Goal: Task Accomplishment & Management: Use online tool/utility

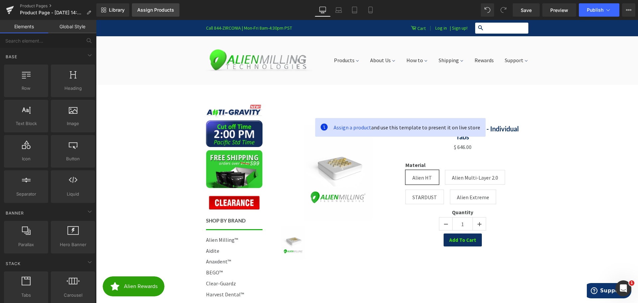
click at [151, 11] on div "Assign Products" at bounding box center [155, 9] width 37 height 5
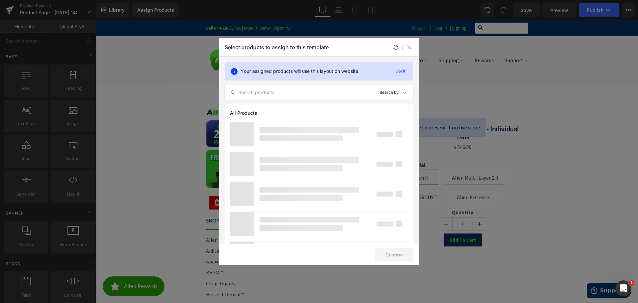
click at [279, 93] on input "text" at bounding box center [299, 92] width 149 height 8
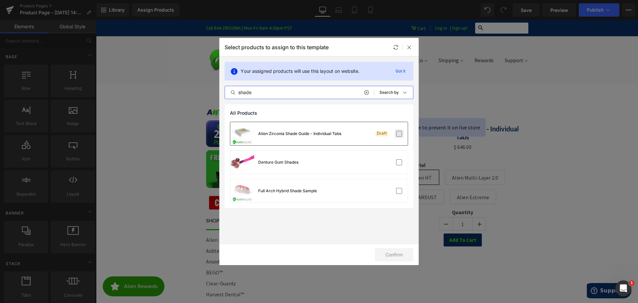
type input "shade"
click at [399, 132] on label at bounding box center [399, 134] width 6 height 6
click at [399, 134] on input "checkbox" at bounding box center [399, 134] width 0 height 0
click at [397, 256] on button "Confirm" at bounding box center [394, 254] width 39 height 13
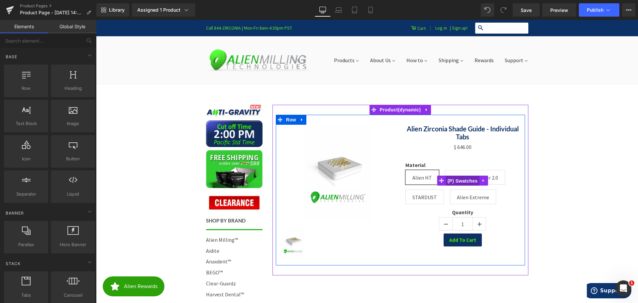
click at [470, 180] on span "(P) Swatches" at bounding box center [463, 181] width 34 height 10
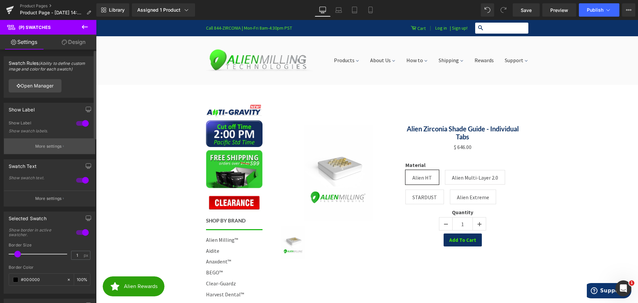
click at [58, 146] on p "More settings" at bounding box center [48, 146] width 27 height 6
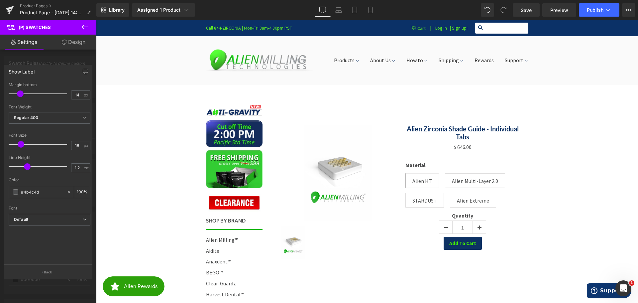
type input "13"
drag, startPoint x: 15, startPoint y: 94, endPoint x: 20, endPoint y: 95, distance: 4.6
click at [20, 95] on span at bounding box center [19, 93] width 7 height 7
click at [48, 271] on p "Back" at bounding box center [48, 271] width 9 height 5
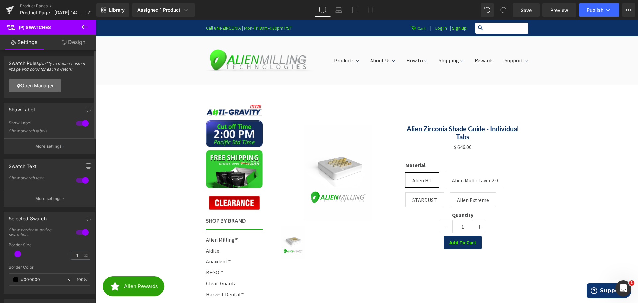
click at [40, 86] on link "Open Manager" at bounding box center [35, 85] width 53 height 13
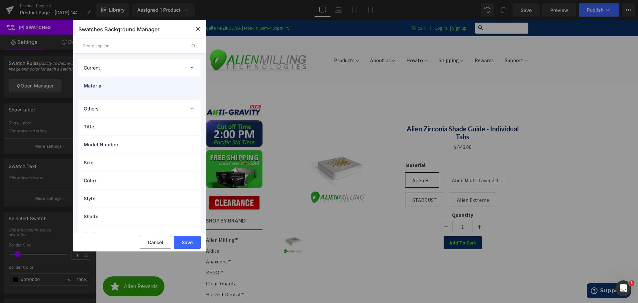
click at [123, 87] on span "Material" at bounding box center [133, 85] width 98 height 7
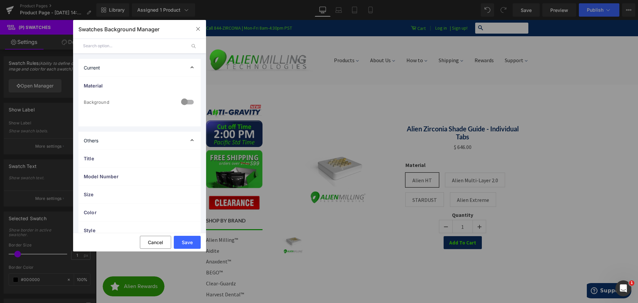
click at [185, 100] on div at bounding box center [187, 102] width 16 height 13
click at [148, 140] on span "Image" at bounding box center [140, 141] width 112 height 13
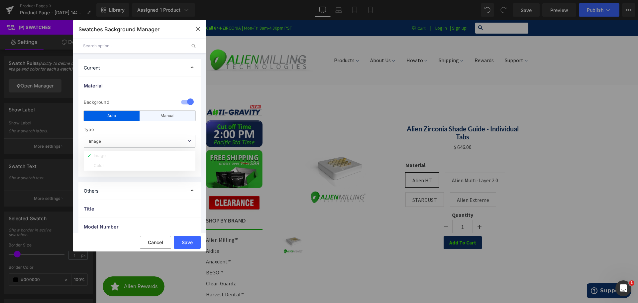
click at [160, 117] on div "Manual" at bounding box center [168, 116] width 56 height 10
click at [120, 112] on div "Auto" at bounding box center [112, 116] width 56 height 10
click at [126, 142] on span "Image" at bounding box center [140, 141] width 112 height 13
click at [158, 242] on button "Cancel" at bounding box center [155, 242] width 31 height 13
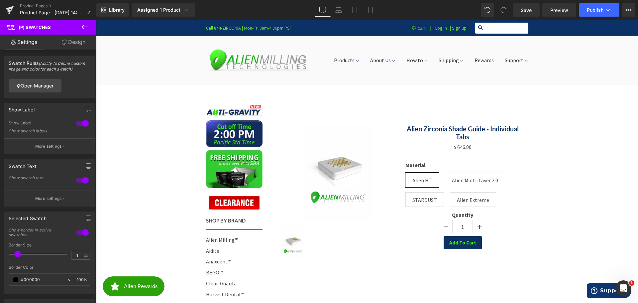
click at [90, 25] on button at bounding box center [84, 27] width 23 height 15
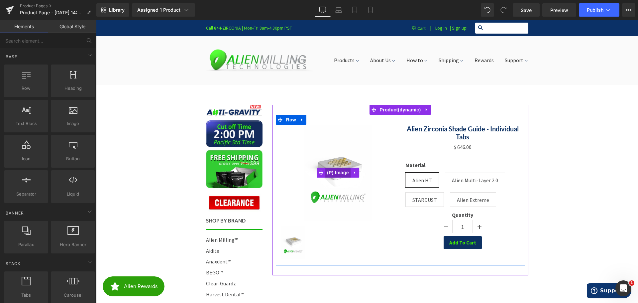
click at [340, 172] on span "(P) Image" at bounding box center [337, 172] width 25 height 10
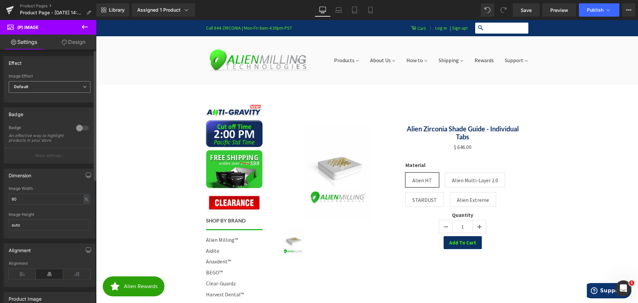
click at [51, 86] on span "Default" at bounding box center [50, 87] width 82 height 12
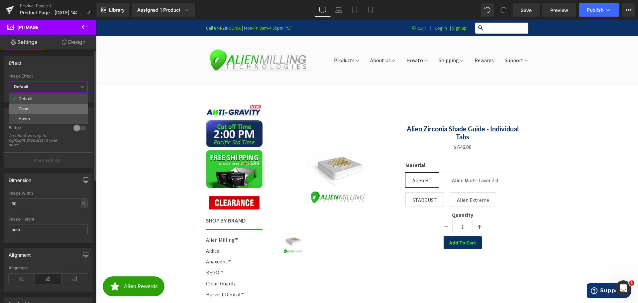
click at [35, 106] on li "Zoom" at bounding box center [48, 109] width 79 height 10
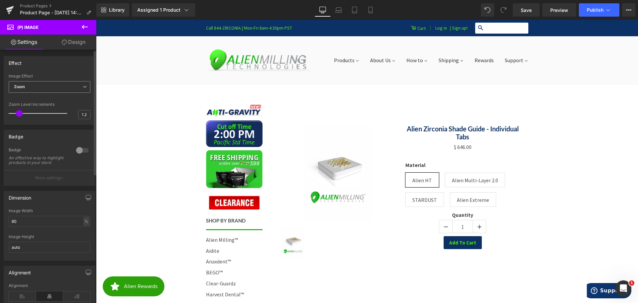
click at [35, 83] on span "Zoom" at bounding box center [50, 87] width 82 height 12
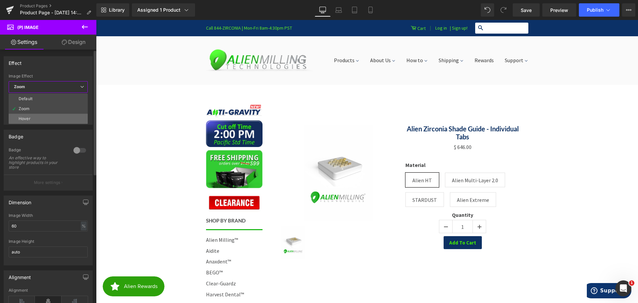
click at [35, 115] on li "Hover" at bounding box center [48, 119] width 79 height 10
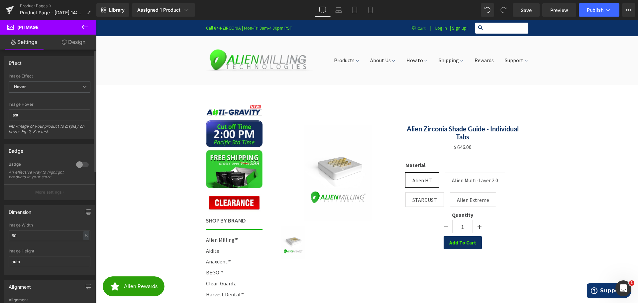
click at [81, 164] on div at bounding box center [82, 164] width 16 height 11
click at [81, 165] on div at bounding box center [82, 164] width 16 height 11
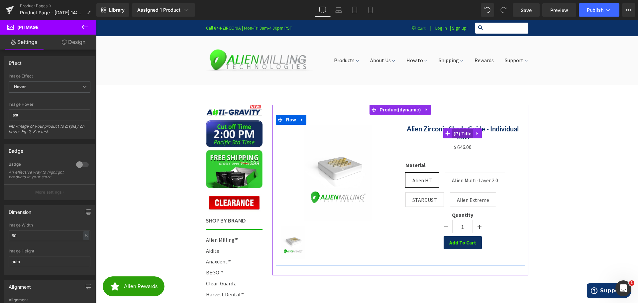
click at [455, 132] on span "(P) Title" at bounding box center [462, 134] width 21 height 10
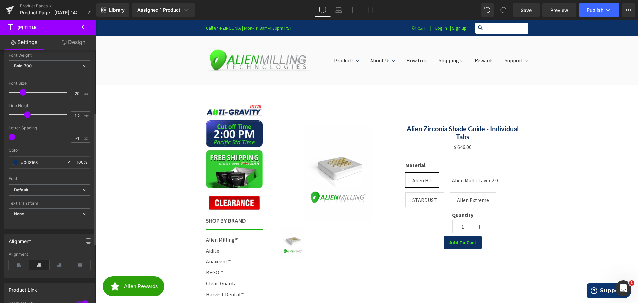
scroll to position [133, 0]
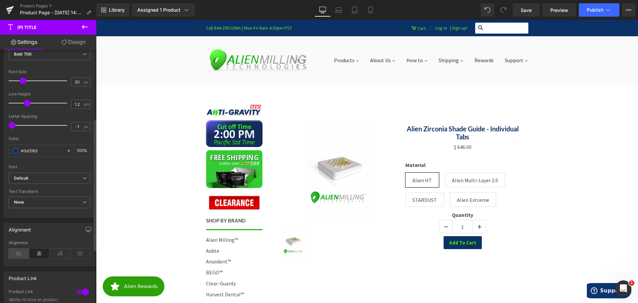
click at [22, 252] on icon at bounding box center [19, 253] width 21 height 10
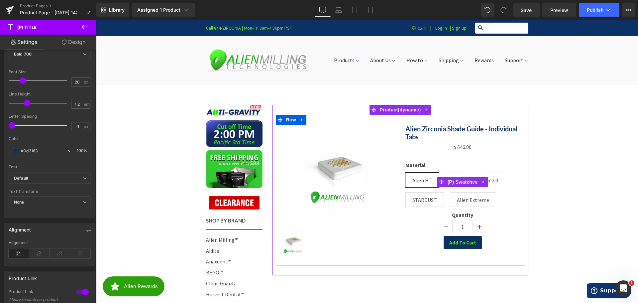
click at [425, 164] on label "Material" at bounding box center [462, 167] width 115 height 11
click at [446, 180] on span "(P) Swatches" at bounding box center [463, 182] width 34 height 10
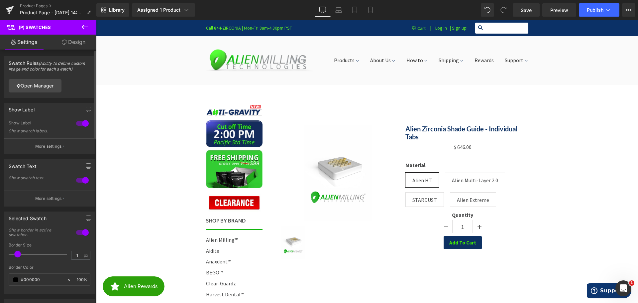
click at [79, 121] on div at bounding box center [82, 123] width 16 height 11
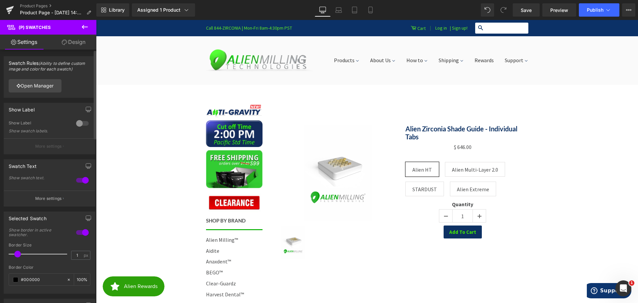
click at [78, 121] on div at bounding box center [82, 123] width 16 height 11
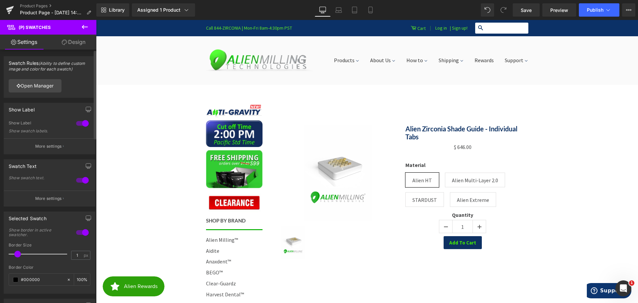
click at [79, 182] on div at bounding box center [82, 180] width 16 height 11
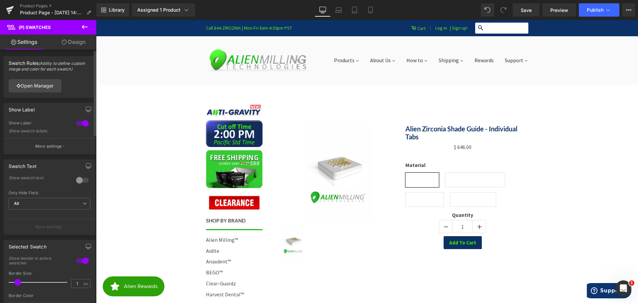
click at [78, 180] on div at bounding box center [82, 180] width 16 height 11
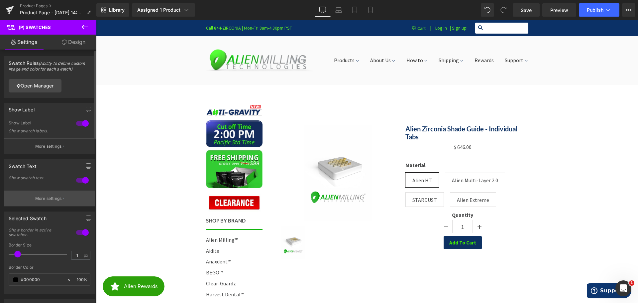
click at [57, 197] on p "More settings" at bounding box center [48, 198] width 27 height 6
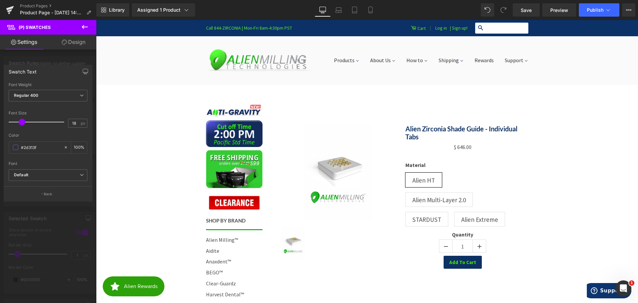
type input "17"
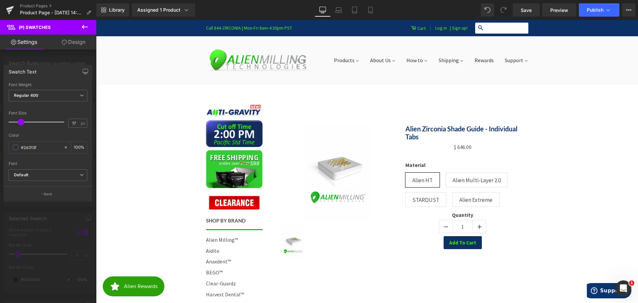
click at [22, 121] on span at bounding box center [21, 122] width 7 height 7
click at [38, 56] on div at bounding box center [48, 163] width 96 height 286
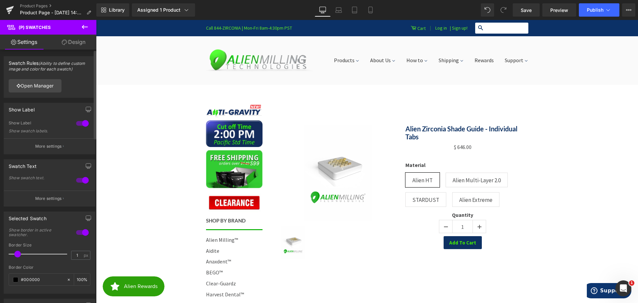
click at [77, 182] on div at bounding box center [82, 180] width 16 height 11
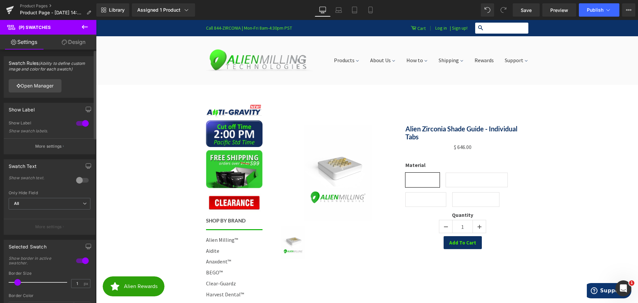
click at [77, 181] on div at bounding box center [82, 180] width 16 height 11
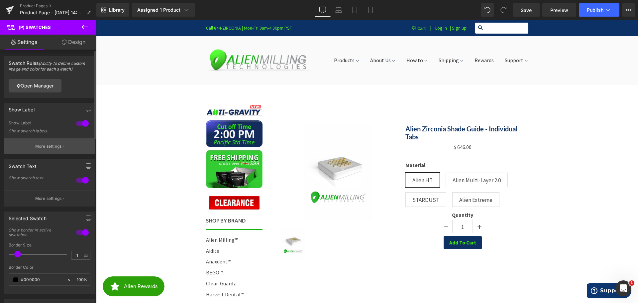
click at [52, 145] on p "More settings" at bounding box center [48, 146] width 27 height 6
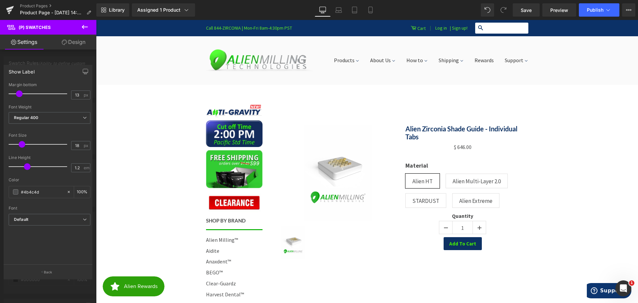
type input "19"
click at [23, 144] on span at bounding box center [22, 144] width 7 height 7
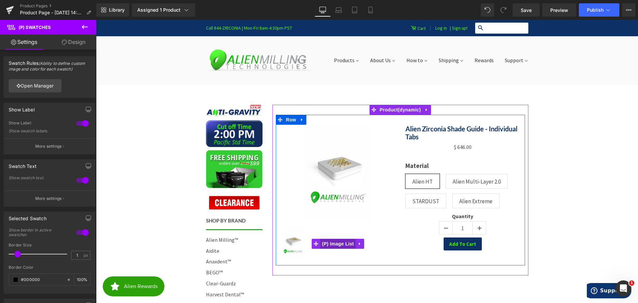
click at [334, 243] on span "(P) Image List" at bounding box center [337, 244] width 35 height 10
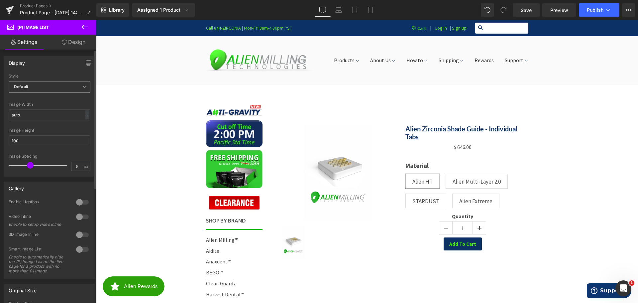
click at [32, 88] on span "Default" at bounding box center [50, 87] width 82 height 12
click at [36, 87] on span "Default" at bounding box center [48, 87] width 79 height 12
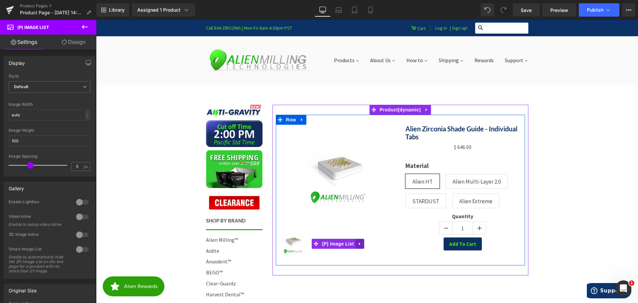
click at [359, 243] on icon at bounding box center [359, 243] width 1 height 3
click at [362, 243] on icon at bounding box center [364, 243] width 5 height 5
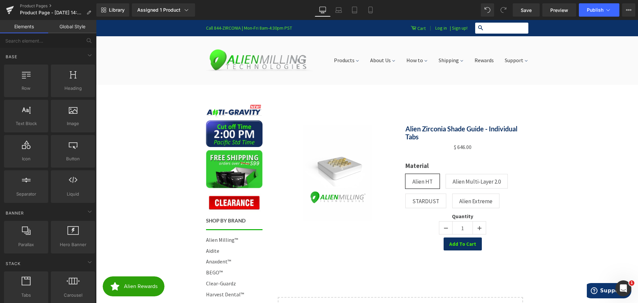
click at [332, 172] on span "(P) Image" at bounding box center [338, 172] width 20 height 8
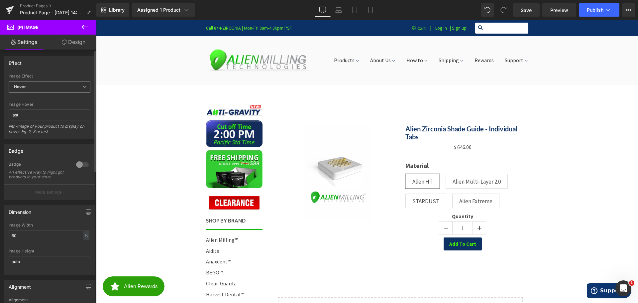
click at [37, 89] on span "Hover" at bounding box center [50, 87] width 82 height 12
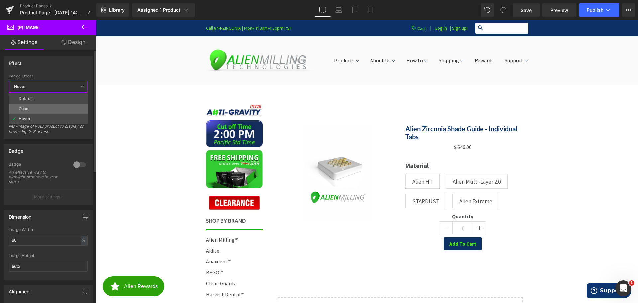
click at [34, 109] on li "Zoom" at bounding box center [48, 109] width 79 height 10
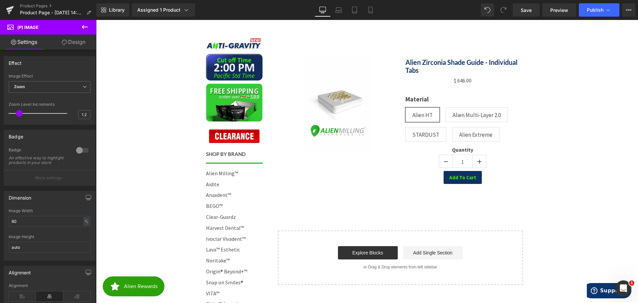
scroll to position [0, 0]
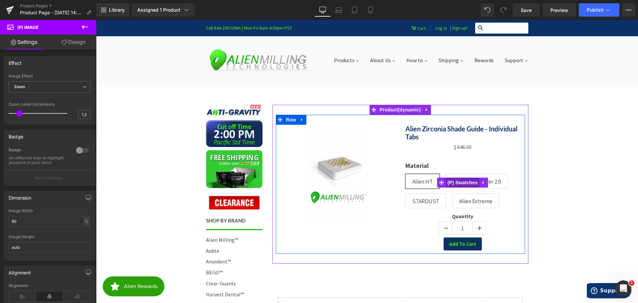
click at [454, 183] on span "(P) Swatches" at bounding box center [463, 182] width 34 height 10
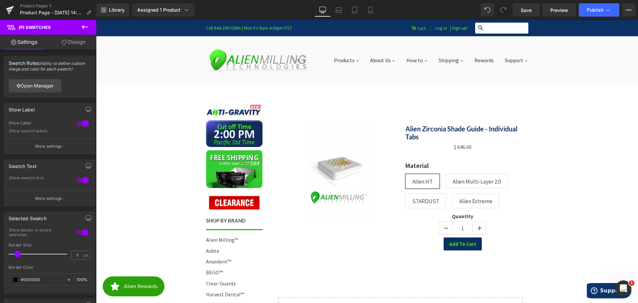
click at [70, 40] on link "Design" at bounding box center [73, 42] width 48 height 15
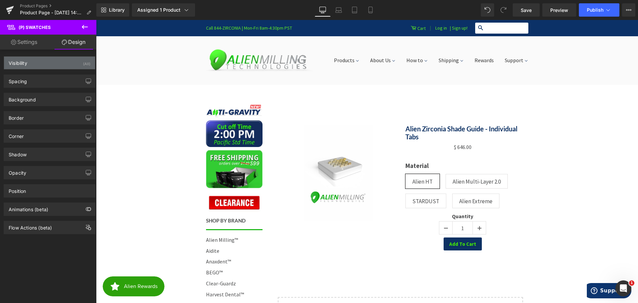
click at [30, 64] on div "Visibility (All)" at bounding box center [49, 62] width 91 height 13
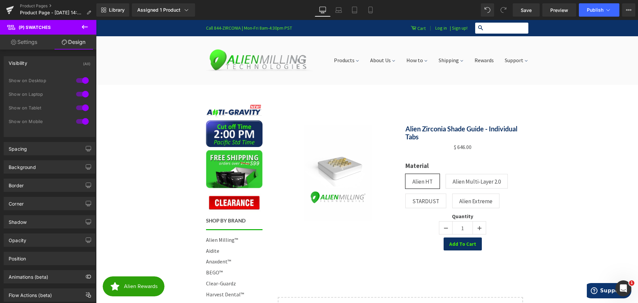
click at [29, 61] on div "Visibility (All)" at bounding box center [49, 62] width 91 height 13
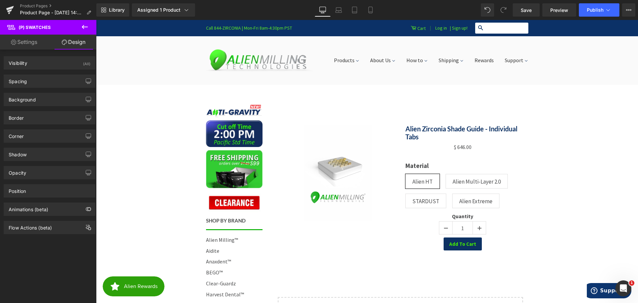
click at [27, 41] on link "Settings" at bounding box center [24, 42] width 48 height 15
type input "100"
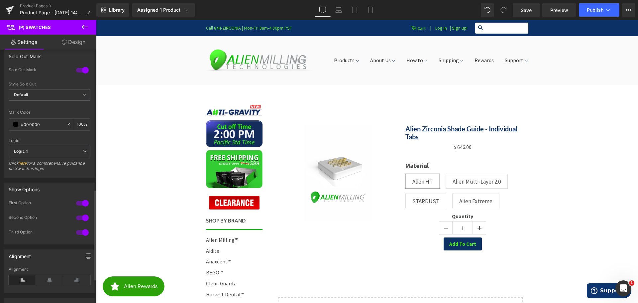
scroll to position [399, 0]
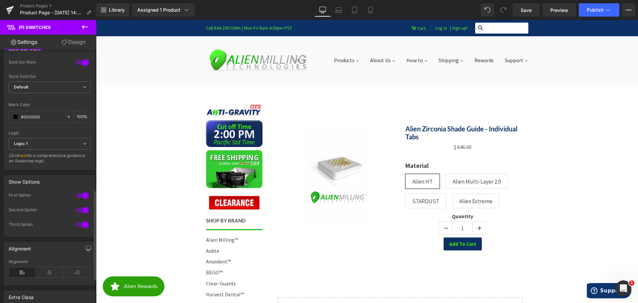
click at [77, 195] on div at bounding box center [82, 195] width 16 height 11
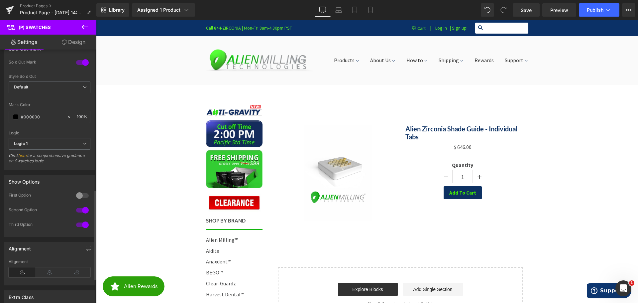
click at [77, 195] on div at bounding box center [82, 195] width 16 height 11
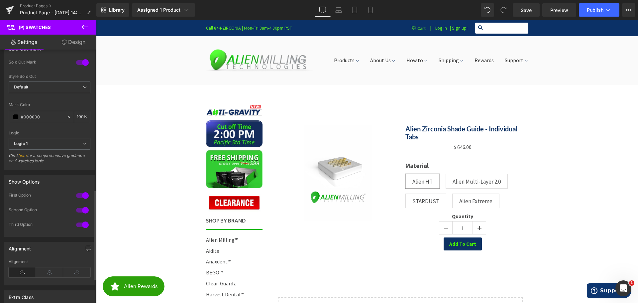
click at [78, 208] on div at bounding box center [82, 210] width 16 height 11
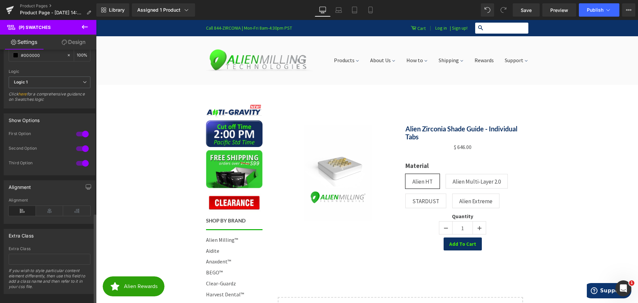
scroll to position [465, 0]
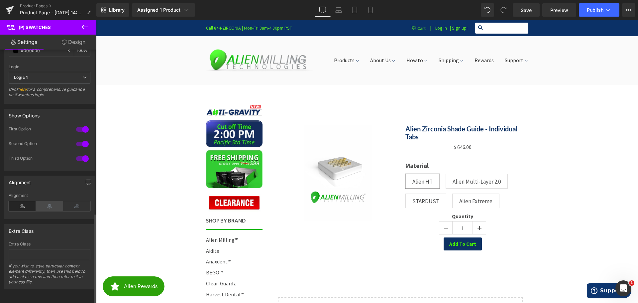
click at [48, 207] on icon at bounding box center [49, 206] width 27 height 10
click at [74, 205] on icon at bounding box center [76, 206] width 27 height 10
click at [54, 205] on icon at bounding box center [49, 206] width 27 height 10
click at [24, 201] on icon at bounding box center [22, 206] width 27 height 10
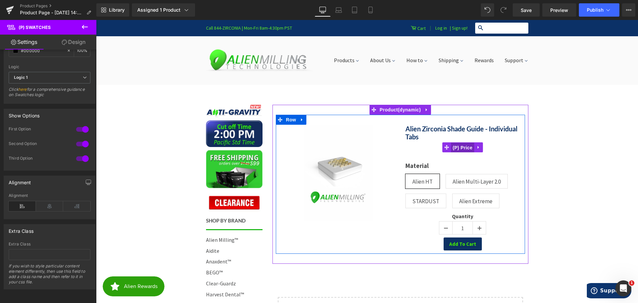
click at [464, 148] on span "(P) Price" at bounding box center [462, 148] width 23 height 10
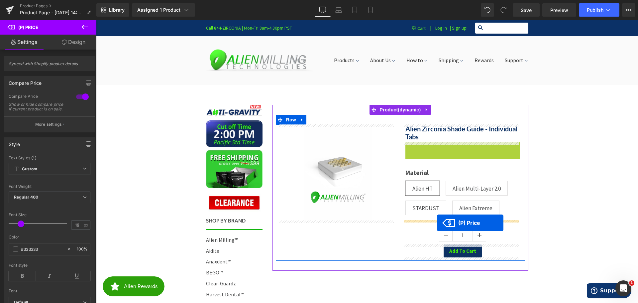
drag, startPoint x: 442, startPoint y: 148, endPoint x: 437, endPoint y: 223, distance: 75.0
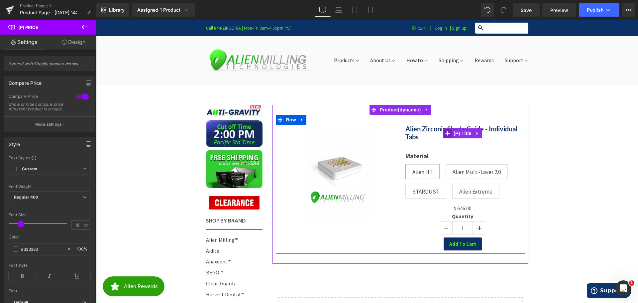
click at [446, 135] on icon at bounding box center [447, 133] width 5 height 5
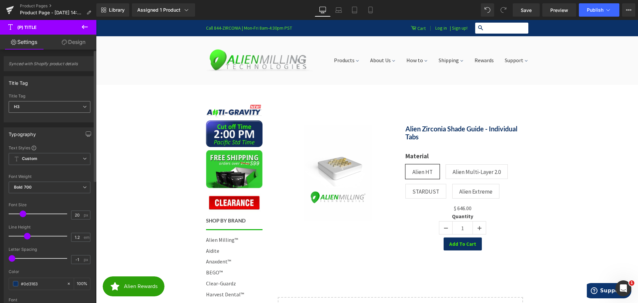
click at [41, 105] on span "H3" at bounding box center [50, 107] width 82 height 12
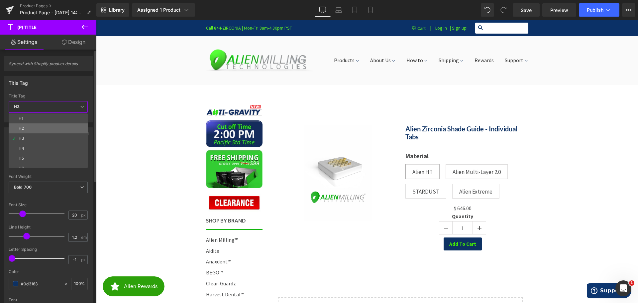
click at [33, 127] on li "H2" at bounding box center [50, 128] width 82 height 10
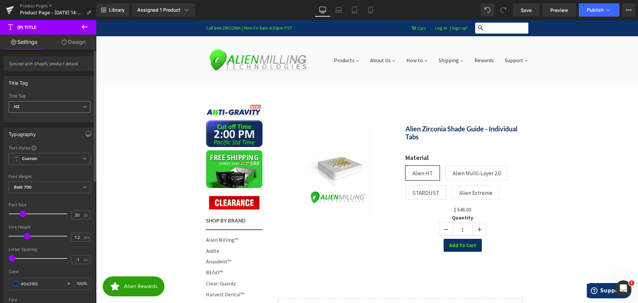
click at [45, 105] on span "H2" at bounding box center [50, 107] width 82 height 12
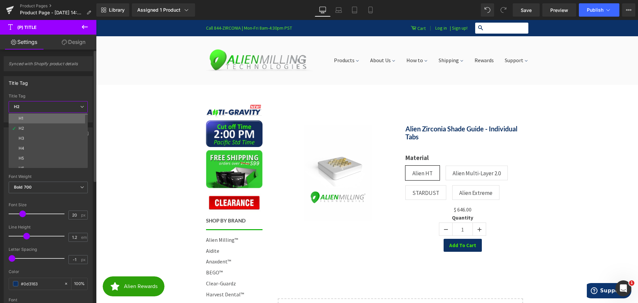
click at [38, 116] on li "H1" at bounding box center [50, 118] width 82 height 10
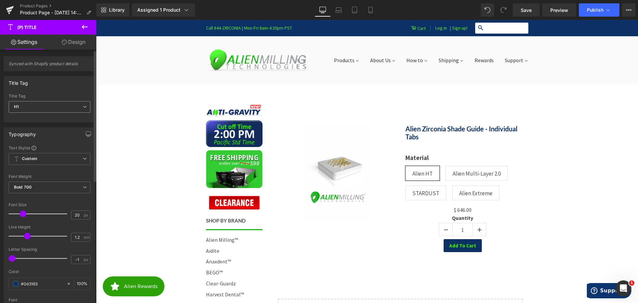
click at [46, 105] on span "H1" at bounding box center [50, 107] width 82 height 12
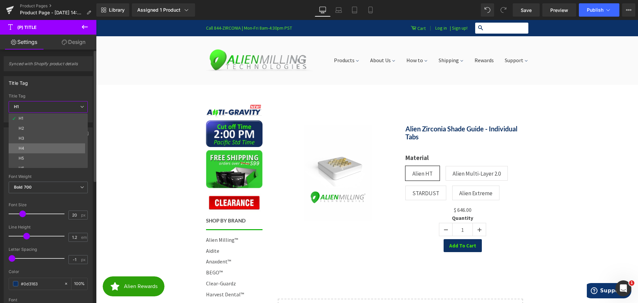
click at [36, 148] on li "H4" at bounding box center [50, 148] width 82 height 10
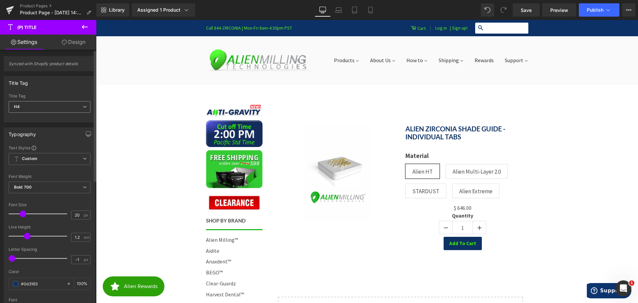
click at [46, 107] on span "H4" at bounding box center [50, 107] width 82 height 12
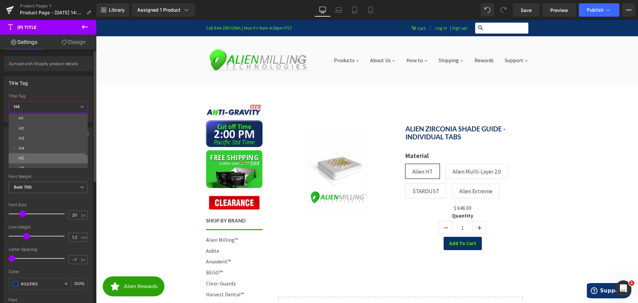
click at [42, 157] on li "H5" at bounding box center [50, 158] width 82 height 10
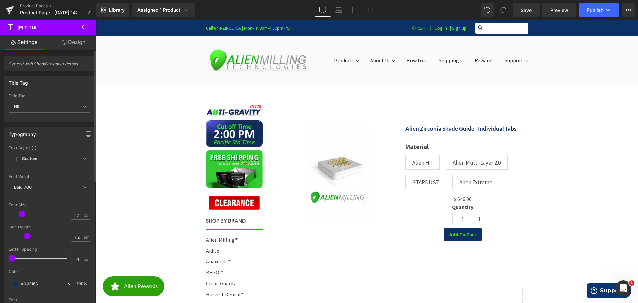
type input "16"
click at [20, 216] on span at bounding box center [21, 213] width 7 height 7
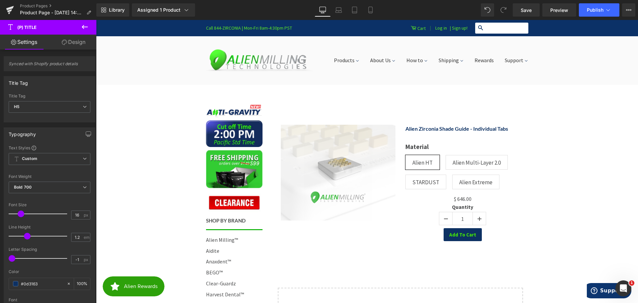
click at [344, 168] on span "(P) Image" at bounding box center [338, 172] width 20 height 8
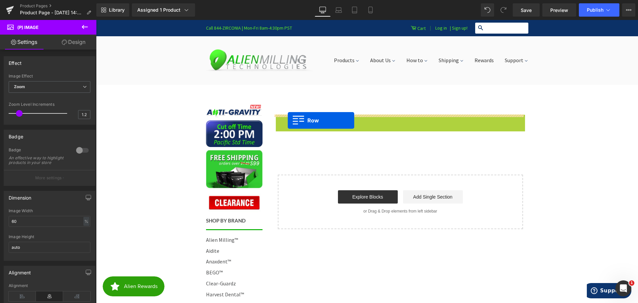
drag, startPoint x: 276, startPoint y: 120, endPoint x: 288, endPoint y: 122, distance: 11.8
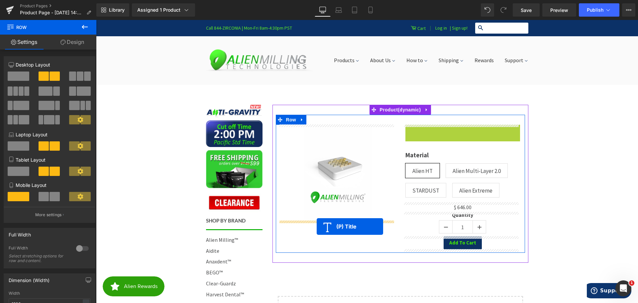
drag, startPoint x: 438, startPoint y: 125, endPoint x: 317, endPoint y: 226, distance: 158.1
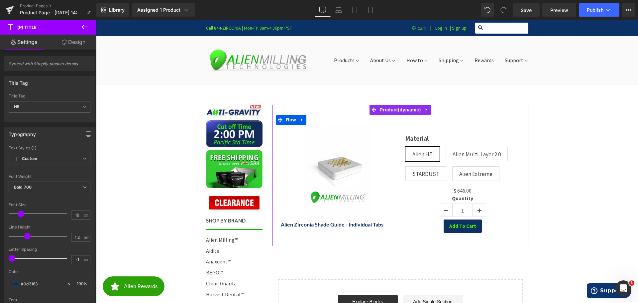
click at [413, 138] on label "Material" at bounding box center [462, 141] width 115 height 12
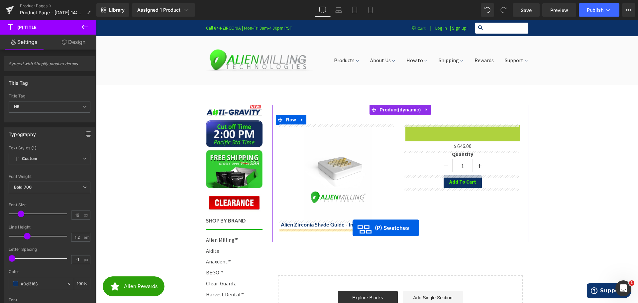
drag, startPoint x: 438, startPoint y: 153, endPoint x: 352, endPoint y: 228, distance: 113.3
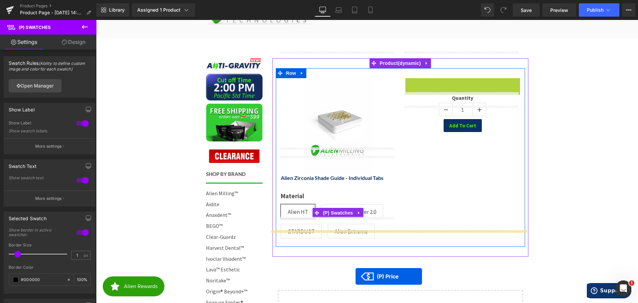
scroll to position [133, 0]
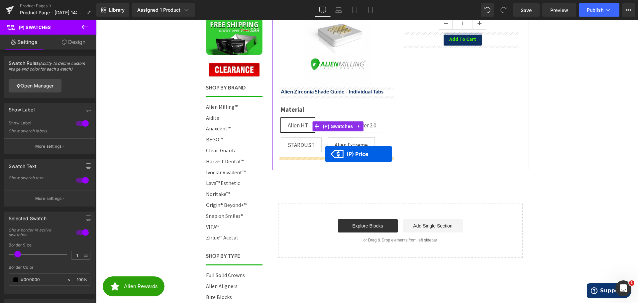
drag, startPoint x: 443, startPoint y: 128, endPoint x: 325, endPoint y: 154, distance: 120.5
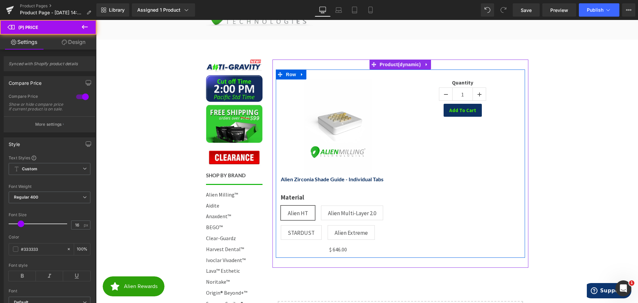
scroll to position [33, 0]
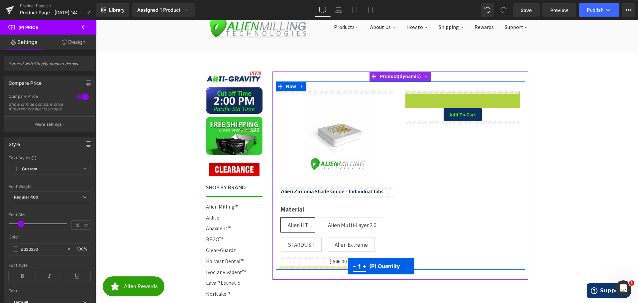
drag, startPoint x: 441, startPoint y: 103, endPoint x: 349, endPoint y: 265, distance: 186.4
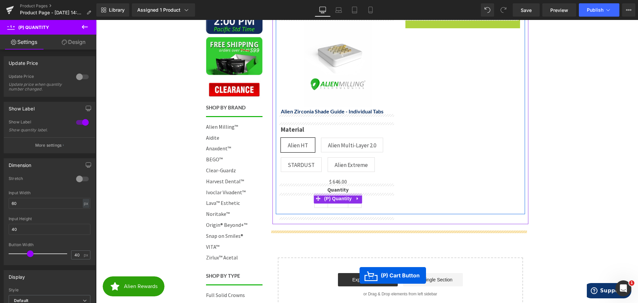
scroll to position [166, 0]
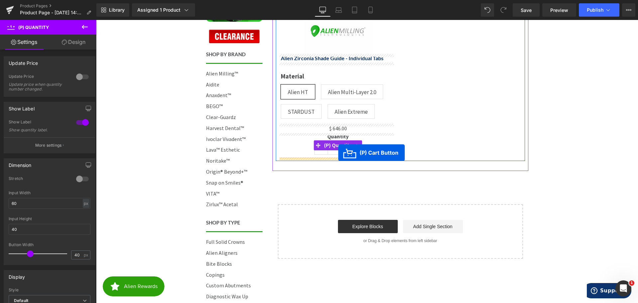
drag, startPoint x: 438, startPoint y: 97, endPoint x: 338, endPoint y: 152, distance: 113.8
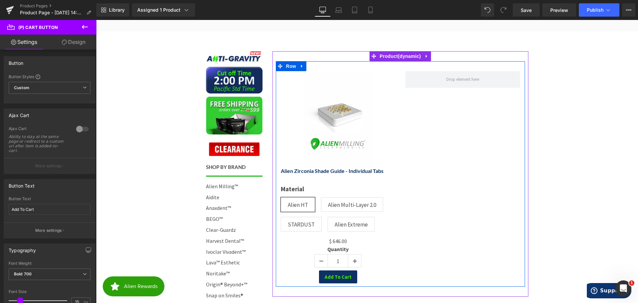
scroll to position [33, 0]
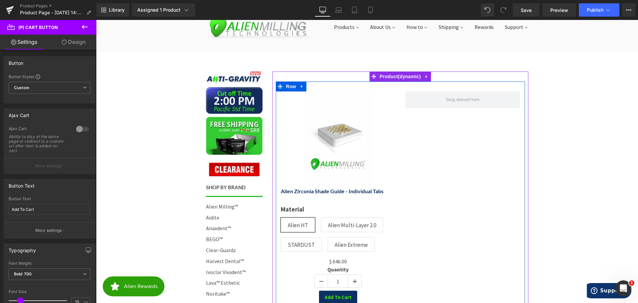
click at [447, 126] on div "Sale Off (P) Image Alien Zirconia Shade Guide - Individual Tabs (P) Title Mater…" at bounding box center [400, 193] width 249 height 225
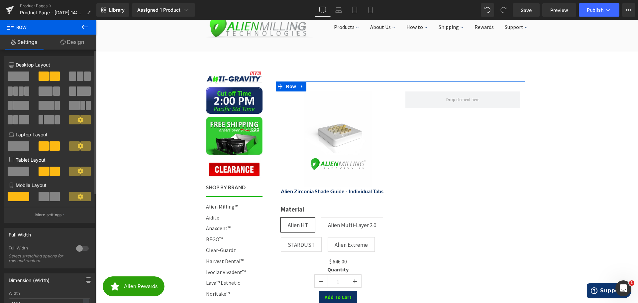
click at [18, 74] on span at bounding box center [19, 75] width 22 height 9
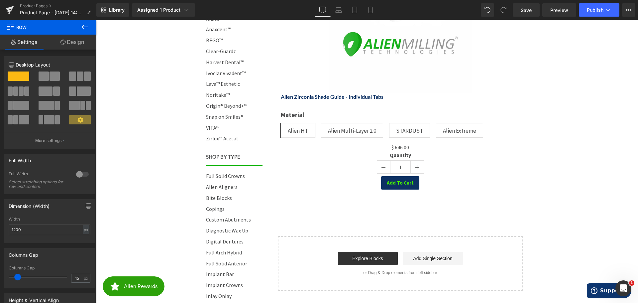
scroll to position [233, 0]
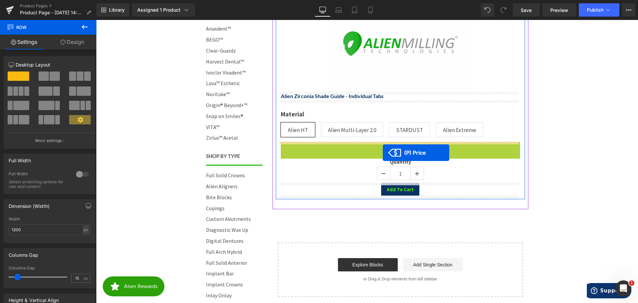
drag, startPoint x: 381, startPoint y: 145, endPoint x: 383, endPoint y: 152, distance: 7.9
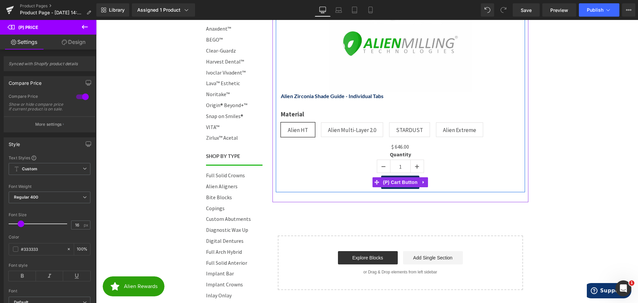
click at [473, 188] on div "Add To Cart" at bounding box center [400, 181] width 239 height 13
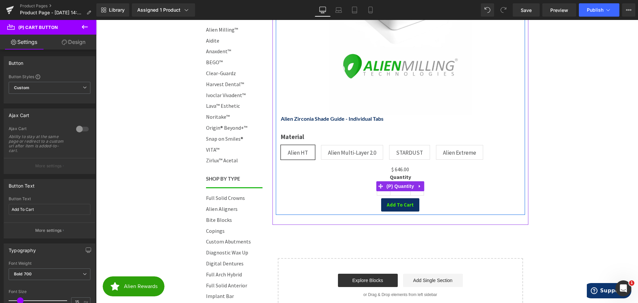
scroll to position [166, 0]
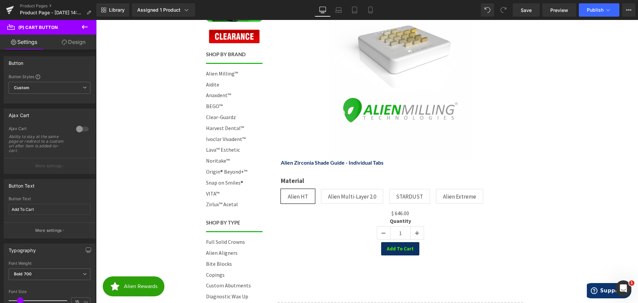
click at [88, 26] on icon at bounding box center [85, 27] width 8 height 8
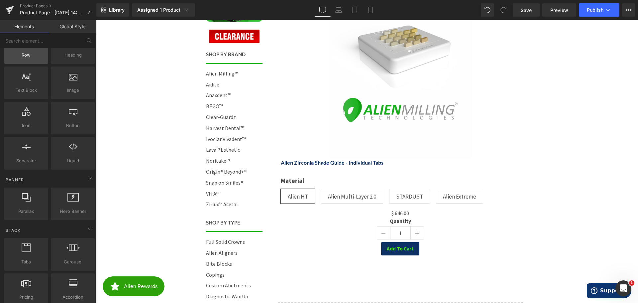
scroll to position [0, 0]
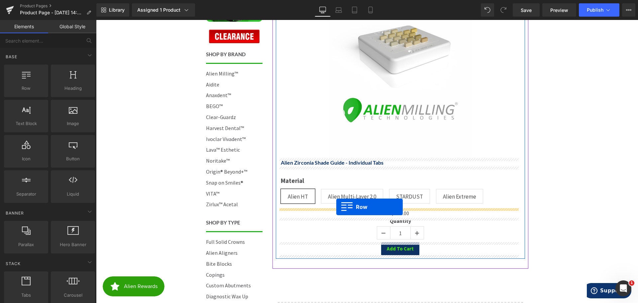
drag, startPoint x: 117, startPoint y: 101, endPoint x: 336, endPoint y: 207, distance: 243.5
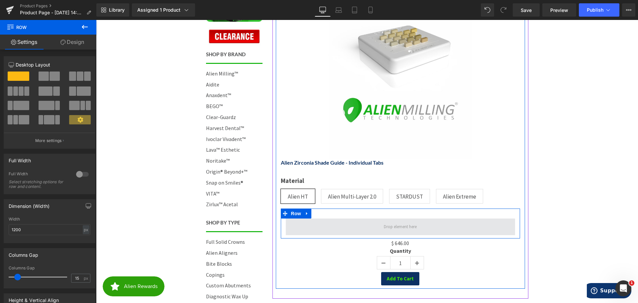
click at [331, 223] on span at bounding box center [400, 226] width 229 height 17
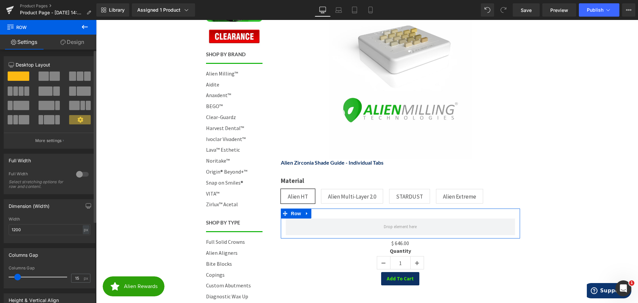
click at [49, 73] on span at bounding box center [54, 75] width 10 height 9
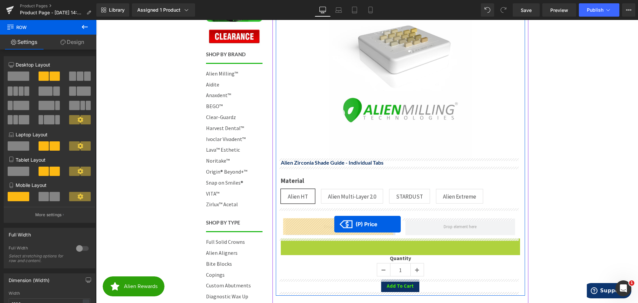
drag, startPoint x: 383, startPoint y: 243, endPoint x: 334, endPoint y: 224, distance: 51.9
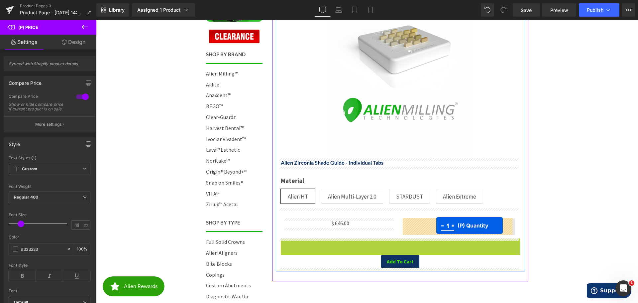
drag, startPoint x: 378, startPoint y: 249, endPoint x: 436, endPoint y: 225, distance: 62.7
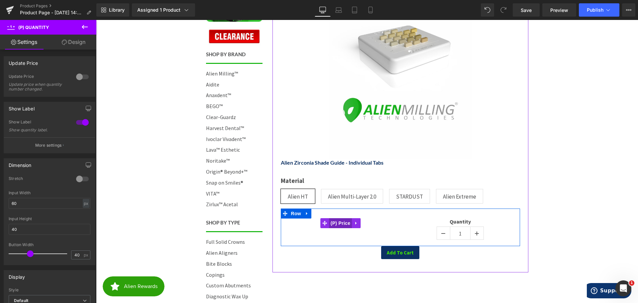
click at [340, 223] on span "(P) Price" at bounding box center [340, 223] width 23 height 10
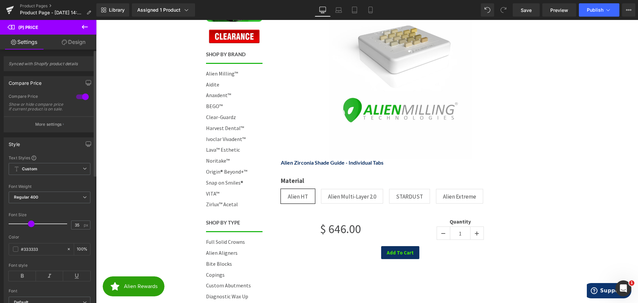
type input "34"
drag, startPoint x: 22, startPoint y: 229, endPoint x: 31, endPoint y: 230, distance: 9.7
click at [31, 227] on span at bounding box center [30, 223] width 7 height 7
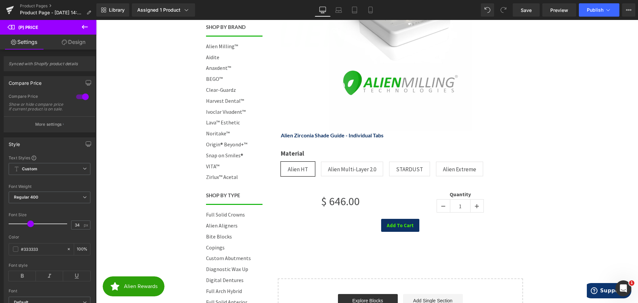
scroll to position [199, 0]
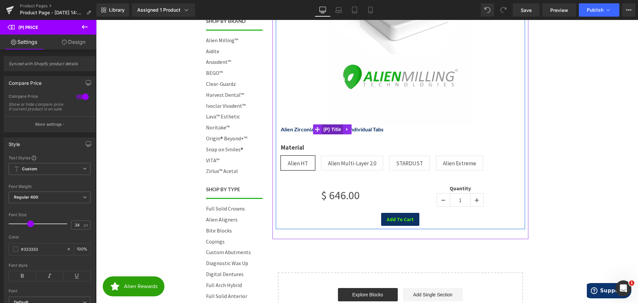
click at [331, 129] on span "(P) Title" at bounding box center [332, 129] width 21 height 10
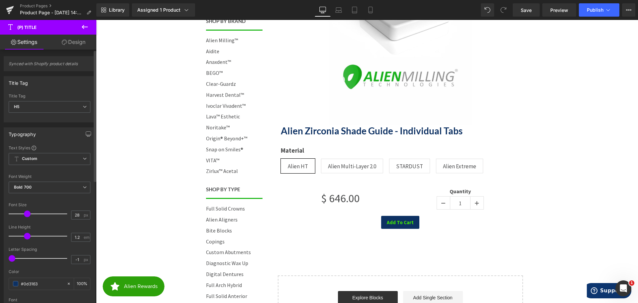
type input "27"
drag, startPoint x: 21, startPoint y: 212, endPoint x: 27, endPoint y: 213, distance: 6.1
click at [27, 213] on span at bounding box center [27, 213] width 7 height 7
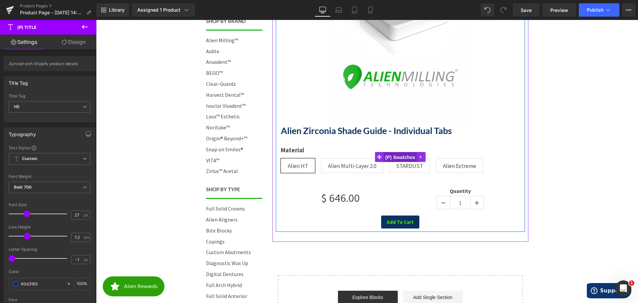
click at [405, 155] on span "(P) Swatches" at bounding box center [400, 157] width 34 height 10
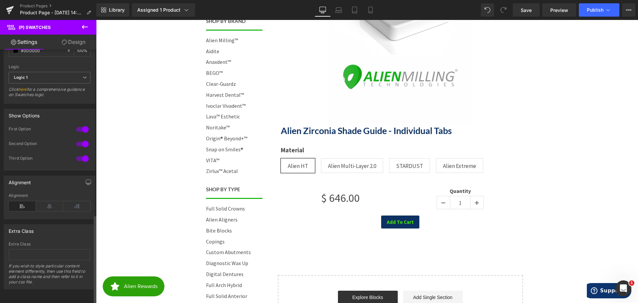
scroll to position [470, 0]
click at [53, 201] on icon at bounding box center [49, 206] width 27 height 10
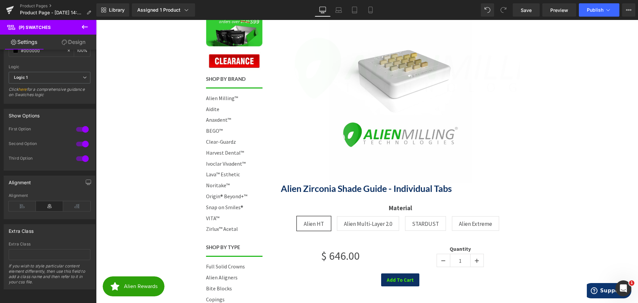
scroll to position [133, 0]
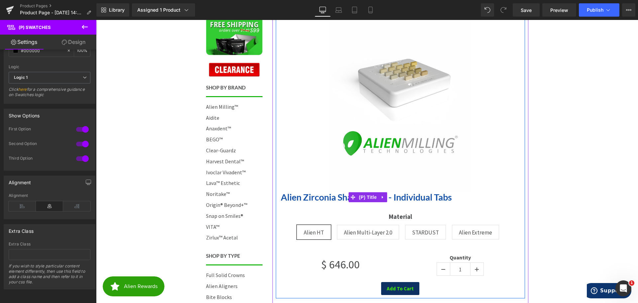
click at [301, 193] on link "Alien Zirconia Shade Guide - Individual Tabs" at bounding box center [366, 197] width 171 height 11
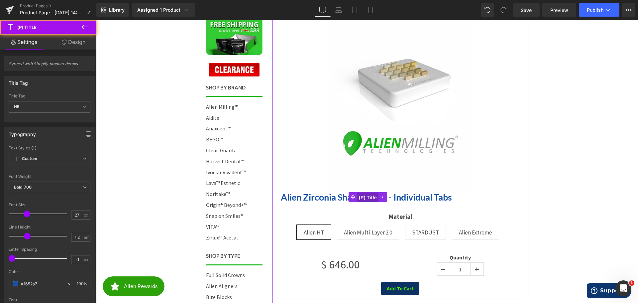
click at [360, 196] on span "(P) Title" at bounding box center [367, 197] width 21 height 10
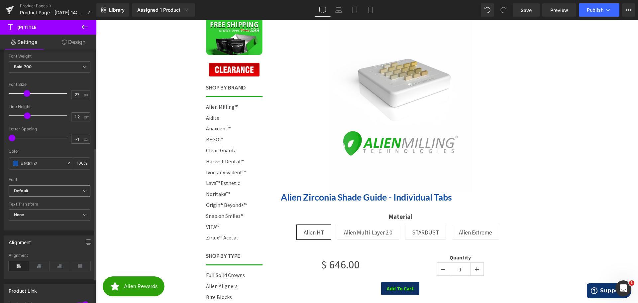
scroll to position [199, 0]
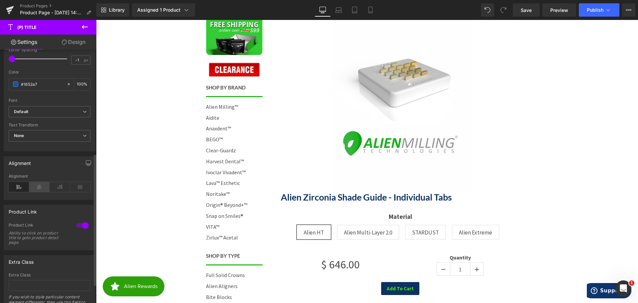
click at [38, 186] on icon at bounding box center [39, 187] width 21 height 10
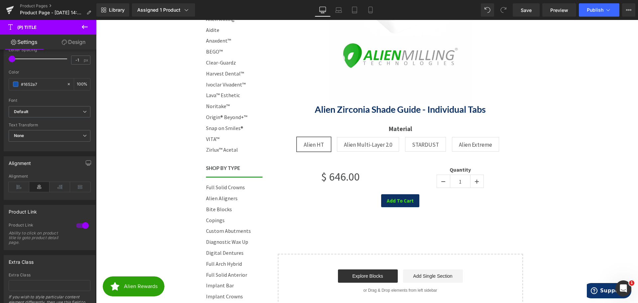
scroll to position [233, 0]
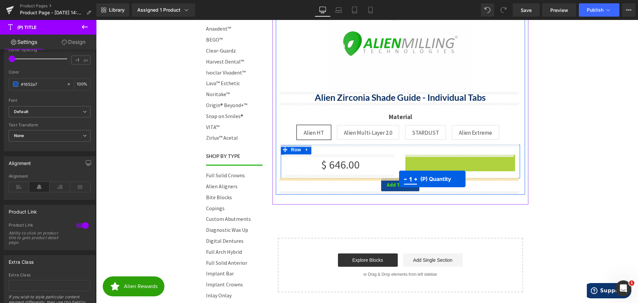
drag, startPoint x: 438, startPoint y: 166, endPoint x: 399, endPoint y: 179, distance: 40.7
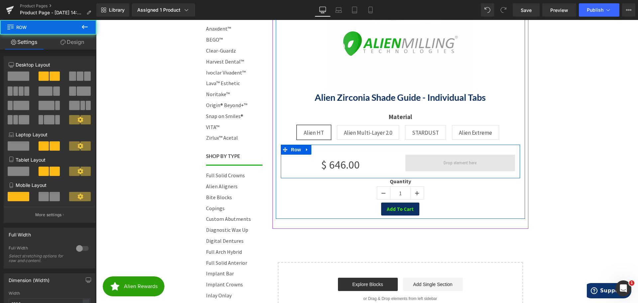
click at [425, 162] on span at bounding box center [460, 162] width 110 height 17
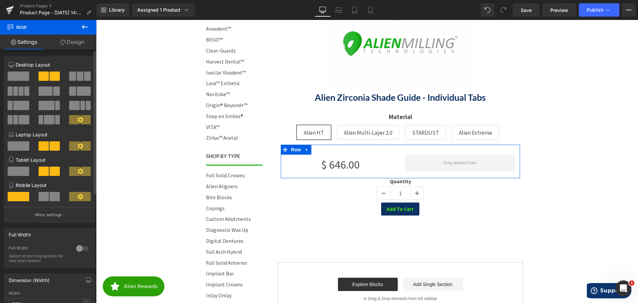
click at [13, 72] on span at bounding box center [19, 75] width 22 height 9
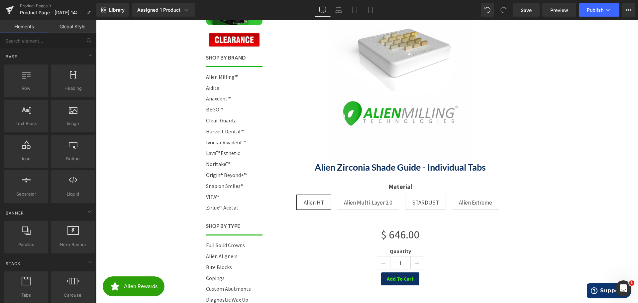
scroll to position [199, 0]
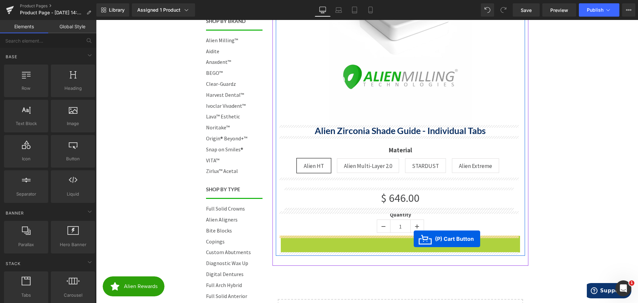
drag, startPoint x: 374, startPoint y: 242, endPoint x: 414, endPoint y: 239, distance: 39.3
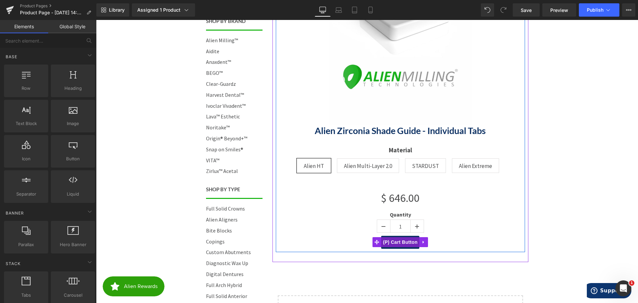
click at [399, 243] on span "(P) Cart Button" at bounding box center [400, 242] width 38 height 10
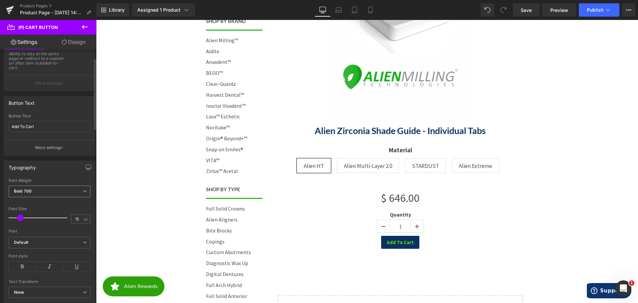
scroll to position [100, 0]
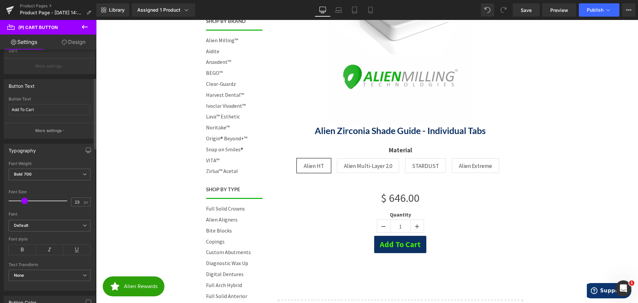
type input "22"
drag, startPoint x: 19, startPoint y: 200, endPoint x: 22, endPoint y: 201, distance: 3.7
click at [22, 201] on span at bounding box center [24, 200] width 7 height 7
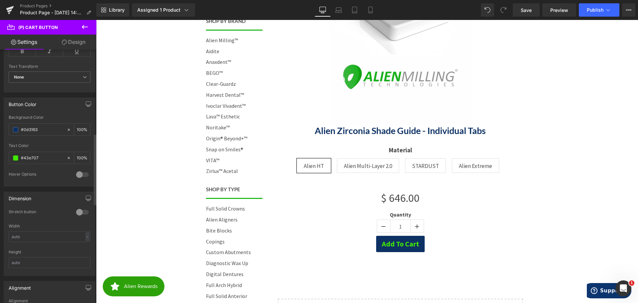
scroll to position [299, 0]
click at [78, 211] on div at bounding box center [82, 210] width 16 height 11
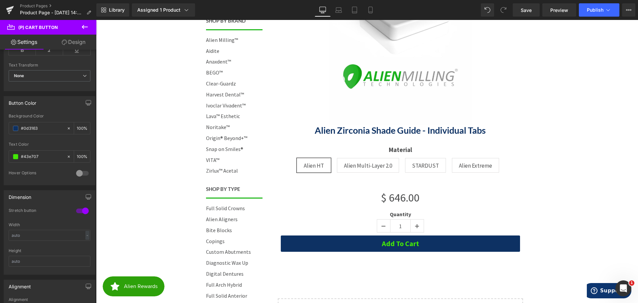
scroll to position [199, 0]
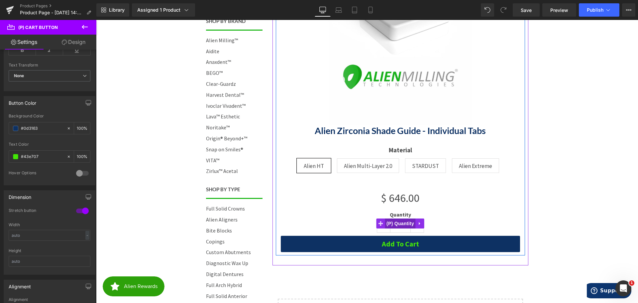
click at [388, 222] on span "(P) Quantity" at bounding box center [400, 223] width 31 height 10
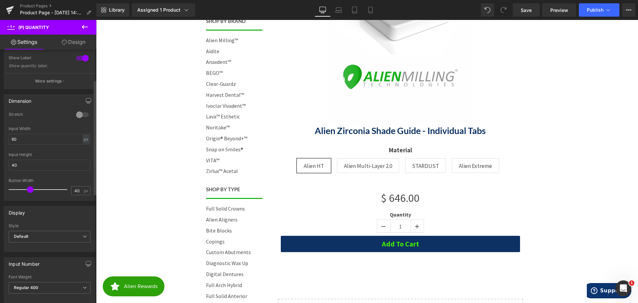
scroll to position [66, 0]
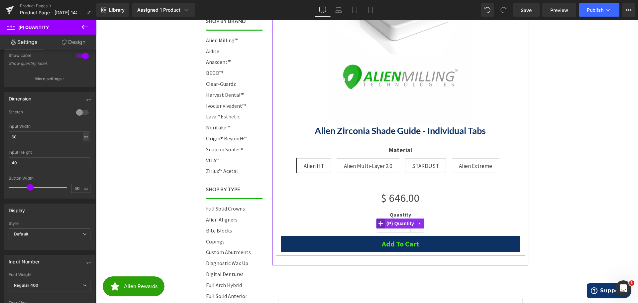
click at [378, 224] on icon at bounding box center [380, 223] width 5 height 5
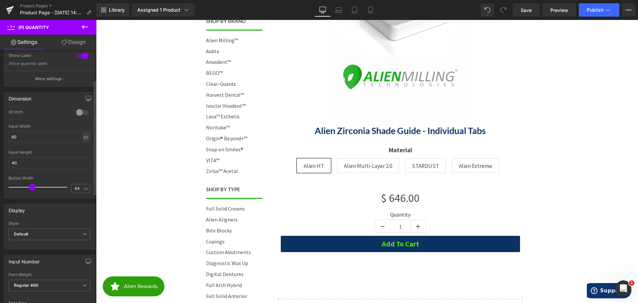
type input "43"
click at [32, 187] on span at bounding box center [32, 187] width 7 height 7
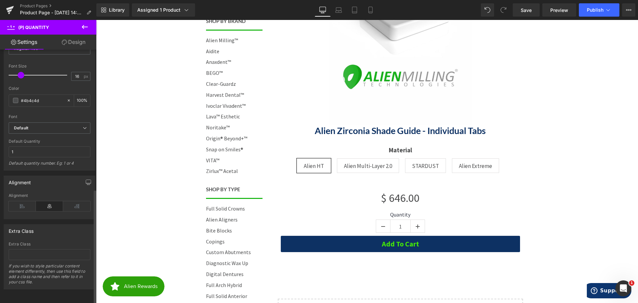
scroll to position [308, 0]
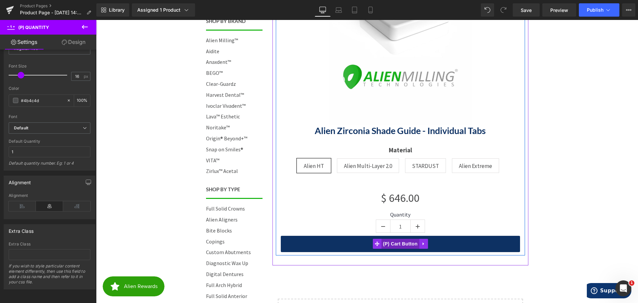
click at [398, 242] on span "(P) Cart Button" at bounding box center [400, 244] width 38 height 10
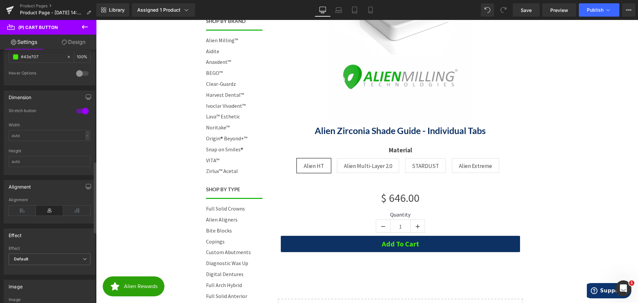
scroll to position [432, 0]
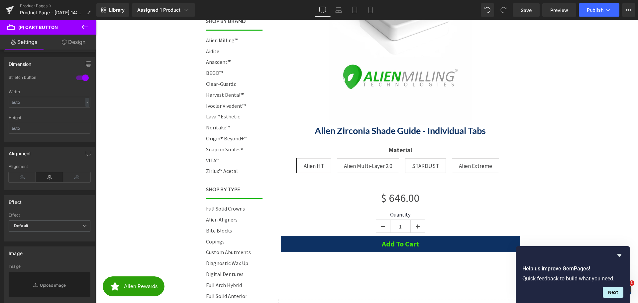
click at [618, 250] on div "Help us improve GemPages! Quick feedback to build what you need. Next" at bounding box center [573, 274] width 114 height 57
drag, startPoint x: 619, startPoint y: 253, endPoint x: 430, endPoint y: 219, distance: 192.0
click at [619, 253] on icon "Hide survey" at bounding box center [619, 255] width 8 height 8
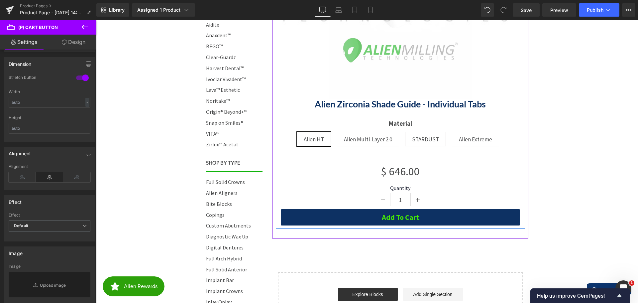
scroll to position [233, 0]
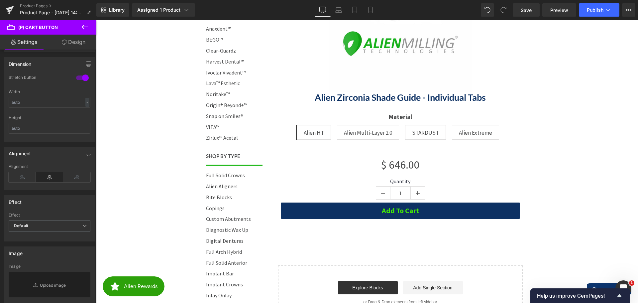
click at [87, 27] on icon at bounding box center [85, 27] width 6 height 4
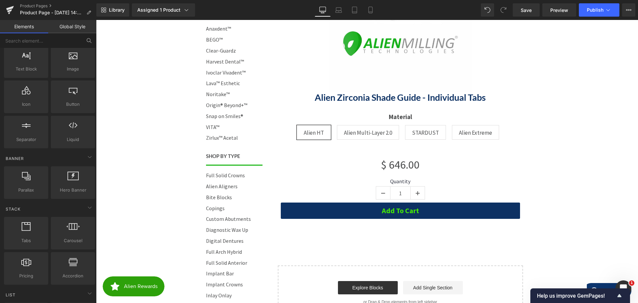
scroll to position [0, 0]
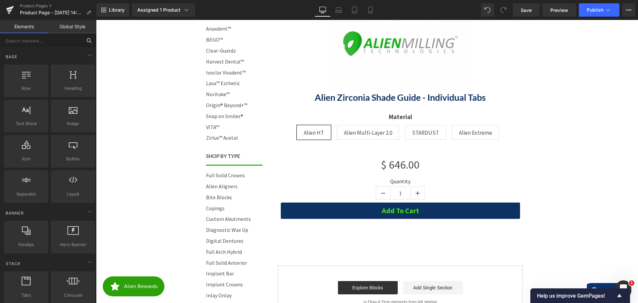
click at [33, 41] on input "text" at bounding box center [41, 40] width 82 height 15
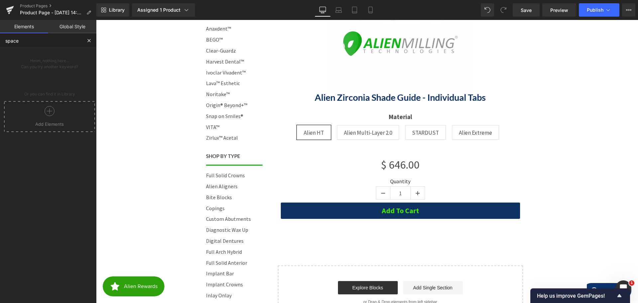
type input "spacer"
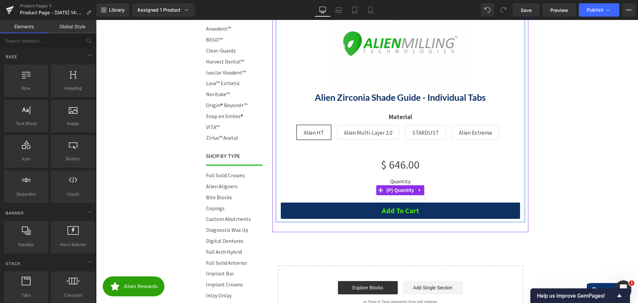
click at [440, 191] on div "Quantity 1" at bounding box center [400, 190] width 239 height 24
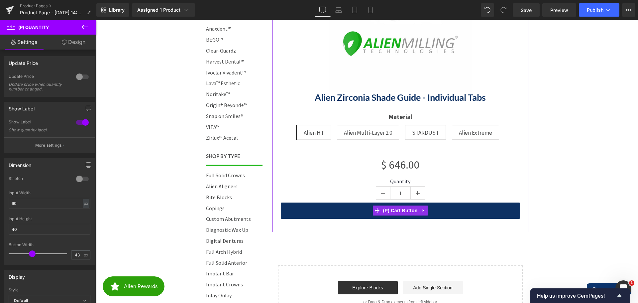
click at [454, 207] on button "Add To Cart" at bounding box center [400, 210] width 239 height 16
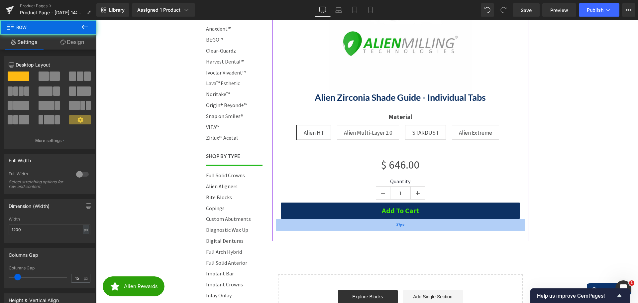
drag, startPoint x: 428, startPoint y: 220, endPoint x: 428, endPoint y: 230, distance: 10.0
click at [428, 230] on div "37px" at bounding box center [400, 225] width 249 height 12
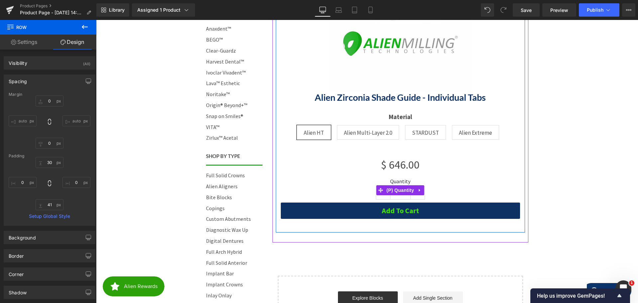
click at [429, 194] on div "Quantity 1" at bounding box center [400, 190] width 239 height 24
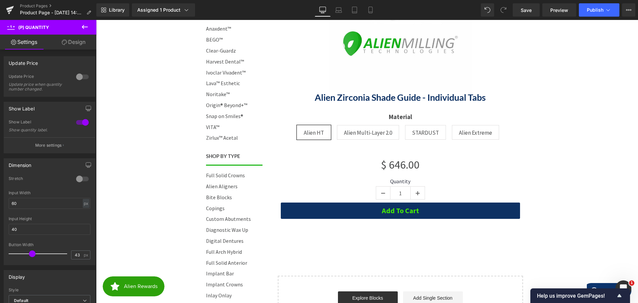
click at [89, 25] on button at bounding box center [84, 27] width 23 height 15
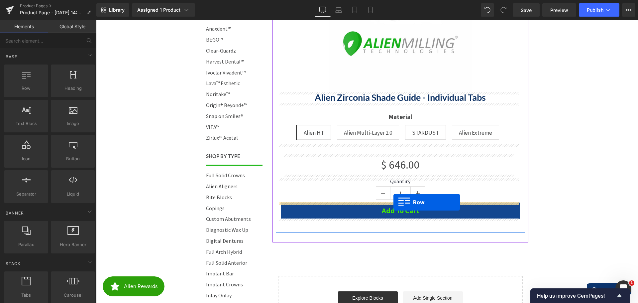
drag, startPoint x: 185, startPoint y: 136, endPoint x: 393, endPoint y: 202, distance: 218.9
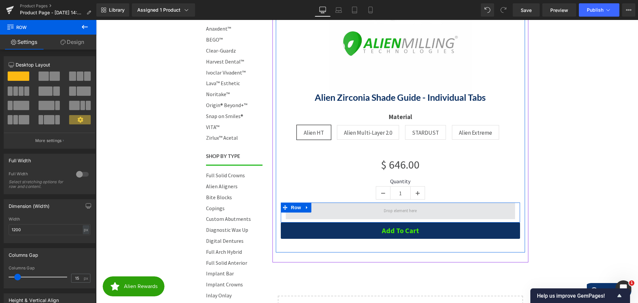
drag, startPoint x: 425, startPoint y: 204, endPoint x: 428, endPoint y: 207, distance: 4.9
click at [428, 207] on div "Row" at bounding box center [400, 212] width 239 height 20
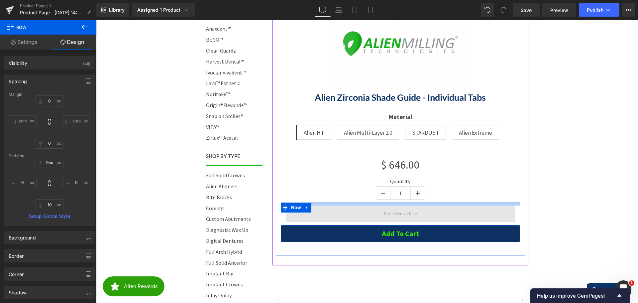
type input "10px"
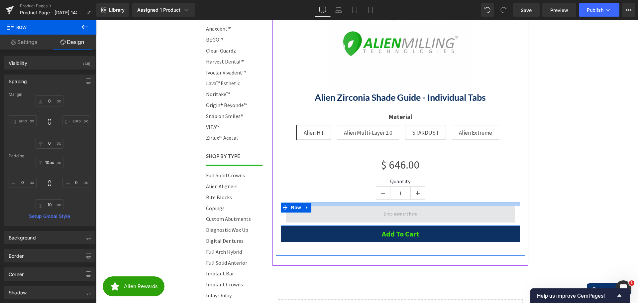
drag, startPoint x: 420, startPoint y: 203, endPoint x: 421, endPoint y: 206, distance: 3.6
click at [421, 206] on div "Row" at bounding box center [400, 213] width 239 height 23
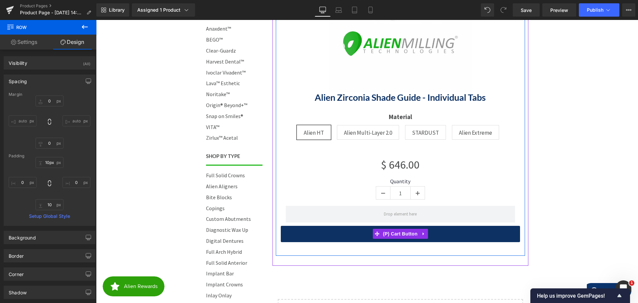
click at [296, 234] on button "Add To Cart" at bounding box center [400, 234] width 239 height 16
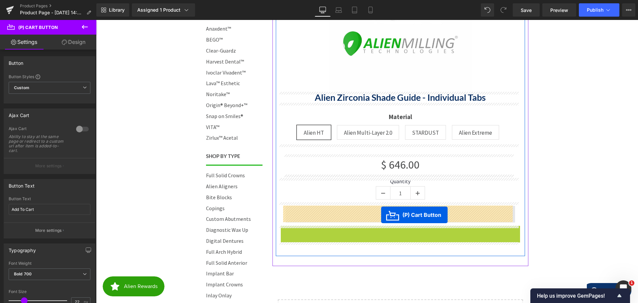
drag, startPoint x: 375, startPoint y: 234, endPoint x: 381, endPoint y: 215, distance: 20.6
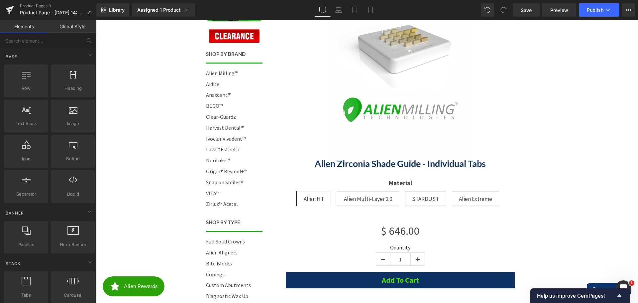
scroll to position [166, 0]
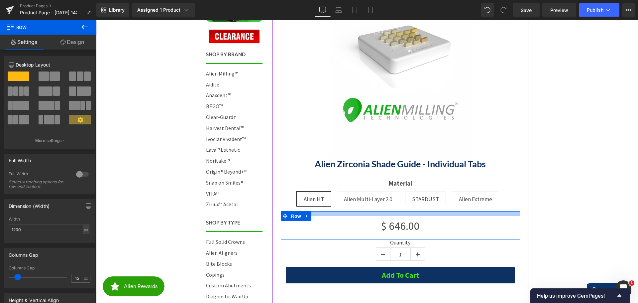
drag, startPoint x: 405, startPoint y: 219, endPoint x: 406, endPoint y: 214, distance: 5.3
click at [406, 214] on div at bounding box center [400, 213] width 239 height 5
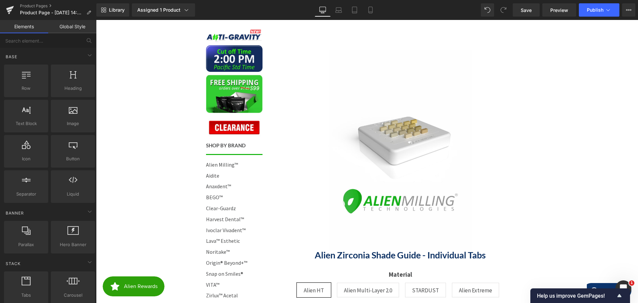
scroll to position [66, 0]
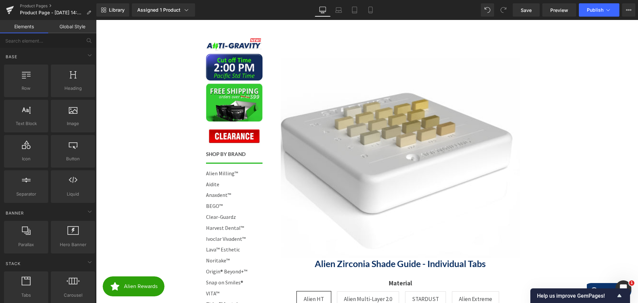
click at [425, 146] on img at bounding box center [386, 175] width 359 height 500
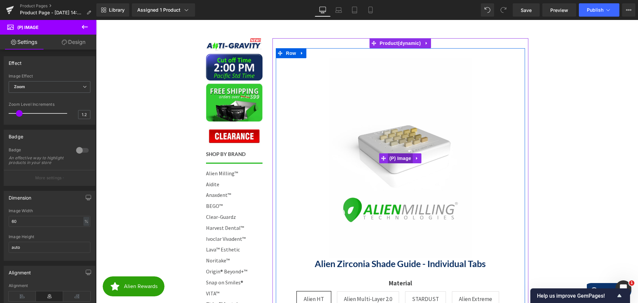
click at [394, 158] on span "(P) Image" at bounding box center [400, 158] width 25 height 10
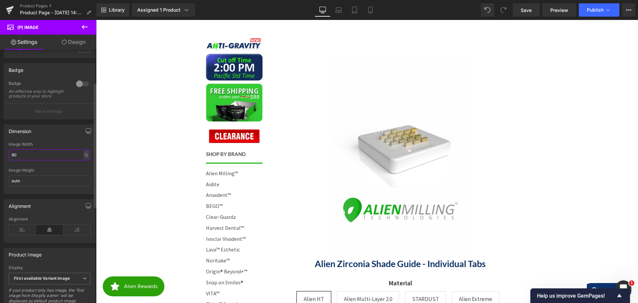
click at [28, 158] on input "60" at bounding box center [50, 154] width 82 height 11
drag, startPoint x: 37, startPoint y: 158, endPoint x: 0, endPoint y: 156, distance: 36.9
click at [0, 156] on div "Dimension 60% Image Width 60 % % px auto Image Height auto" at bounding box center [49, 156] width 99 height 75
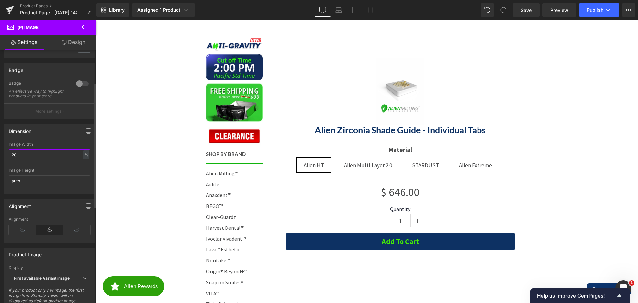
drag, startPoint x: 30, startPoint y: 157, endPoint x: 0, endPoint y: 156, distance: 30.3
click at [0, 156] on div "Dimension 20% Image Width 20 % % px auto Image Height auto" at bounding box center [49, 156] width 99 height 75
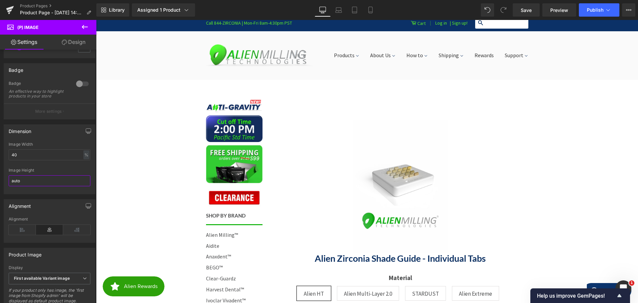
scroll to position [0, 0]
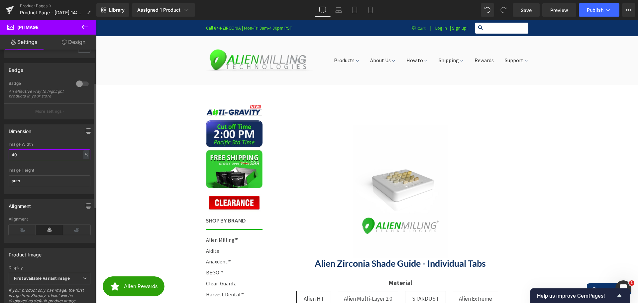
click at [27, 160] on input "40" at bounding box center [50, 154] width 82 height 11
drag, startPoint x: 36, startPoint y: 160, endPoint x: 1, endPoint y: 157, distance: 34.7
click at [0, 157] on div "Dimension 40% Image Width 40 % % px auto Image Height auto" at bounding box center [49, 156] width 99 height 75
type input "60"
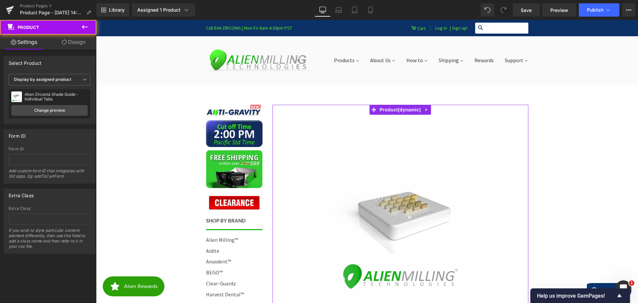
drag, startPoint x: 444, startPoint y: 114, endPoint x: 444, endPoint y: 111, distance: 3.4
click at [444, 111] on div "Sale Off (P) Image Alien Zirconia Shade Guide - Individual Tabs (P) Title Mater…" at bounding box center [400, 290] width 256 height 371
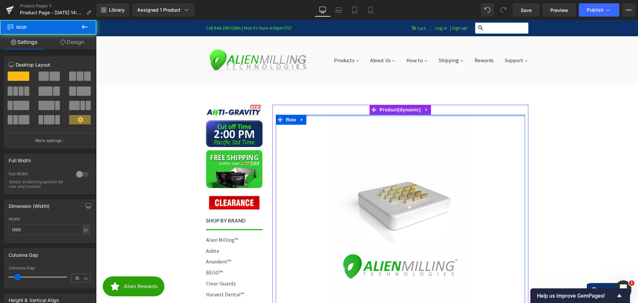
drag, startPoint x: 443, startPoint y: 124, endPoint x: 444, endPoint y: 109, distance: 15.3
click at [444, 109] on div "Sale Off (P) Image Alien Zirconia Shade Guide - Individual Tabs (P) Title Mater…" at bounding box center [400, 285] width 256 height 361
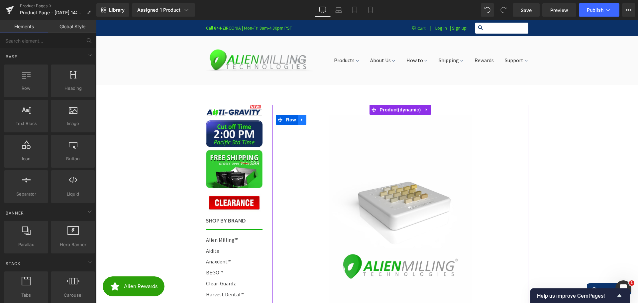
click at [301, 119] on icon at bounding box center [301, 119] width 1 height 3
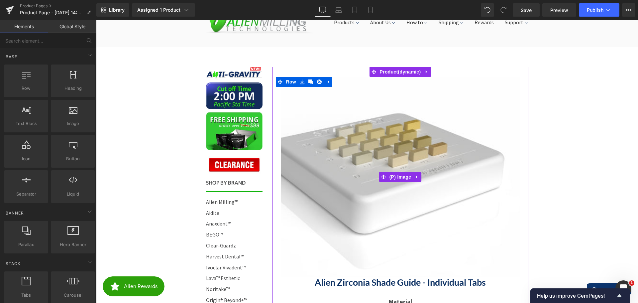
scroll to position [66, 0]
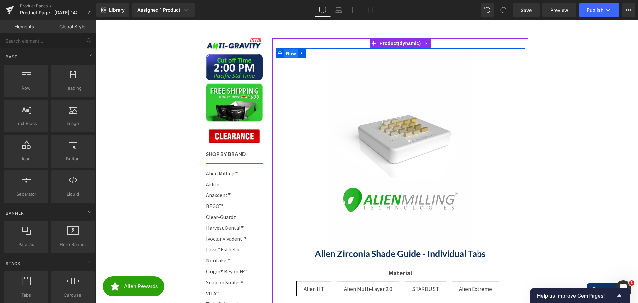
click at [285, 53] on span "Row" at bounding box center [290, 54] width 13 height 10
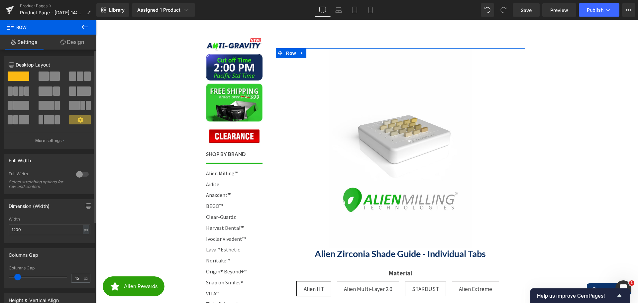
click at [49, 74] on span at bounding box center [54, 75] width 10 height 9
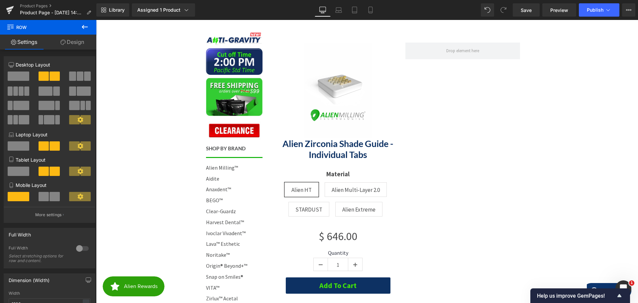
scroll to position [33, 0]
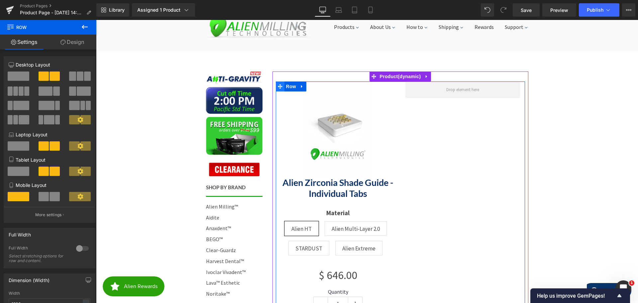
click at [278, 85] on icon at bounding box center [280, 86] width 5 height 5
click at [286, 86] on span "Row" at bounding box center [290, 86] width 13 height 10
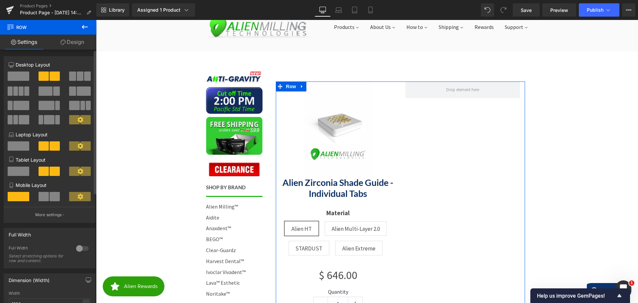
click at [72, 90] on span at bounding box center [72, 90] width 7 height 9
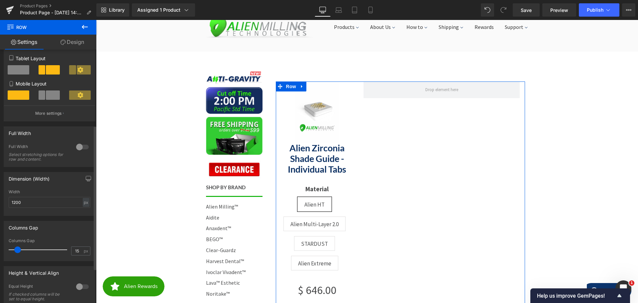
scroll to position [66, 0]
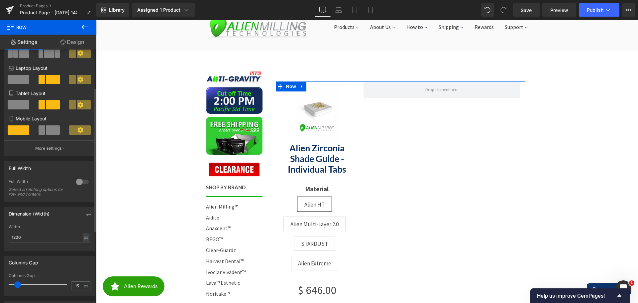
click at [84, 179] on div at bounding box center [82, 181] width 16 height 11
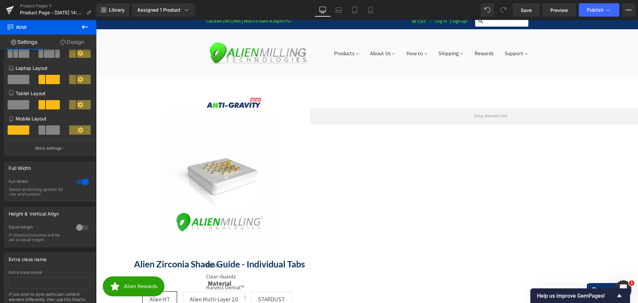
scroll to position [0, 0]
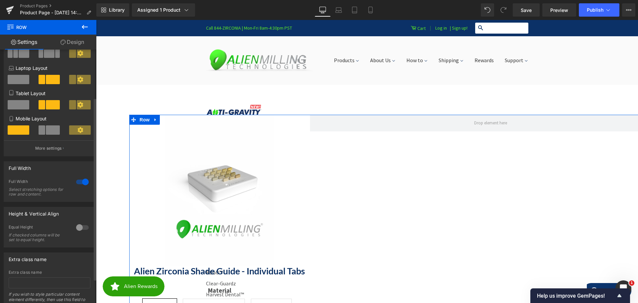
click at [78, 183] on div at bounding box center [82, 181] width 16 height 11
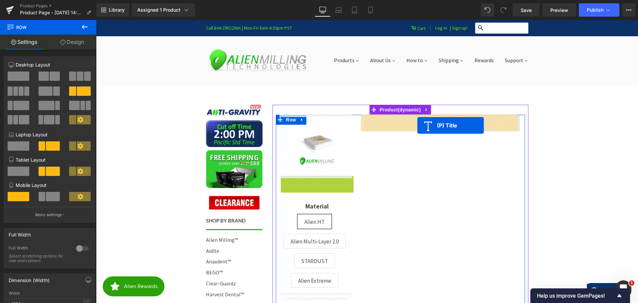
drag, startPoint x: 299, startPoint y: 187, endPoint x: 417, endPoint y: 125, distance: 133.4
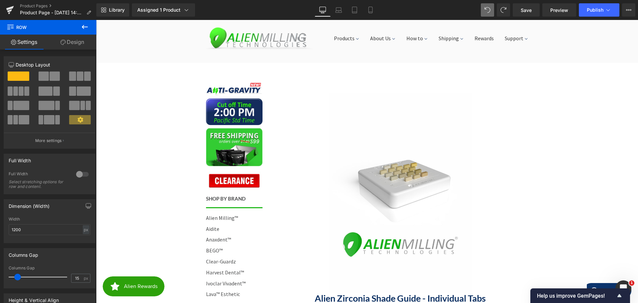
scroll to position [33, 0]
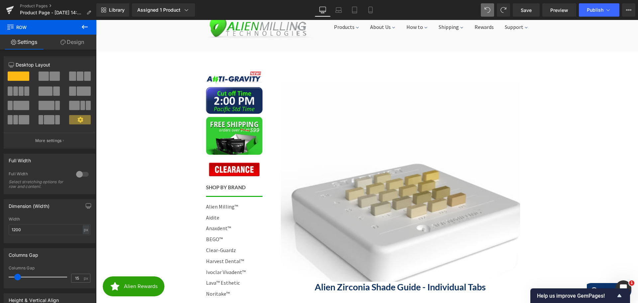
click at [398, 141] on img at bounding box center [397, 246] width 359 height 500
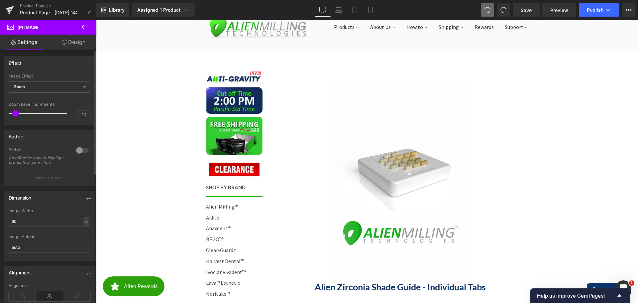
type input "1"
drag, startPoint x: 20, startPoint y: 114, endPoint x: 13, endPoint y: 114, distance: 6.3
click at [13, 114] on span at bounding box center [12, 113] width 7 height 7
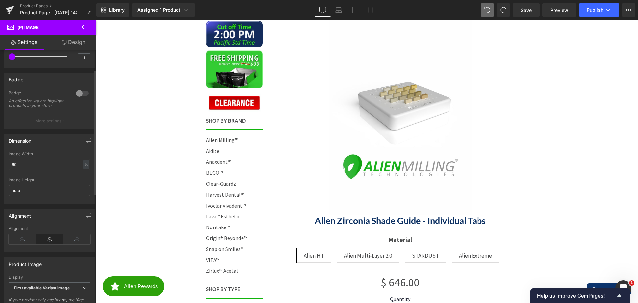
scroll to position [66, 0]
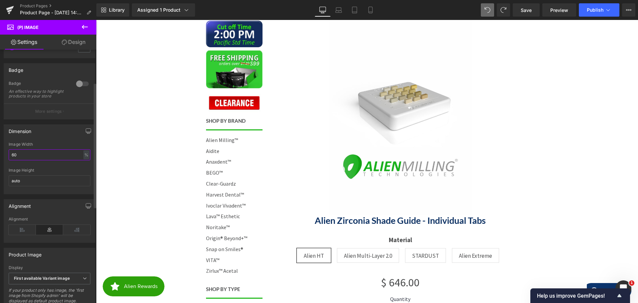
drag, startPoint x: 25, startPoint y: 157, endPoint x: 0, endPoint y: 156, distance: 24.9
click at [0, 156] on div "Dimension 60% Image Width 60 % % px auto Image Height auto" at bounding box center [49, 156] width 99 height 75
type input "50"
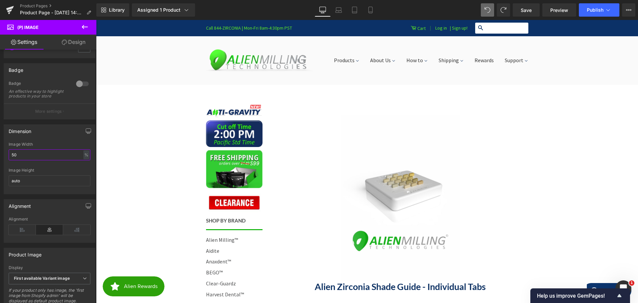
scroll to position [33, 0]
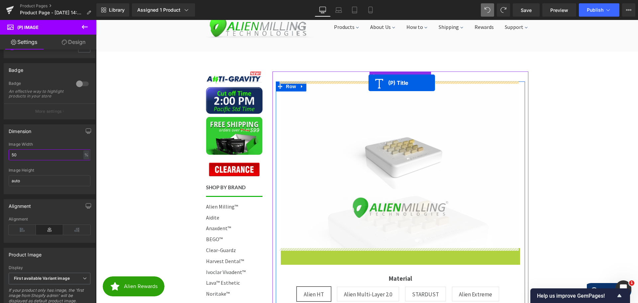
drag, startPoint x: 381, startPoint y: 253, endPoint x: 368, endPoint y: 83, distance: 170.9
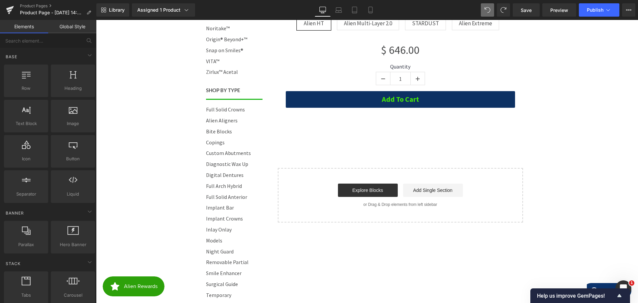
scroll to position [332, 0]
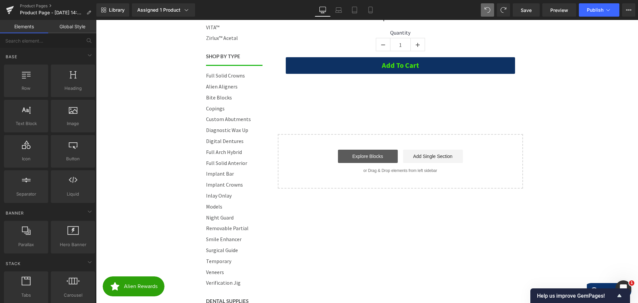
click at [367, 154] on link "Explore Blocks" at bounding box center [368, 155] width 60 height 13
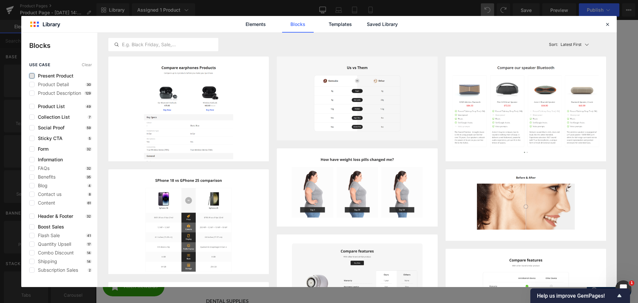
click at [32, 77] on label at bounding box center [31, 75] width 5 height 5
click at [32, 76] on input "checkbox" at bounding box center [32, 76] width 0 height 0
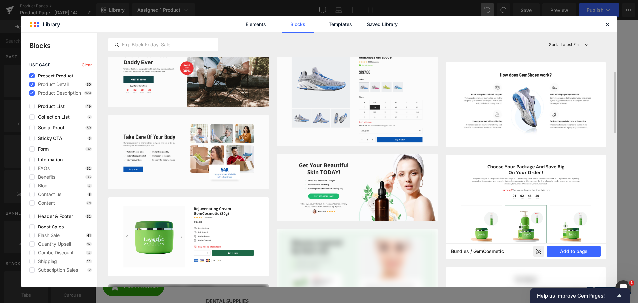
scroll to position [365, 0]
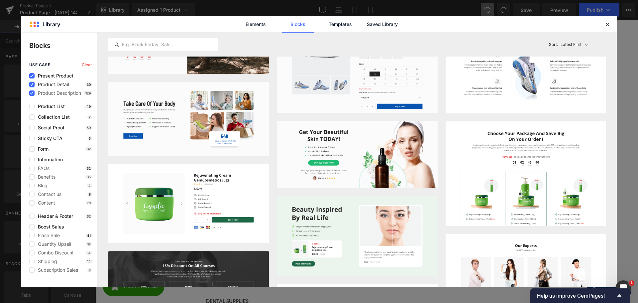
click at [31, 84] on icon at bounding box center [31, 84] width 3 height 0
click at [32, 84] on input "checkbox" at bounding box center [32, 84] width 0 height 0
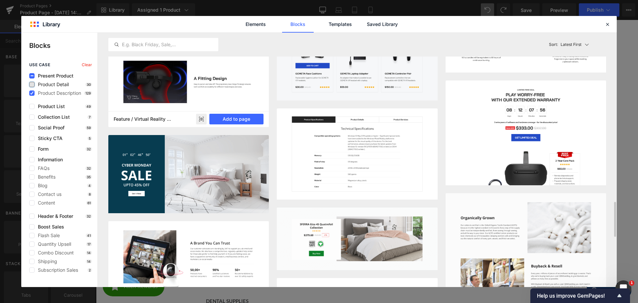
scroll to position [1163, 0]
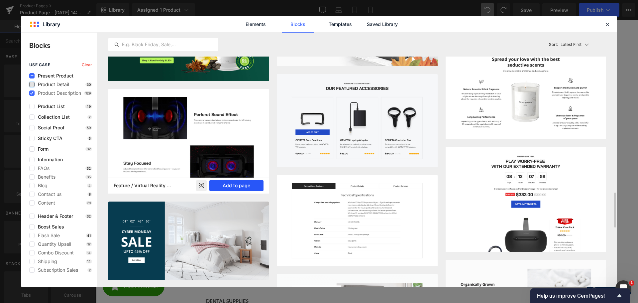
click at [235, 185] on button "Add to page" at bounding box center [236, 185] width 54 height 11
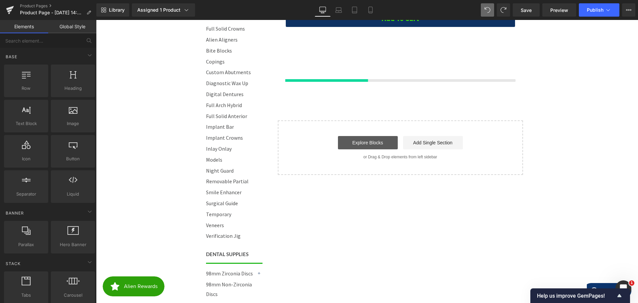
scroll to position [380, 0]
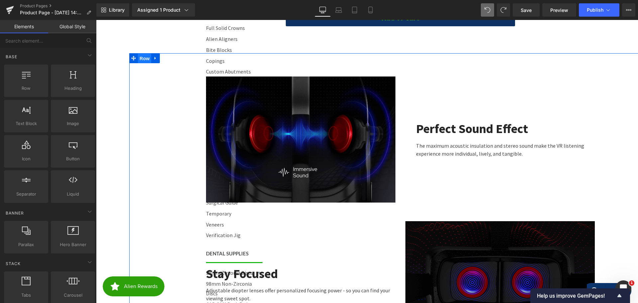
click at [141, 58] on span "Row" at bounding box center [144, 58] width 13 height 10
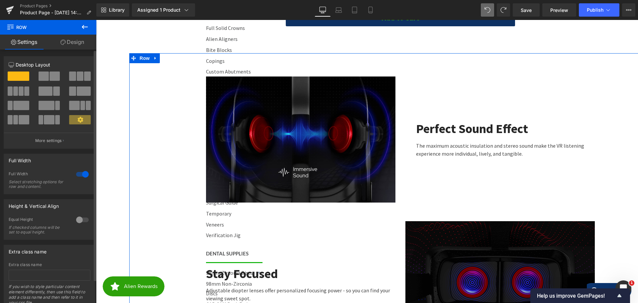
click at [79, 173] on div at bounding box center [82, 174] width 16 height 11
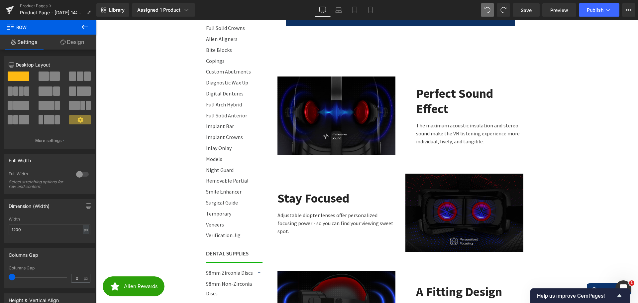
click at [396, 134] on div "Image" at bounding box center [336, 115] width 128 height 78
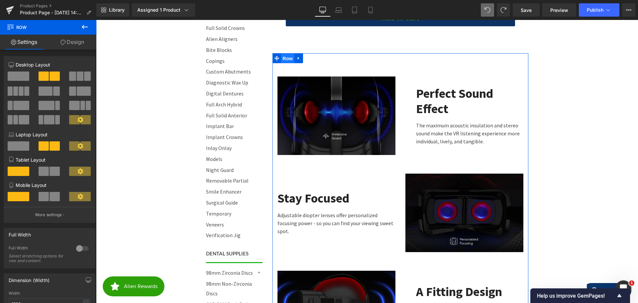
click at [281, 57] on span "Row" at bounding box center [287, 58] width 13 height 10
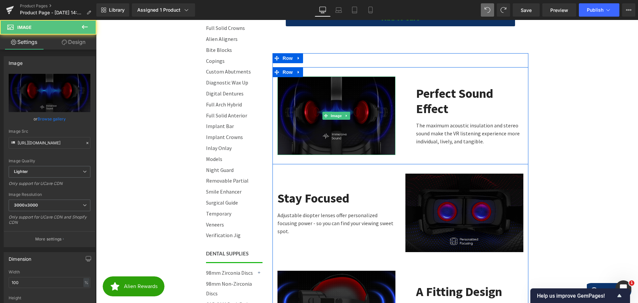
click at [323, 82] on img at bounding box center [336, 115] width 118 height 78
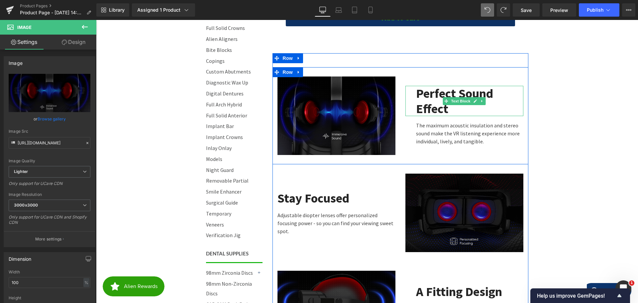
click at [440, 98] on strong "Perfect Sound Effect" at bounding box center [454, 100] width 77 height 31
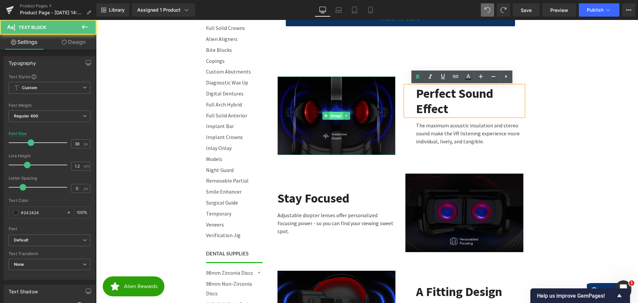
click at [335, 114] on span "Image" at bounding box center [336, 116] width 14 height 8
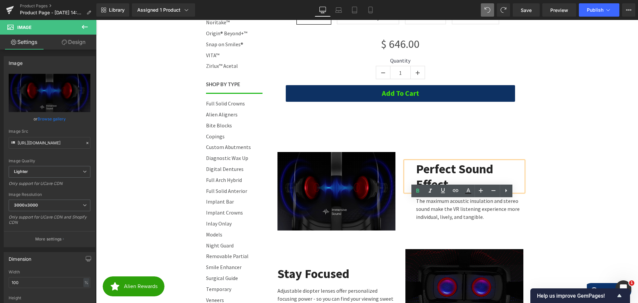
scroll to position [332, 0]
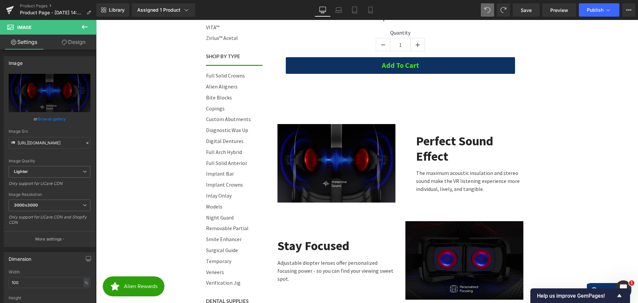
click at [85, 26] on icon at bounding box center [85, 27] width 8 height 8
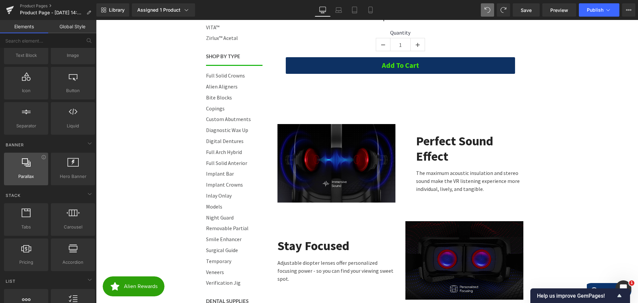
scroll to position [83, 0]
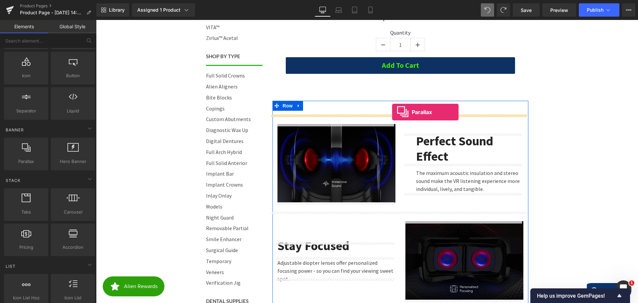
drag, startPoint x: 117, startPoint y: 171, endPoint x: 392, endPoint y: 112, distance: 281.1
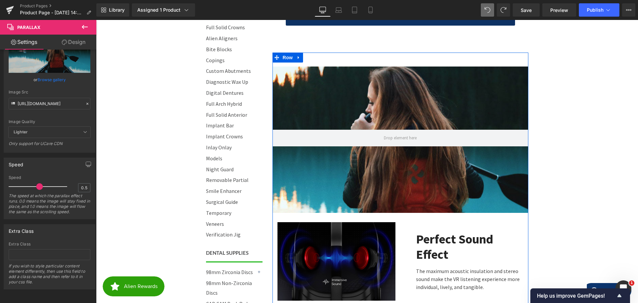
scroll to position [365, 0]
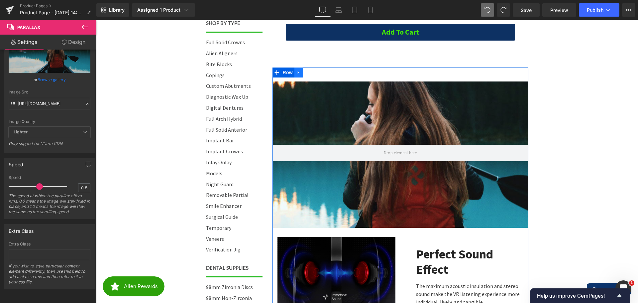
click at [296, 71] on icon at bounding box center [298, 72] width 5 height 5
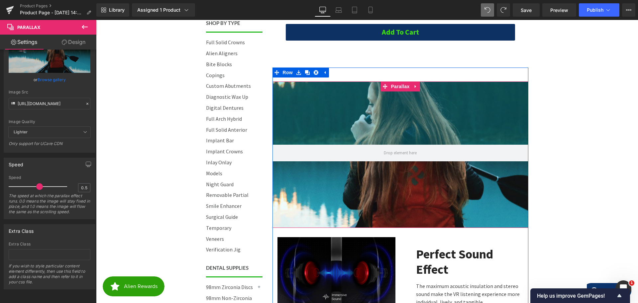
click at [315, 103] on div "190px" at bounding box center [400, 112] width 256 height 63
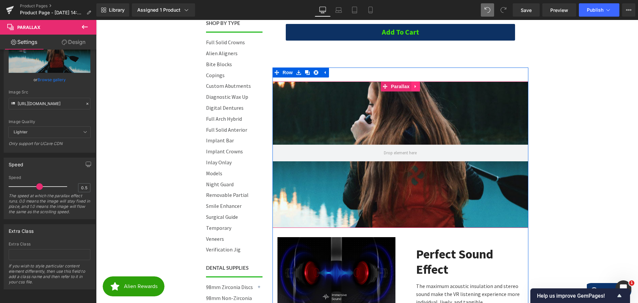
click at [415, 87] on icon at bounding box center [415, 86] width 5 height 5
click at [419, 85] on link at bounding box center [420, 86] width 9 height 10
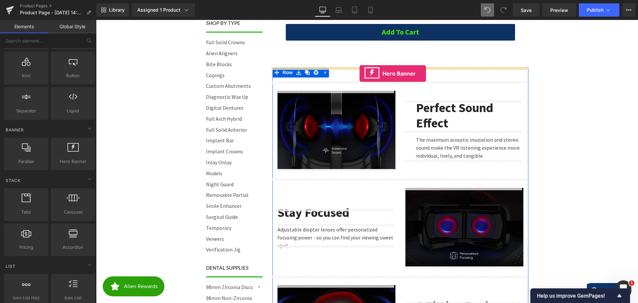
drag, startPoint x: 162, startPoint y: 173, endPoint x: 359, endPoint y: 73, distance: 221.4
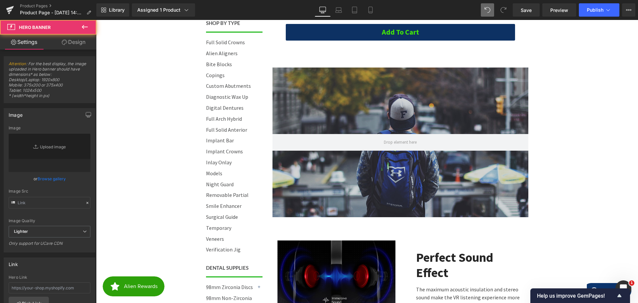
type input "[URL][DOMAIN_NAME]"
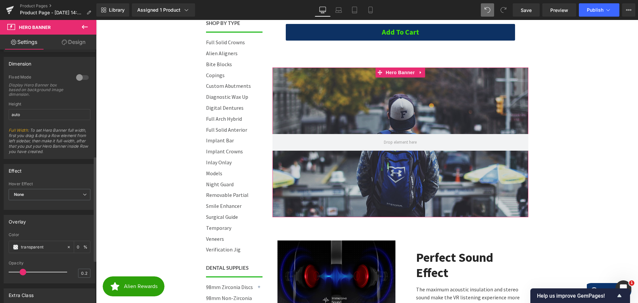
scroll to position [299, 0]
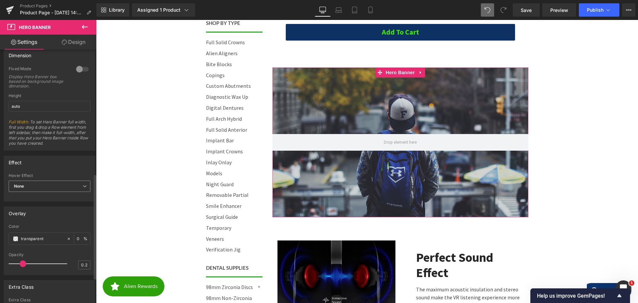
click at [32, 186] on span "None" at bounding box center [50, 186] width 82 height 12
click at [47, 183] on span "None" at bounding box center [48, 186] width 79 height 12
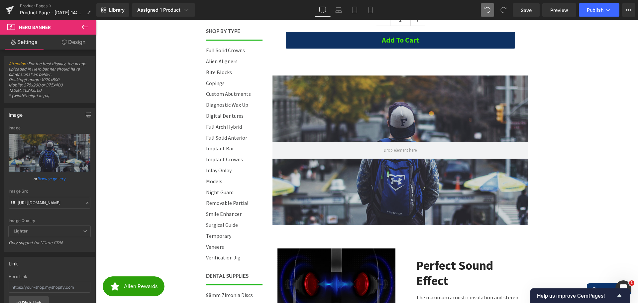
scroll to position [332, 0]
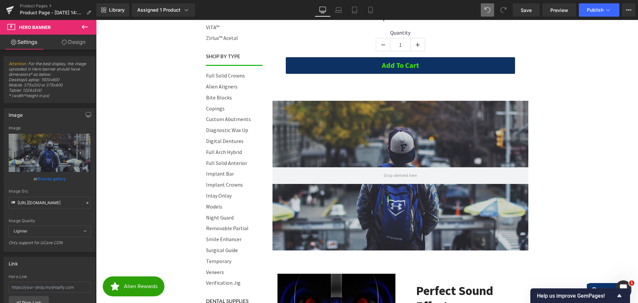
click at [378, 130] on div at bounding box center [400, 175] width 256 height 149
click at [418, 107] on div "Hero Banner" at bounding box center [400, 175] width 256 height 149
click at [418, 107] on icon at bounding box center [420, 105] width 5 height 5
click at [423, 105] on icon at bounding box center [425, 105] width 5 height 5
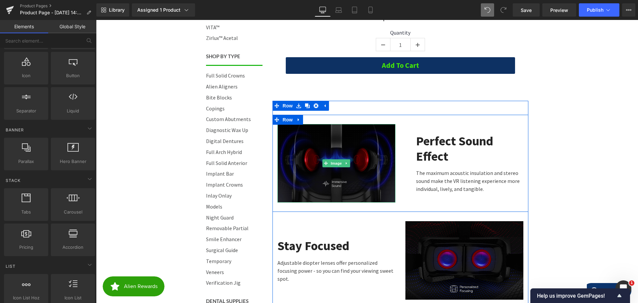
click at [373, 147] on img at bounding box center [336, 163] width 118 height 78
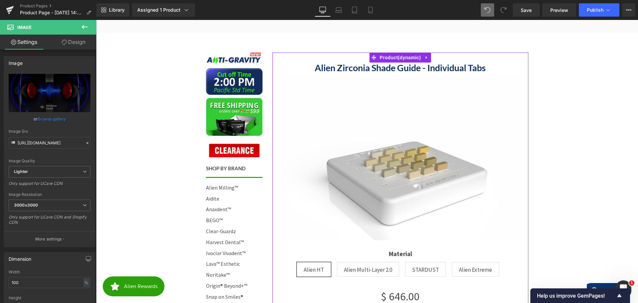
scroll to position [0, 0]
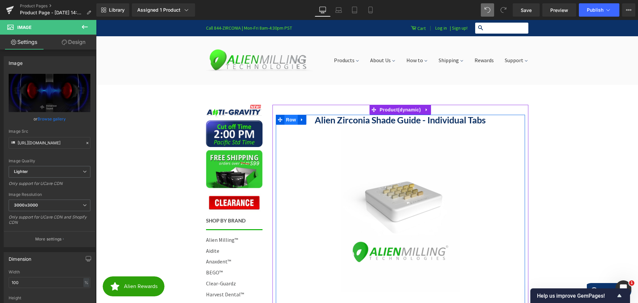
click at [285, 119] on span "Row" at bounding box center [290, 120] width 13 height 10
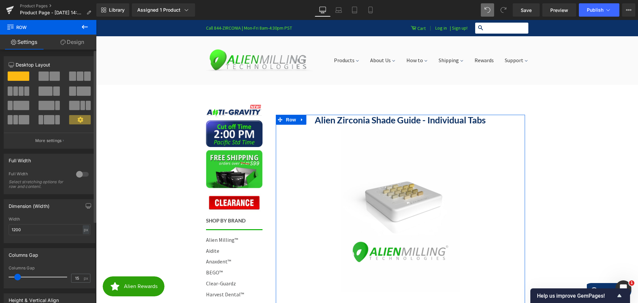
click at [73, 90] on span at bounding box center [72, 90] width 7 height 9
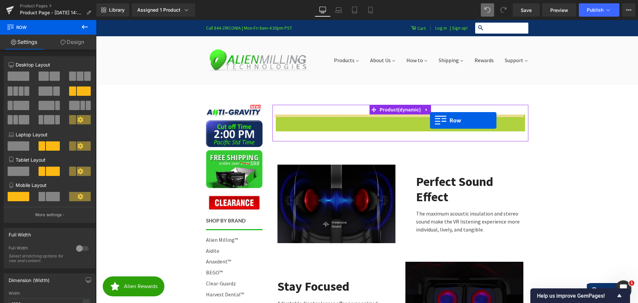
drag, startPoint x: 277, startPoint y: 119, endPoint x: 430, endPoint y: 120, distance: 152.5
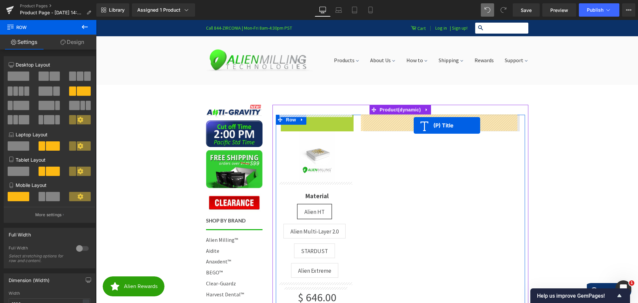
drag, startPoint x: 301, startPoint y: 130, endPoint x: 414, endPoint y: 125, distance: 112.4
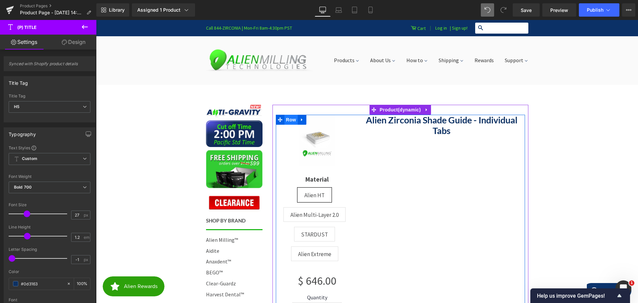
click at [292, 119] on span "Row" at bounding box center [290, 120] width 13 height 10
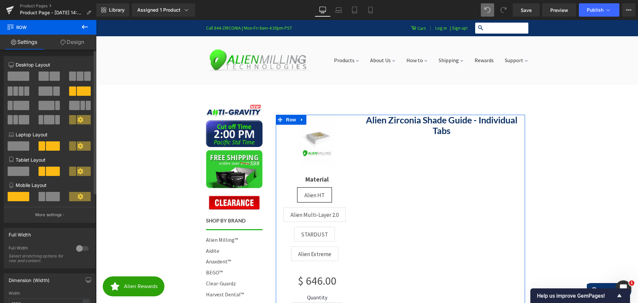
click at [77, 118] on icon at bounding box center [80, 120] width 6 height 6
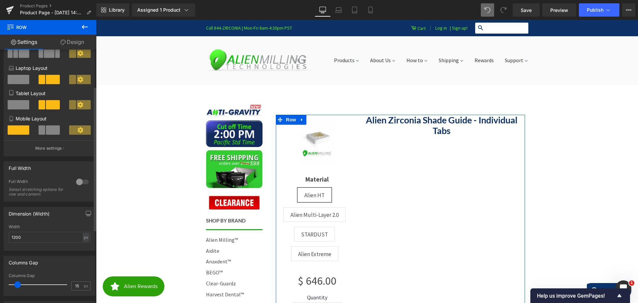
scroll to position [33, 0]
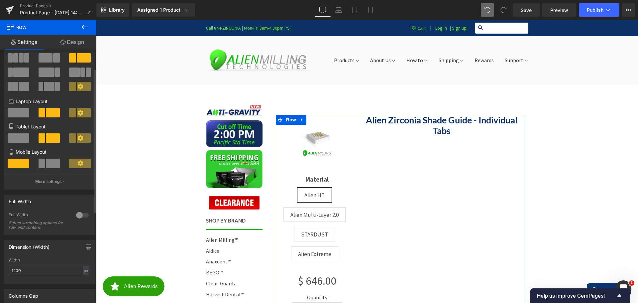
click at [77, 86] on icon at bounding box center [80, 86] width 6 height 6
click at [69, 86] on span at bounding box center [72, 86] width 7 height 9
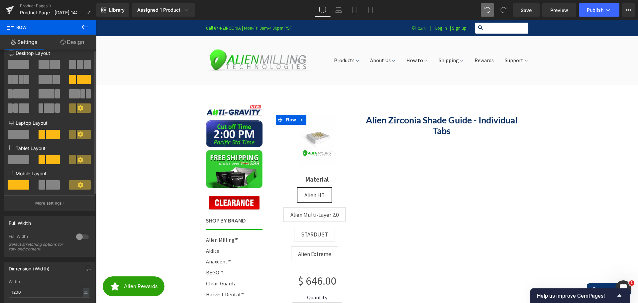
scroll to position [0, 0]
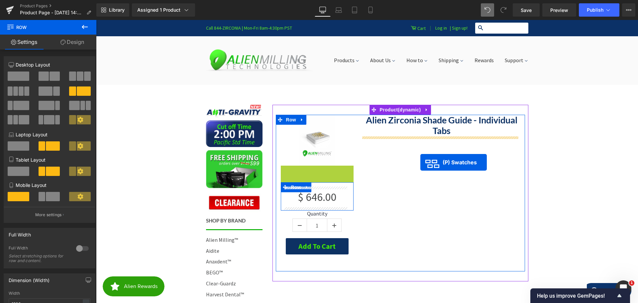
drag, startPoint x: 293, startPoint y: 213, endPoint x: 420, endPoint y: 162, distance: 136.8
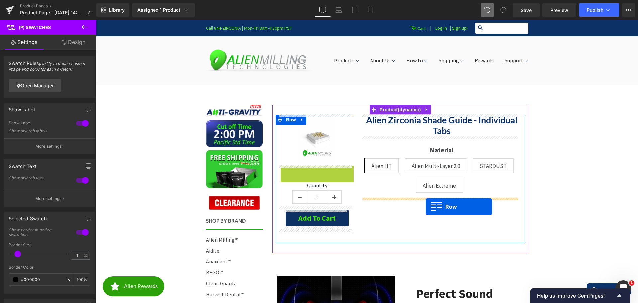
drag, startPoint x: 284, startPoint y: 171, endPoint x: 426, endPoint y: 204, distance: 145.3
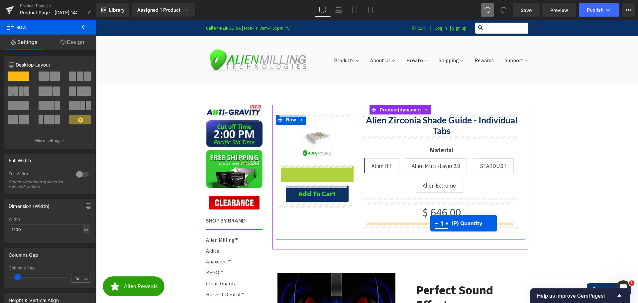
drag, startPoint x: 294, startPoint y: 176, endPoint x: 430, endPoint y: 223, distance: 143.8
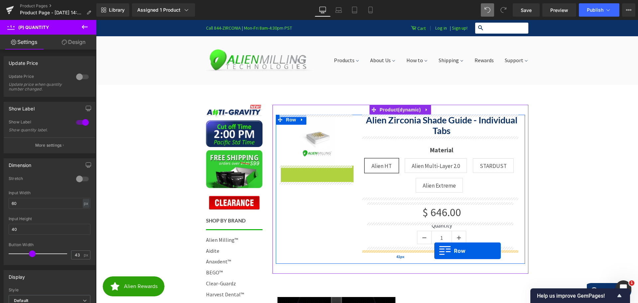
drag, startPoint x: 286, startPoint y: 172, endPoint x: 434, endPoint y: 250, distance: 167.9
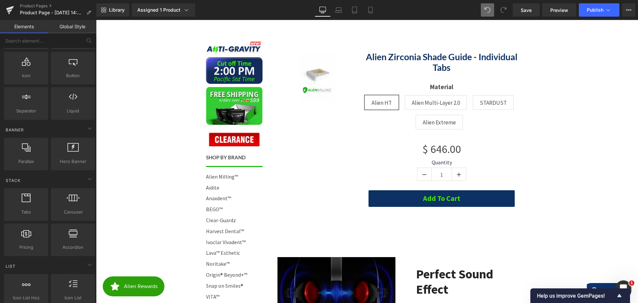
scroll to position [33, 0]
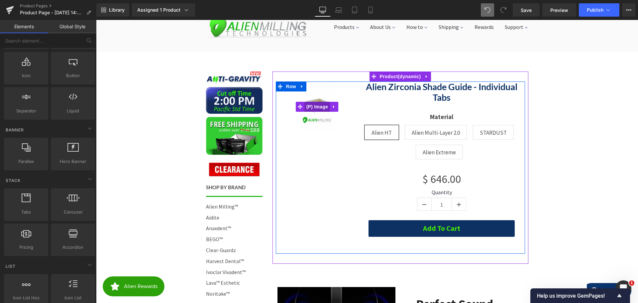
click at [311, 104] on span "(P) Image" at bounding box center [317, 107] width 25 height 10
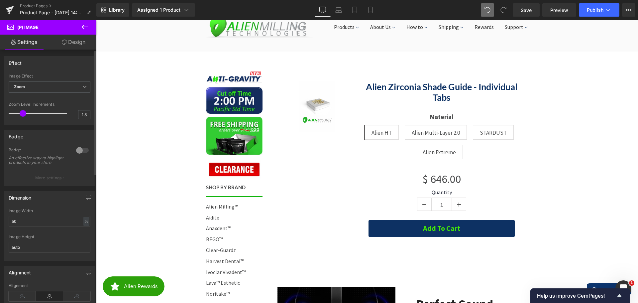
drag, startPoint x: 12, startPoint y: 112, endPoint x: 22, endPoint y: 112, distance: 9.3
click at [22, 112] on span at bounding box center [23, 113] width 7 height 7
type input "1"
drag, startPoint x: 21, startPoint y: 113, endPoint x: 0, endPoint y: 111, distance: 21.0
click at [0, 111] on div "Effect Default Zoom Hover Image Effect Zoom Default Zoom Hover last Image Hover…" at bounding box center [49, 87] width 99 height 73
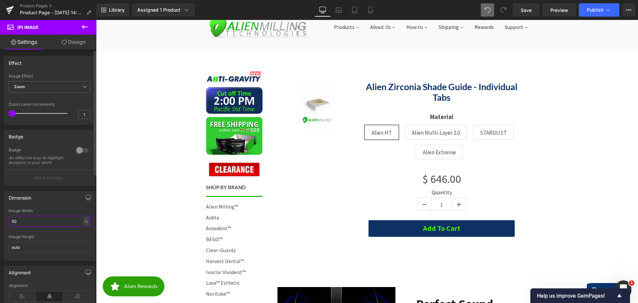
click at [2, 226] on div "Dimension 50% Image Width 50 % % px auto Image Height auto" at bounding box center [49, 223] width 99 height 75
type input "100"
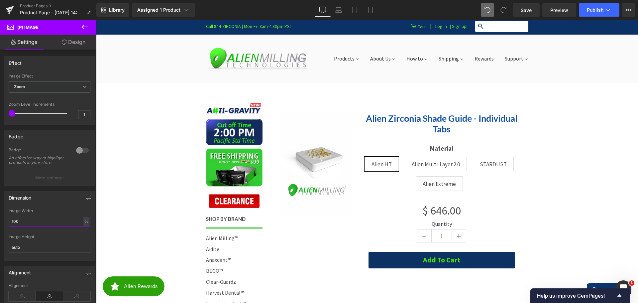
scroll to position [0, 0]
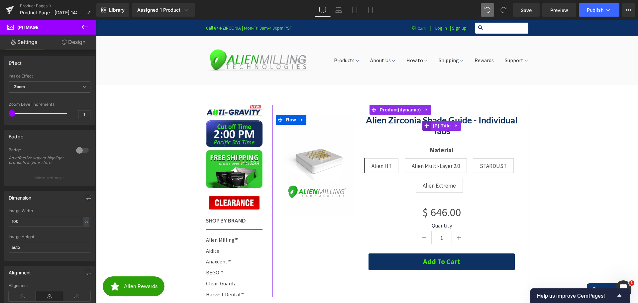
click at [426, 126] on icon at bounding box center [427, 125] width 5 height 5
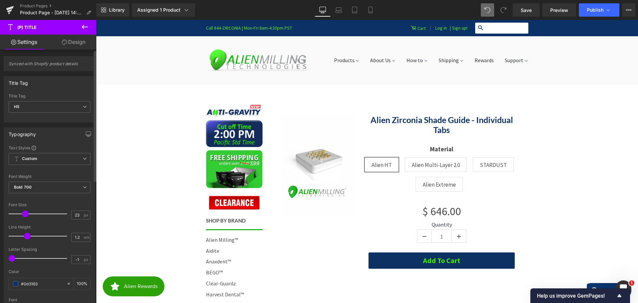
type input "22"
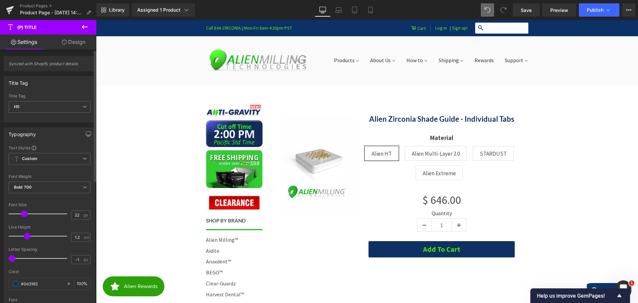
click at [25, 214] on span at bounding box center [24, 213] width 7 height 7
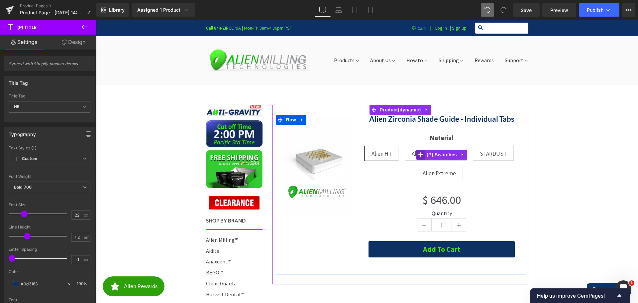
click at [420, 155] on icon at bounding box center [420, 154] width 5 height 5
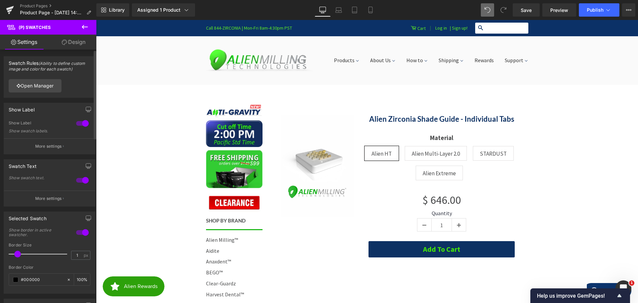
click at [58, 195] on p "More settings" at bounding box center [48, 198] width 27 height 6
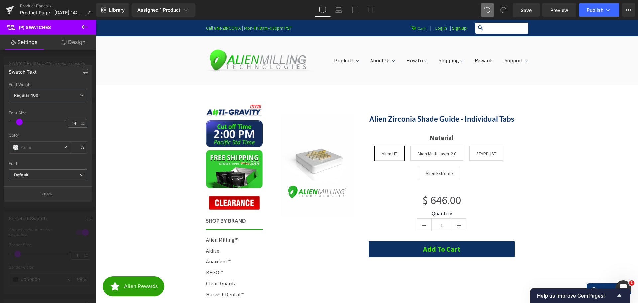
click at [18, 123] on span at bounding box center [19, 122] width 7 height 7
type input "16"
click at [19, 122] on span at bounding box center [20, 122] width 7 height 7
click at [49, 192] on p "Back" at bounding box center [48, 193] width 9 height 5
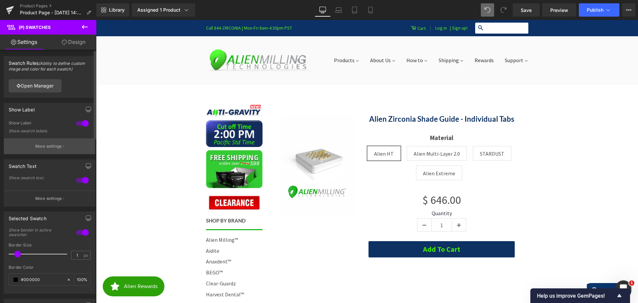
click at [44, 145] on p "More settings" at bounding box center [48, 146] width 27 height 6
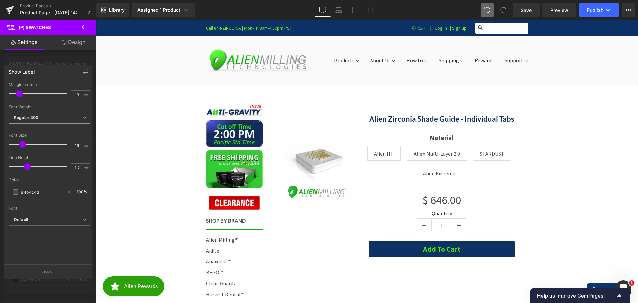
click at [46, 118] on span "Regular 400" at bounding box center [50, 118] width 82 height 12
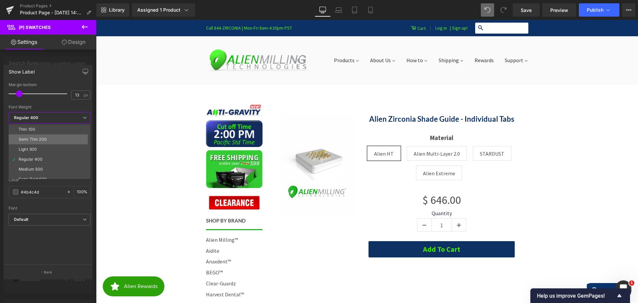
click at [44, 136] on li "Semi Thin 200" at bounding box center [51, 139] width 85 height 10
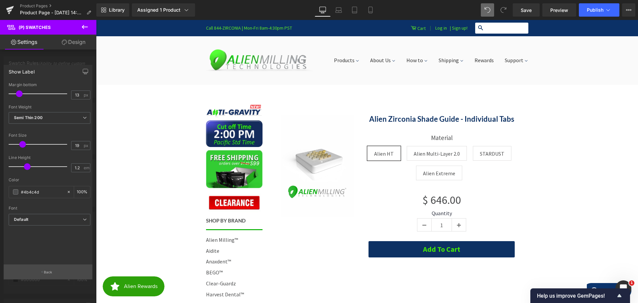
click at [47, 273] on p "Back" at bounding box center [48, 271] width 9 height 5
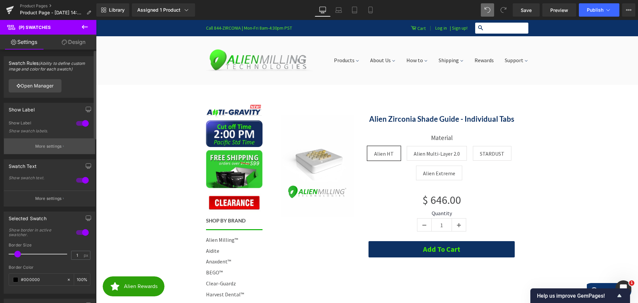
click at [57, 146] on p "More settings" at bounding box center [48, 146] width 27 height 6
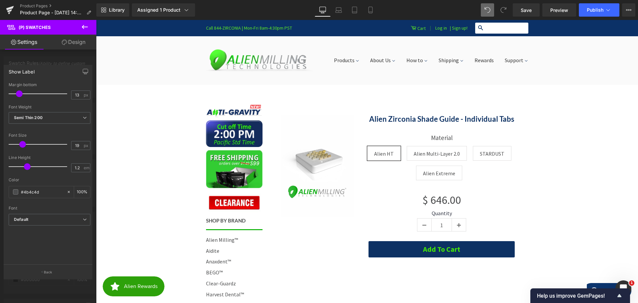
click at [63, 59] on div at bounding box center [48, 163] width 96 height 286
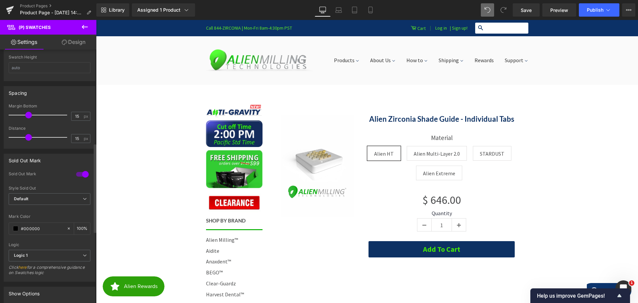
scroll to position [299, 0]
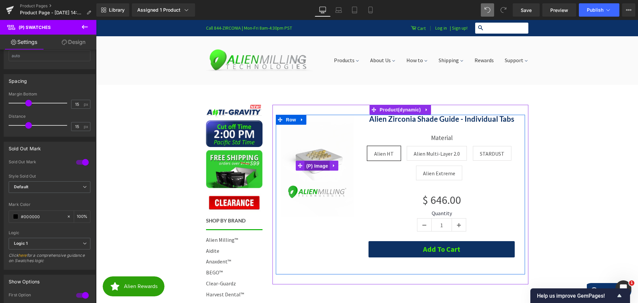
click at [309, 166] on span "(P) Image" at bounding box center [317, 166] width 25 height 10
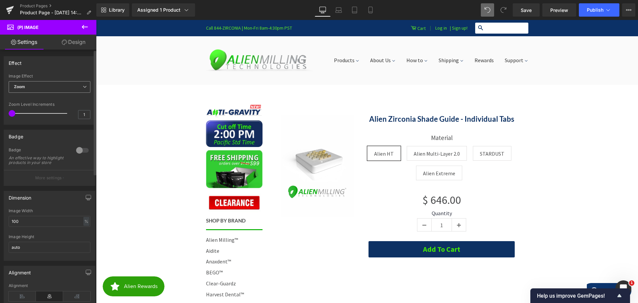
click at [50, 85] on span "Zoom" at bounding box center [50, 87] width 82 height 12
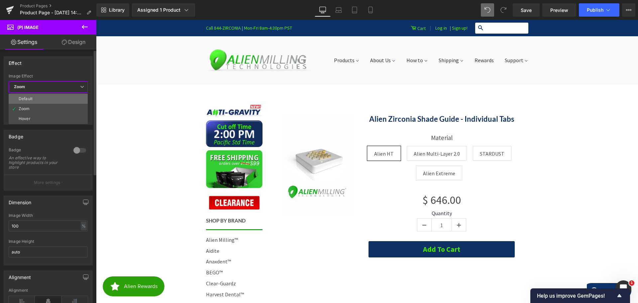
click at [42, 99] on li "Default" at bounding box center [48, 99] width 79 height 10
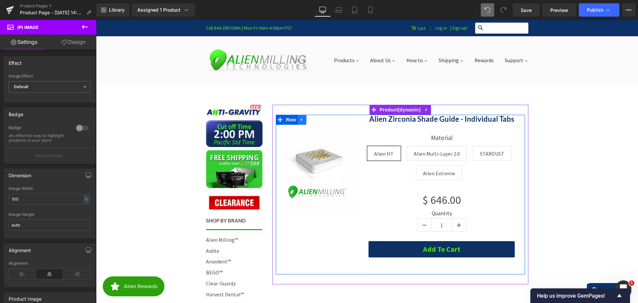
click at [300, 119] on icon at bounding box center [302, 119] width 5 height 5
click at [284, 118] on span "Row" at bounding box center [290, 120] width 13 height 10
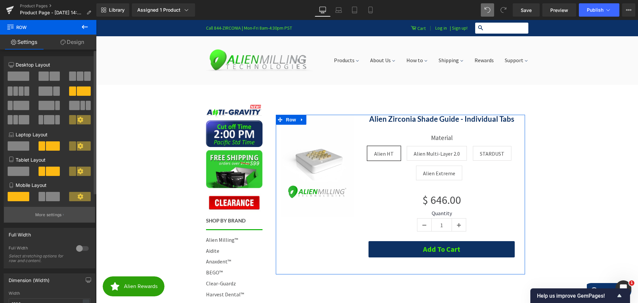
click at [52, 215] on p "More settings" at bounding box center [48, 215] width 27 height 6
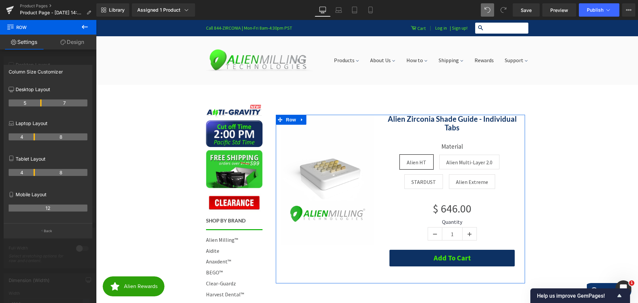
drag, startPoint x: 34, startPoint y: 102, endPoint x: 42, endPoint y: 105, distance: 8.5
click at [42, 231] on icon "button" at bounding box center [42, 230] width 1 height 3
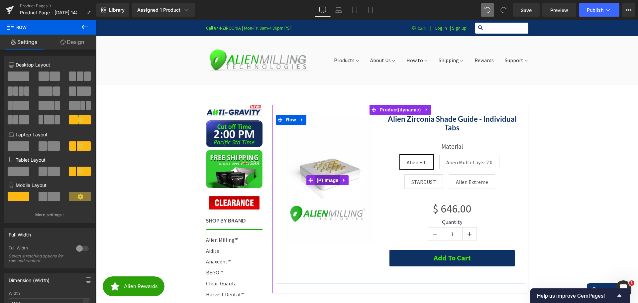
click at [328, 180] on span "(P) Image" at bounding box center [327, 180] width 25 height 10
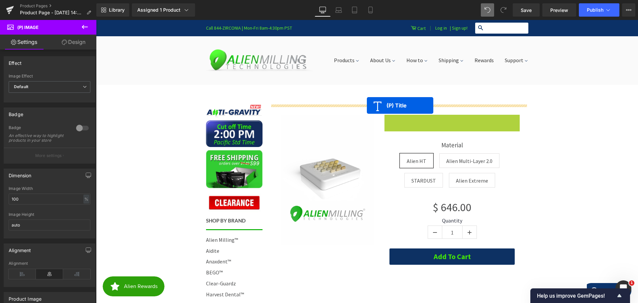
drag, startPoint x: 436, startPoint y: 124, endPoint x: 367, endPoint y: 105, distance: 71.5
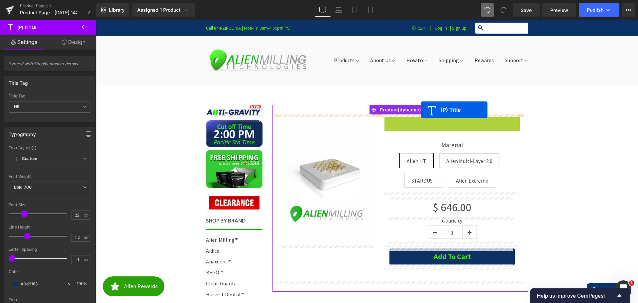
drag, startPoint x: 435, startPoint y: 123, endPoint x: 421, endPoint y: 110, distance: 19.3
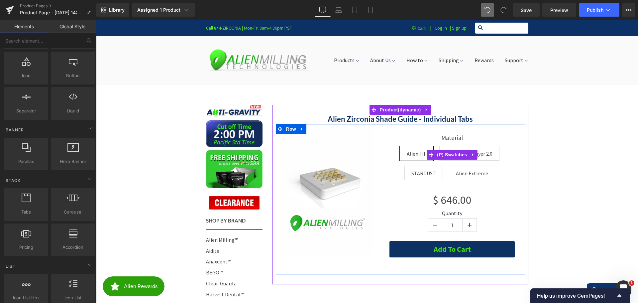
click at [446, 138] on label "Material" at bounding box center [451, 140] width 135 height 12
click at [445, 155] on span "(P) Swatches" at bounding box center [452, 154] width 34 height 10
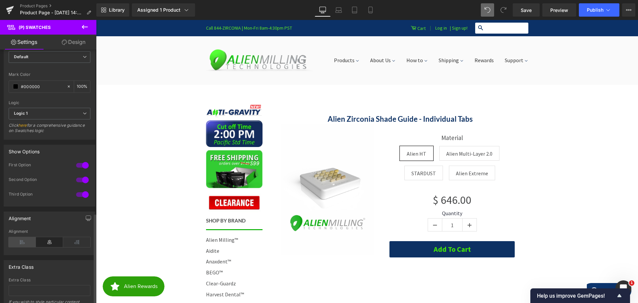
scroll to position [465, 0]
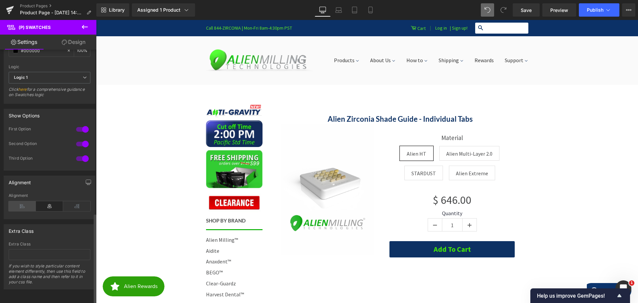
click at [25, 205] on icon at bounding box center [22, 206] width 27 height 10
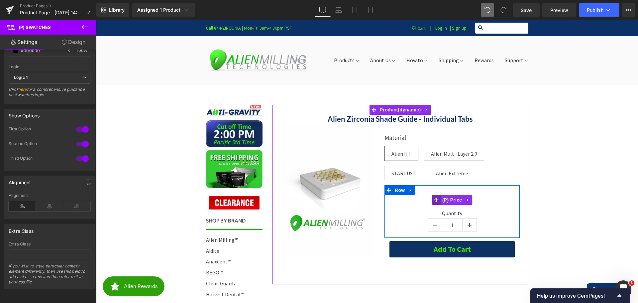
click at [434, 199] on icon at bounding box center [436, 199] width 5 height 5
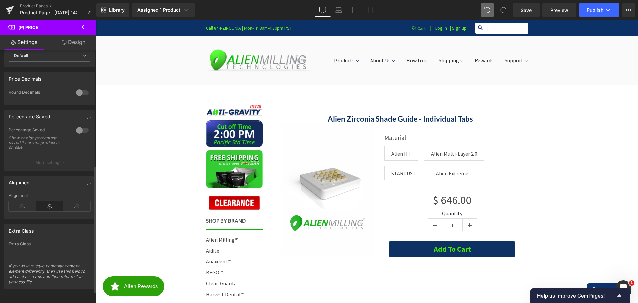
scroll to position [256, 0]
click at [71, 201] on icon at bounding box center [76, 206] width 27 height 10
click at [24, 201] on icon at bounding box center [22, 206] width 27 height 10
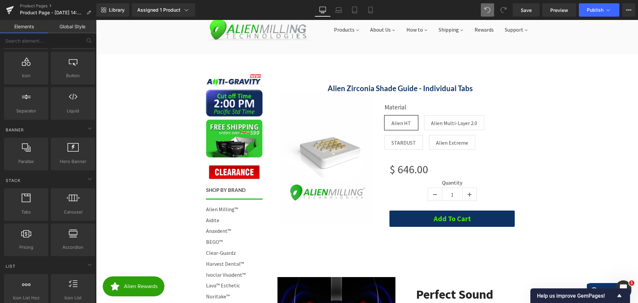
scroll to position [0, 0]
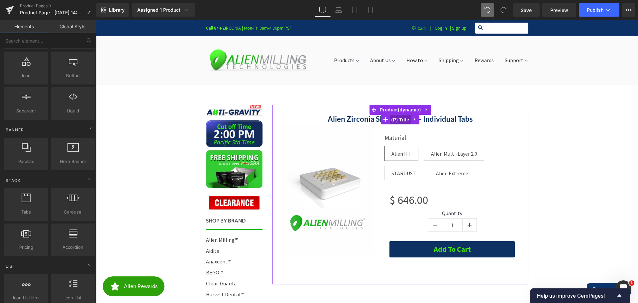
click at [390, 119] on span "(P) Title" at bounding box center [400, 120] width 21 height 10
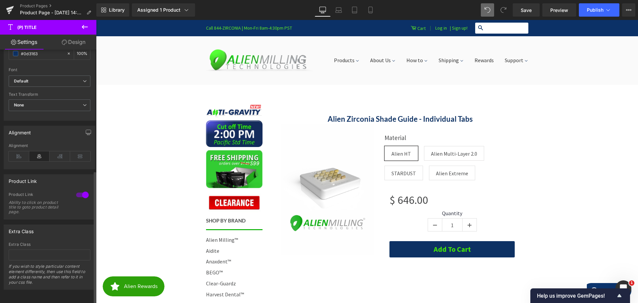
scroll to position [233, 0]
click at [16, 154] on icon at bounding box center [19, 156] width 21 height 10
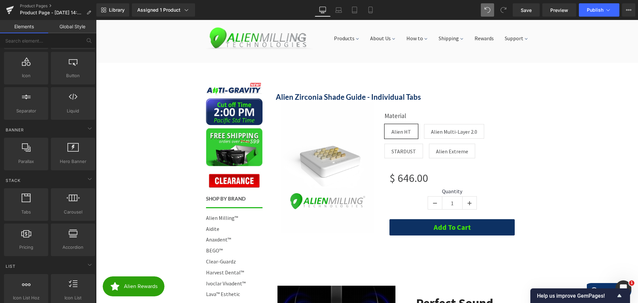
scroll to position [33, 0]
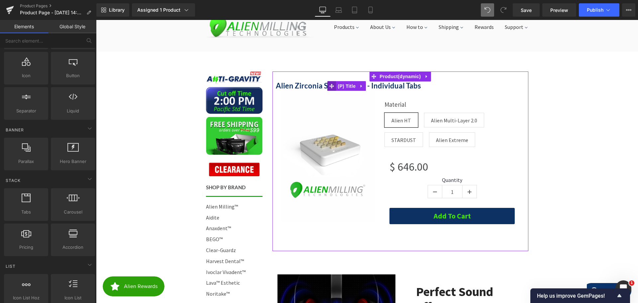
click at [329, 84] on icon at bounding box center [331, 85] width 5 height 5
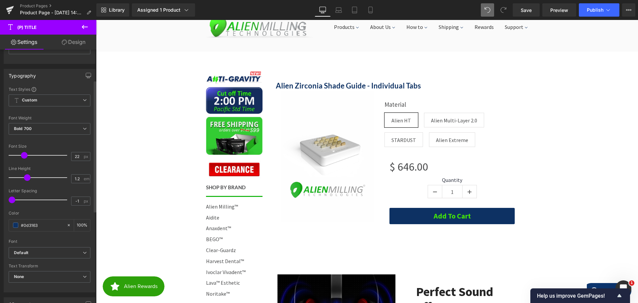
scroll to position [166, 0]
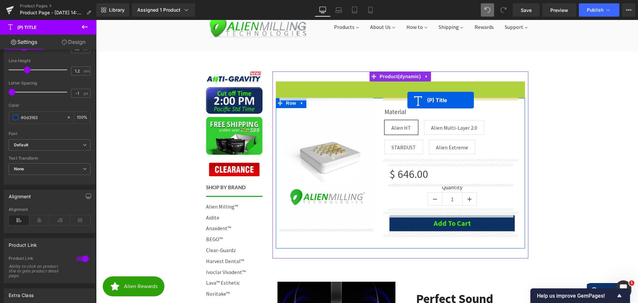
drag, startPoint x: 329, startPoint y: 84, endPoint x: 407, endPoint y: 100, distance: 79.7
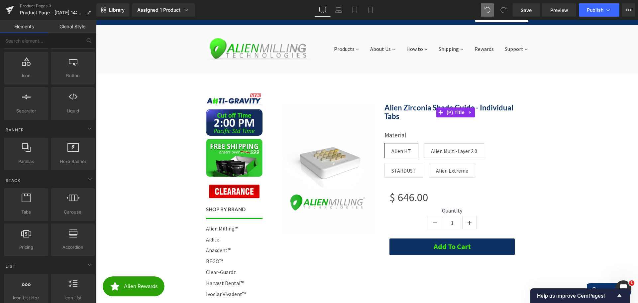
scroll to position [0, 0]
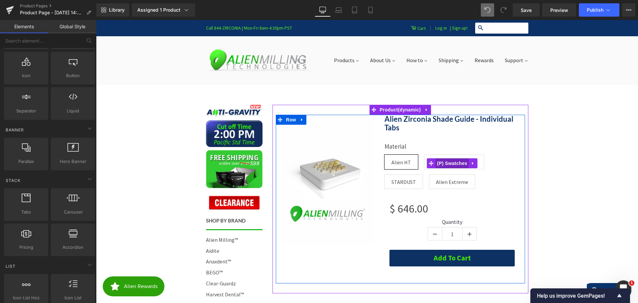
click at [437, 162] on span "(P) Swatches" at bounding box center [452, 163] width 34 height 10
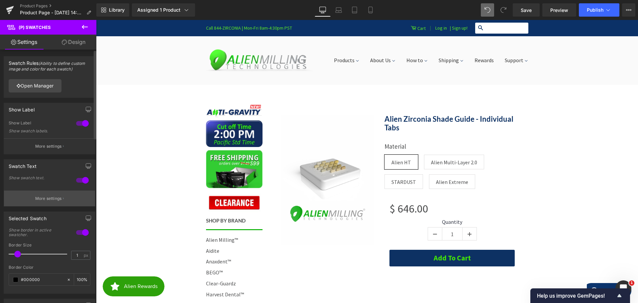
click at [47, 197] on p "More settings" at bounding box center [48, 198] width 27 height 6
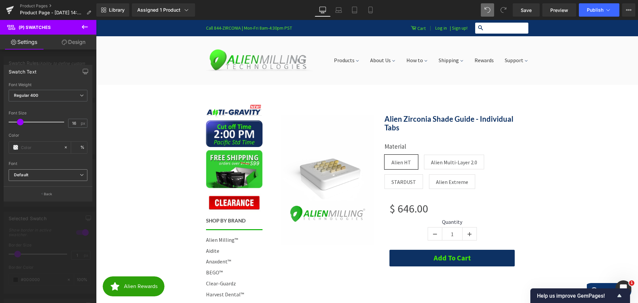
click at [31, 172] on b "Default" at bounding box center [47, 175] width 66 height 6
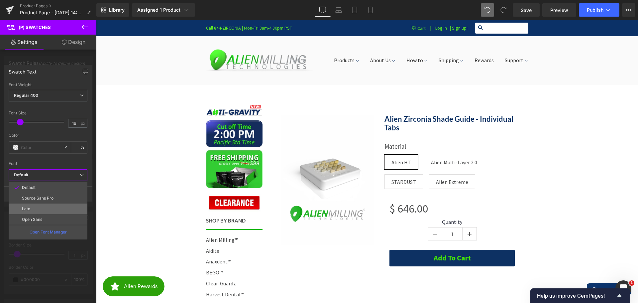
click at [45, 207] on li "Lato" at bounding box center [48, 208] width 79 height 11
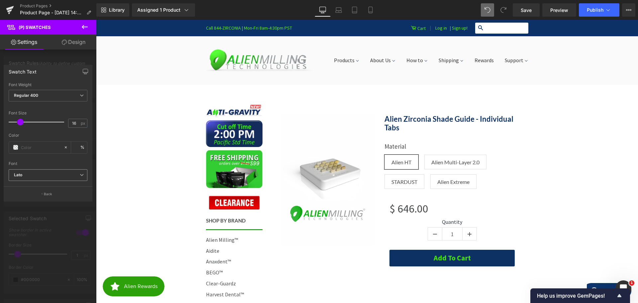
click at [49, 178] on span "Lato" at bounding box center [48, 175] width 79 height 12
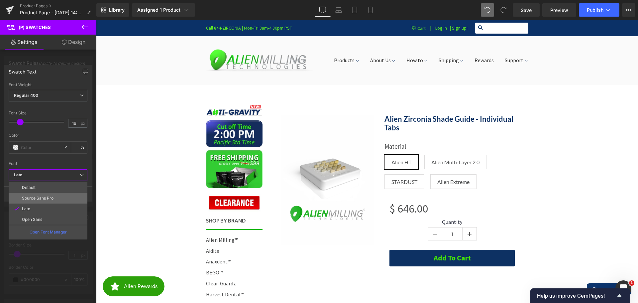
click at [45, 196] on p "Source Sans Pro" at bounding box center [38, 198] width 32 height 5
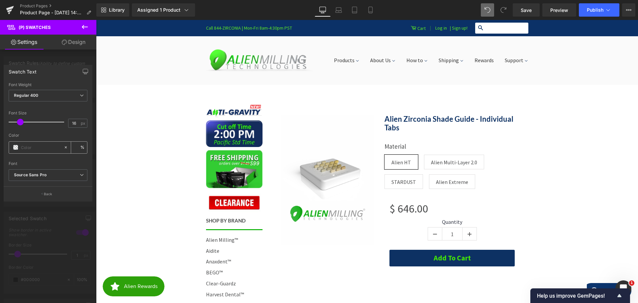
click at [15, 147] on span at bounding box center [15, 147] width 5 height 5
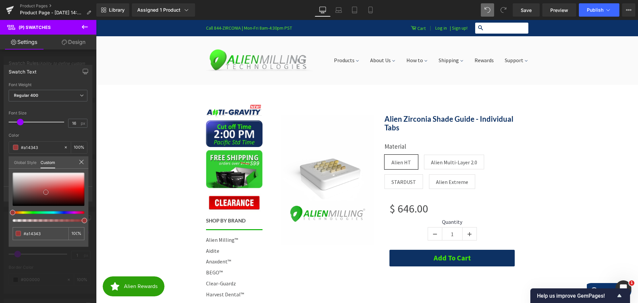
type input "#a14343"
type input "100"
type input "#a14343"
type input "100"
type input "#9a3b3b"
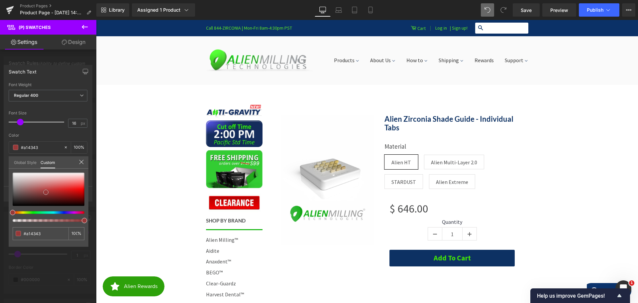
type input "#9a3b3b"
type input "#912525"
type input "#961b1b"
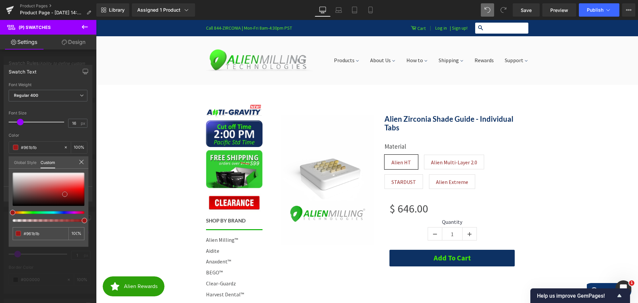
type input "#9a1818"
type input "#b11a1a"
type input "#c41c1c"
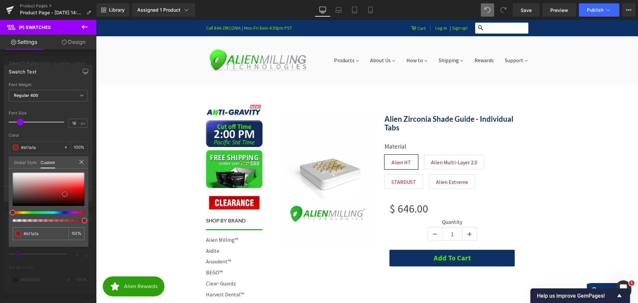
type input "#c41c1c"
type input "#d11d1d"
type input "#db1d1d"
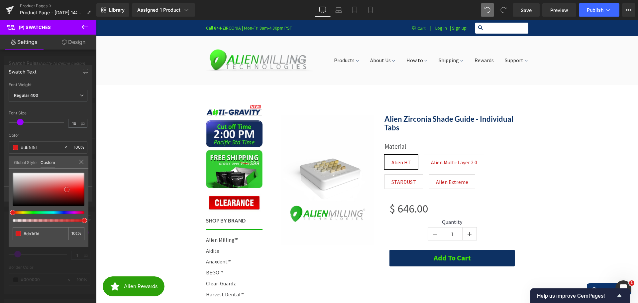
type input "#e22121"
type input "#df2424"
type input "#dc2222"
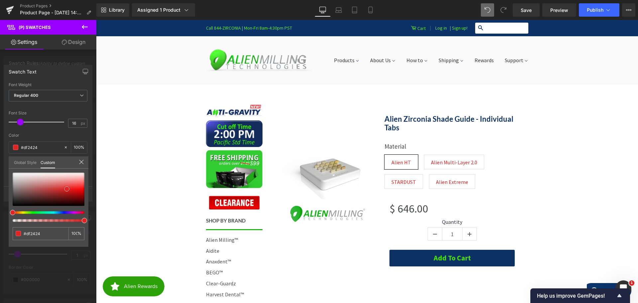
type input "#dc2222"
type input "#d62222"
type input "#d32626"
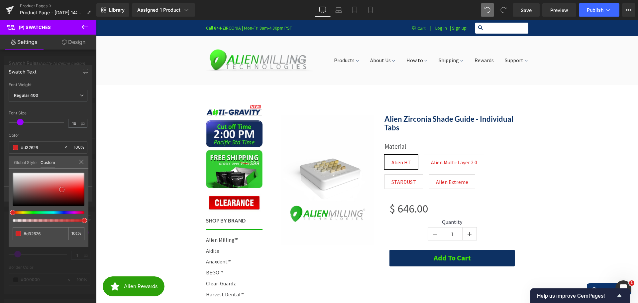
type input "#cf2a2a"
type input "#c62e2e"
type input "#c03434"
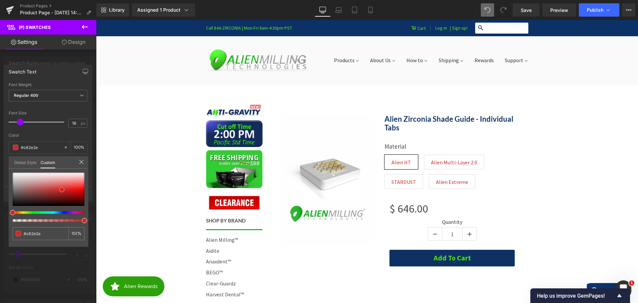
type input "#c03434"
type input "#bb3939"
type input "#b73d3d"
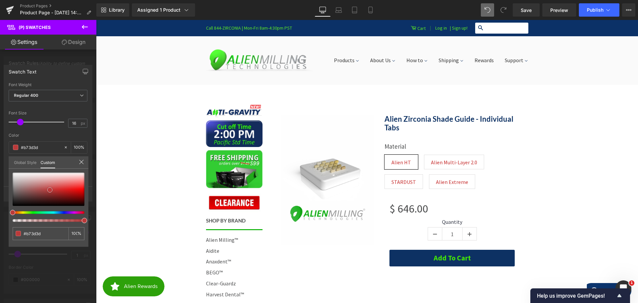
type input "#b14343"
type input "#b24c4c"
type input "#ac5c5c"
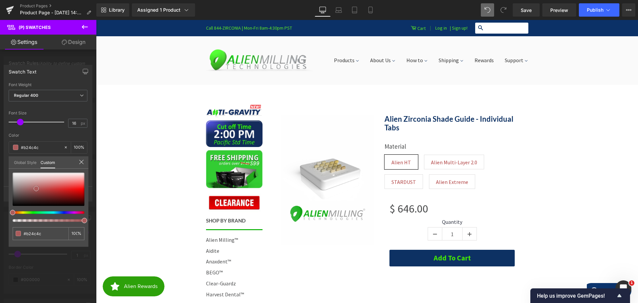
type input "#ac5c5c"
type input "#ab5d5d"
type input "#ac6161"
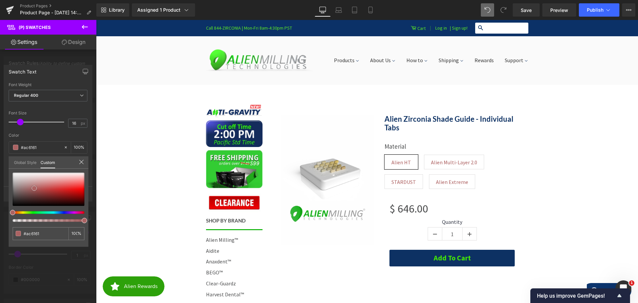
type input "#ab6767"
type input "#ab6d6d"
drag, startPoint x: 46, startPoint y: 192, endPoint x: 58, endPoint y: 206, distance: 18.6
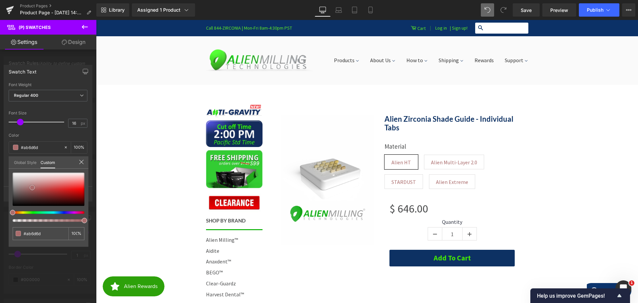
click at [34, 187] on div at bounding box center [49, 188] width 72 height 33
type input "#ac6c6c"
type input "#ae6969"
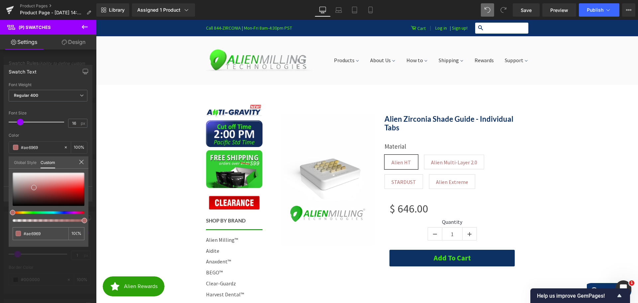
type input "#8f69ae"
type input "#9169ae"
type input "#a069ae"
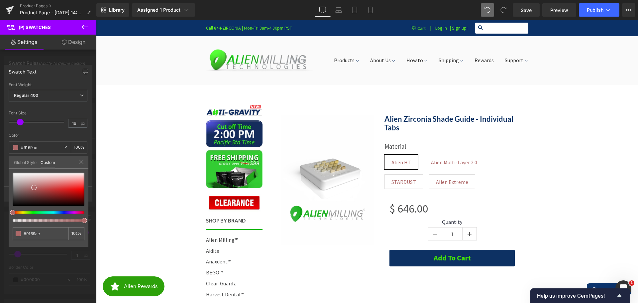
type input "#a069ae"
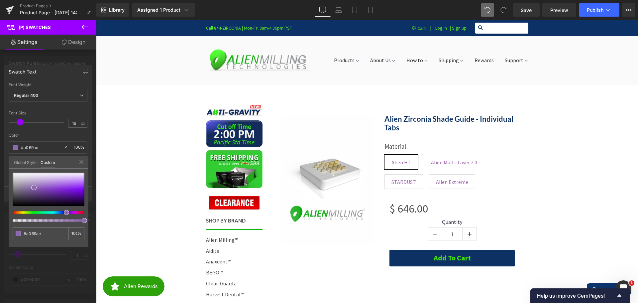
type input "#9b69ae"
type input "#8c69ae"
type input "#8869ae"
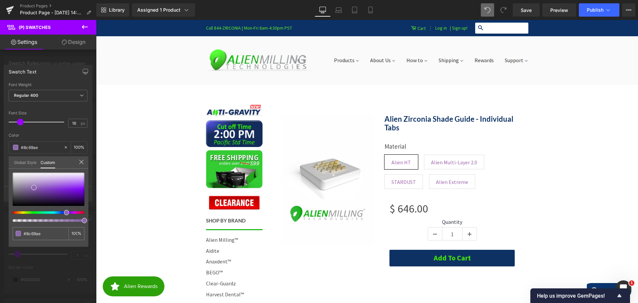
type input "#8869ae"
type input "#8469ae"
type input "#8369ae"
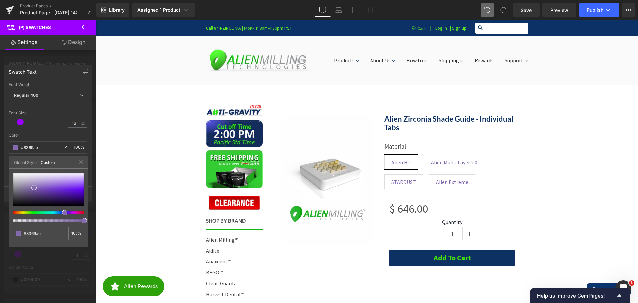
type input "#8069ae"
type input "#7d69ae"
type input "#7b69ae"
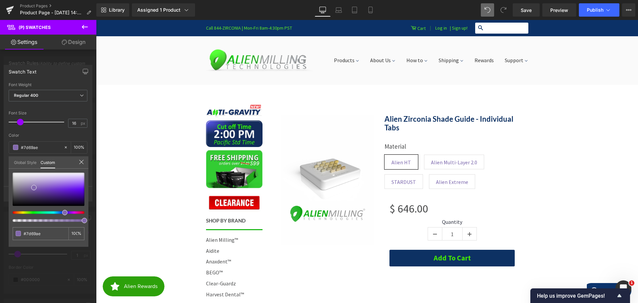
type input "#7b69ae"
type input "#7869ae"
drag, startPoint x: 67, startPoint y: 213, endPoint x: 59, endPoint y: 213, distance: 8.0
click at [59, 213] on div at bounding box center [46, 212] width 72 height 3
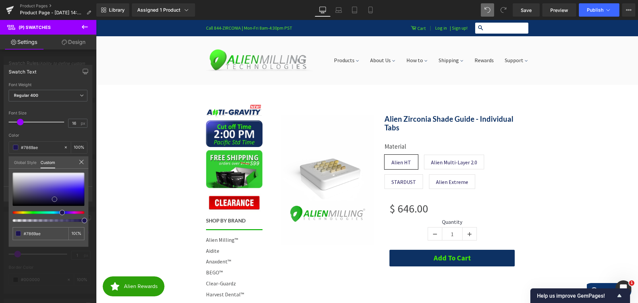
drag, startPoint x: 61, startPoint y: 196, endPoint x: 54, endPoint y: 199, distance: 7.5
click at [54, 199] on div at bounding box center [49, 188] width 72 height 33
click at [58, 196] on span at bounding box center [56, 196] width 5 height 5
drag, startPoint x: 62, startPoint y: 212, endPoint x: 54, endPoint y: 213, distance: 7.7
click at [54, 213] on span at bounding box center [56, 212] width 5 height 5
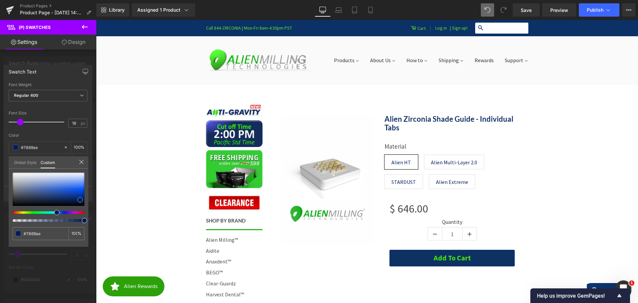
drag, startPoint x: 72, startPoint y: 197, endPoint x: 80, endPoint y: 200, distance: 8.3
click at [80, 200] on div at bounding box center [49, 188] width 72 height 33
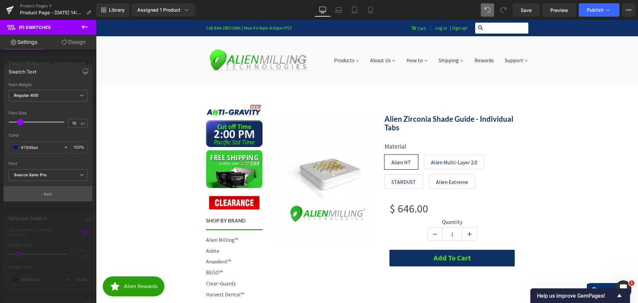
click at [51, 194] on p "Back" at bounding box center [48, 193] width 9 height 5
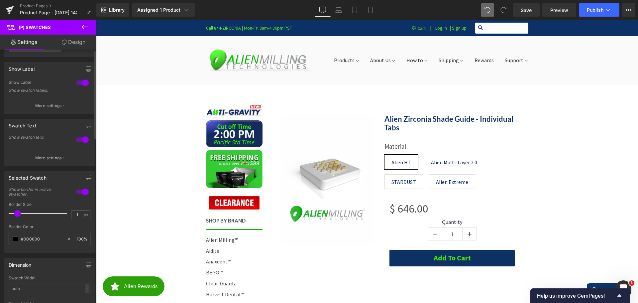
scroll to position [100, 0]
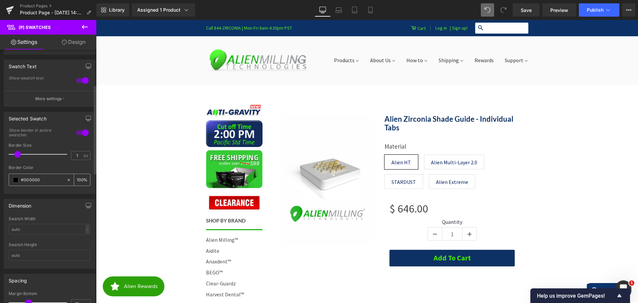
click at [15, 179] on span at bounding box center [15, 179] width 5 height 5
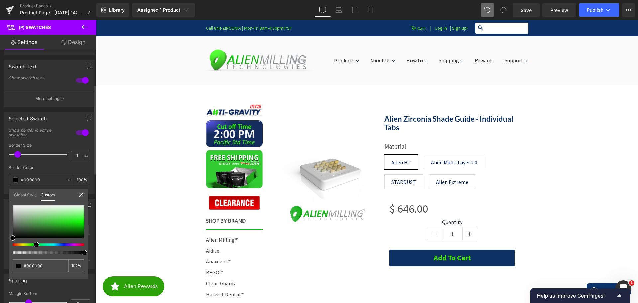
click at [34, 245] on div at bounding box center [46, 244] width 72 height 3
click at [81, 229] on div at bounding box center [49, 221] width 72 height 33
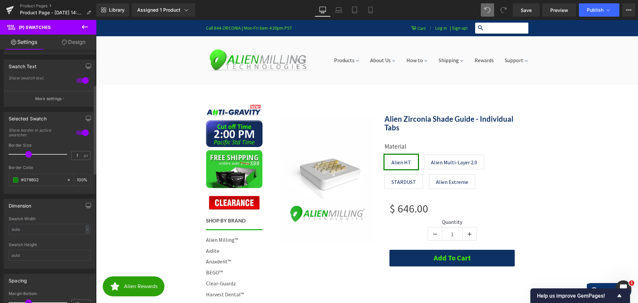
drag, startPoint x: 18, startPoint y: 155, endPoint x: 29, endPoint y: 155, distance: 11.6
click at [29, 155] on span at bounding box center [28, 154] width 7 height 7
click at [34, 182] on input "#000000" at bounding box center [42, 179] width 43 height 7
click at [13, 180] on span at bounding box center [15, 179] width 5 height 5
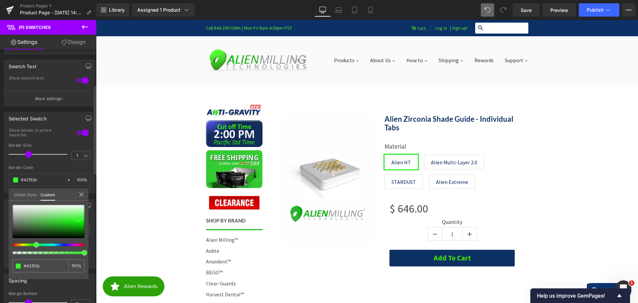
drag, startPoint x: 75, startPoint y: 221, endPoint x: 78, endPoint y: 220, distance: 3.7
click at [78, 220] on div at bounding box center [49, 221] width 72 height 33
drag, startPoint x: 78, startPoint y: 220, endPoint x: 79, endPoint y: 223, distance: 3.4
click at [79, 223] on span at bounding box center [78, 223] width 5 height 5
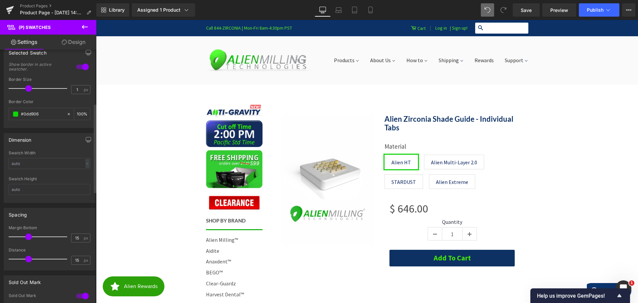
scroll to position [166, 0]
click at [35, 162] on input "text" at bounding box center [50, 162] width 82 height 11
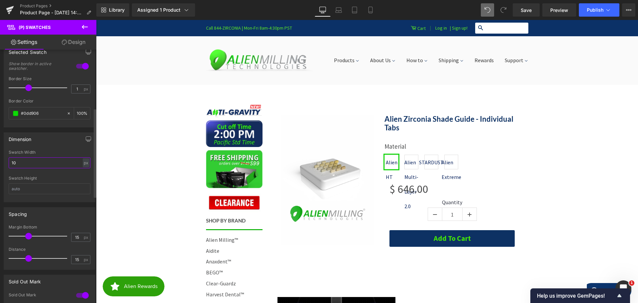
type input "1"
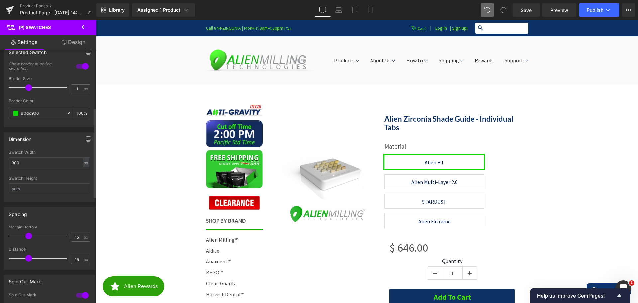
click at [0, 195] on div "Dimension Swatch Width 300 px % px Swatch Height" at bounding box center [49, 164] width 99 height 75
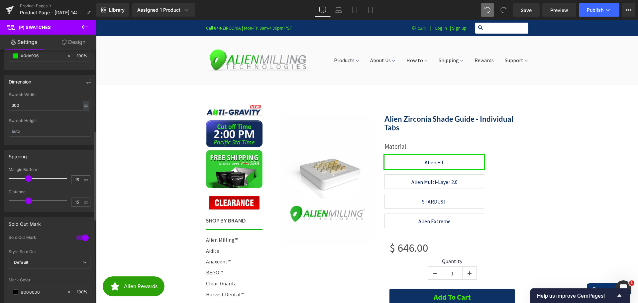
scroll to position [233, 0]
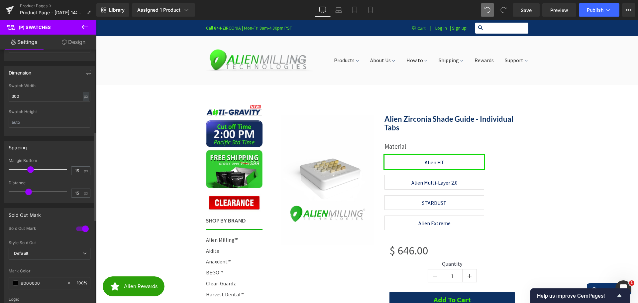
click at [31, 173] on div at bounding box center [39, 169] width 55 height 13
click at [29, 192] on span at bounding box center [29, 191] width 7 height 7
drag, startPoint x: 25, startPoint y: 96, endPoint x: 1, endPoint y: 94, distance: 23.4
click at [0, 94] on div "Dimension Swatch Width 300 px % px Swatch Height" at bounding box center [49, 98] width 99 height 75
drag, startPoint x: 30, startPoint y: 94, endPoint x: 4, endPoint y: 95, distance: 26.6
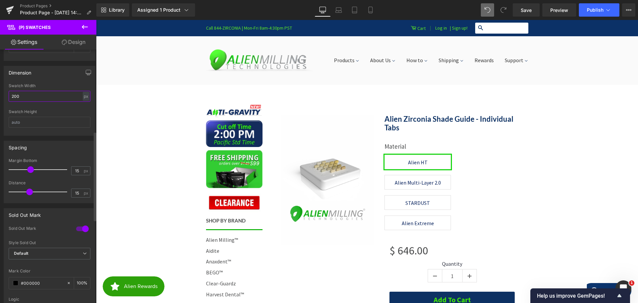
click at [5, 95] on div "Swatch Width 200 px % px Swatch Height" at bounding box center [49, 109] width 91 height 52
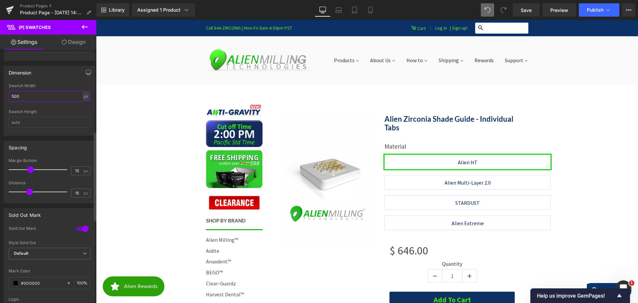
click at [0, 93] on div "Dimension Swatch Width 500 px % px Swatch Height" at bounding box center [49, 98] width 99 height 75
type input "400"
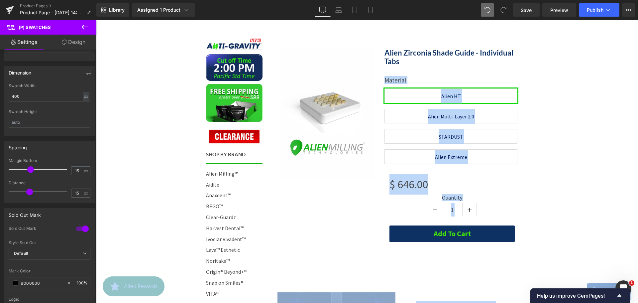
scroll to position [66, 0]
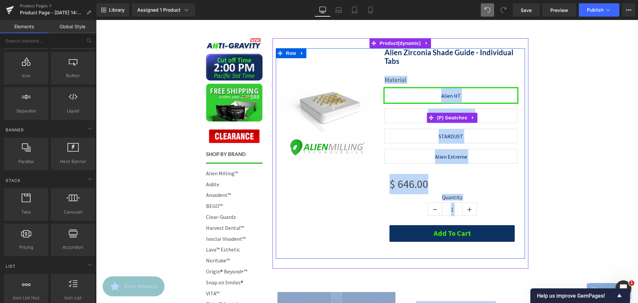
click at [394, 79] on label "Material" at bounding box center [451, 82] width 135 height 12
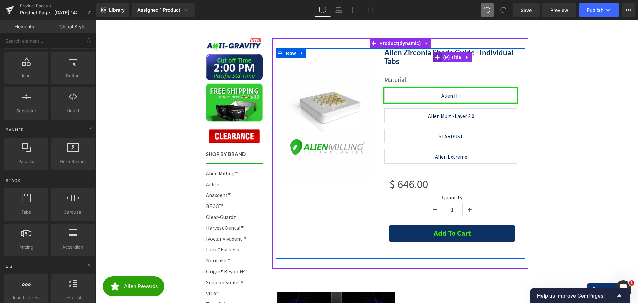
click at [438, 56] on span at bounding box center [437, 57] width 9 height 10
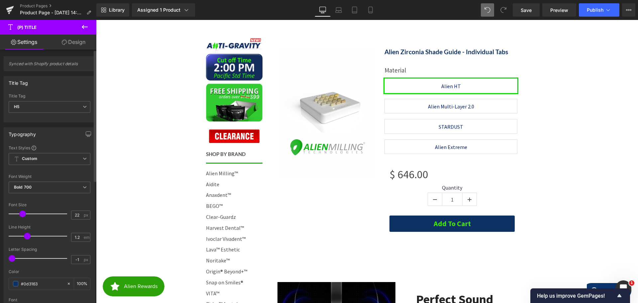
click at [21, 213] on span at bounding box center [22, 213] width 7 height 7
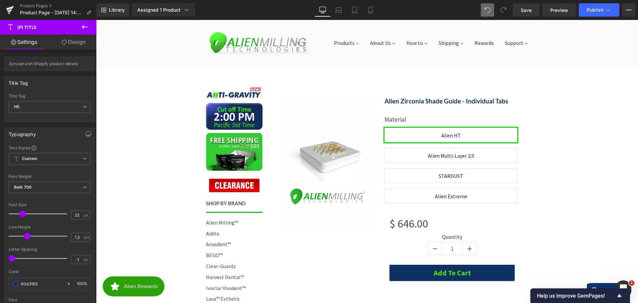
scroll to position [33, 0]
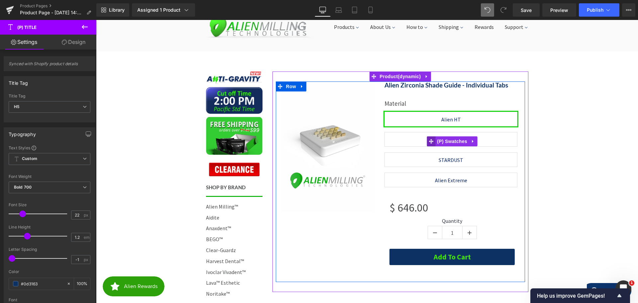
click at [433, 141] on span at bounding box center [431, 141] width 9 height 10
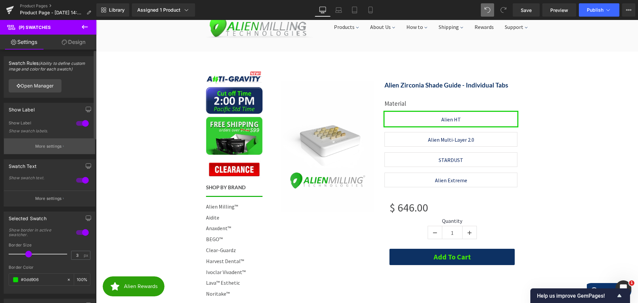
click at [48, 145] on p "More settings" at bounding box center [48, 146] width 27 height 6
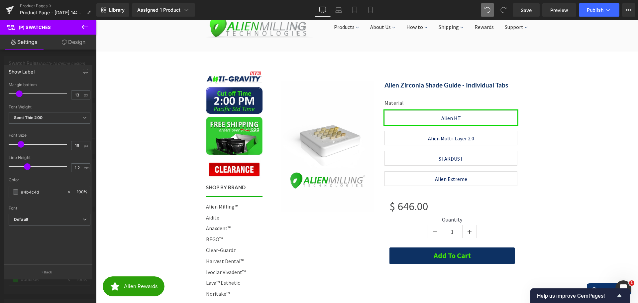
click at [21, 144] on span at bounding box center [21, 144] width 7 height 7
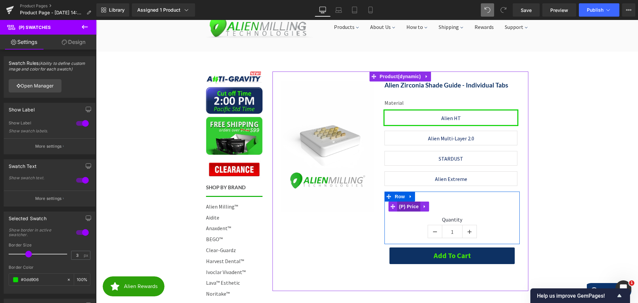
click at [402, 207] on span "(P) Price" at bounding box center [408, 206] width 23 height 10
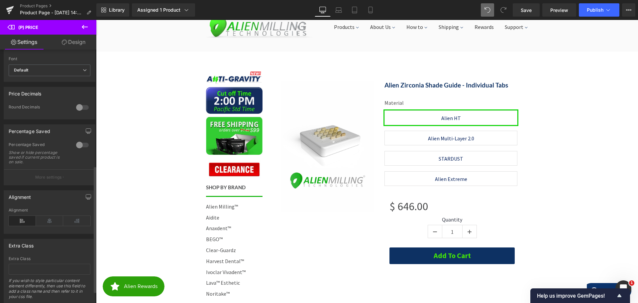
scroll to position [233, 0]
click at [46, 224] on icon at bounding box center [49, 220] width 27 height 10
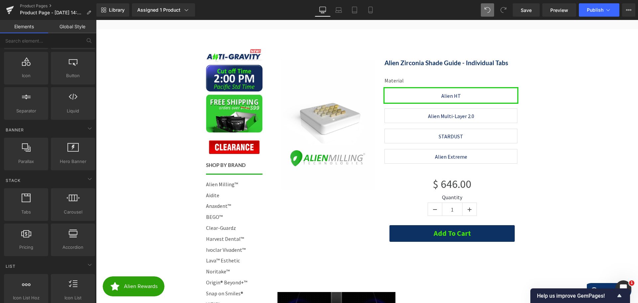
scroll to position [100, 0]
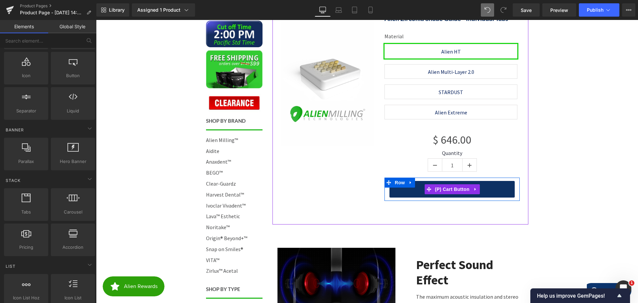
click at [486, 192] on button "Add To Cart" at bounding box center [451, 189] width 125 height 16
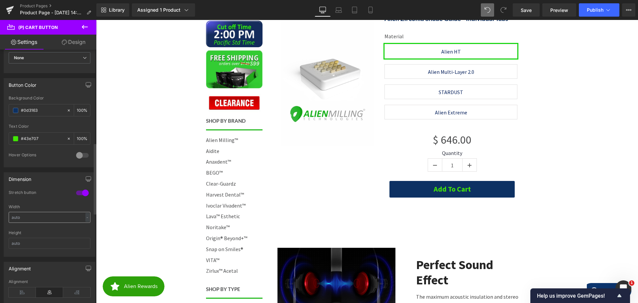
scroll to position [332, 0]
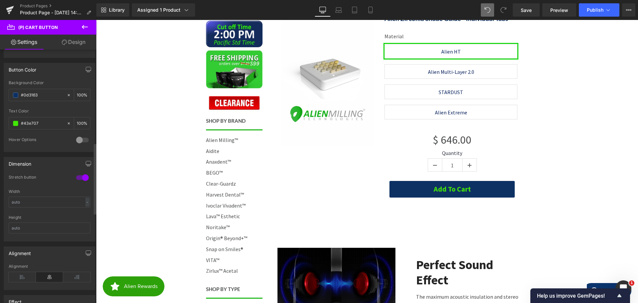
click at [78, 178] on div at bounding box center [82, 177] width 16 height 11
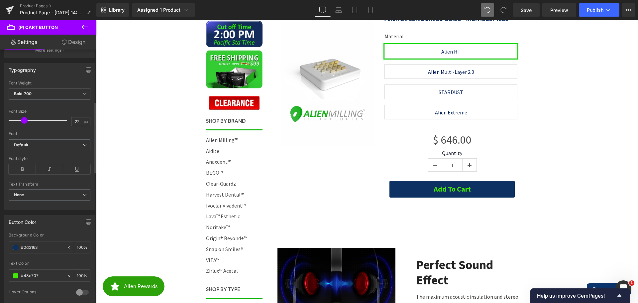
scroll to position [166, 0]
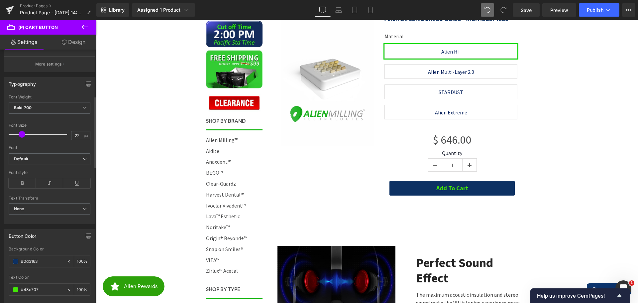
click at [22, 135] on span at bounding box center [22, 134] width 7 height 7
click at [23, 182] on icon at bounding box center [22, 183] width 27 height 10
click at [48, 182] on icon at bounding box center [49, 183] width 27 height 10
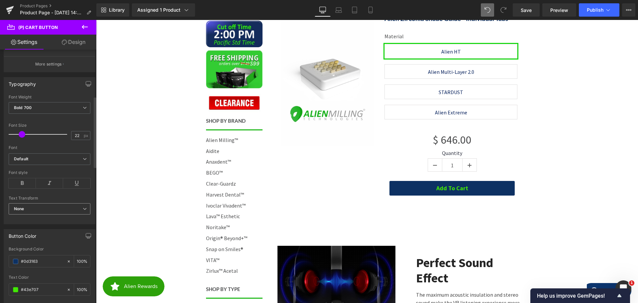
scroll to position [233, 0]
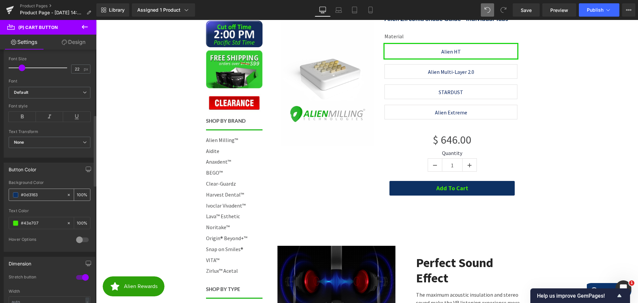
click at [16, 194] on span at bounding box center [15, 194] width 5 height 5
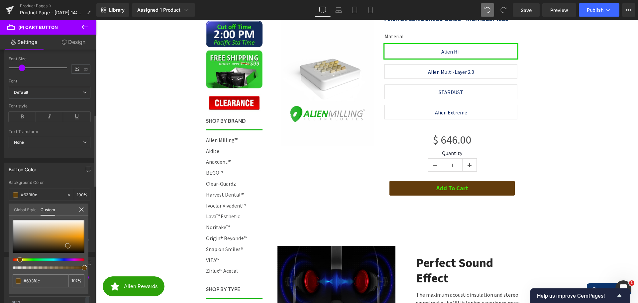
click at [18, 260] on div at bounding box center [46, 259] width 72 height 3
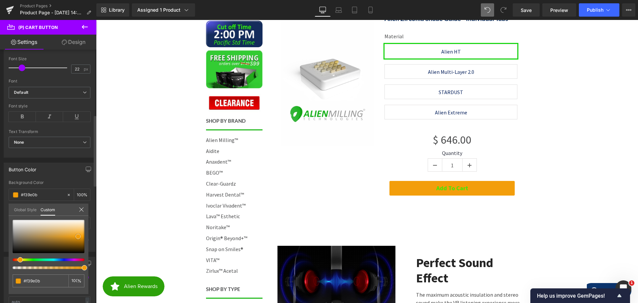
drag, startPoint x: 79, startPoint y: 241, endPoint x: 78, endPoint y: 236, distance: 5.0
click at [78, 236] on div at bounding box center [49, 236] width 72 height 33
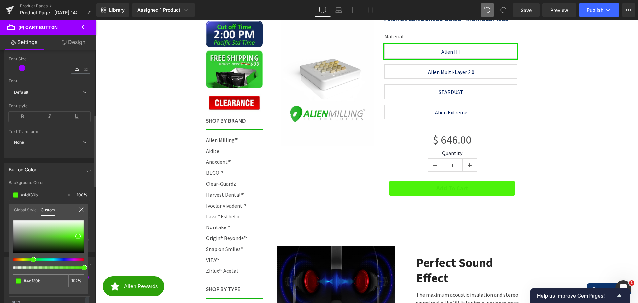
click at [31, 259] on div at bounding box center [46, 259] width 72 height 3
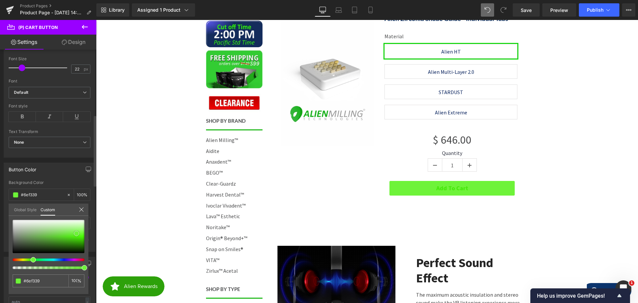
drag, startPoint x: 79, startPoint y: 236, endPoint x: 77, endPoint y: 233, distance: 3.4
click at [77, 233] on span at bounding box center [76, 233] width 5 height 5
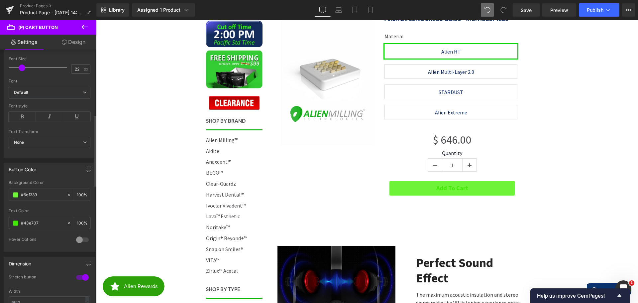
click at [16, 224] on span at bounding box center [15, 222] width 5 height 5
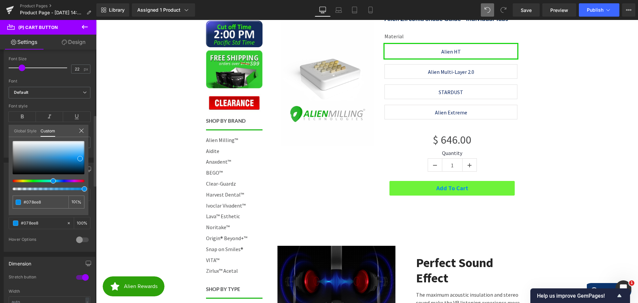
drag, startPoint x: 34, startPoint y: 181, endPoint x: 51, endPoint y: 182, distance: 17.7
click at [51, 182] on span at bounding box center [52, 180] width 5 height 5
drag, startPoint x: 77, startPoint y: 159, endPoint x: 79, endPoint y: 167, distance: 8.1
click at [79, 167] on div at bounding box center [49, 157] width 72 height 33
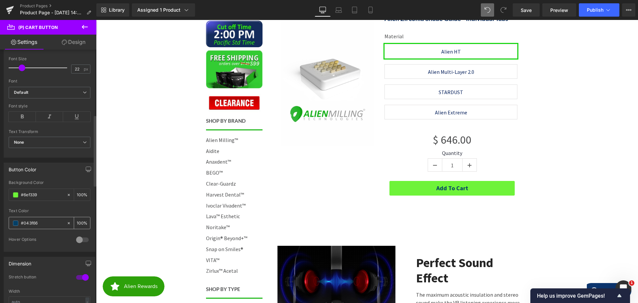
click at [17, 222] on span at bounding box center [15, 222] width 5 height 5
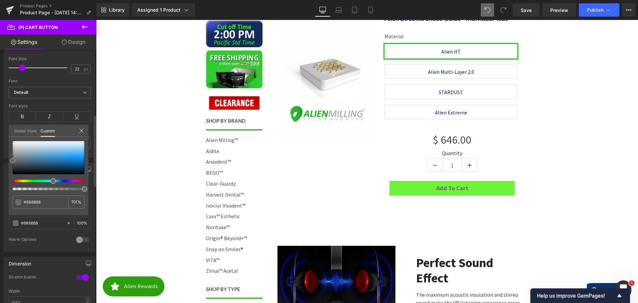
drag, startPoint x: 38, startPoint y: 163, endPoint x: 10, endPoint y: 160, distance: 27.4
click at [13, 160] on div at bounding box center [49, 157] width 72 height 33
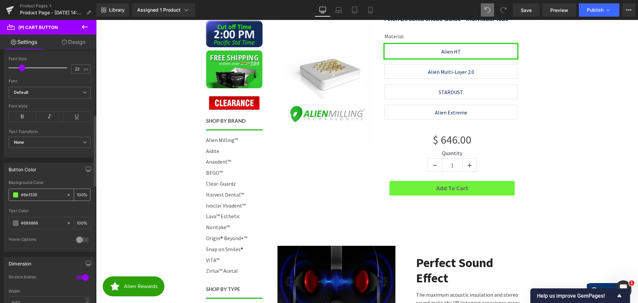
click at [15, 194] on span at bounding box center [15, 194] width 5 height 5
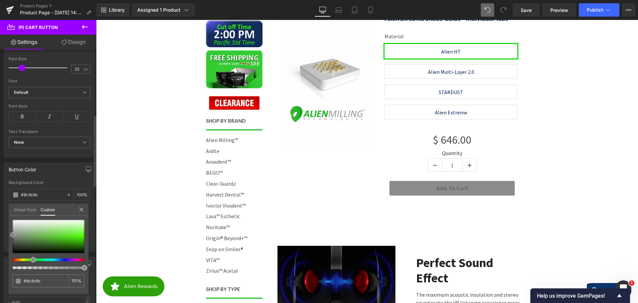
drag, startPoint x: 19, startPoint y: 232, endPoint x: 10, endPoint y: 235, distance: 9.3
click at [13, 235] on div at bounding box center [49, 236] width 72 height 33
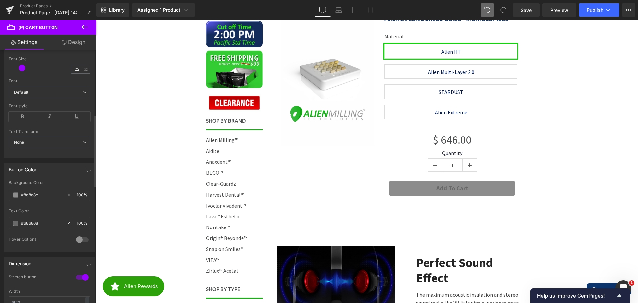
click at [77, 241] on div at bounding box center [82, 239] width 16 height 11
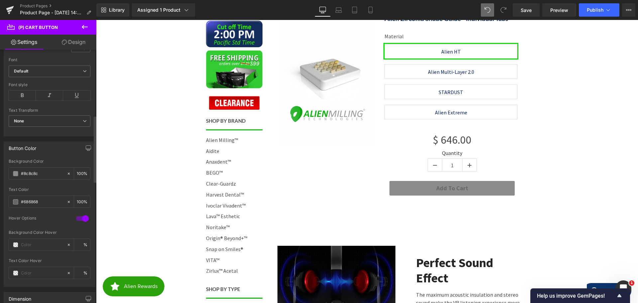
scroll to position [266, 0]
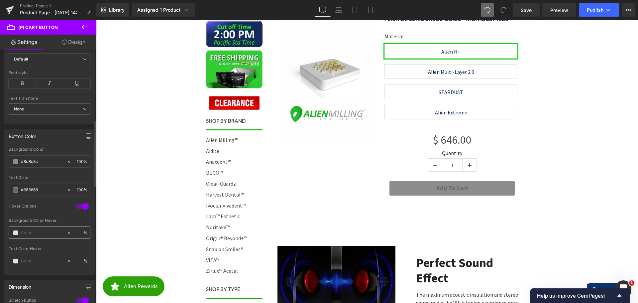
click at [16, 235] on span at bounding box center [15, 232] width 5 height 5
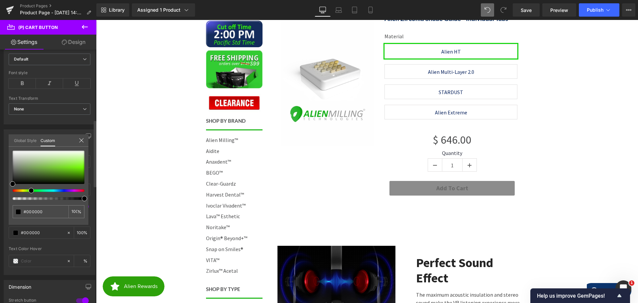
drag, startPoint x: 32, startPoint y: 191, endPoint x: 29, endPoint y: 191, distance: 3.7
click at [29, 191] on div at bounding box center [46, 190] width 72 height 3
drag, startPoint x: 72, startPoint y: 173, endPoint x: 81, endPoint y: 168, distance: 10.9
click at [81, 168] on div at bounding box center [49, 166] width 72 height 33
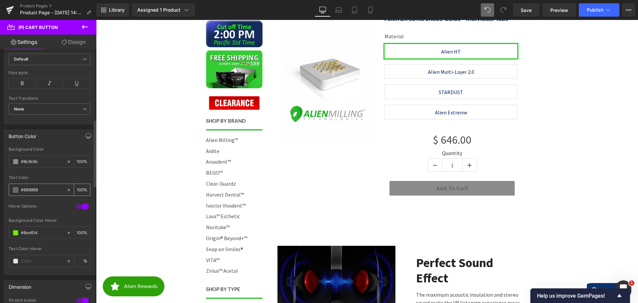
click at [15, 189] on span at bounding box center [15, 189] width 5 height 5
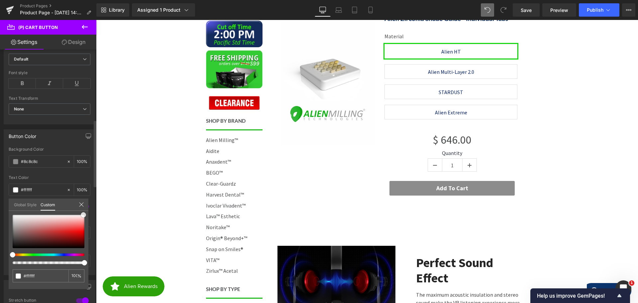
drag, startPoint x: 65, startPoint y: 221, endPoint x: 81, endPoint y: 212, distance: 17.9
click at [83, 212] on div "#686868 100 %" at bounding box center [49, 215] width 80 height 8
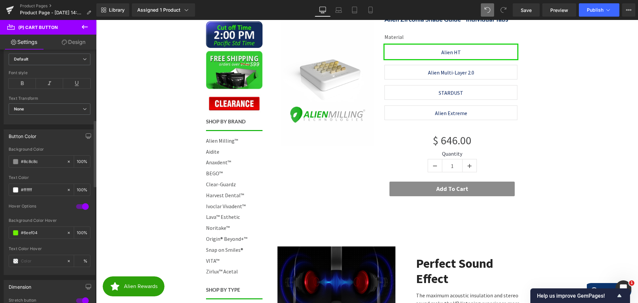
scroll to position [100, 0]
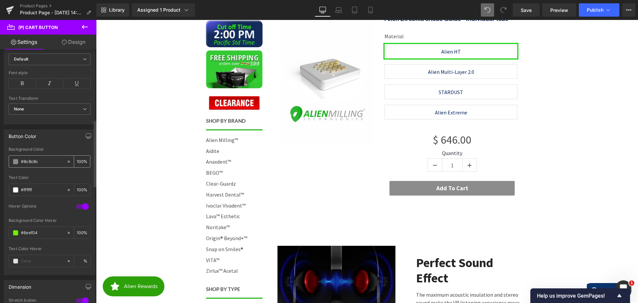
click at [17, 161] on span at bounding box center [15, 161] width 5 height 5
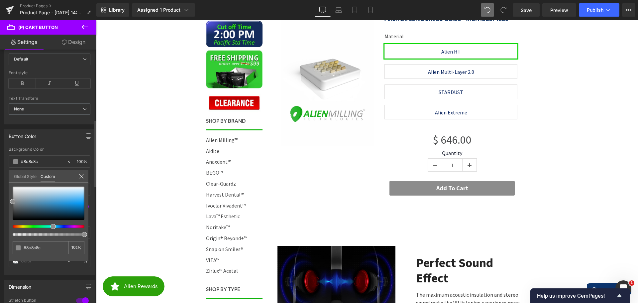
drag, startPoint x: 63, startPoint y: 227, endPoint x: 55, endPoint y: 226, distance: 7.7
click at [51, 227] on div at bounding box center [46, 226] width 72 height 3
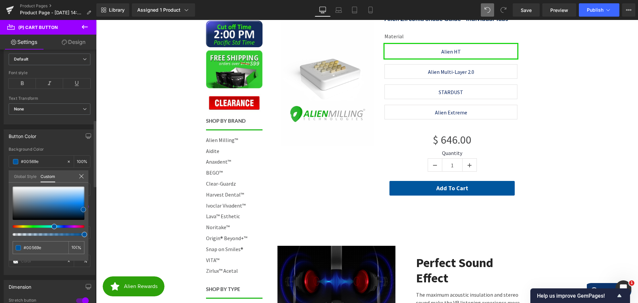
drag, startPoint x: 73, startPoint y: 215, endPoint x: 83, endPoint y: 209, distance: 11.9
click at [83, 209] on div at bounding box center [49, 202] width 72 height 33
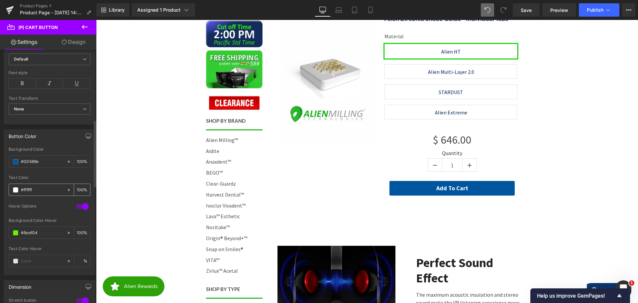
click at [15, 189] on span at bounding box center [15, 189] width 5 height 5
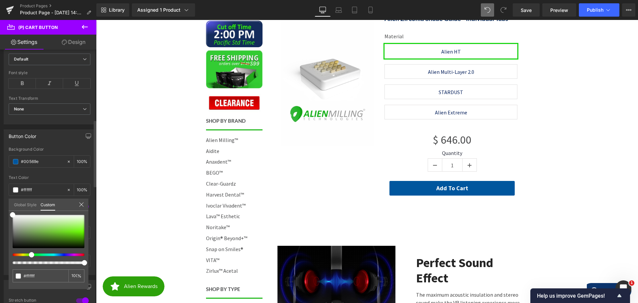
drag, startPoint x: 33, startPoint y: 254, endPoint x: 29, endPoint y: 255, distance: 3.7
click at [29, 255] on div at bounding box center [46, 254] width 72 height 3
drag, startPoint x: 77, startPoint y: 233, endPoint x: 81, endPoint y: 224, distance: 10.1
click at [81, 224] on div at bounding box center [49, 231] width 72 height 33
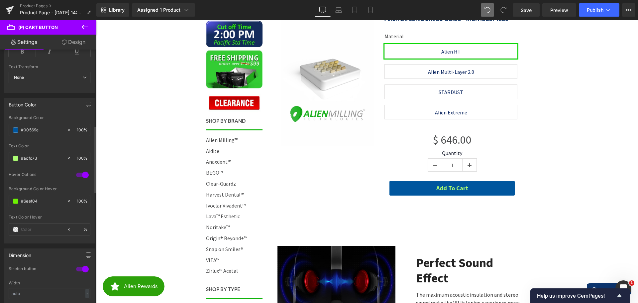
scroll to position [299, 0]
click at [16, 228] on span at bounding box center [15, 227] width 5 height 5
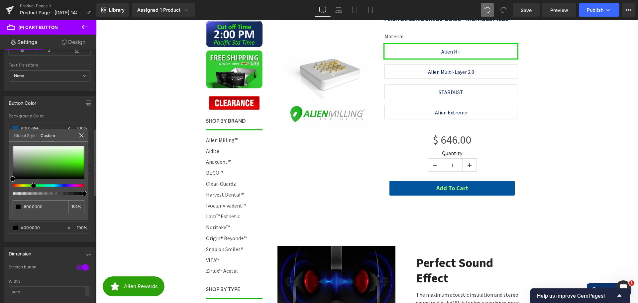
click at [31, 185] on div at bounding box center [46, 185] width 72 height 3
drag, startPoint x: 73, startPoint y: 165, endPoint x: 84, endPoint y: 163, distance: 10.9
click at [84, 163] on div at bounding box center [49, 162] width 72 height 33
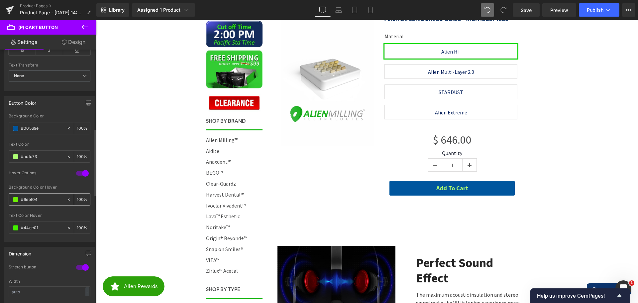
click at [15, 199] on span at bounding box center [15, 199] width 5 height 5
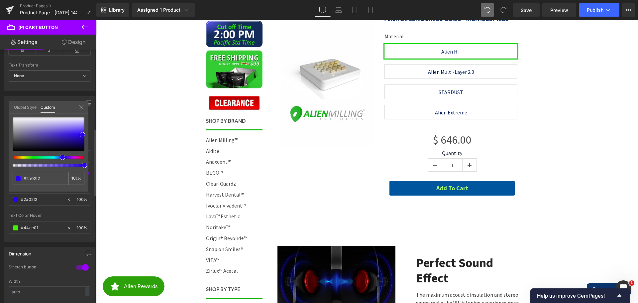
drag, startPoint x: 51, startPoint y: 157, endPoint x: 63, endPoint y: 148, distance: 14.8
click at [60, 155] on div at bounding box center [49, 141] width 72 height 49
drag, startPoint x: 80, startPoint y: 134, endPoint x: 79, endPoint y: 140, distance: 6.7
click at [79, 140] on span at bounding box center [81, 141] width 5 height 5
drag, startPoint x: 62, startPoint y: 158, endPoint x: 54, endPoint y: 157, distance: 7.3
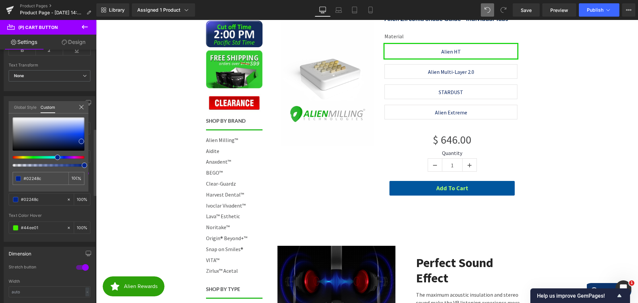
click at [54, 157] on div at bounding box center [46, 157] width 72 height 3
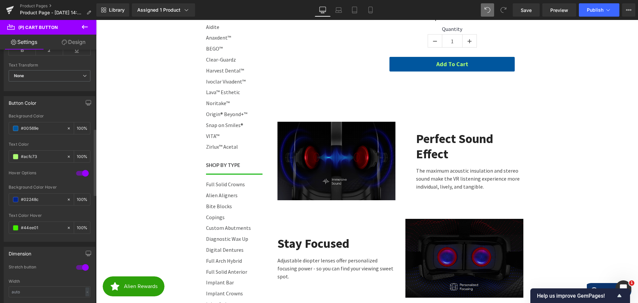
scroll to position [266, 0]
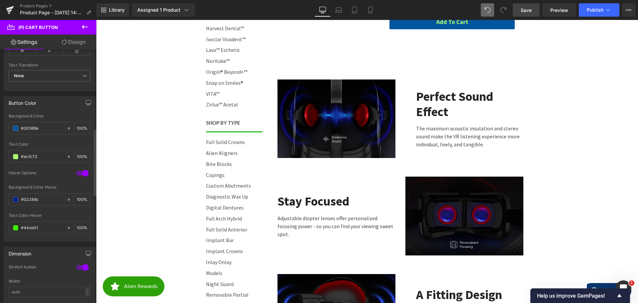
click at [524, 9] on span "Save" at bounding box center [526, 10] width 11 height 7
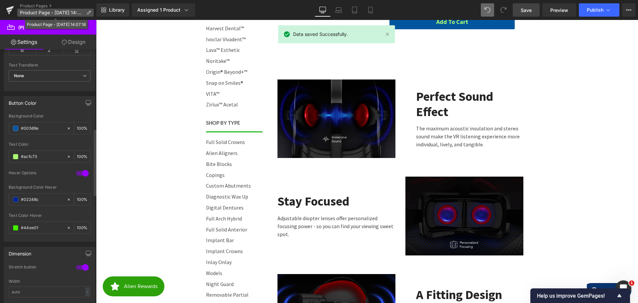
click at [87, 13] on icon at bounding box center [88, 12] width 5 height 5
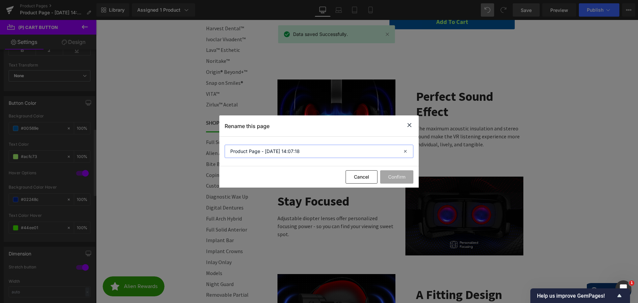
click at [293, 153] on input "Product Page - [DATE] 14:07:18" at bounding box center [319, 151] width 189 height 13
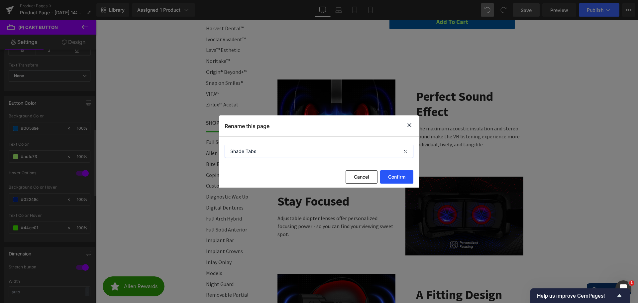
type input "Shade Tabs"
click at [394, 173] on button "Confirm" at bounding box center [396, 176] width 33 height 13
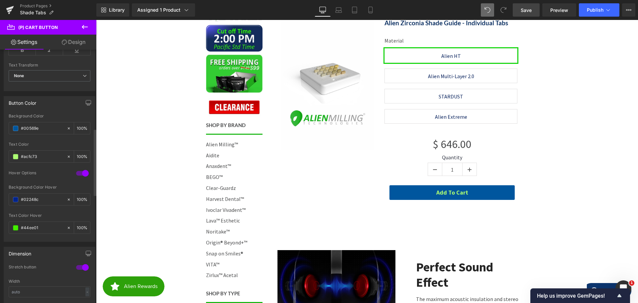
scroll to position [33, 0]
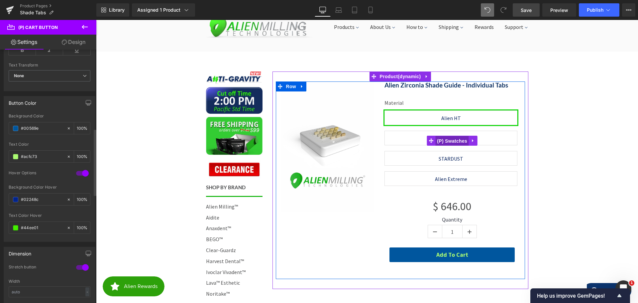
click at [444, 141] on span "(P) Swatches" at bounding box center [452, 141] width 34 height 10
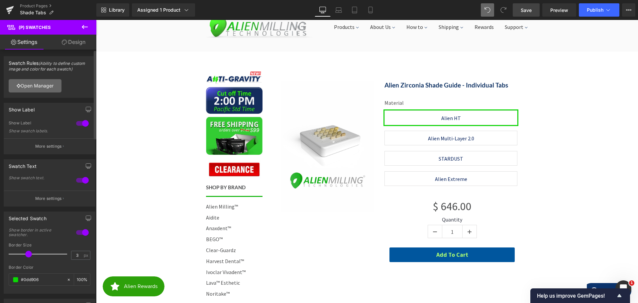
click at [34, 86] on link "Open Manager" at bounding box center [35, 85] width 53 height 13
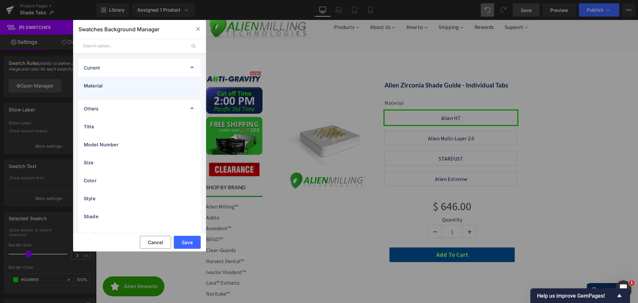
click at [121, 87] on span "Material" at bounding box center [133, 85] width 98 height 7
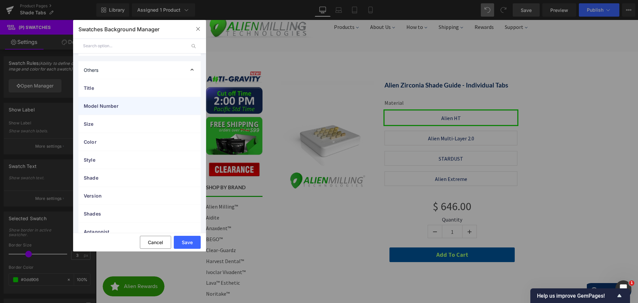
scroll to position [0, 0]
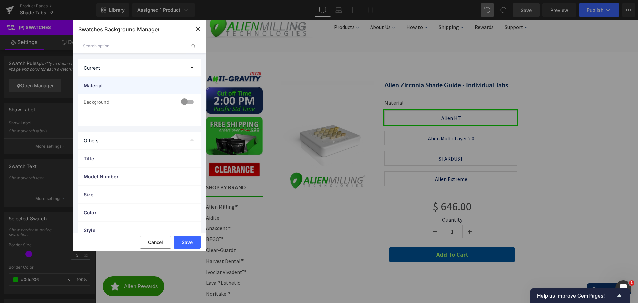
click at [122, 86] on span "Material" at bounding box center [133, 85] width 98 height 7
click at [124, 87] on span "Material" at bounding box center [133, 85] width 98 height 7
click at [183, 102] on div at bounding box center [187, 102] width 16 height 13
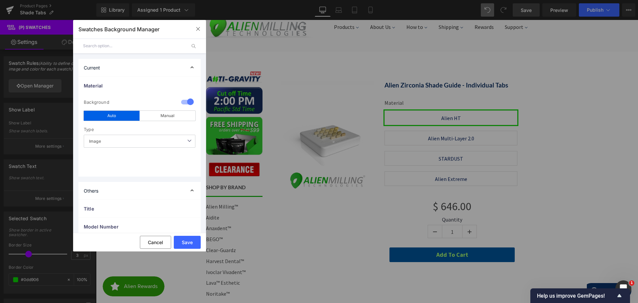
click at [126, 139] on span "Image" at bounding box center [140, 141] width 112 height 13
click at [131, 144] on span "Image" at bounding box center [140, 141] width 112 height 13
click at [161, 117] on div "Manual" at bounding box center [168, 116] width 56 height 10
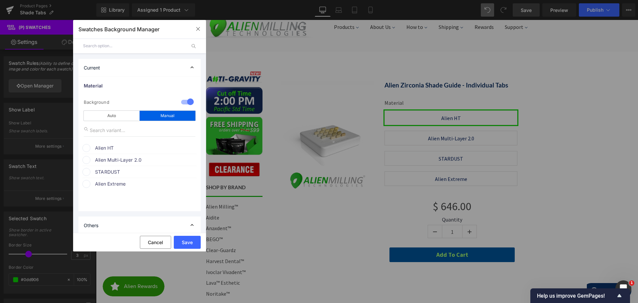
click at [95, 146] on span "Alien HT" at bounding box center [145, 148] width 101 height 8
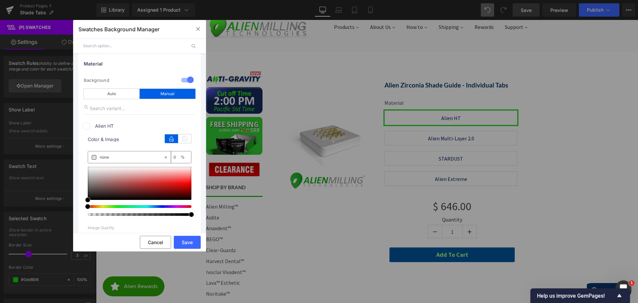
scroll to position [33, 0]
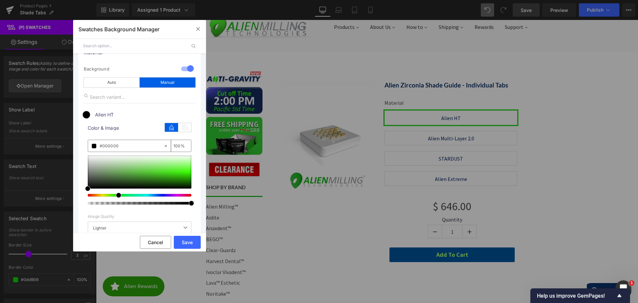
click at [115, 197] on div at bounding box center [140, 179] width 104 height 49
drag, startPoint x: 162, startPoint y: 176, endPoint x: 185, endPoint y: 177, distance: 23.0
click at [185, 177] on div at bounding box center [140, 171] width 104 height 33
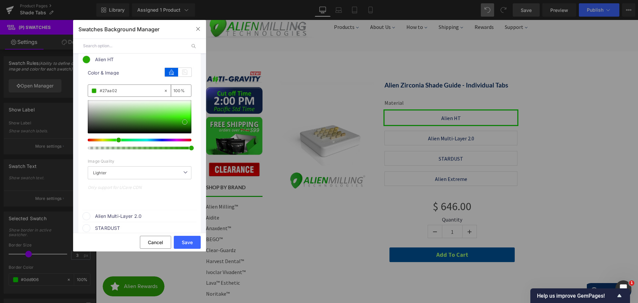
scroll to position [100, 0]
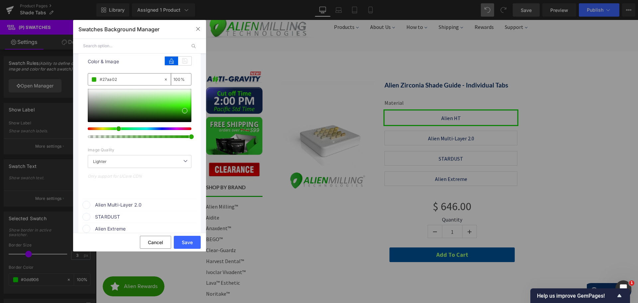
click at [111, 203] on span "Alien Multi-Layer 2.0" at bounding box center [145, 205] width 101 height 8
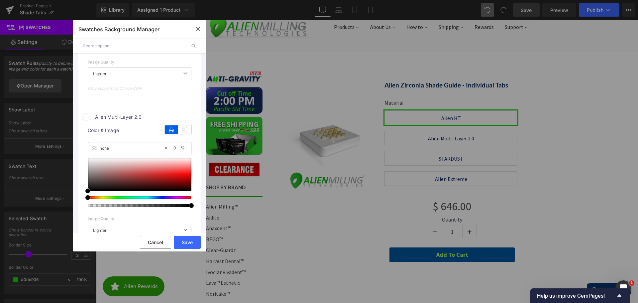
scroll to position [199, 0]
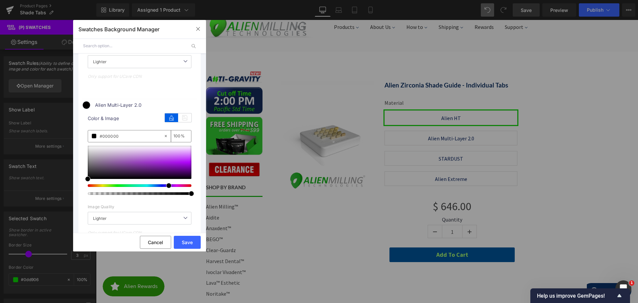
drag, startPoint x: 169, startPoint y: 185, endPoint x: 164, endPoint y: 186, distance: 5.0
click at [164, 186] on div at bounding box center [137, 185] width 104 height 3
drag, startPoint x: 179, startPoint y: 167, endPoint x: 184, endPoint y: 168, distance: 4.9
click at [184, 168] on div at bounding box center [140, 162] width 104 height 33
click at [197, 153] on div "0 Background auto Auto Manual Image Color Type Image Image Color Alien HT color…" at bounding box center [139, 97] width 122 height 405
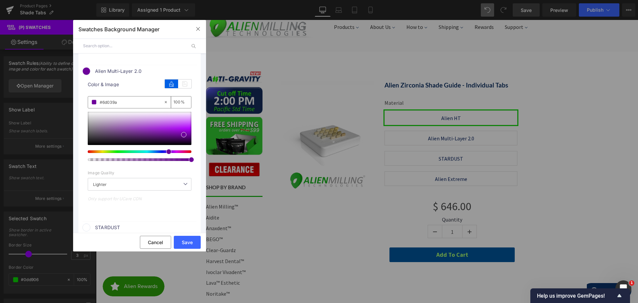
scroll to position [266, 0]
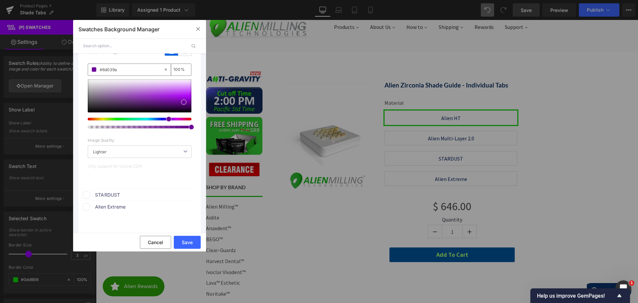
click at [111, 196] on span "STARDUST" at bounding box center [145, 195] width 101 height 8
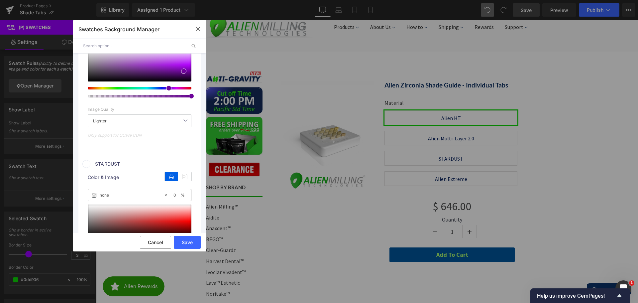
scroll to position [332, 0]
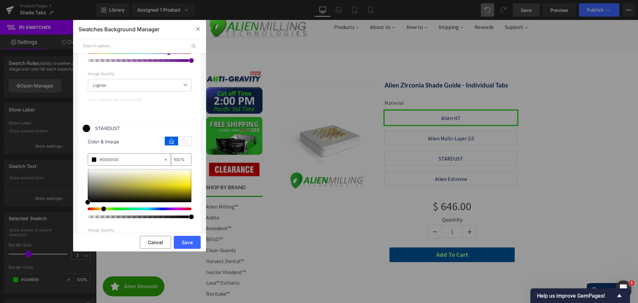
click at [100, 209] on div at bounding box center [137, 208] width 104 height 3
drag, startPoint x: 181, startPoint y: 187, endPoint x: 185, endPoint y: 188, distance: 3.9
click at [185, 188] on div at bounding box center [140, 185] width 104 height 33
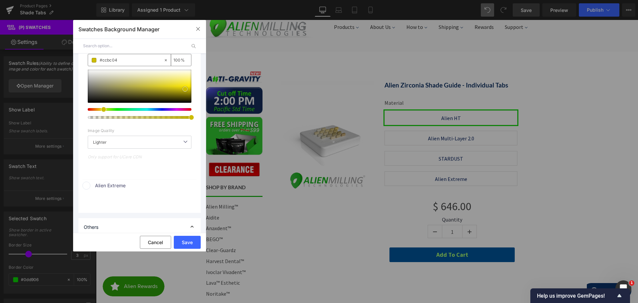
scroll to position [432, 0]
drag, startPoint x: 97, startPoint y: 184, endPoint x: 103, endPoint y: 186, distance: 5.9
click at [98, 184] on span "Alien Extreme" at bounding box center [145, 185] width 101 height 8
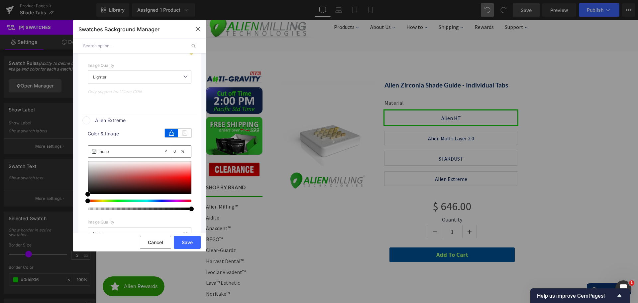
scroll to position [498, 0]
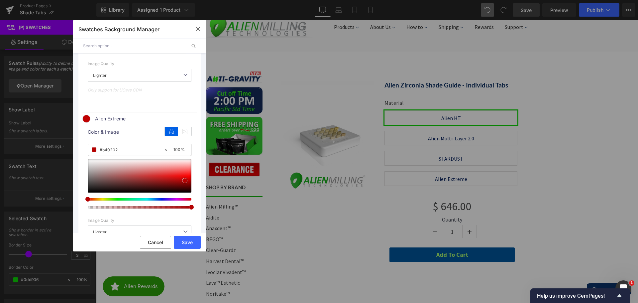
drag, startPoint x: 165, startPoint y: 176, endPoint x: 185, endPoint y: 180, distance: 20.0
click at [185, 180] on div at bounding box center [140, 175] width 104 height 33
drag, startPoint x: 188, startPoint y: 239, endPoint x: 93, endPoint y: 219, distance: 97.1
click at [188, 239] on button "Save" at bounding box center [187, 242] width 27 height 13
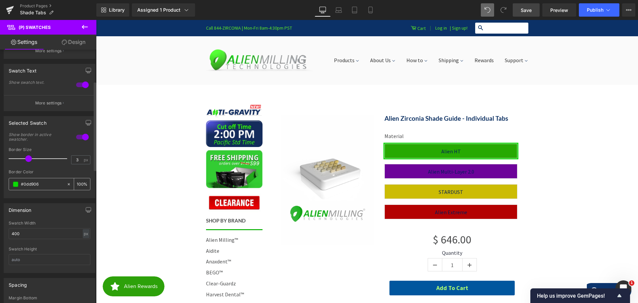
scroll to position [100, 0]
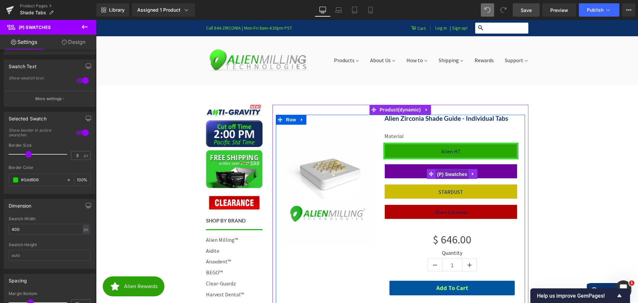
click at [441, 171] on span "(P) Swatches" at bounding box center [452, 174] width 34 height 10
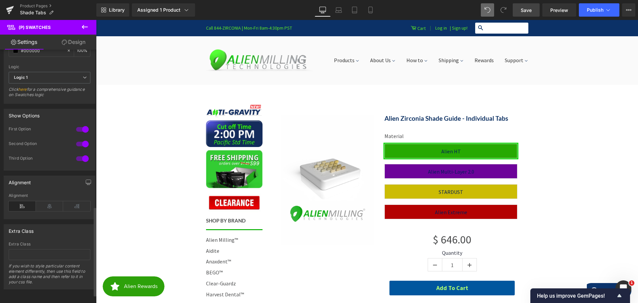
scroll to position [470, 0]
click at [47, 201] on icon at bounding box center [49, 206] width 27 height 10
click at [27, 201] on icon at bounding box center [22, 206] width 27 height 10
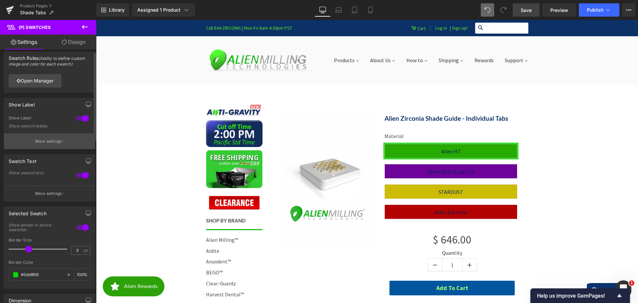
scroll to position [0, 0]
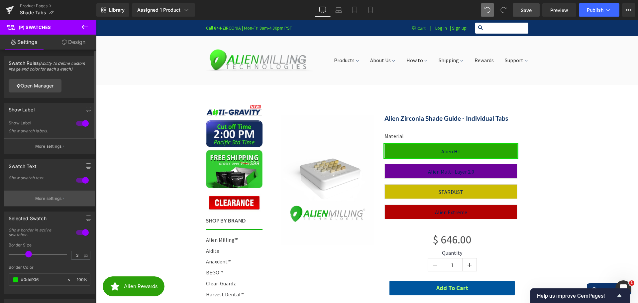
click at [51, 198] on p "More settings" at bounding box center [48, 198] width 27 height 6
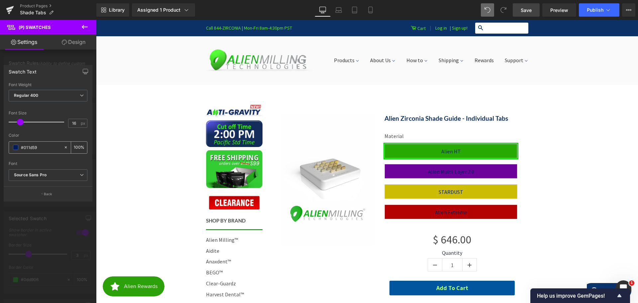
click at [16, 147] on span at bounding box center [15, 147] width 5 height 5
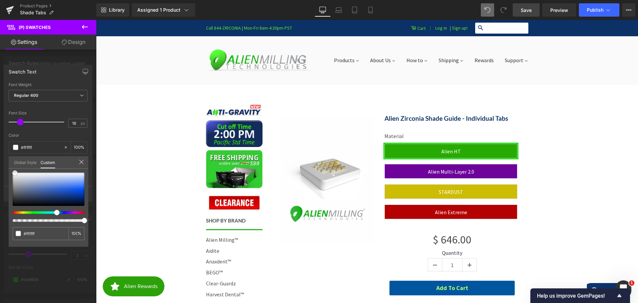
drag, startPoint x: 30, startPoint y: 182, endPoint x: 15, endPoint y: 173, distance: 17.5
click at [15, 173] on div at bounding box center [49, 188] width 72 height 33
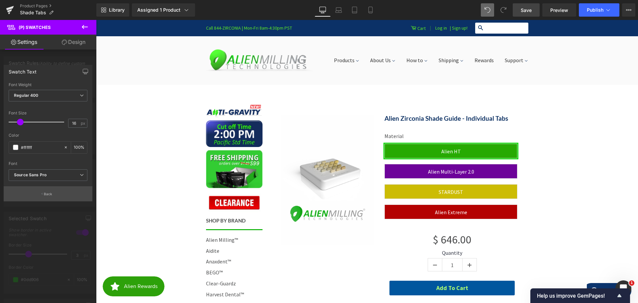
click at [52, 194] on p "Back" at bounding box center [48, 193] width 9 height 5
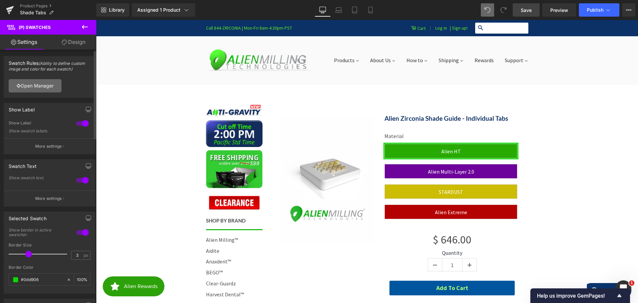
click at [41, 86] on link "Open Manager" at bounding box center [35, 85] width 53 height 13
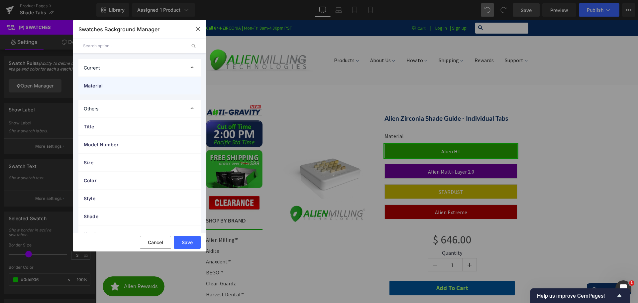
click at [114, 83] on span "Material" at bounding box center [133, 85] width 98 height 7
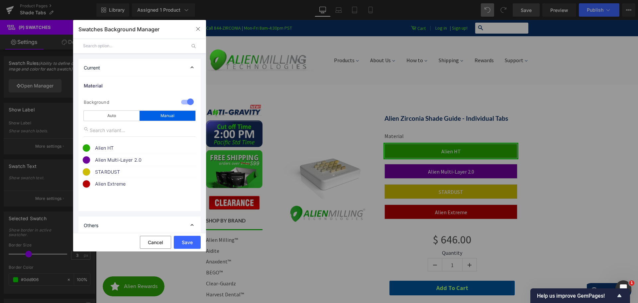
click at [111, 146] on span "Alien HT" at bounding box center [145, 148] width 101 height 8
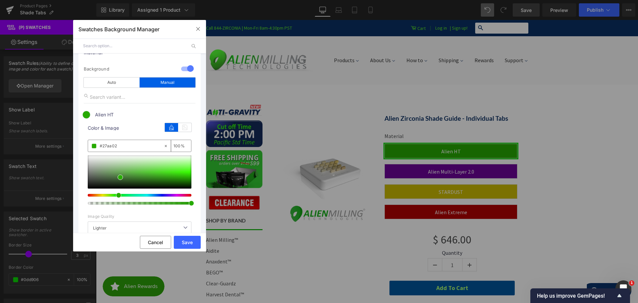
scroll to position [66, 0]
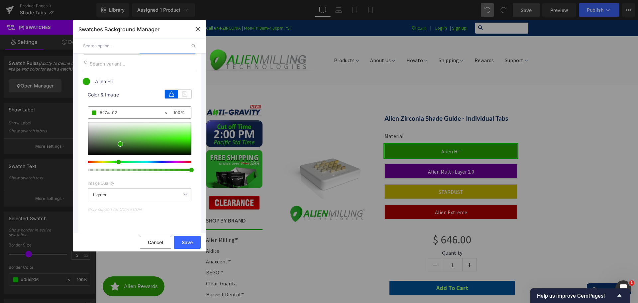
click at [132, 194] on span "Lighter" at bounding box center [140, 194] width 104 height 13
click at [138, 192] on span "Lighter" at bounding box center [140, 194] width 104 height 13
click at [189, 172] on span at bounding box center [191, 169] width 5 height 5
click at [187, 237] on button "Save" at bounding box center [187, 242] width 27 height 13
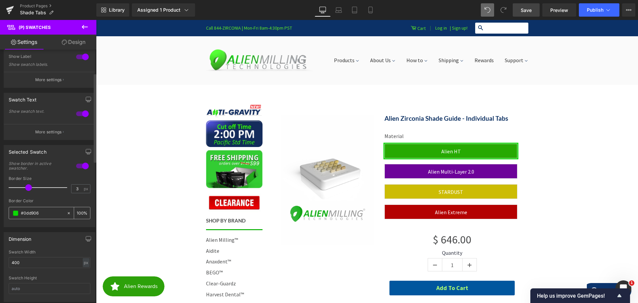
click at [16, 214] on span at bounding box center [15, 212] width 5 height 5
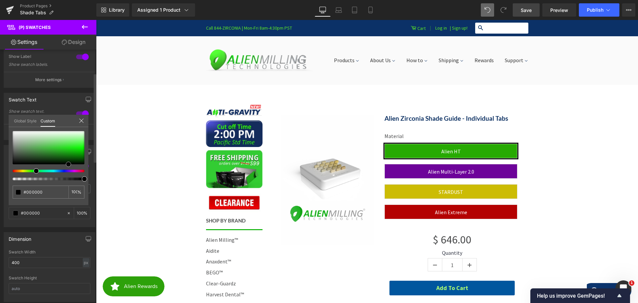
drag, startPoint x: 59, startPoint y: 155, endPoint x: 68, endPoint y: 167, distance: 14.9
click at [68, 167] on div at bounding box center [49, 155] width 72 height 49
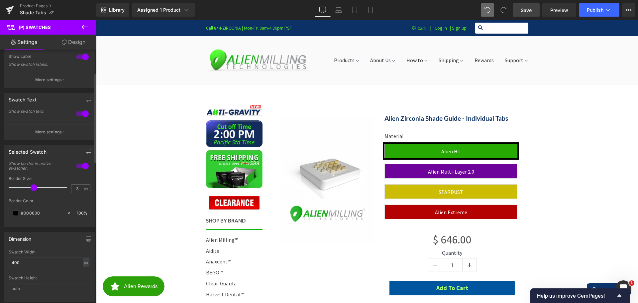
drag, startPoint x: 29, startPoint y: 187, endPoint x: 35, endPoint y: 188, distance: 6.7
click at [35, 188] on span at bounding box center [34, 187] width 7 height 7
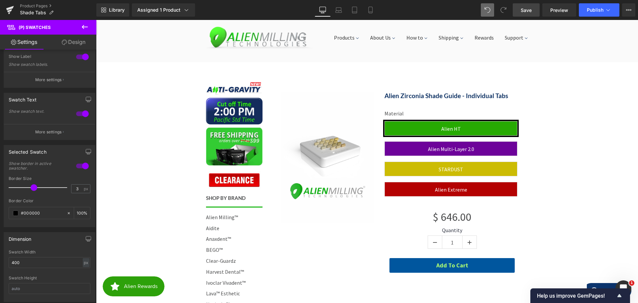
scroll to position [33, 0]
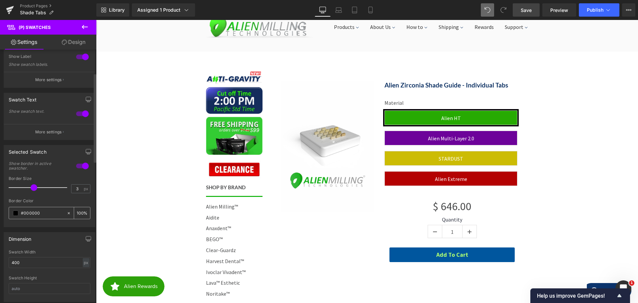
click at [15, 213] on span at bounding box center [15, 212] width 5 height 5
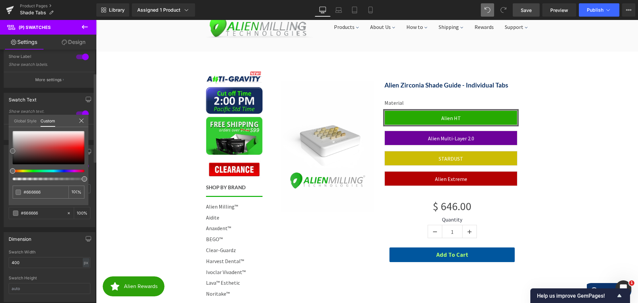
drag, startPoint x: 13, startPoint y: 156, endPoint x: 11, endPoint y: 151, distance: 6.0
click at [13, 151] on div at bounding box center [49, 147] width 72 height 33
click at [10, 150] on span at bounding box center [12, 150] width 5 height 5
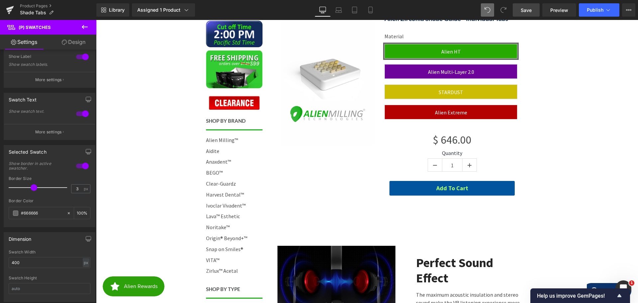
scroll to position [133, 0]
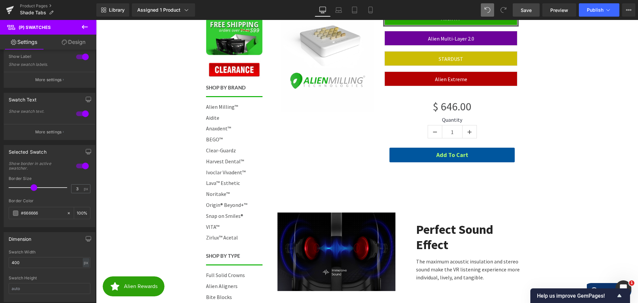
drag, startPoint x: 529, startPoint y: 11, endPoint x: 525, endPoint y: 17, distance: 7.5
click at [529, 11] on span "Save" at bounding box center [526, 10] width 11 height 7
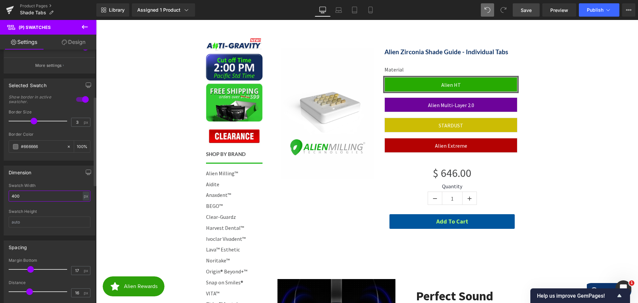
drag, startPoint x: 26, startPoint y: 196, endPoint x: 1, endPoint y: 195, distance: 24.6
click at [3, 195] on div "Dimension 400px Swatch Width 400 px % px Swatch Height" at bounding box center [49, 197] width 99 height 75
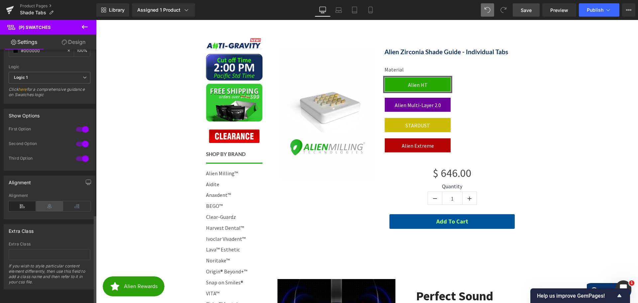
scroll to position [470, 0]
click at [46, 203] on icon at bounding box center [49, 206] width 27 height 10
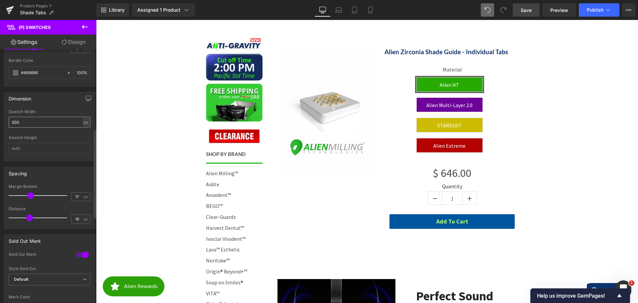
scroll to position [204, 0]
click at [11, 126] on input "200" at bounding box center [50, 124] width 82 height 11
type input "300"
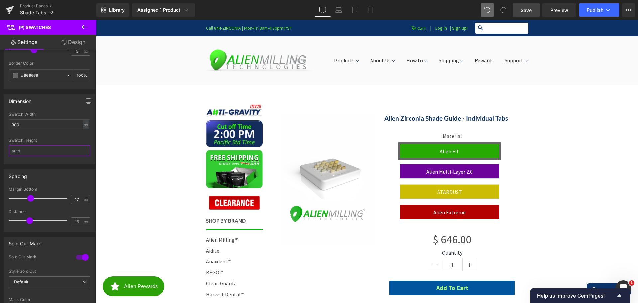
scroll to position [66, 0]
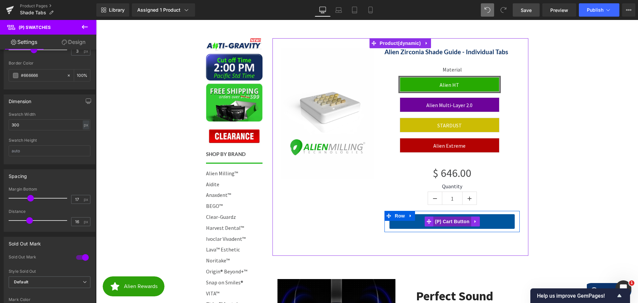
click at [444, 222] on span "(P) Cart Button" at bounding box center [452, 221] width 38 height 10
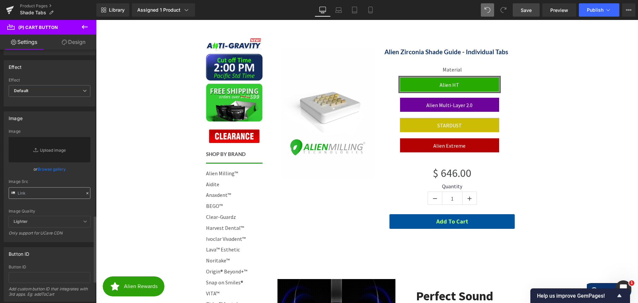
scroll to position [631, 0]
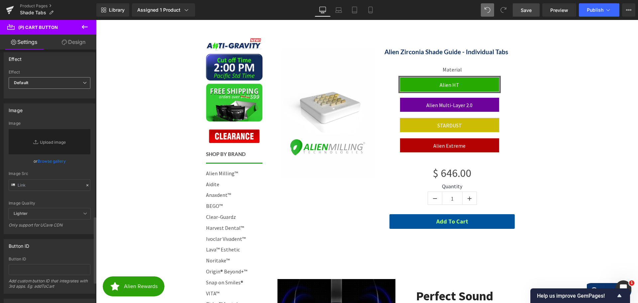
click at [51, 84] on span "Default" at bounding box center [50, 83] width 82 height 12
click at [44, 102] on li "Shake" at bounding box center [48, 105] width 79 height 10
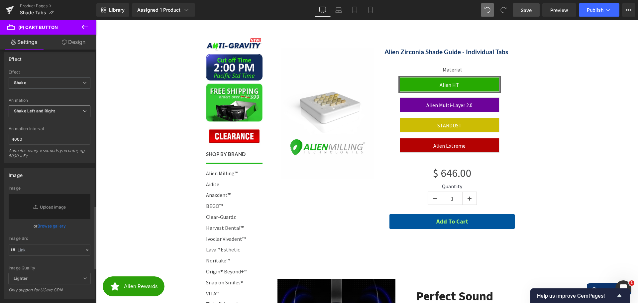
click at [45, 110] on b "Shake Left and Right" at bounding box center [34, 110] width 41 height 5
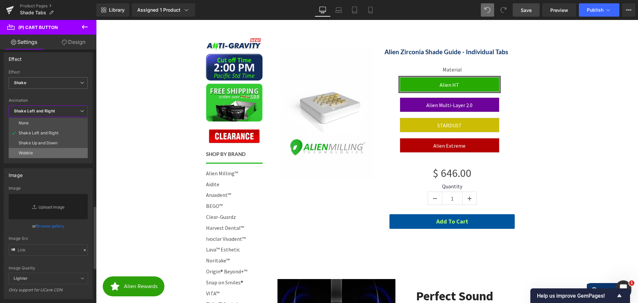
click at [42, 151] on li "Wobble" at bounding box center [48, 153] width 79 height 10
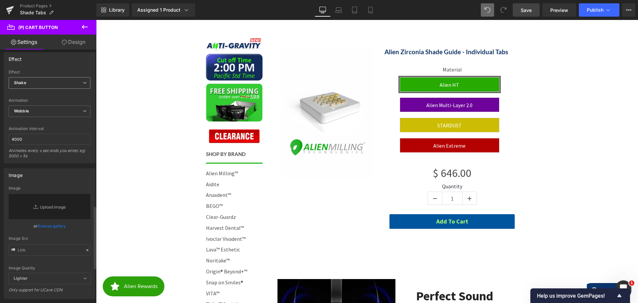
click at [35, 82] on span "Shake" at bounding box center [50, 83] width 82 height 12
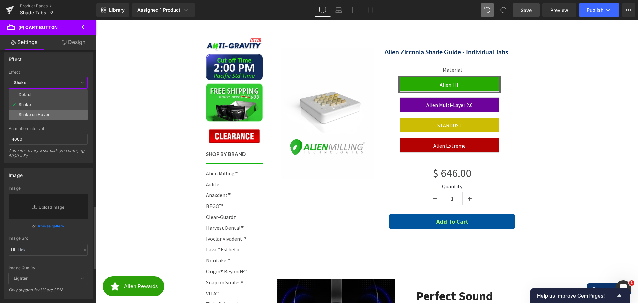
click at [38, 112] on li "Shake on Hover" at bounding box center [48, 115] width 79 height 10
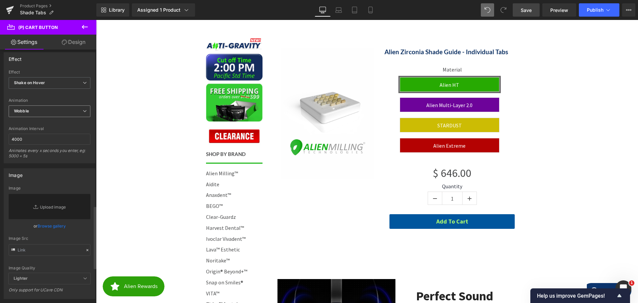
click at [31, 111] on span "Wobble" at bounding box center [50, 111] width 82 height 12
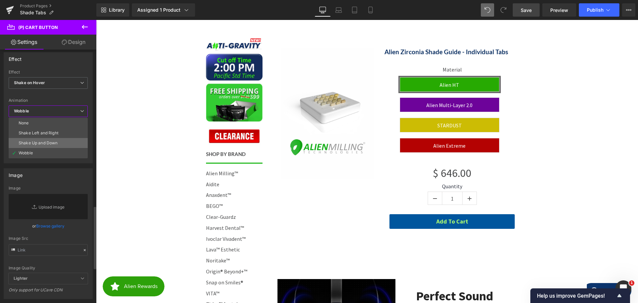
click at [42, 140] on li "Shake Up and Down" at bounding box center [48, 143] width 79 height 10
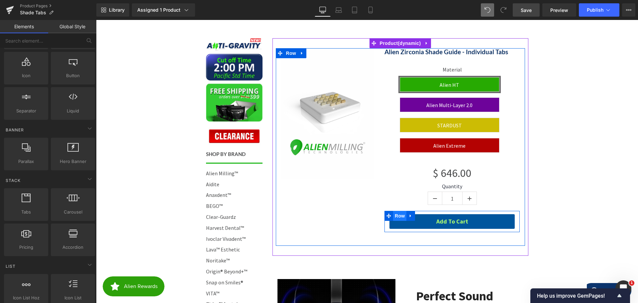
click at [395, 215] on span "Row" at bounding box center [399, 216] width 13 height 10
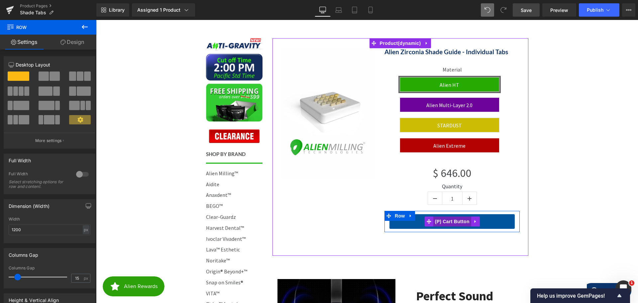
click at [444, 222] on span "(P) Cart Button" at bounding box center [452, 221] width 38 height 10
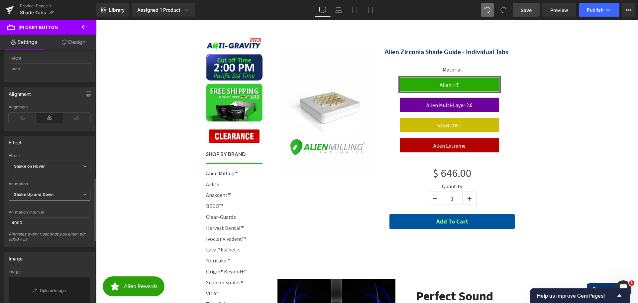
scroll to position [565, 0]
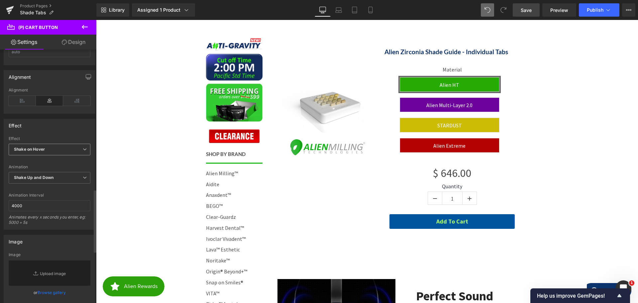
click at [38, 151] on b "Shake on Hover" at bounding box center [29, 148] width 31 height 5
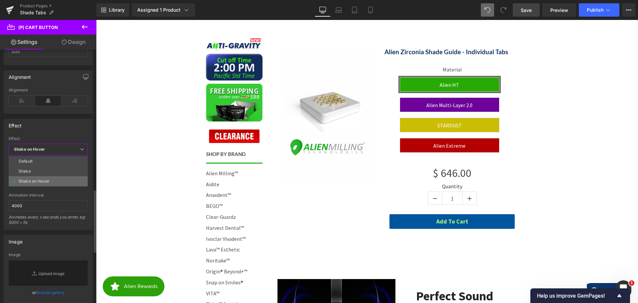
click at [45, 178] on li "Shake on Hover" at bounding box center [48, 181] width 79 height 10
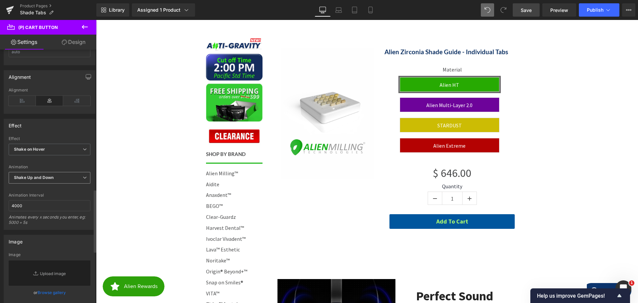
click at [37, 178] on b "Shake Up and Down" at bounding box center [34, 177] width 40 height 5
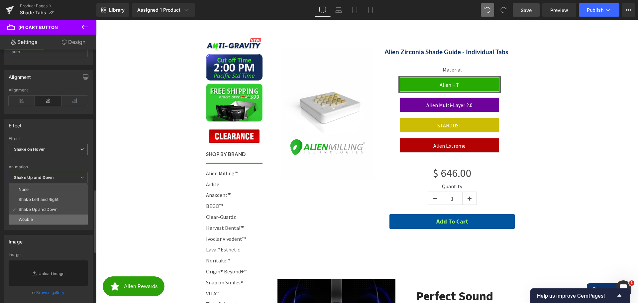
click at [40, 217] on li "Wobble" at bounding box center [48, 219] width 79 height 10
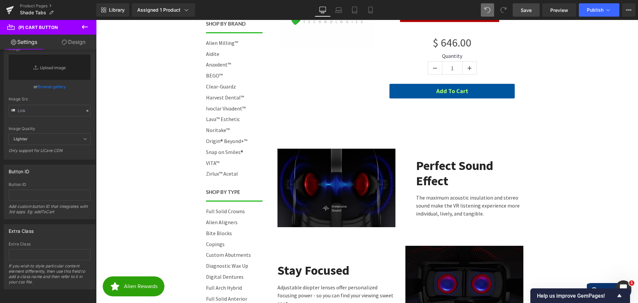
scroll to position [199, 0]
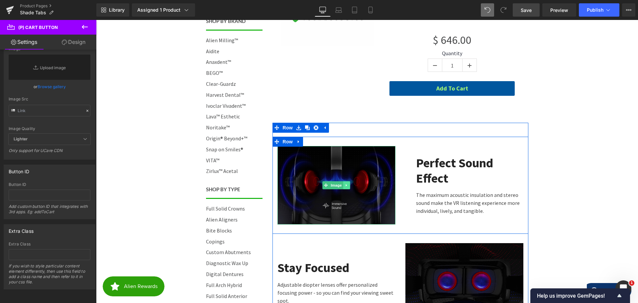
click at [347, 188] on div "Image" at bounding box center [336, 185] width 118 height 78
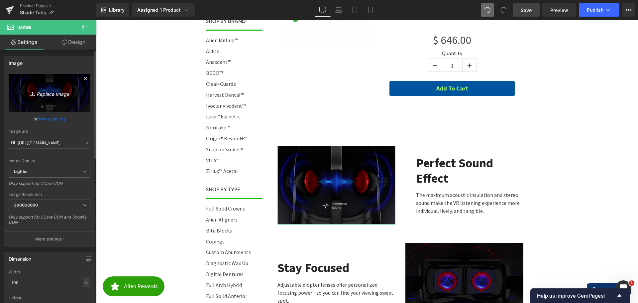
click at [49, 95] on icon "Replace Image" at bounding box center [49, 93] width 53 height 8
type input "C:\fakepath\Main-Camera.png"
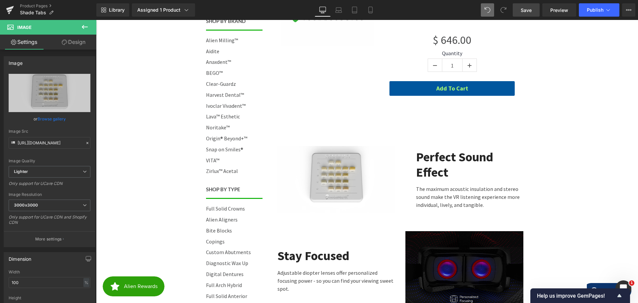
click at [85, 26] on icon at bounding box center [85, 27] width 8 height 8
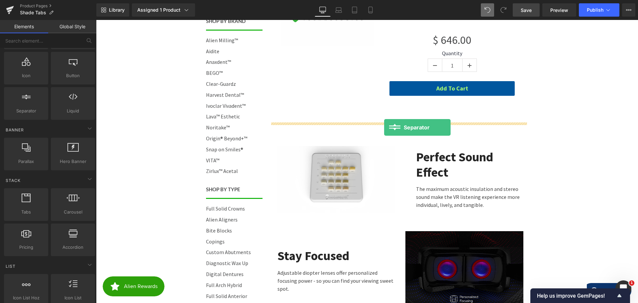
drag, startPoint x: 120, startPoint y: 122, endPoint x: 384, endPoint y: 127, distance: 264.5
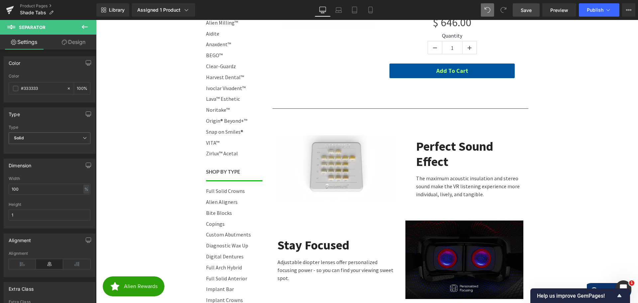
scroll to position [233, 0]
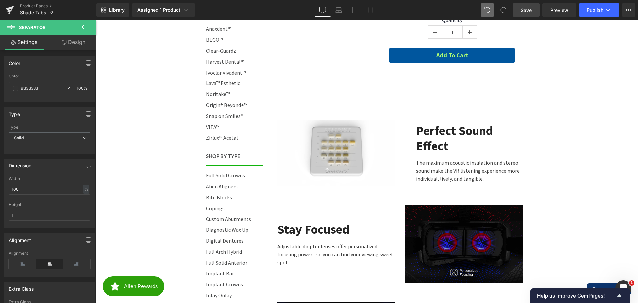
click at [88, 27] on icon at bounding box center [85, 27] width 6 height 4
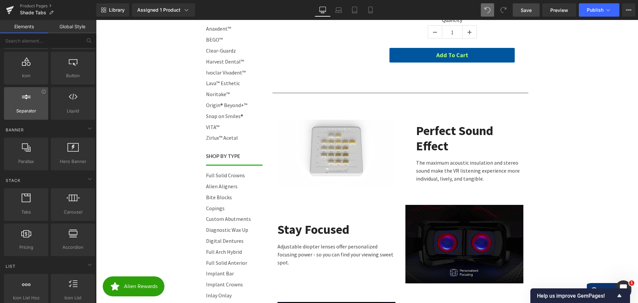
scroll to position [0, 0]
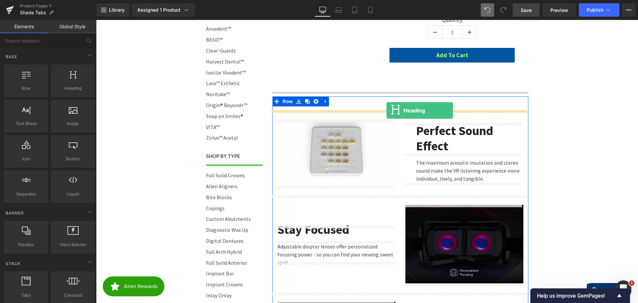
drag, startPoint x: 188, startPoint y: 122, endPoint x: 386, endPoint y: 110, distance: 199.0
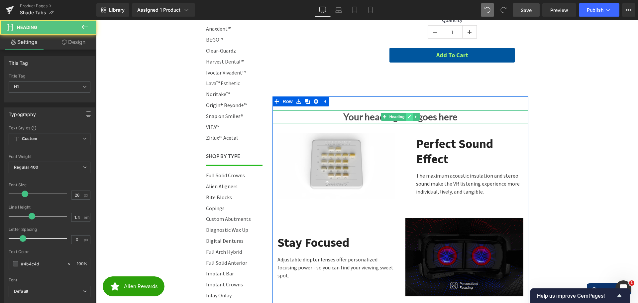
click at [408, 115] on icon at bounding box center [409, 117] width 4 height 4
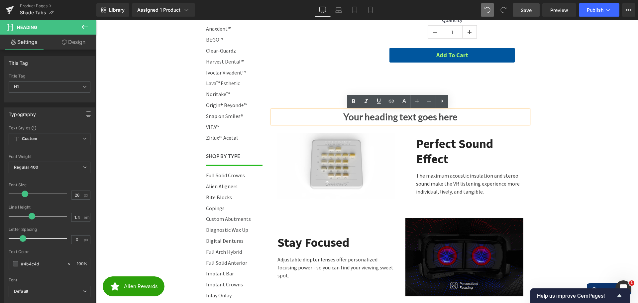
click at [438, 116] on h1 "Your heading text goes here" at bounding box center [400, 116] width 256 height 13
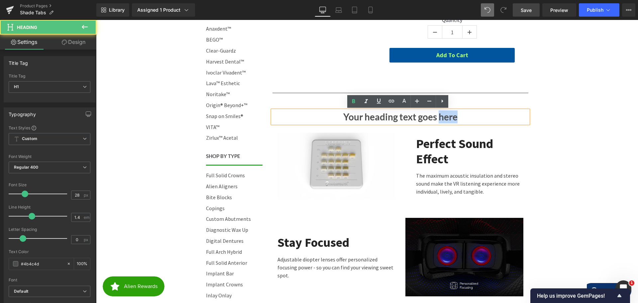
click at [438, 116] on h1 "Your heading text goes here" at bounding box center [400, 116] width 256 height 13
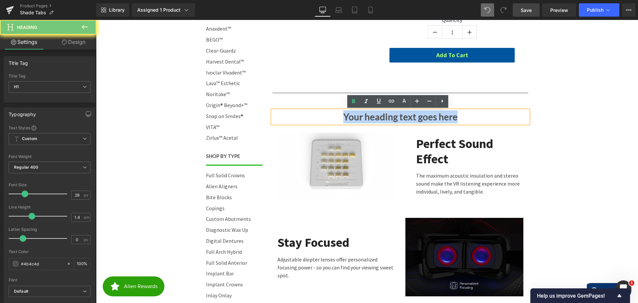
click at [438, 116] on h1 "Your heading text goes here" at bounding box center [400, 116] width 256 height 13
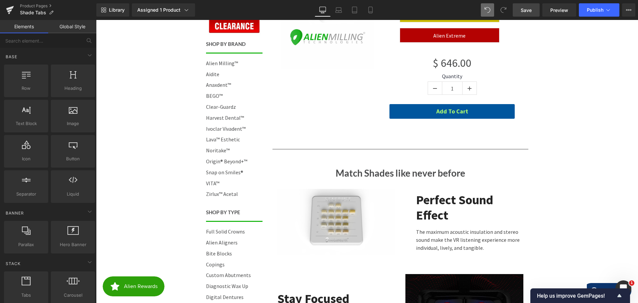
scroll to position [199, 0]
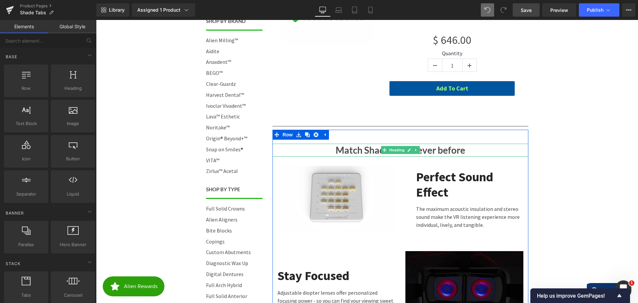
click at [409, 145] on h1 "Match Shades like never before" at bounding box center [400, 150] width 256 height 13
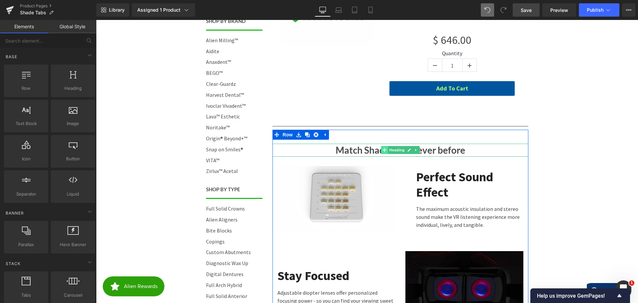
click at [384, 151] on span at bounding box center [384, 150] width 7 height 8
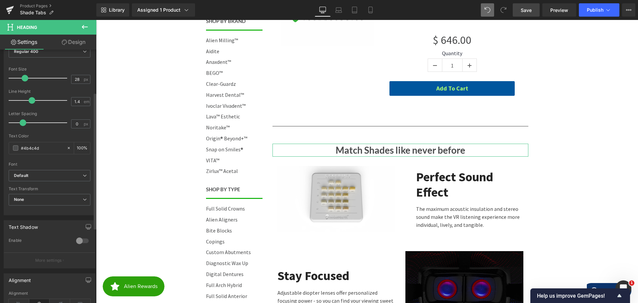
scroll to position [0, 0]
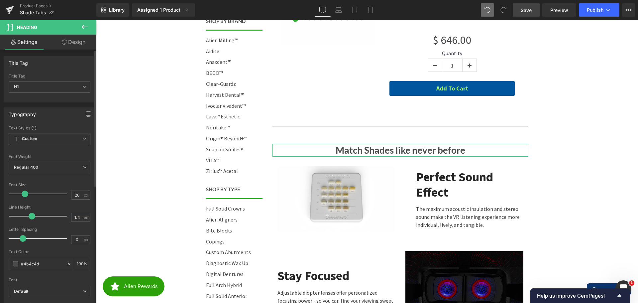
click at [45, 138] on span "Custom Setup Global Style" at bounding box center [50, 139] width 82 height 12
click at [53, 137] on span "Custom Setup Global Style" at bounding box center [48, 139] width 79 height 12
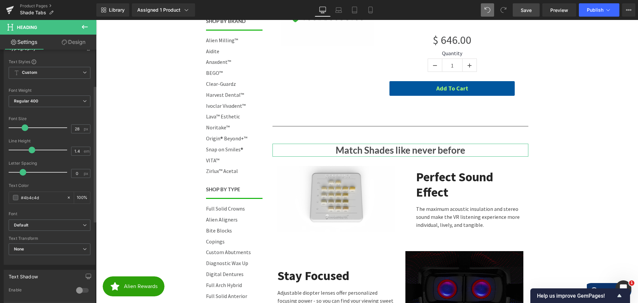
scroll to position [66, 0]
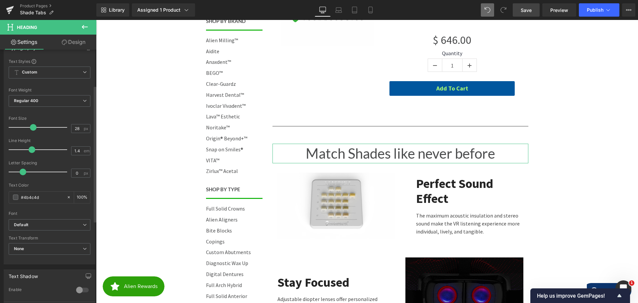
drag, startPoint x: 24, startPoint y: 127, endPoint x: 32, endPoint y: 129, distance: 8.0
click at [32, 129] on span at bounding box center [33, 127] width 7 height 7
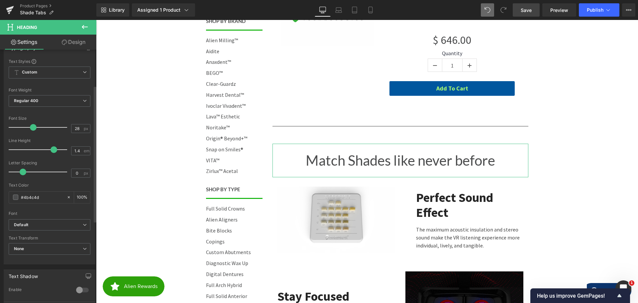
drag, startPoint x: 30, startPoint y: 148, endPoint x: 51, endPoint y: 151, distance: 20.7
click at [51, 151] on span at bounding box center [53, 149] width 7 height 7
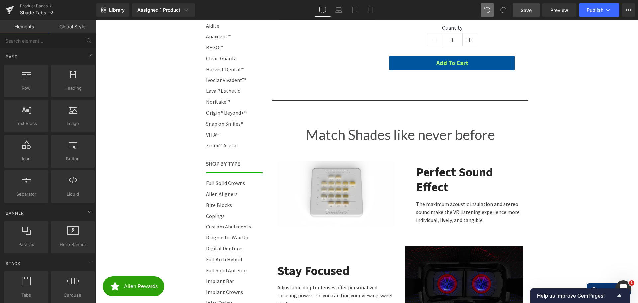
scroll to position [233, 0]
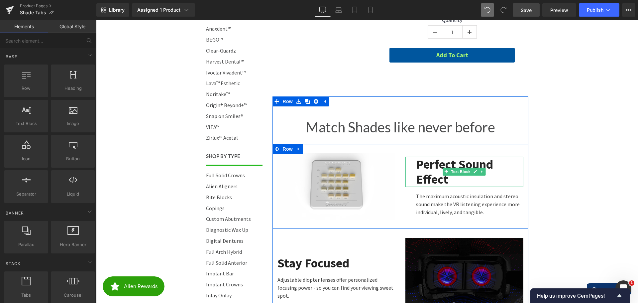
click at [439, 161] on strong "Perfect Sound Effect" at bounding box center [454, 171] width 77 height 31
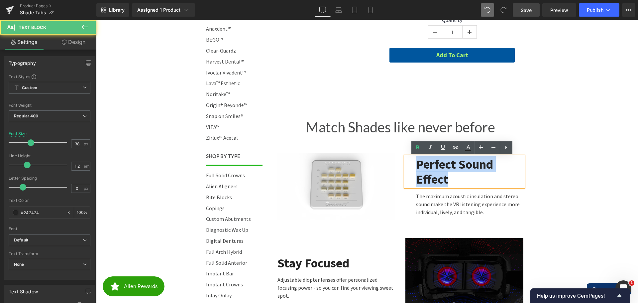
drag, startPoint x: 459, startPoint y: 178, endPoint x: 412, endPoint y: 168, distance: 47.7
click at [412, 168] on div "Perfect Sound Effect" at bounding box center [464, 171] width 118 height 30
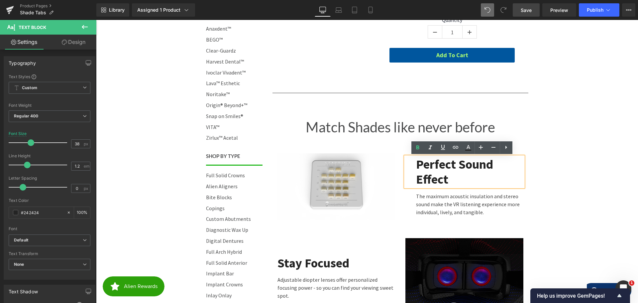
scroll to position [240, 0]
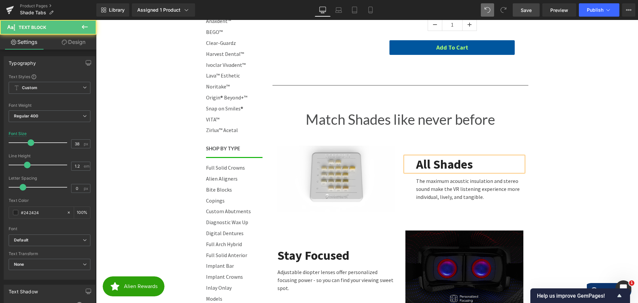
click at [476, 163] on p "All Shades" at bounding box center [469, 163] width 107 height 15
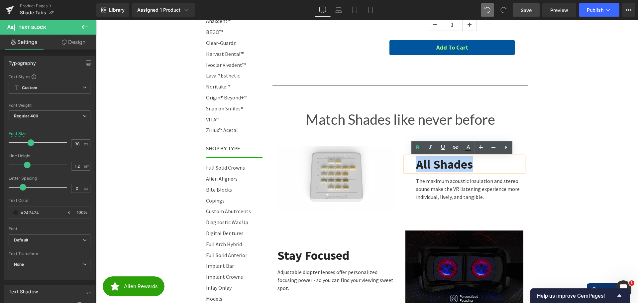
drag, startPoint x: 448, startPoint y: 164, endPoint x: 413, endPoint y: 163, distance: 34.9
click at [416, 163] on p "All Shades" at bounding box center [469, 163] width 107 height 15
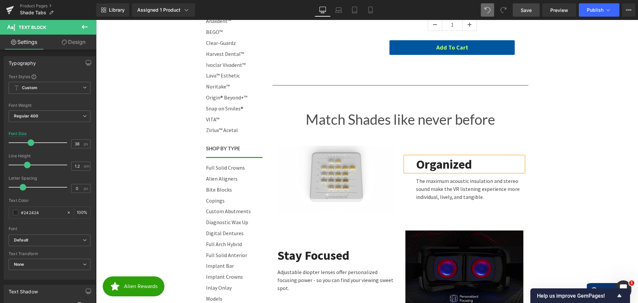
click at [460, 162] on b "Organized" at bounding box center [444, 164] width 56 height 16
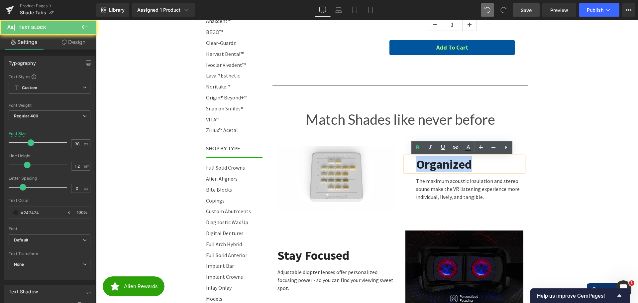
click at [460, 162] on b "Organized" at bounding box center [444, 164] width 56 height 16
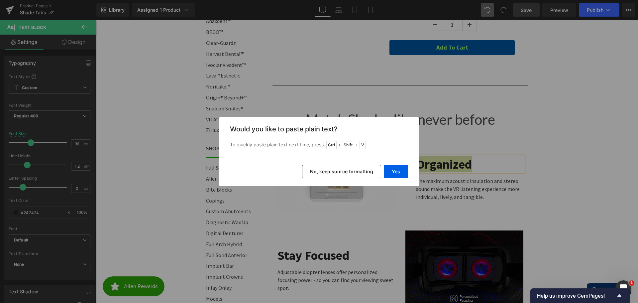
click at [365, 171] on button "No, keep source formatting" at bounding box center [341, 171] width 79 height 13
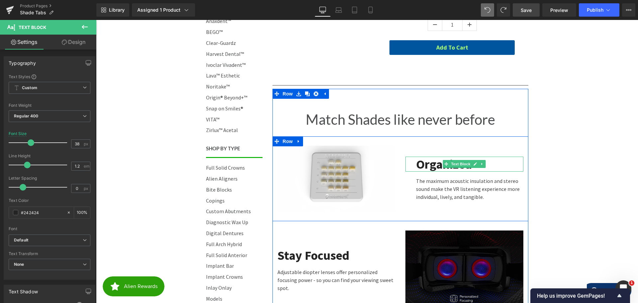
click at [421, 159] on b "Organized" at bounding box center [444, 164] width 56 height 16
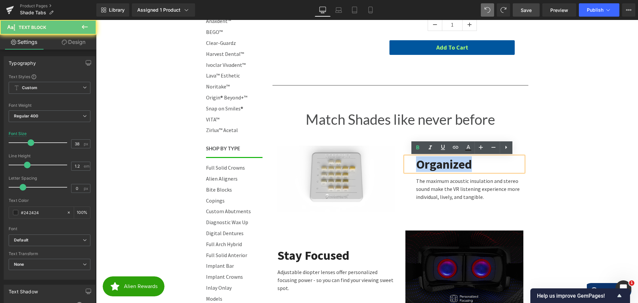
click at [421, 159] on b "Organized" at bounding box center [444, 164] width 56 height 16
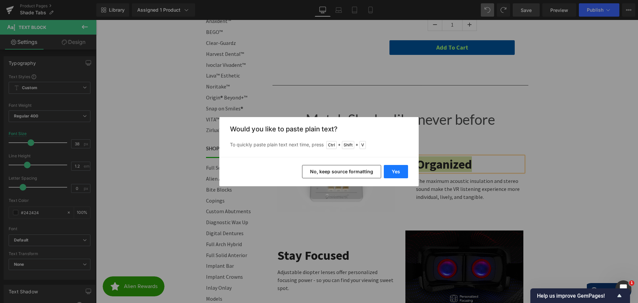
drag, startPoint x: 397, startPoint y: 173, endPoint x: 305, endPoint y: 152, distance: 94.4
click at [397, 173] on button "Yes" at bounding box center [396, 171] width 24 height 13
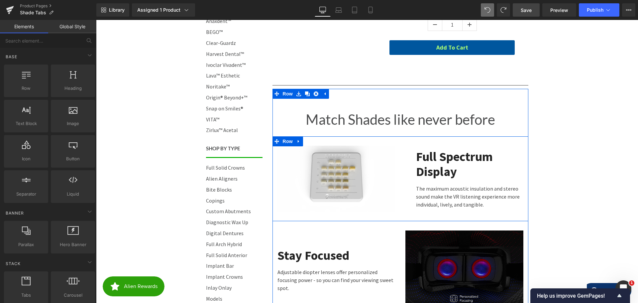
click at [437, 190] on p "The maximum acoustic insulation and stereo sound make the VR listening experien…" at bounding box center [469, 196] width 107 height 24
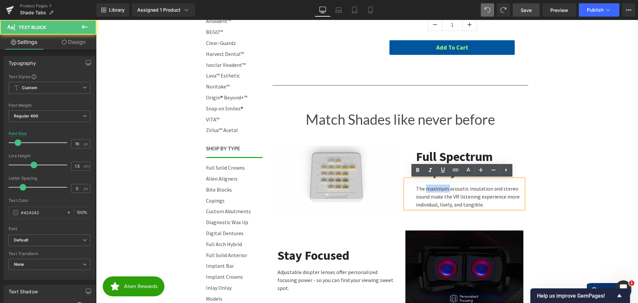
click at [437, 190] on p "The maximum acoustic insulation and stereo sound make the VR listening experien…" at bounding box center [469, 196] width 107 height 24
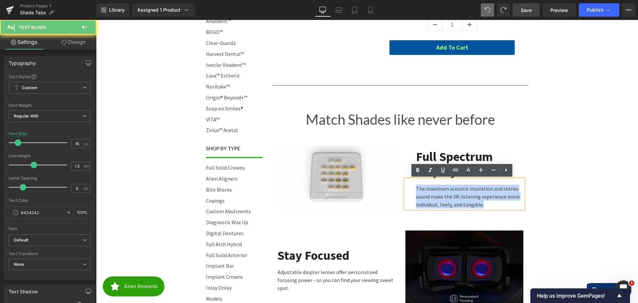
click at [437, 190] on p "The maximum acoustic insulation and stereo sound make the VR listening experien…" at bounding box center [469, 196] width 107 height 24
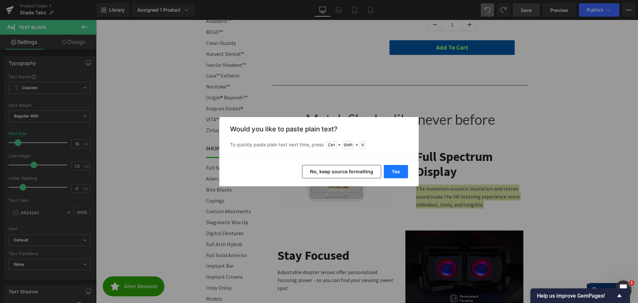
click at [398, 169] on button "Yes" at bounding box center [396, 171] width 24 height 13
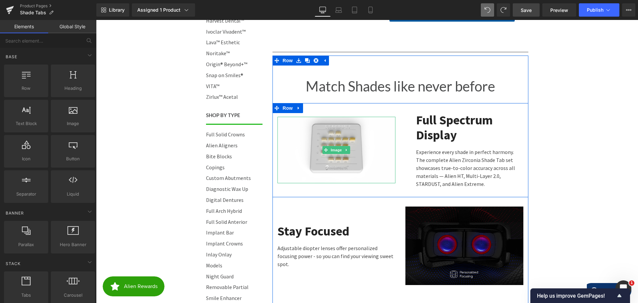
scroll to position [340, 0]
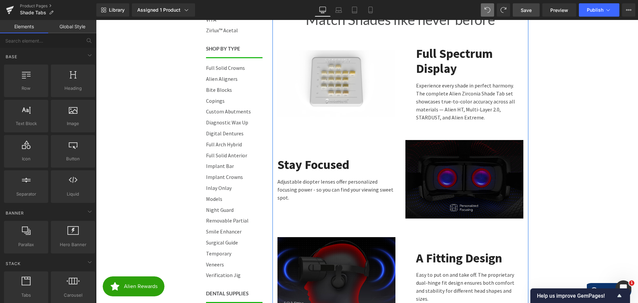
click at [443, 167] on img at bounding box center [464, 179] width 118 height 79
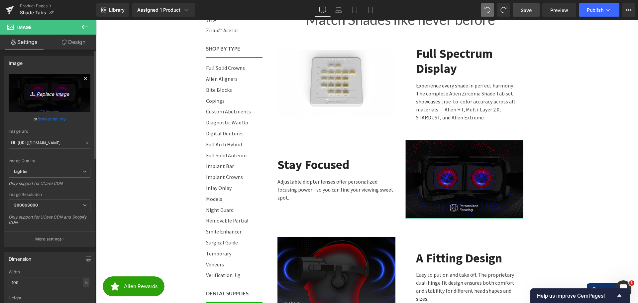
click at [49, 94] on icon "Replace Image" at bounding box center [49, 93] width 53 height 8
type input "C:\fakepath\Side-Camera.png"
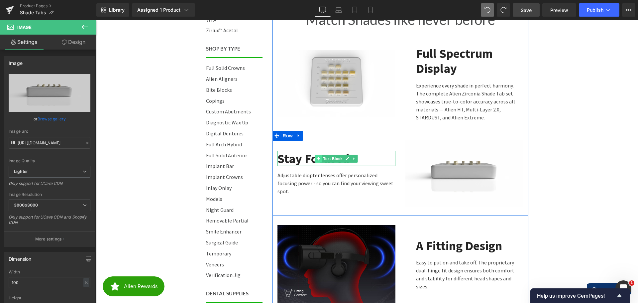
click at [316, 160] on icon at bounding box center [318, 158] width 4 height 4
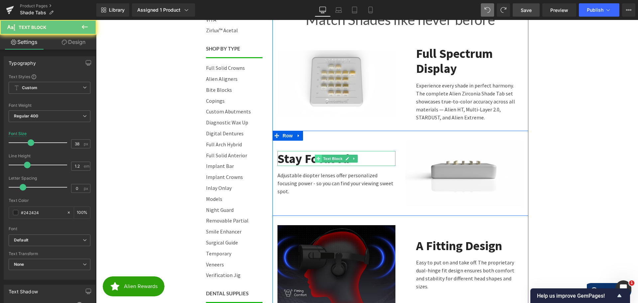
click at [316, 160] on icon at bounding box center [318, 158] width 4 height 4
click at [298, 158] on strong "Stay Focused" at bounding box center [313, 158] width 72 height 16
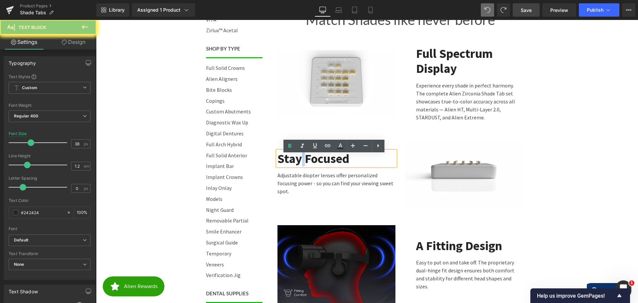
click at [298, 158] on strong "Stay Focused" at bounding box center [313, 158] width 72 height 16
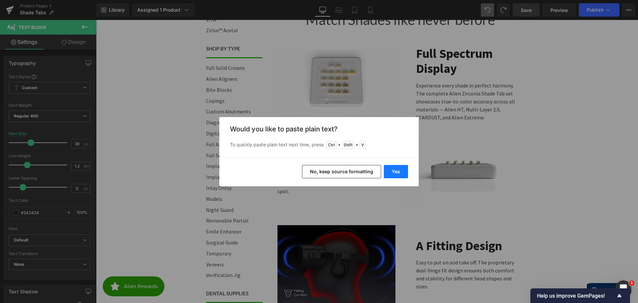
click at [388, 170] on button "Yes" at bounding box center [396, 171] width 24 height 13
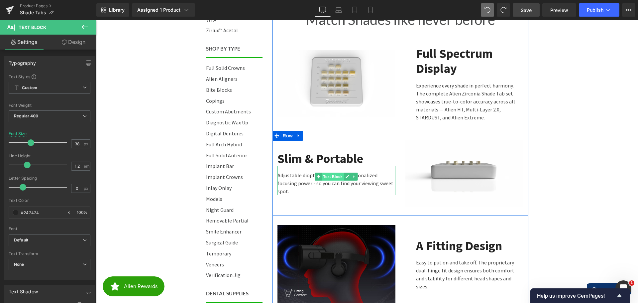
click at [322, 180] on span "Text Block" at bounding box center [333, 176] width 22 height 8
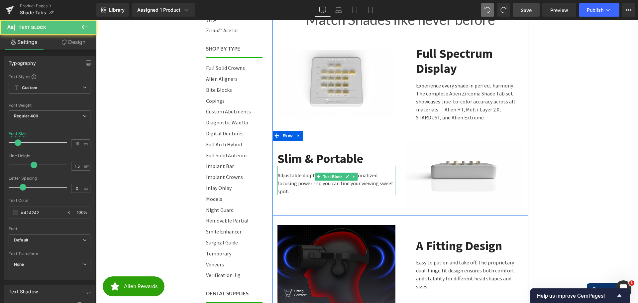
click at [300, 179] on p "Adjustable diopter lenses offer personalized focusing power - so you can find y…" at bounding box center [336, 183] width 118 height 24
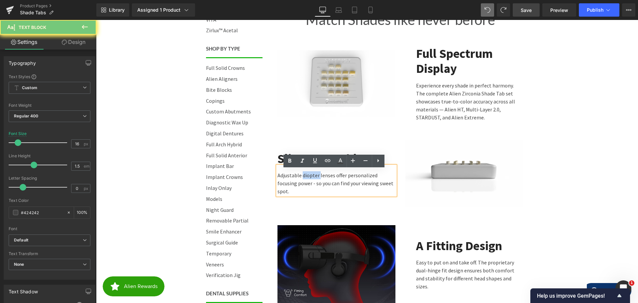
click at [300, 179] on p "Adjustable diopter lenses offer personalized focusing power - so you can find y…" at bounding box center [336, 183] width 118 height 24
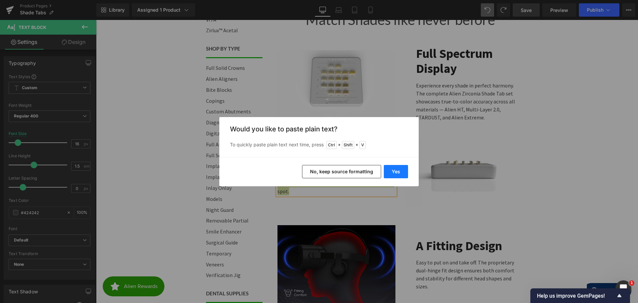
click at [392, 170] on button "Yes" at bounding box center [396, 171] width 24 height 13
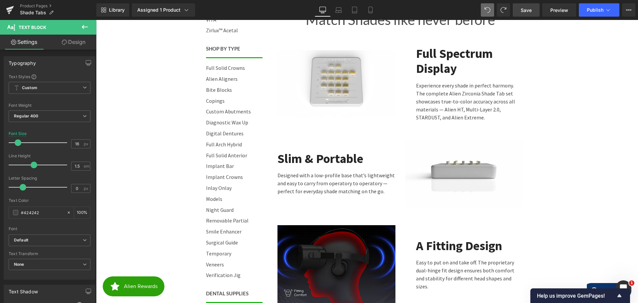
click at [618, 160] on body "Call 844-ZIRCONIA | Mon-Fri 8am-4:30pm PST Cart 0 | Log in | Sign up! Search Me…" at bounding box center [367, 281] width 542 height 1203
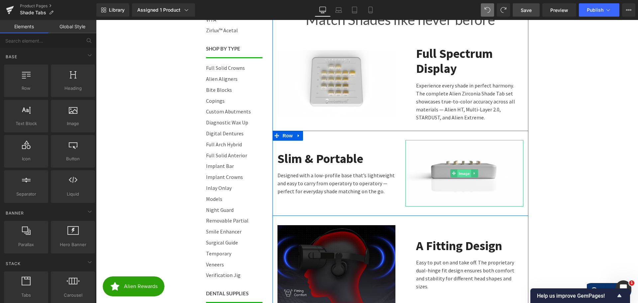
click at [459, 171] on span "Image" at bounding box center [464, 173] width 14 height 8
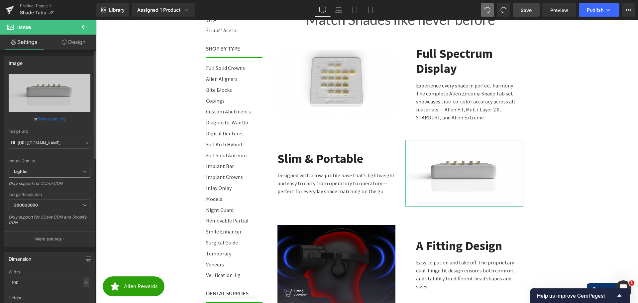
click at [51, 173] on span "Lighter" at bounding box center [50, 172] width 82 height 12
click at [62, 171] on span "Lighter" at bounding box center [48, 172] width 79 height 12
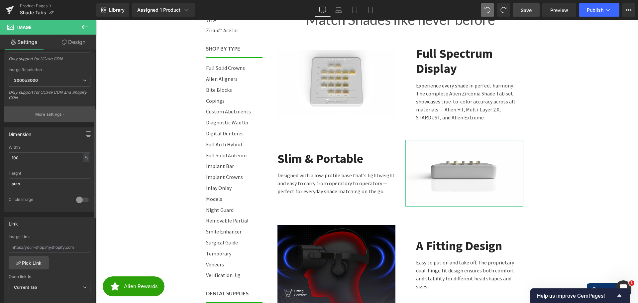
scroll to position [104, 0]
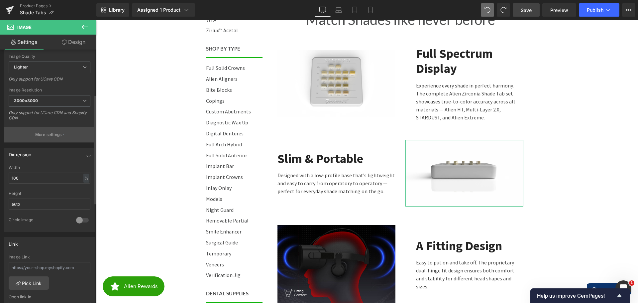
click at [47, 136] on p "More settings" at bounding box center [48, 135] width 27 height 6
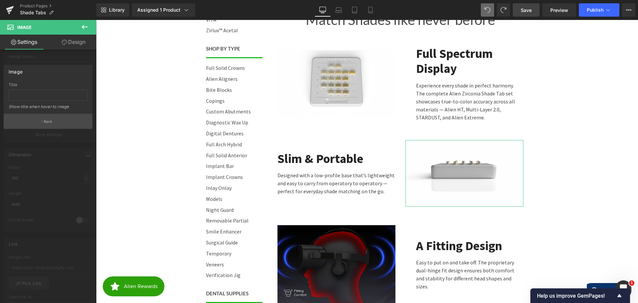
click at [46, 123] on p "Back" at bounding box center [48, 121] width 9 height 5
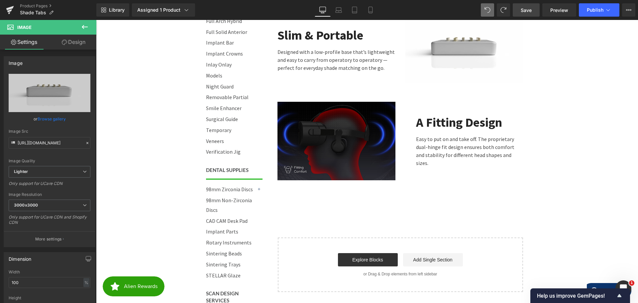
scroll to position [473, 0]
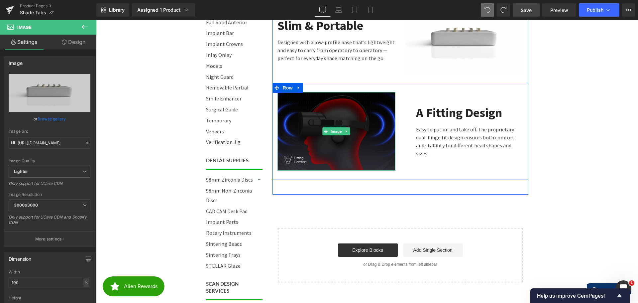
click at [330, 122] on img at bounding box center [336, 131] width 118 height 78
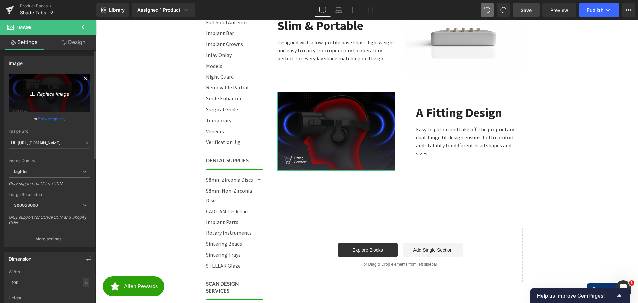
click at [49, 99] on link "Replace Image" at bounding box center [50, 93] width 82 height 38
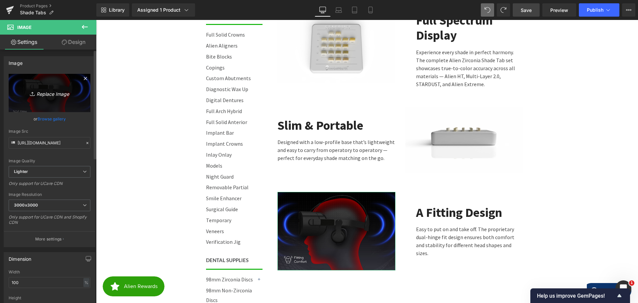
type input "C:\fakepath\Standing-Camera.png"
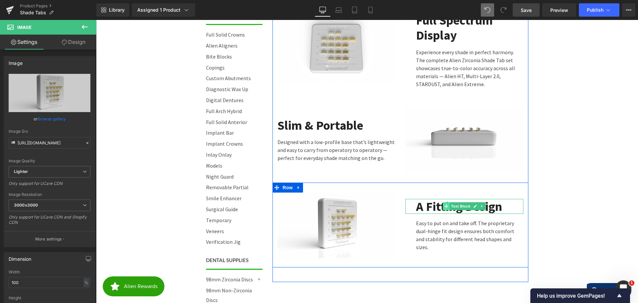
click at [445, 206] on span at bounding box center [446, 206] width 7 height 8
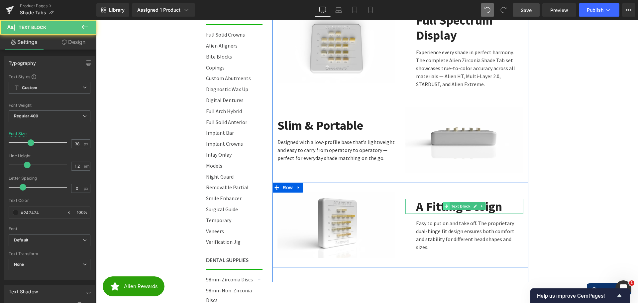
click at [445, 206] on span at bounding box center [446, 206] width 7 height 8
click at [432, 209] on strong "A Fitting Design" at bounding box center [459, 206] width 86 height 16
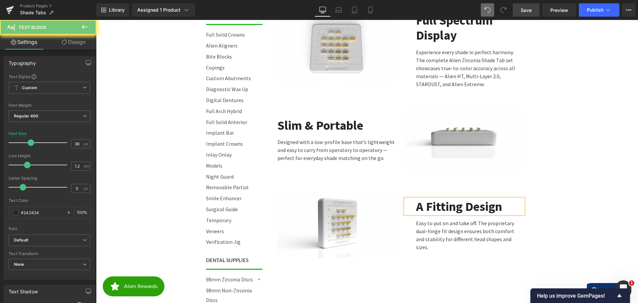
click at [432, 209] on strong "A Fitting Design" at bounding box center [459, 206] width 86 height 16
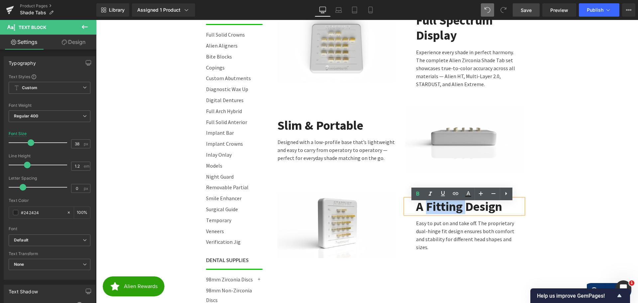
click at [427, 209] on strong "A Fitting Design" at bounding box center [459, 206] width 86 height 16
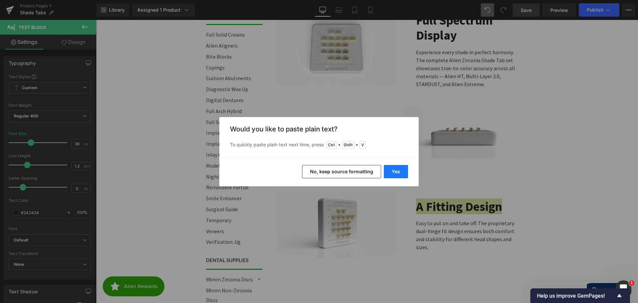
click at [391, 165] on button "Yes" at bounding box center [396, 171] width 24 height 13
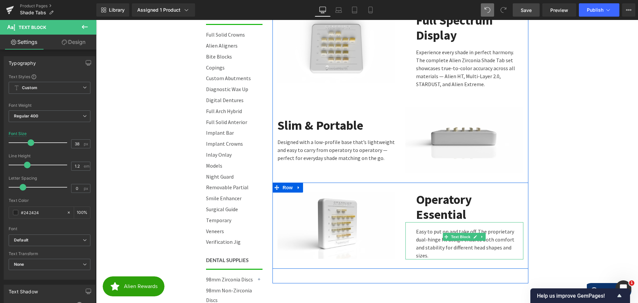
click at [416, 237] on p "Easy to put on and take off. The proprietary dual-hinge fit design ensures both…" at bounding box center [469, 243] width 107 height 32
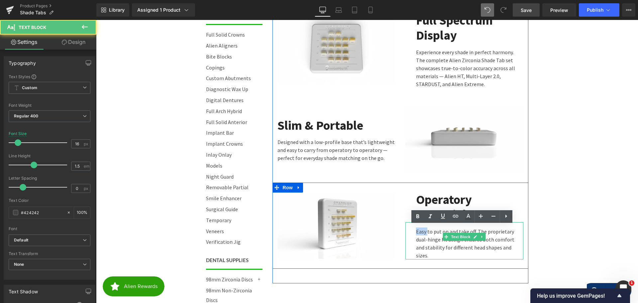
click at [416, 237] on p "Easy to put on and take off. The proprietary dual-hinge fit design ensures both…" at bounding box center [469, 243] width 107 height 32
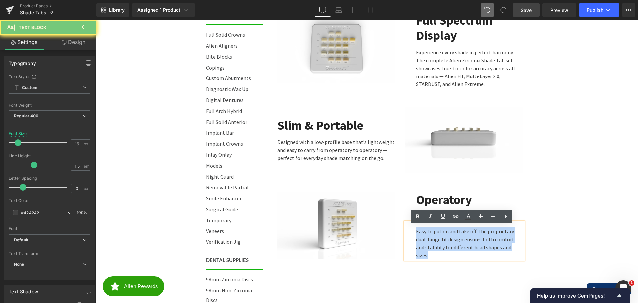
click at [416, 237] on p "Easy to put on and take off. The proprietary dual-hinge fit design ensures both…" at bounding box center [469, 243] width 107 height 32
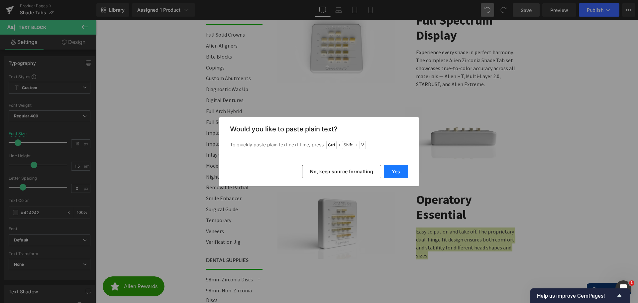
drag, startPoint x: 404, startPoint y: 172, endPoint x: 348, endPoint y: 163, distance: 56.3
click at [404, 172] on button "Yes" at bounding box center [396, 171] width 24 height 13
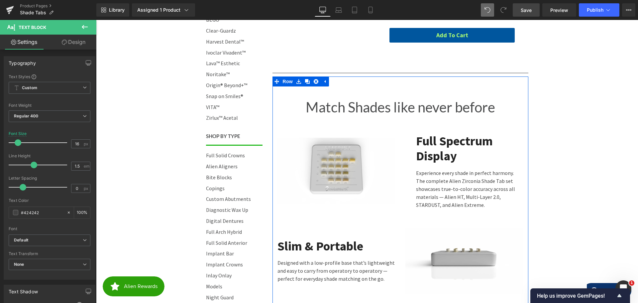
scroll to position [240, 0]
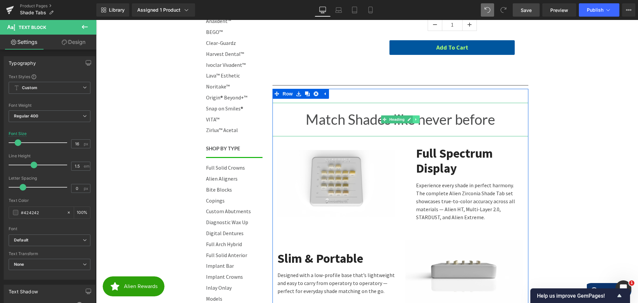
click at [415, 119] on icon at bounding box center [415, 119] width 1 height 2
click at [411, 119] on icon at bounding box center [413, 120] width 4 height 4
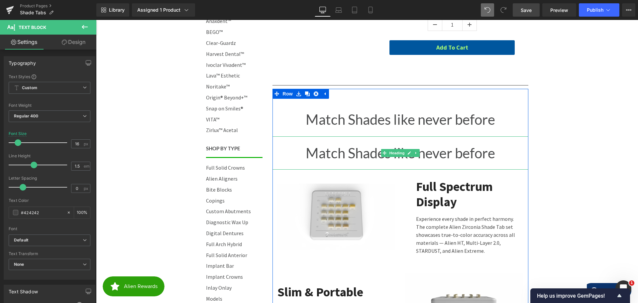
click at [361, 150] on h1 "Match Shades like never before" at bounding box center [400, 153] width 256 height 34
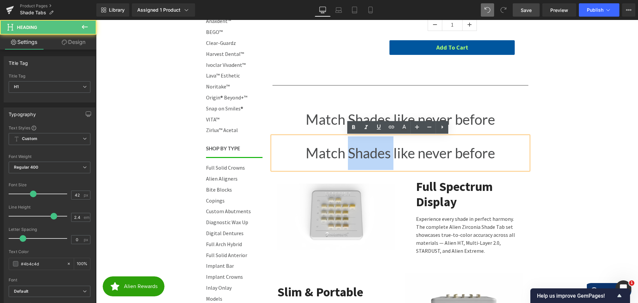
click at [361, 150] on h1 "Match Shades like never before" at bounding box center [400, 153] width 256 height 34
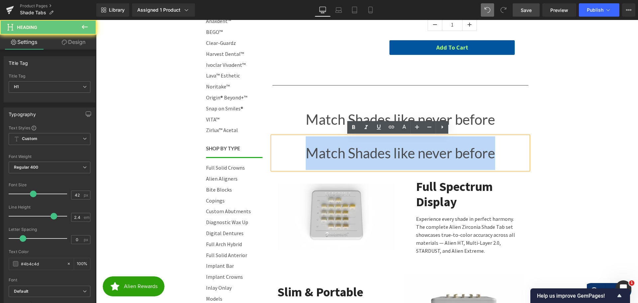
click at [361, 150] on h1 "Match Shades like never before" at bounding box center [400, 153] width 256 height 34
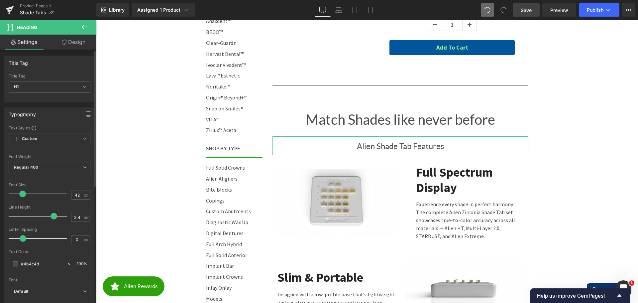
drag, startPoint x: 32, startPoint y: 195, endPoint x: 21, endPoint y: 194, distance: 10.3
click at [21, 194] on span at bounding box center [22, 193] width 7 height 7
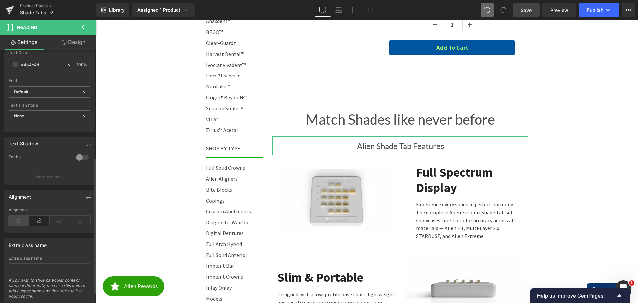
scroll to position [199, 0]
click at [15, 224] on icon at bounding box center [19, 220] width 21 height 10
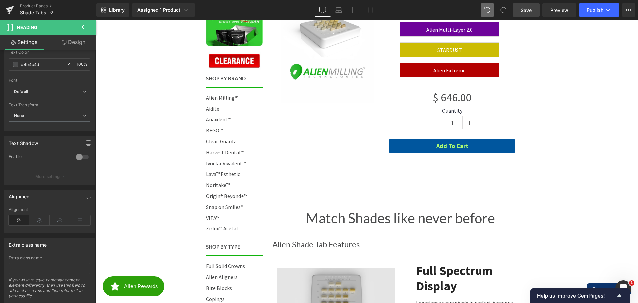
scroll to position [240, 0]
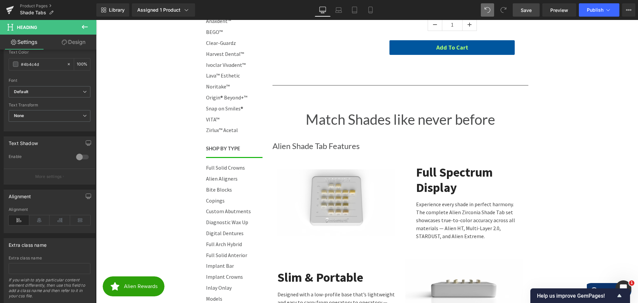
click at [83, 25] on icon at bounding box center [85, 27] width 8 height 8
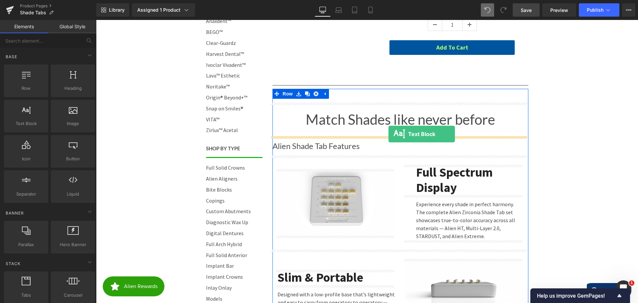
drag, startPoint x: 119, startPoint y: 138, endPoint x: 388, endPoint y: 134, distance: 269.4
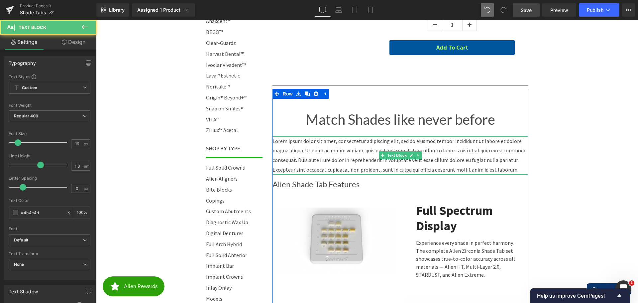
click at [350, 149] on p "Lorem ipsum dolor sit amet, consectetur adipiscing elit, sed do eiusmod tempor …" at bounding box center [400, 155] width 256 height 38
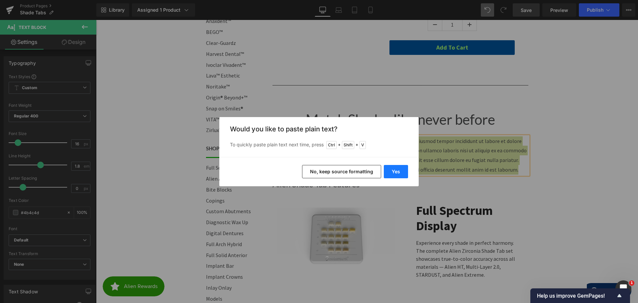
click at [392, 173] on button "Yes" at bounding box center [396, 171] width 24 height 13
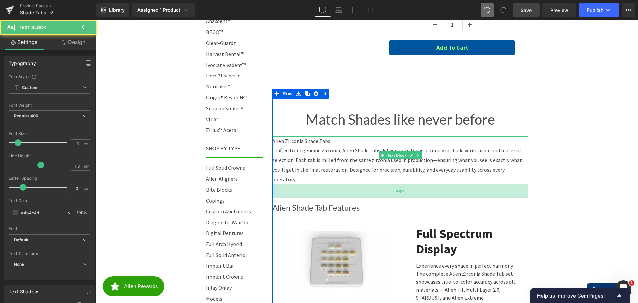
drag, startPoint x: 385, startPoint y: 173, endPoint x: 386, endPoint y: 187, distance: 13.7
click at [386, 187] on div "41px" at bounding box center [400, 191] width 256 height 14
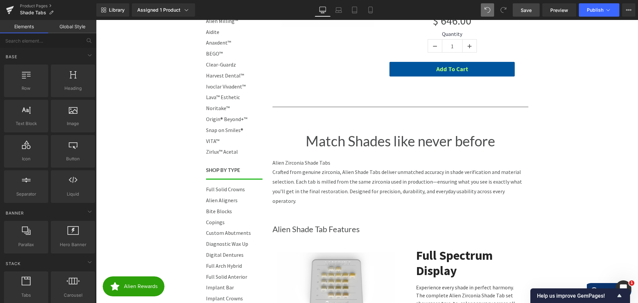
scroll to position [207, 0]
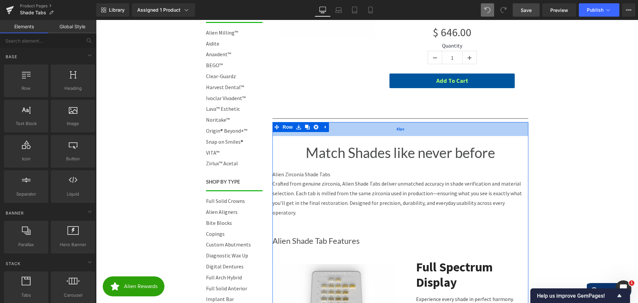
click at [372, 128] on div "42px" at bounding box center [400, 129] width 256 height 14
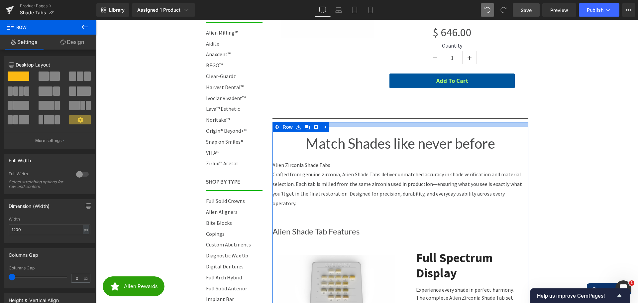
drag, startPoint x: 382, startPoint y: 135, endPoint x: 384, endPoint y: 125, distance: 10.3
click at [384, 125] on div at bounding box center [400, 124] width 256 height 5
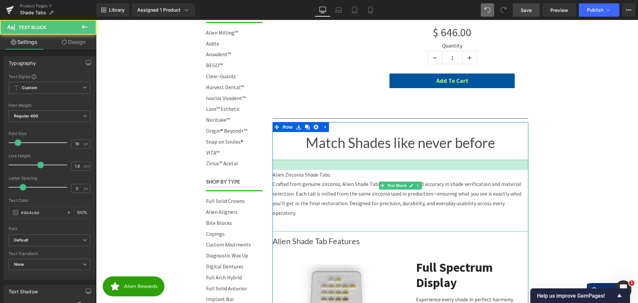
drag, startPoint x: 374, startPoint y: 160, endPoint x: 376, endPoint y: 170, distance: 10.6
click at [376, 170] on div "Alien Zirconia Shade Tabs Crafted from genuine zirconia, Alien Shade Tabs deliv…" at bounding box center [400, 195] width 256 height 72
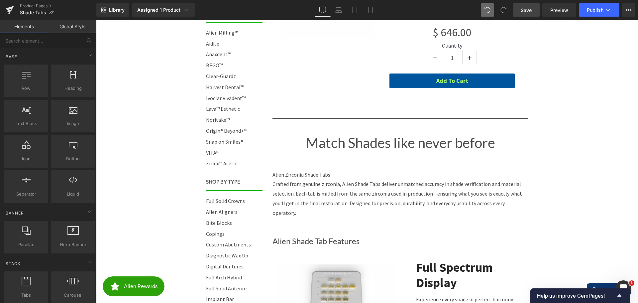
click at [332, 191] on p "Crafted from genuine zirconia, Alien Shade Tabs deliver unmatched accuracy in s…" at bounding box center [400, 198] width 256 height 38
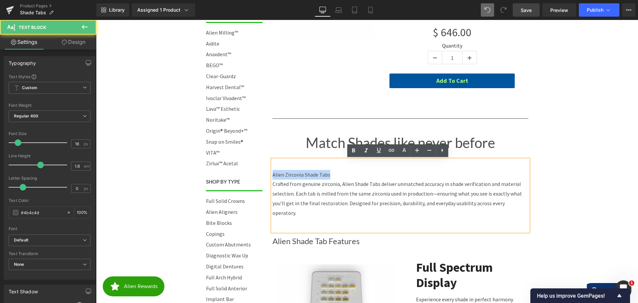
drag, startPoint x: 336, startPoint y: 174, endPoint x: 271, endPoint y: 172, distance: 64.8
click at [272, 172] on p "Alien Zirconia Shade Tabs" at bounding box center [400, 175] width 256 height 10
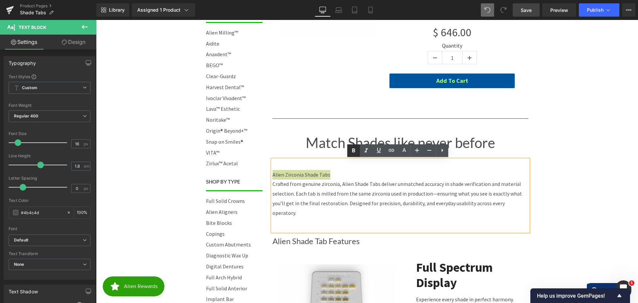
click at [352, 148] on icon at bounding box center [353, 150] width 3 height 4
click at [363, 190] on p "Crafted from genuine zirconia, Alien Shade Tabs deliver unmatched accuracy in s…" at bounding box center [400, 198] width 256 height 38
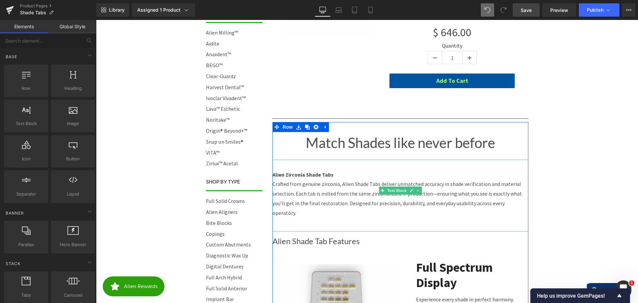
click at [305, 184] on p "Crafted from genuine zirconia, Alien Shade Tabs deliver unmatched accuracy in s…" at bounding box center [400, 198] width 256 height 38
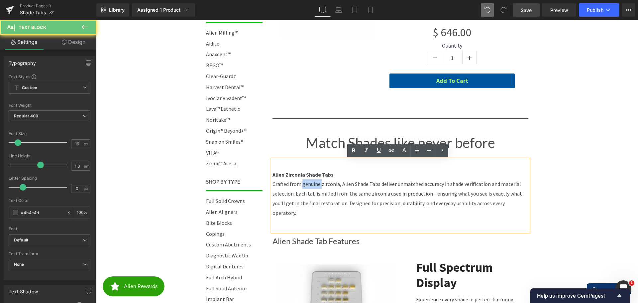
click at [305, 184] on p "Crafted from genuine zirconia, Alien Shade Tabs deliver unmatched accuracy in s…" at bounding box center [400, 198] width 256 height 38
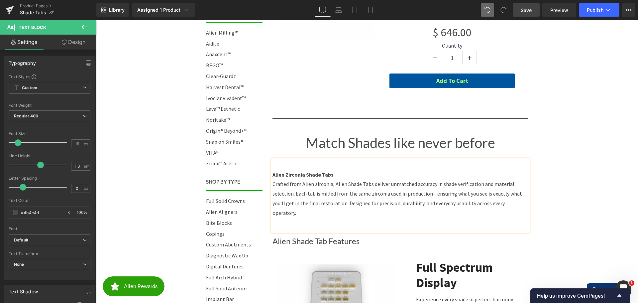
click at [504, 204] on p "Crafted from Alien zirconia, Alien Shade Tabs deliver unmatched accuracy in sha…" at bounding box center [400, 198] width 256 height 38
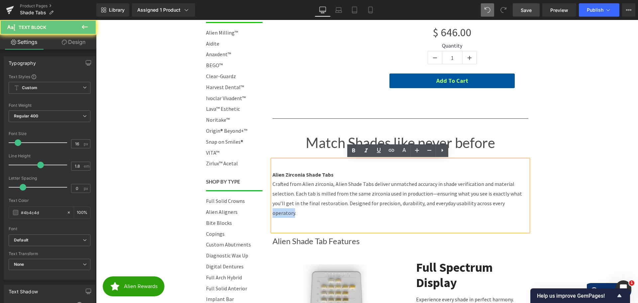
click at [504, 204] on p "Crafted from Alien zirconia, Alien Shade Tabs deliver unmatched accuracy in sha…" at bounding box center [400, 198] width 256 height 38
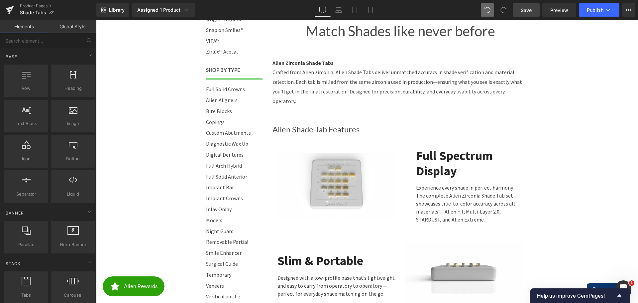
scroll to position [307, 0]
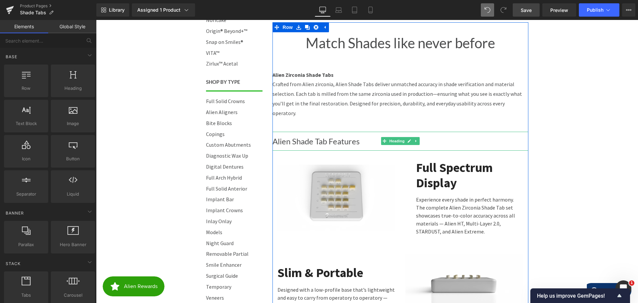
click at [305, 132] on h1 "Alien Shade Tab Features" at bounding box center [400, 141] width 256 height 19
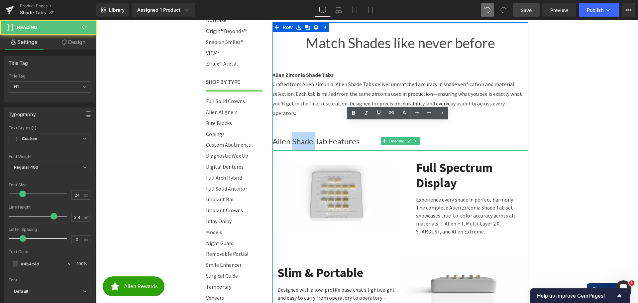
click at [305, 132] on h1 "Alien Shade Tab Features" at bounding box center [400, 141] width 256 height 19
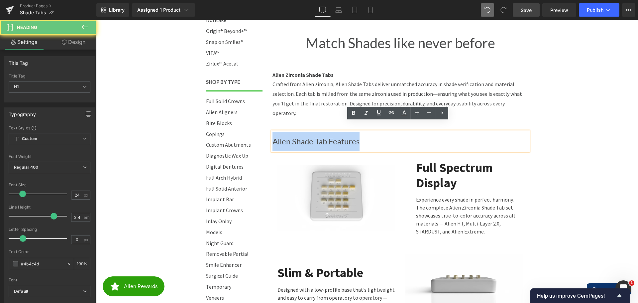
click at [305, 132] on h1 "Alien Shade Tab Features" at bounding box center [400, 141] width 256 height 19
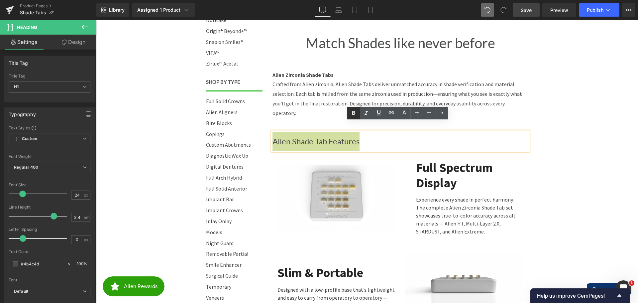
click at [354, 114] on icon at bounding box center [353, 113] width 3 height 4
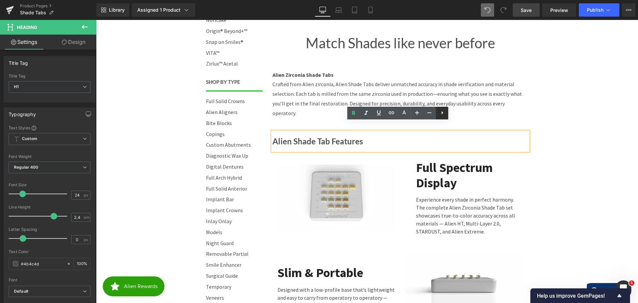
click at [443, 116] on icon at bounding box center [442, 113] width 8 height 8
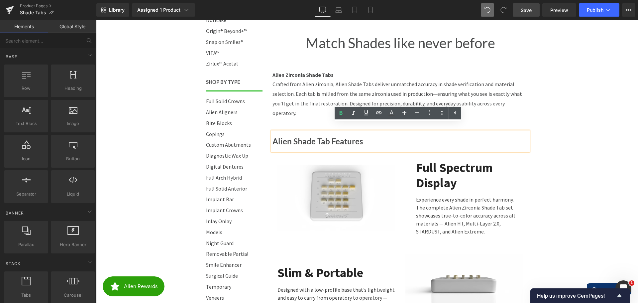
drag, startPoint x: 568, startPoint y: 130, endPoint x: 477, endPoint y: 129, distance: 90.7
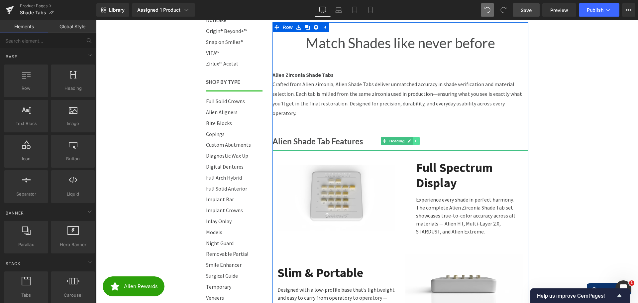
click at [414, 139] on icon at bounding box center [416, 141] width 4 height 4
click at [411, 139] on icon at bounding box center [413, 141] width 4 height 4
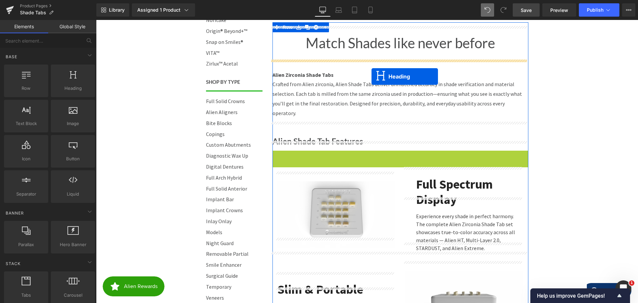
drag, startPoint x: 381, startPoint y: 150, endPoint x: 371, endPoint y: 76, distance: 74.7
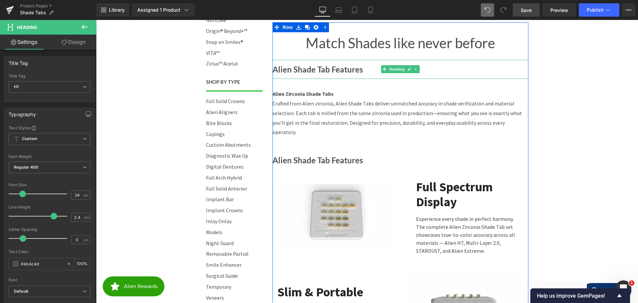
click at [311, 69] on strong "Alien Shade Tab Features" at bounding box center [317, 69] width 90 height 10
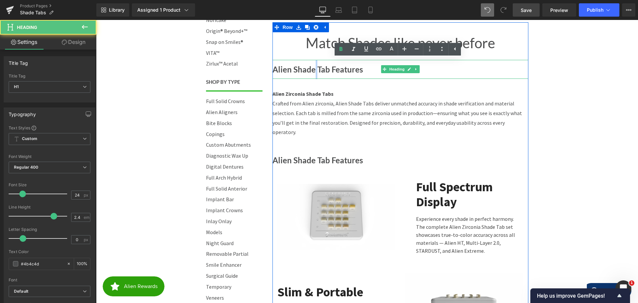
click at [311, 69] on strong "Alien Shade Tab Features" at bounding box center [317, 69] width 90 height 10
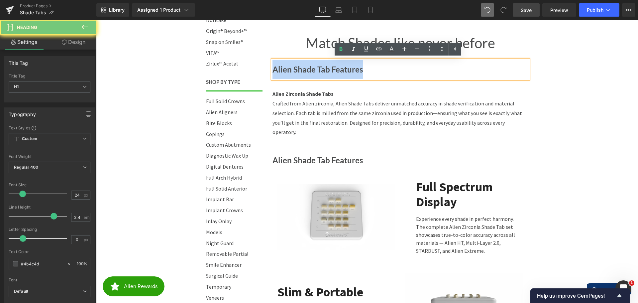
click at [311, 69] on strong "Alien Shade Tab Features" at bounding box center [317, 69] width 90 height 10
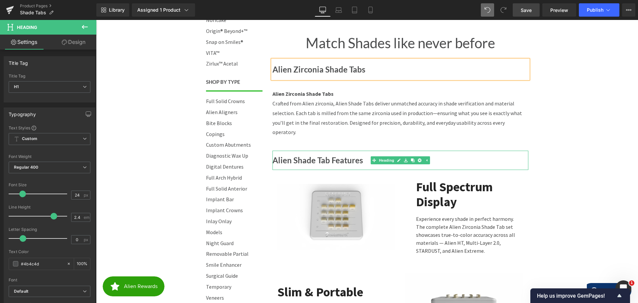
click at [302, 155] on strong "Alien Shade Tab Features" at bounding box center [317, 160] width 90 height 10
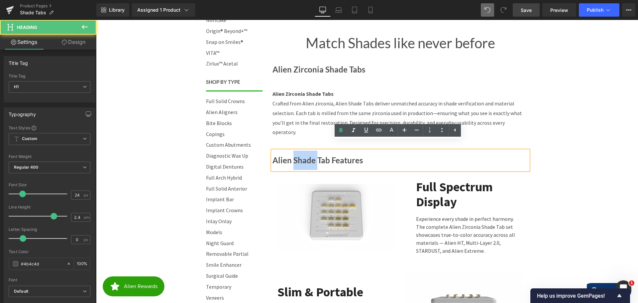
click at [302, 155] on strong "Alien Shade Tab Features" at bounding box center [317, 160] width 90 height 10
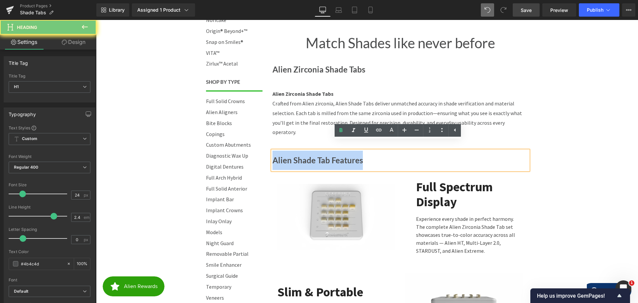
click at [302, 155] on strong "Alien Shade Tab Features" at bounding box center [317, 160] width 90 height 10
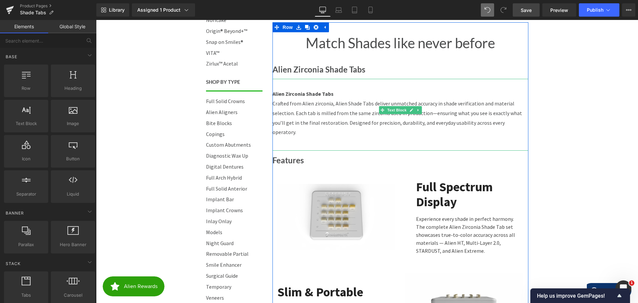
click at [313, 95] on strong "Alien Zirconia Shade Tabs" at bounding box center [302, 93] width 61 height 7
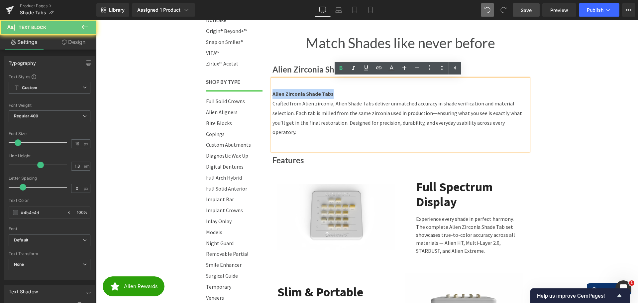
drag, startPoint x: 335, startPoint y: 91, endPoint x: 264, endPoint y: 89, distance: 71.1
click at [264, 89] on div "Sale Off (P) Image Alien Zirconia Shade Guide - Individual Tabs (P) Title Mater…" at bounding box center [395, 172] width 266 height 748
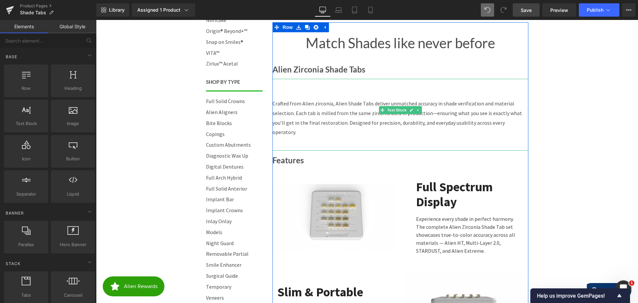
click at [355, 98] on p at bounding box center [400, 94] width 256 height 10
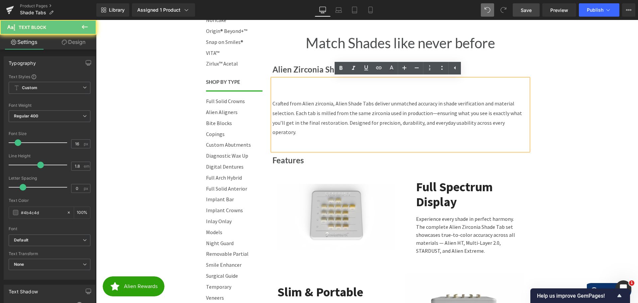
drag, startPoint x: 271, startPoint y: 103, endPoint x: 276, endPoint y: 103, distance: 5.3
click at [272, 103] on p "Crafted from Alien zirconia, Alien Shade Tabs deliver unmatched accuracy in sha…" at bounding box center [400, 118] width 256 height 38
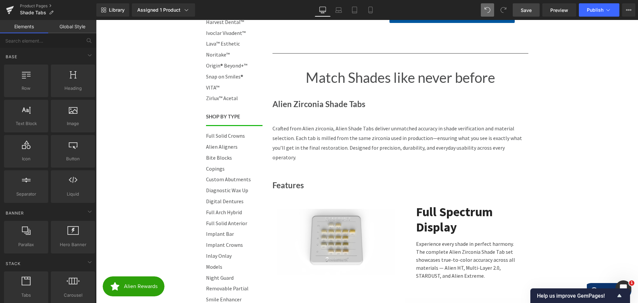
scroll to position [273, 0]
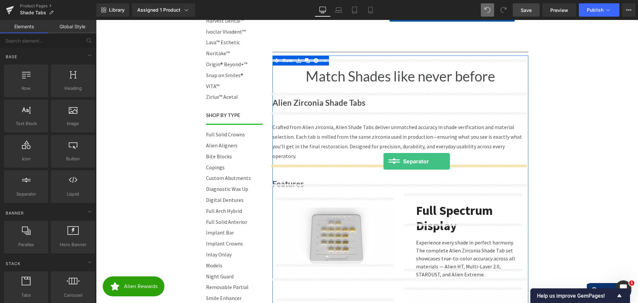
drag, startPoint x: 113, startPoint y: 206, endPoint x: 383, endPoint y: 161, distance: 273.8
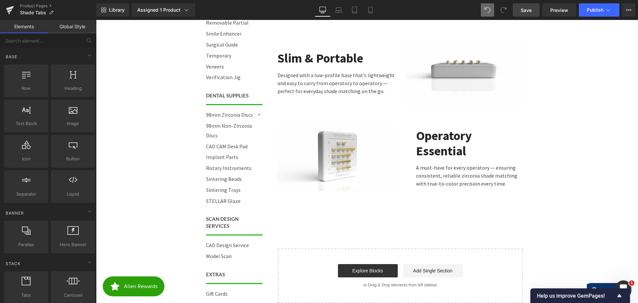
scroll to position [539, 0]
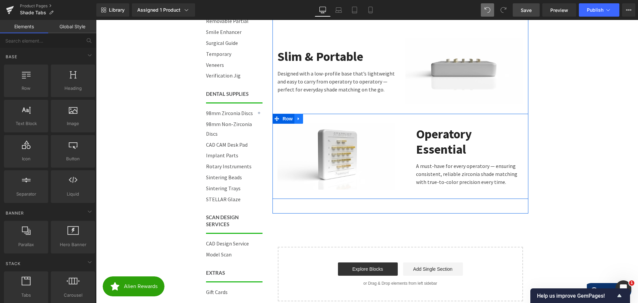
click at [298, 117] on icon at bounding box center [298, 118] width 1 height 3
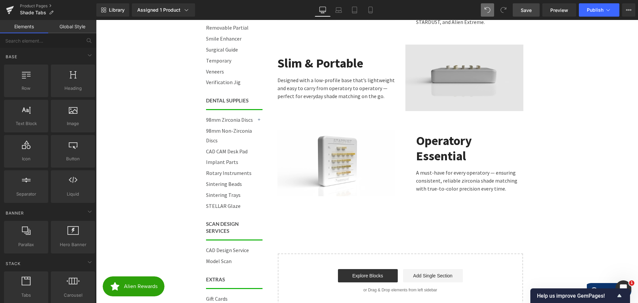
scroll to position [473, 0]
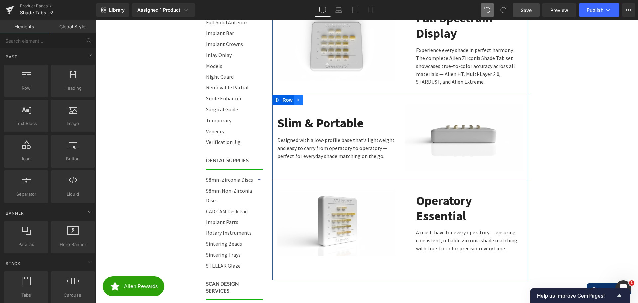
click at [296, 98] on icon at bounding box center [298, 100] width 5 height 5
click at [305, 98] on icon at bounding box center [307, 100] width 5 height 5
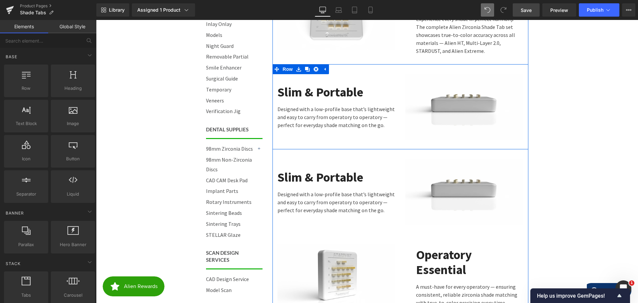
scroll to position [539, 0]
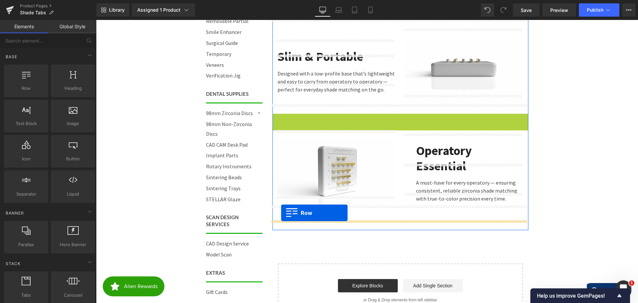
scroll to position [1196, 537]
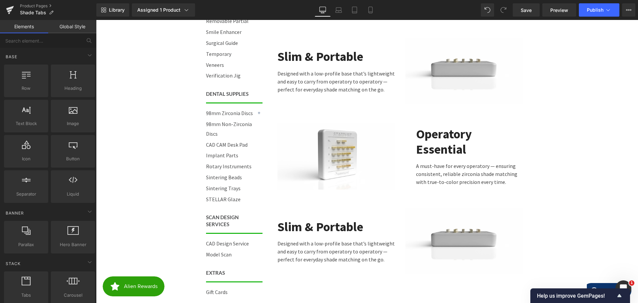
click at [565, 178] on body "Call 844-ZIRCONIA | Mon-Fri 8am-4:30pm PST Cart 0 | Log in | Sign up! Search Me…" at bounding box center [367, 82] width 542 height 1203
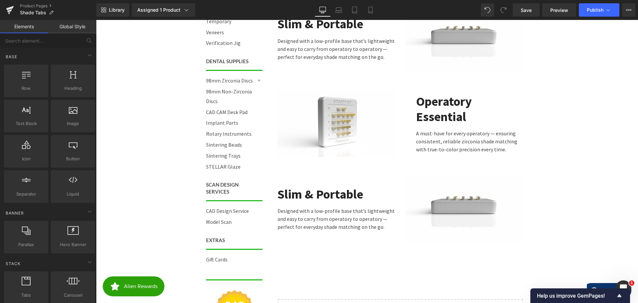
scroll to position [572, 0]
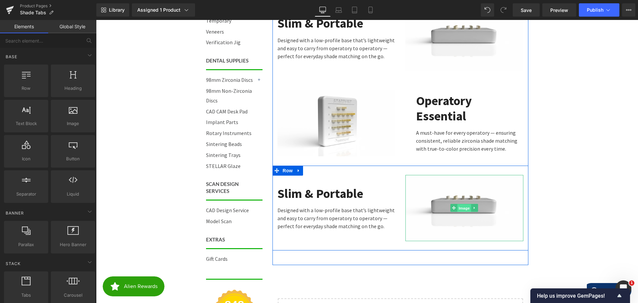
click at [463, 204] on span "Image" at bounding box center [464, 208] width 14 height 8
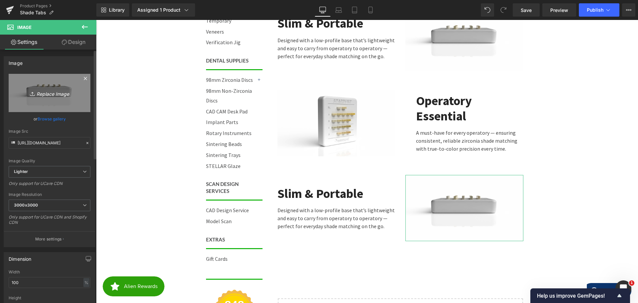
click at [51, 95] on icon "Replace Image" at bounding box center [49, 93] width 53 height 8
type input "C:\fakepath\Removing Tab-Camera.png"
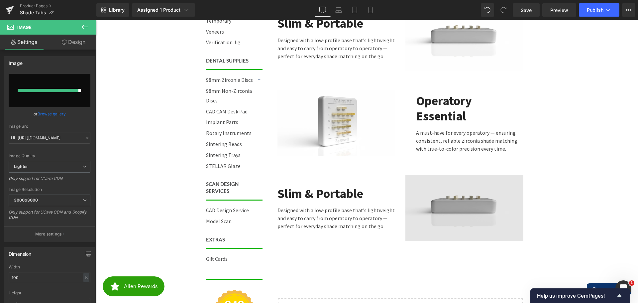
type input "https://ucarecdn.com/d653f4a5-e1ac-4c58-b6bf-1c7e3ca2f575/-/format/auto/-/previ…"
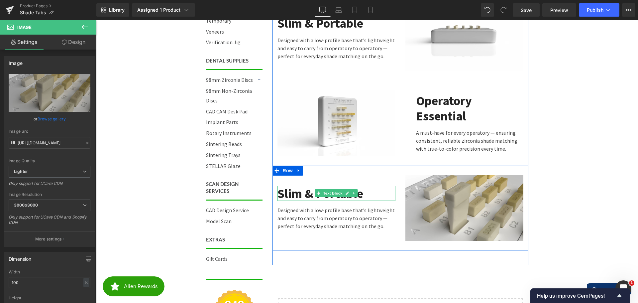
click at [303, 185] on b "Slim & Portable" at bounding box center [320, 193] width 86 height 16
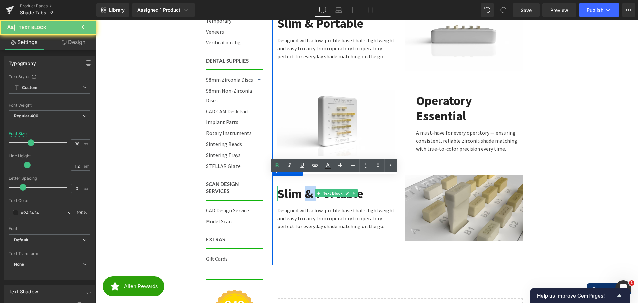
click at [303, 185] on b "Slim & Portable" at bounding box center [320, 193] width 86 height 16
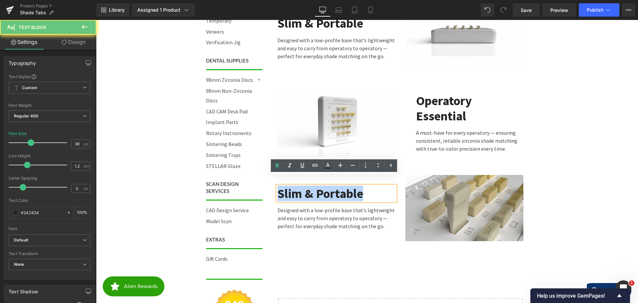
click at [303, 185] on b "Slim & Portable" at bounding box center [320, 193] width 86 height 16
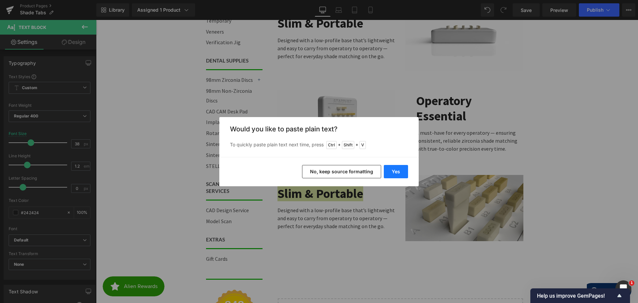
click at [400, 172] on button "Yes" at bounding box center [396, 171] width 24 height 13
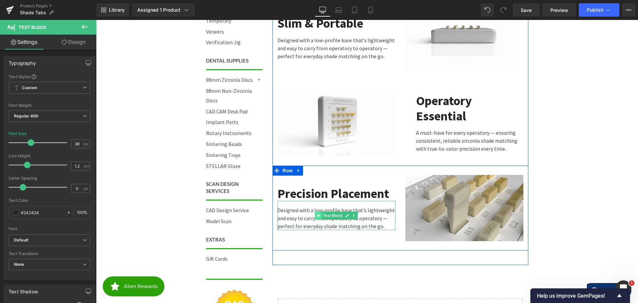
click at [315, 211] on span at bounding box center [318, 215] width 7 height 8
drag, startPoint x: 384, startPoint y: 216, endPoint x: 276, endPoint y: 200, distance: 109.2
click at [277, 201] on div "Designed with a low-profile base that’s lightweight and easy to carry from oper…" at bounding box center [336, 215] width 118 height 29
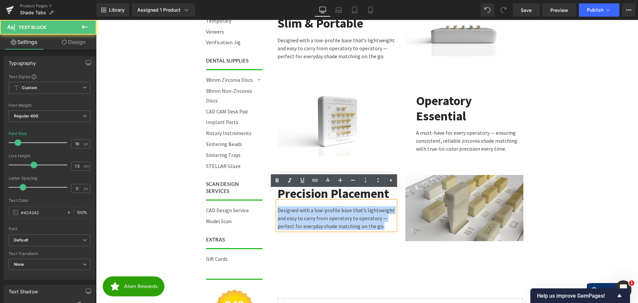
drag, startPoint x: 276, startPoint y: 199, endPoint x: 385, endPoint y: 216, distance: 111.0
click at [385, 216] on p "Designed with a low-profile base that’s lightweight and easy to carry from oper…" at bounding box center [336, 218] width 118 height 24
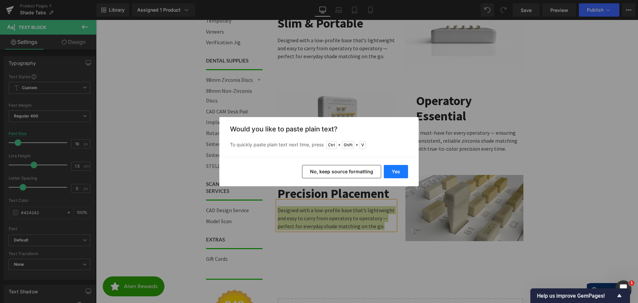
drag, startPoint x: 404, startPoint y: 175, endPoint x: 308, endPoint y: 155, distance: 98.1
click at [404, 175] on button "Yes" at bounding box center [396, 171] width 24 height 13
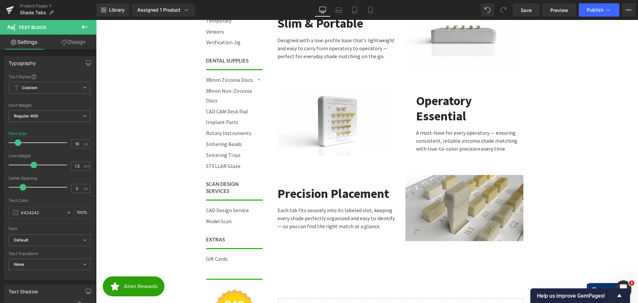
click at [583, 211] on body "Call 844-ZIRCONIA | Mon-Fri 8am-4:30pm PST Cart 0 | Log in | Sign up! Search Me…" at bounding box center [367, 49] width 542 height 1203
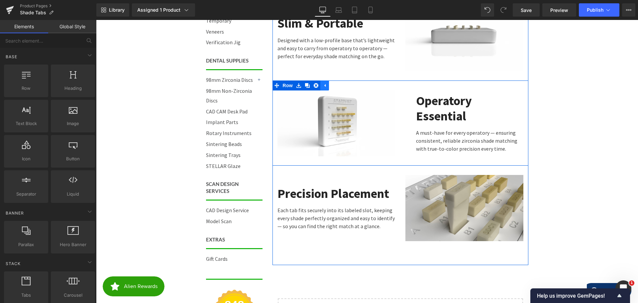
click at [322, 83] on icon at bounding box center [324, 85] width 5 height 5
click at [297, 83] on icon at bounding box center [298, 85] width 5 height 5
click at [305, 83] on icon at bounding box center [307, 85] width 5 height 5
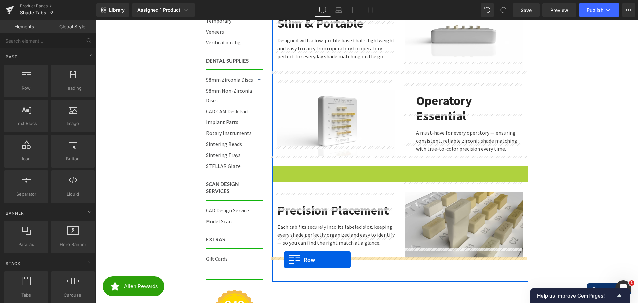
drag, startPoint x: 274, startPoint y: 162, endPoint x: 284, endPoint y: 259, distance: 97.9
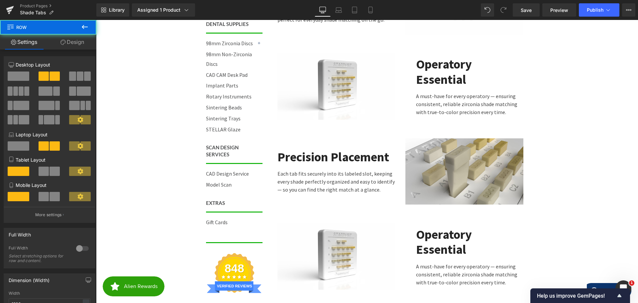
scroll to position [672, 0]
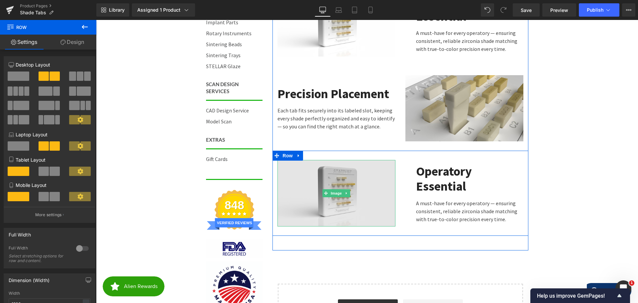
click at [336, 177] on img at bounding box center [336, 193] width 118 height 66
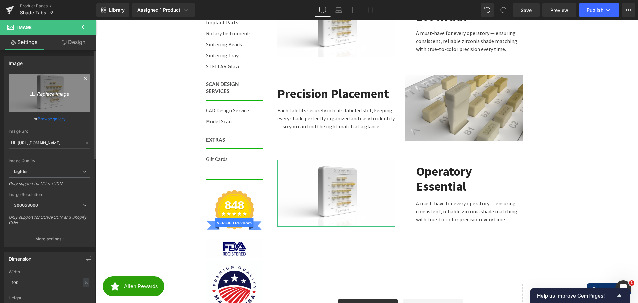
click at [46, 93] on icon "Replace Image" at bounding box center [49, 93] width 53 height 8
type input "C:\fakepath\Engraving-Camera 2.png"
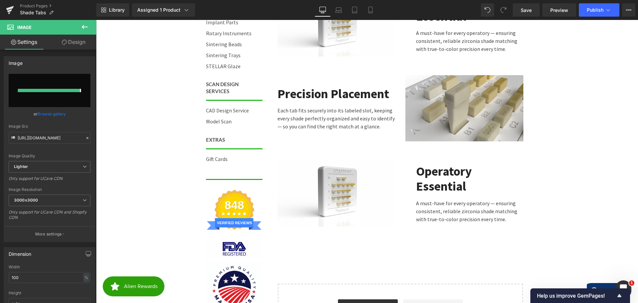
type input "https://ucarecdn.com/a5ad8d6a-7644-4fda-9888-edd142bca625/-/format/auto/-/previ…"
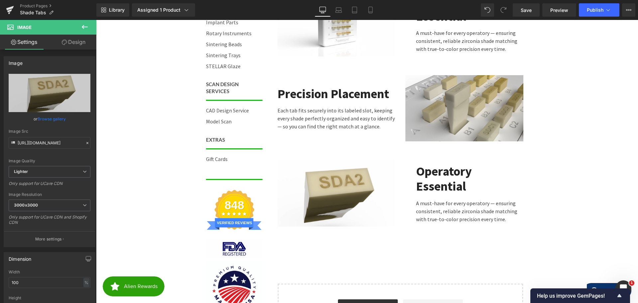
scroll to position [606, 0]
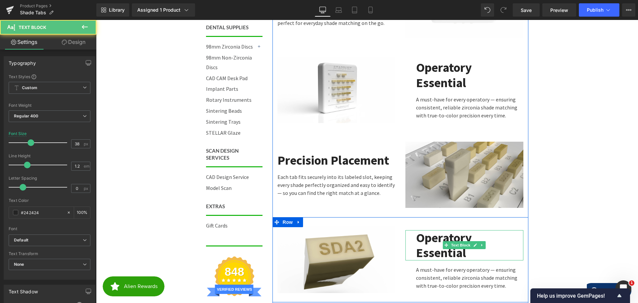
click at [438, 230] on b "Operatory Essential" at bounding box center [444, 245] width 56 height 31
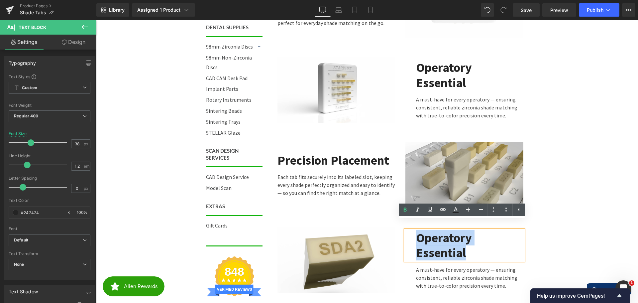
drag, startPoint x: 467, startPoint y: 241, endPoint x: 415, endPoint y: 231, distance: 53.1
click at [416, 231] on p "Operatory Essential" at bounding box center [469, 245] width 107 height 30
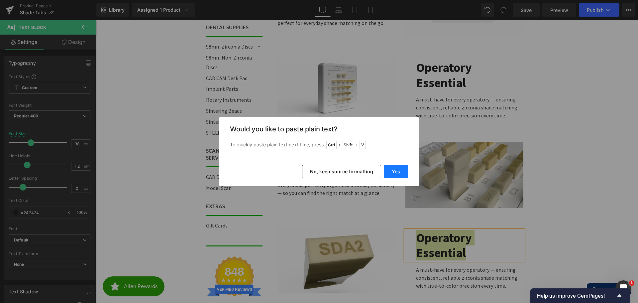
click at [392, 173] on button "Yes" at bounding box center [396, 171] width 24 height 13
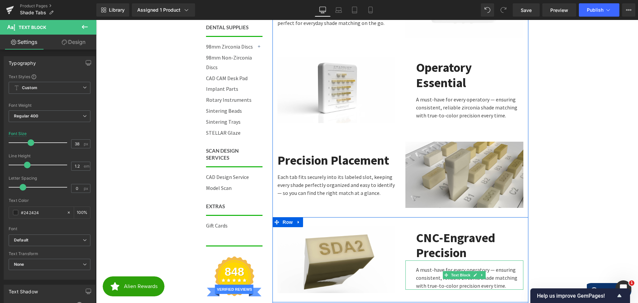
click at [453, 269] on p "A must-have for every operatory — ensuring consistent, reliable zirconia shade …" at bounding box center [469, 277] width 107 height 24
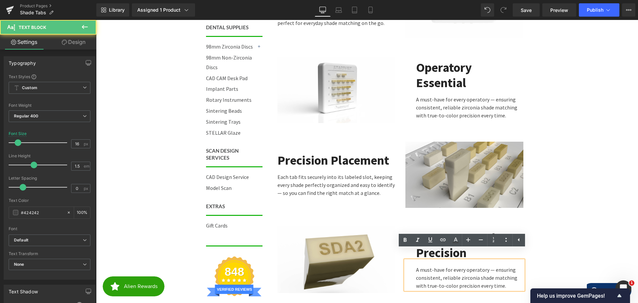
click at [459, 272] on p "A must-have for every operatory — ensuring consistent, reliable zirconia shade …" at bounding box center [469, 277] width 107 height 24
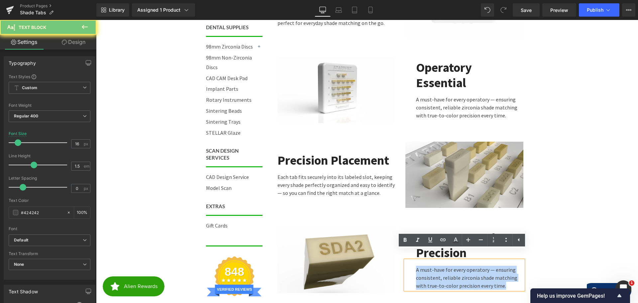
click at [459, 272] on p "A must-have for every operatory — ensuring consistent, reliable zirconia shade …" at bounding box center [469, 277] width 107 height 24
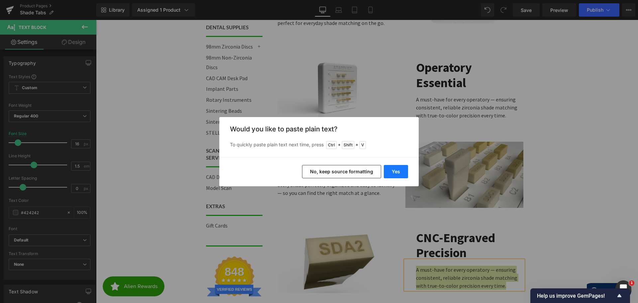
click at [392, 174] on button "Yes" at bounding box center [396, 171] width 24 height 13
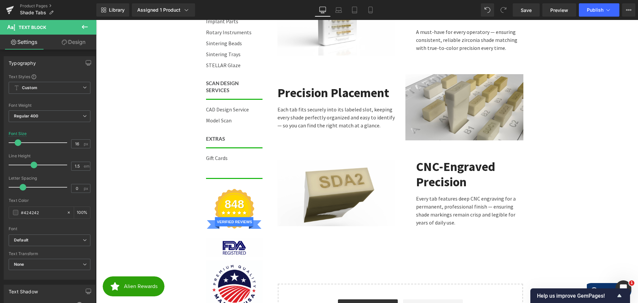
scroll to position [672, 0]
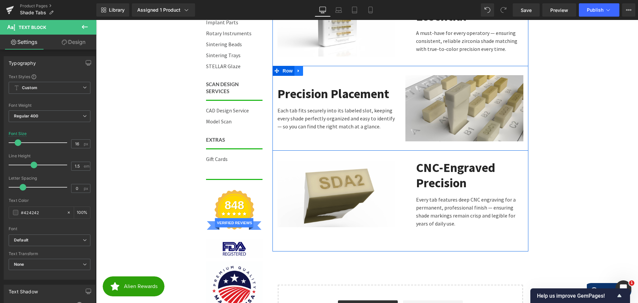
click at [297, 68] on icon at bounding box center [298, 70] width 5 height 5
click at [306, 68] on icon at bounding box center [307, 70] width 5 height 5
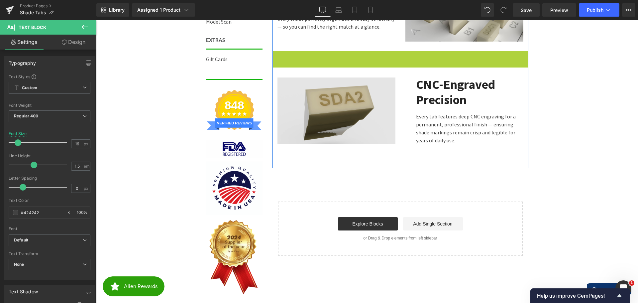
scroll to position [1196, 537]
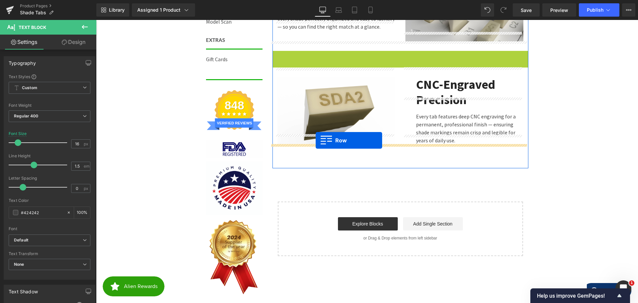
drag, startPoint x: 275, startPoint y: 47, endPoint x: 316, endPoint y: 140, distance: 101.6
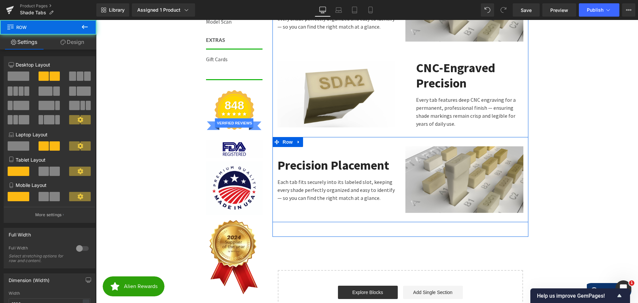
scroll to position [1229, 537]
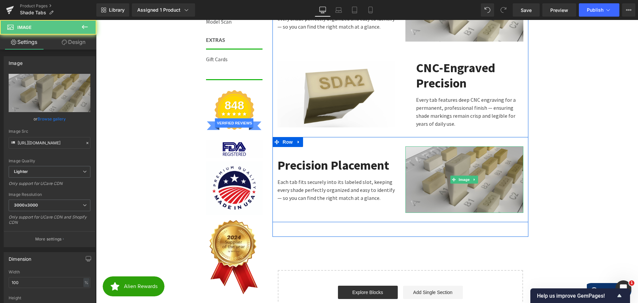
click at [445, 169] on img at bounding box center [464, 179] width 118 height 66
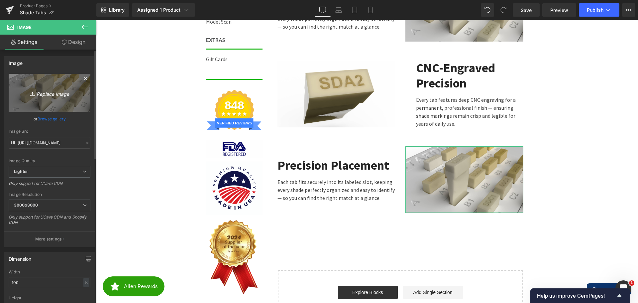
click at [52, 90] on icon "Replace Image" at bounding box center [49, 93] width 53 height 8
type input "C:\fakepath\Tab Front-Camera 2.png"
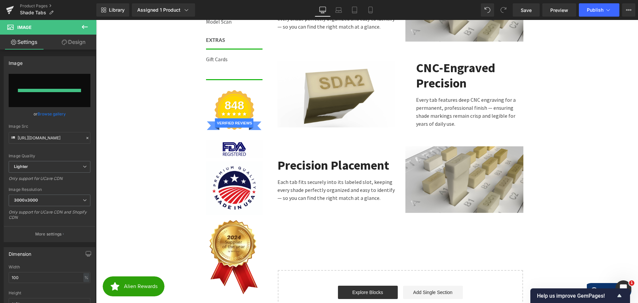
type input "https://ucarecdn.com/d72d9985-364f-4e98-ba3e-4f4cf591847a/-/format/auto/-/previ…"
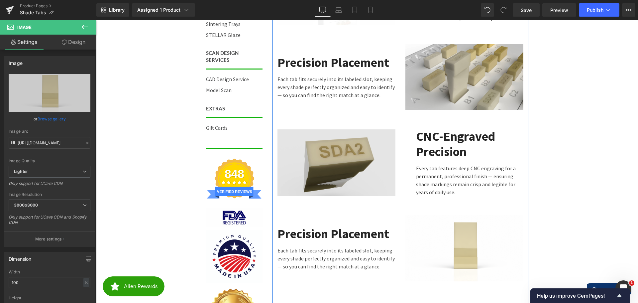
scroll to position [738, 0]
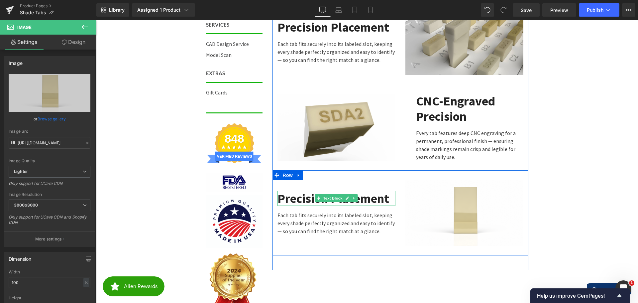
click at [307, 190] on b "Precision Placement" at bounding box center [333, 198] width 112 height 16
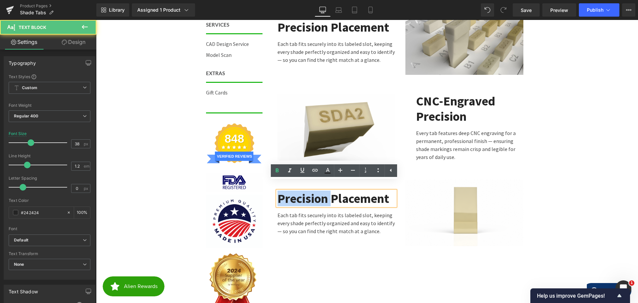
click at [307, 190] on b "Precision Placement" at bounding box center [333, 198] width 112 height 16
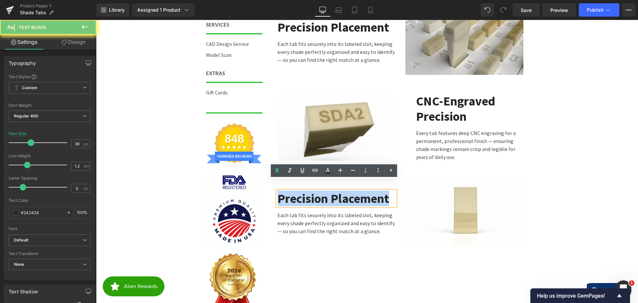
click at [307, 190] on b "Precision Placement" at bounding box center [333, 198] width 112 height 16
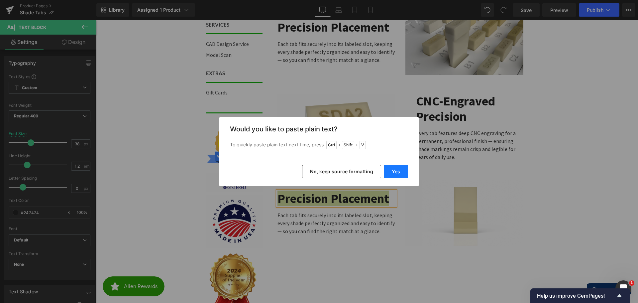
click at [399, 172] on button "Yes" at bounding box center [396, 171] width 24 height 13
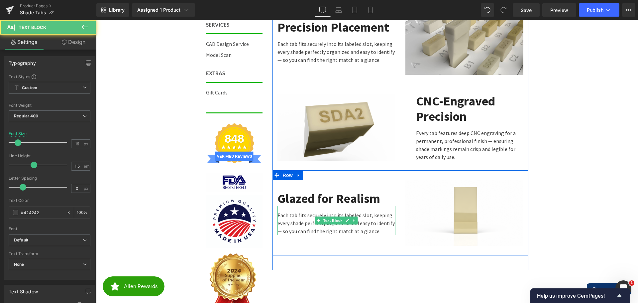
click at [288, 211] on p "Each tab fits securely into its labeled slot, keeping every shade perfectly org…" at bounding box center [336, 223] width 118 height 24
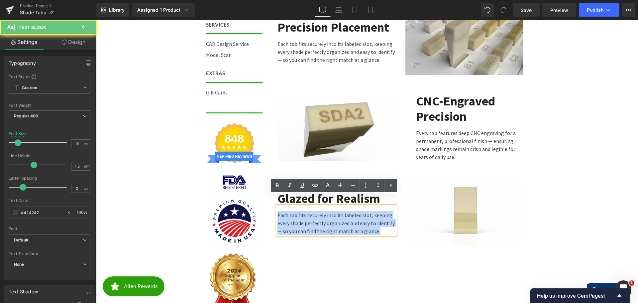
click at [288, 211] on p "Each tab fits securely into its labeled slot, keeping every shade perfectly org…" at bounding box center [336, 223] width 118 height 24
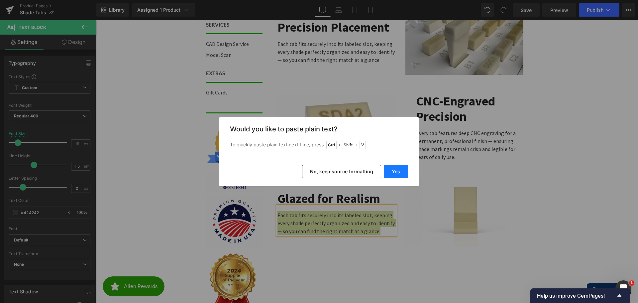
click at [397, 174] on button "Yes" at bounding box center [396, 171] width 24 height 13
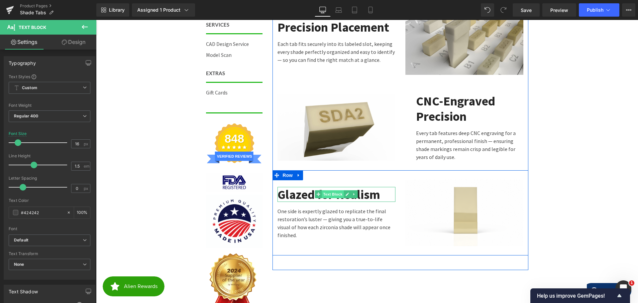
click at [328, 190] on span "Text Block" at bounding box center [333, 194] width 22 height 8
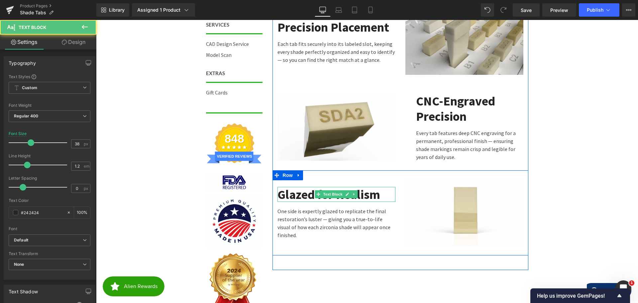
click at [288, 187] on b "Glazed for Realism" at bounding box center [328, 194] width 103 height 16
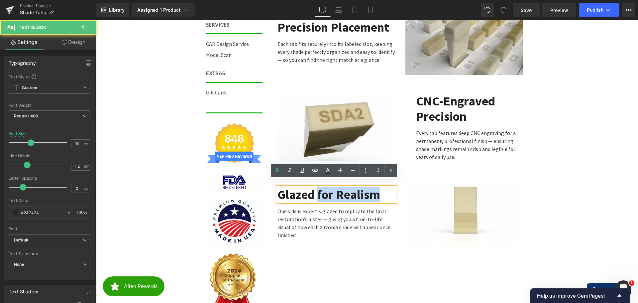
drag, startPoint x: 316, startPoint y: 188, endPoint x: 381, endPoint y: 189, distance: 64.5
click at [381, 189] on p "Glazed for Realism" at bounding box center [336, 194] width 118 height 15
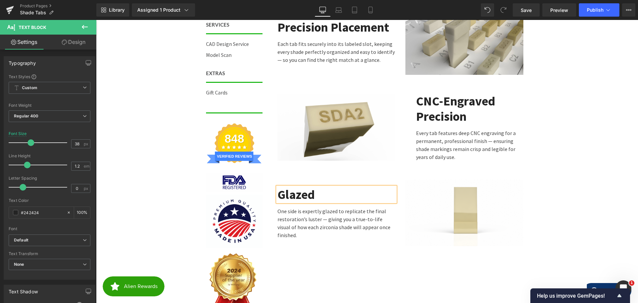
click at [279, 187] on b "Glazed" at bounding box center [295, 194] width 37 height 16
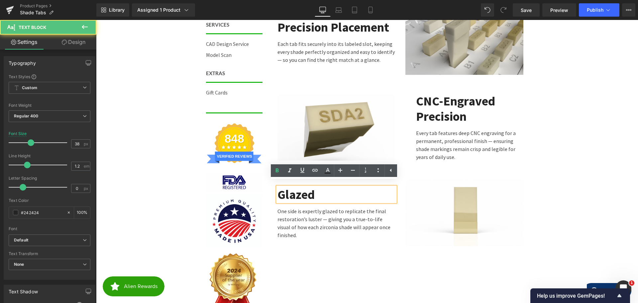
click at [318, 187] on p "Glazed" at bounding box center [336, 194] width 118 height 15
click at [294, 186] on b "Glazed" at bounding box center [295, 194] width 37 height 16
click at [293, 186] on b "Glazed" at bounding box center [295, 194] width 37 height 16
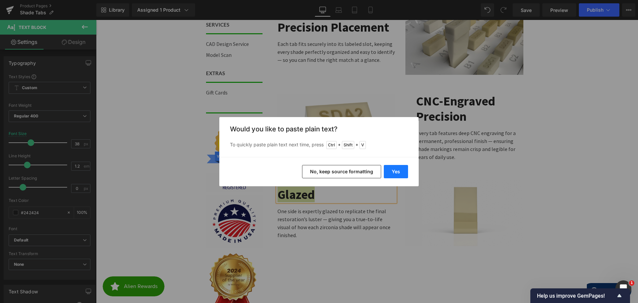
click at [405, 169] on button "Yes" at bounding box center [396, 171] width 24 height 13
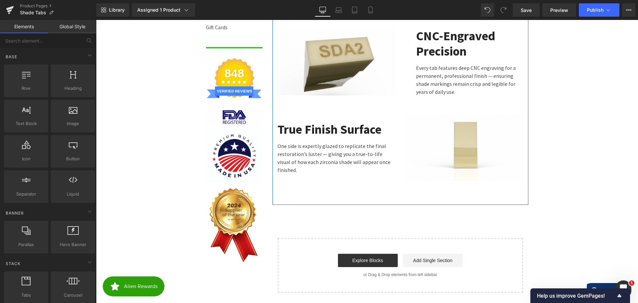
scroll to position [705, 0]
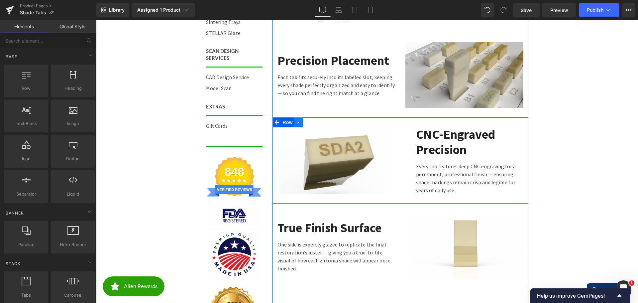
click at [297, 120] on icon at bounding box center [298, 122] width 5 height 5
click at [305, 120] on icon at bounding box center [307, 122] width 5 height 5
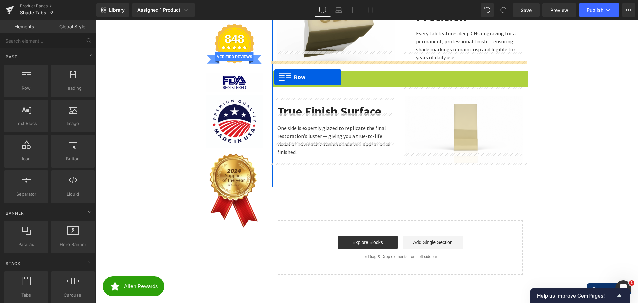
scroll to position [1246, 537]
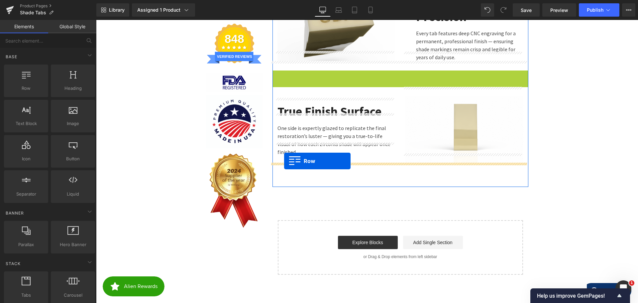
drag, startPoint x: 274, startPoint y: 68, endPoint x: 284, endPoint y: 161, distance: 93.2
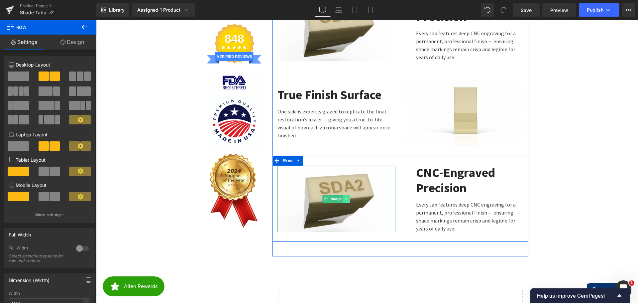
click at [346, 195] on link at bounding box center [346, 199] width 7 height 8
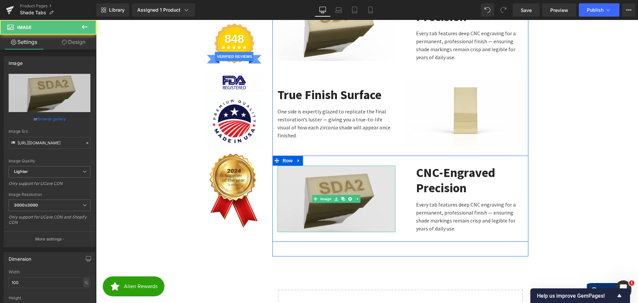
click at [321, 178] on img at bounding box center [336, 198] width 118 height 66
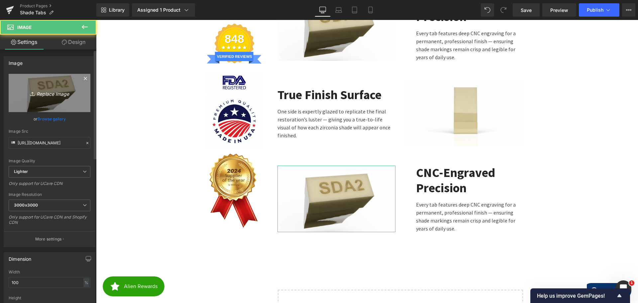
click at [68, 84] on link "Replace Image" at bounding box center [50, 93] width 82 height 38
type input "C:\fakepath\Tab Side-Camera 2.png"
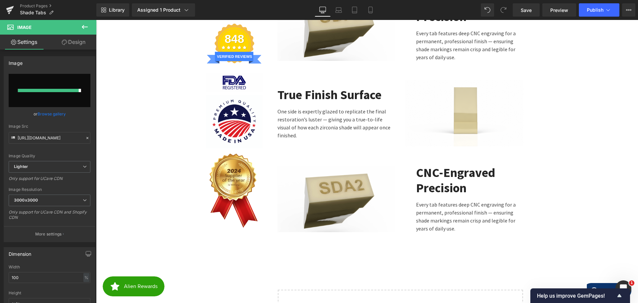
type input "https://ucarecdn.com/520cace9-7a7c-4c21-904b-b540aa00d6e5/-/format/auto/-/previ…"
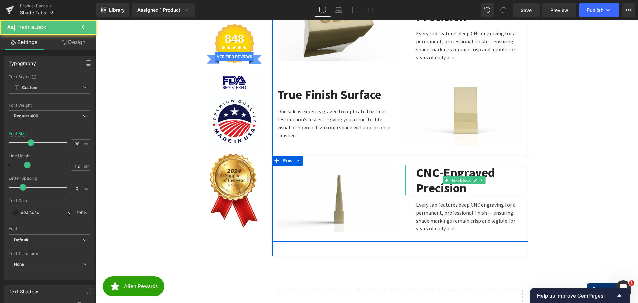
click at [428, 165] on b "CNC-Engraved Precision" at bounding box center [455, 179] width 79 height 31
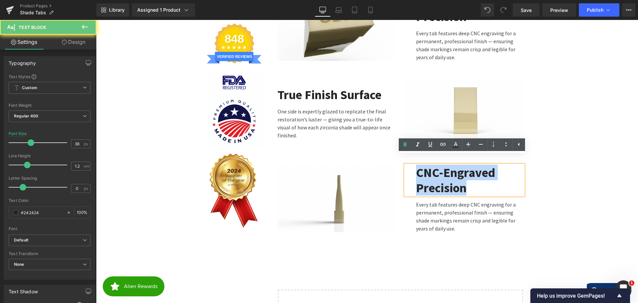
click at [428, 165] on b "CNC-Engraved Precision" at bounding box center [455, 179] width 79 height 31
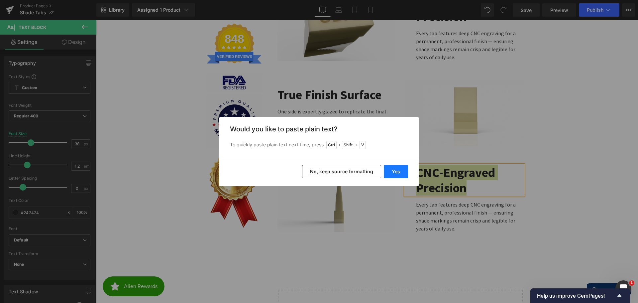
click at [396, 172] on button "Yes" at bounding box center [396, 171] width 24 height 13
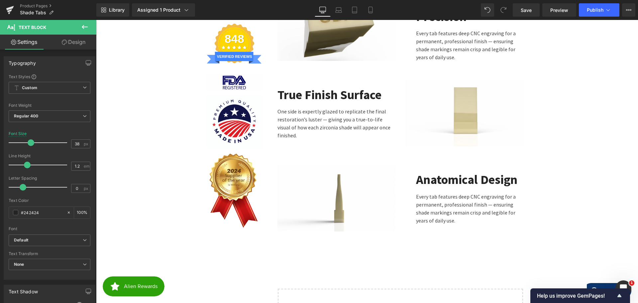
scroll to position [1314, 537]
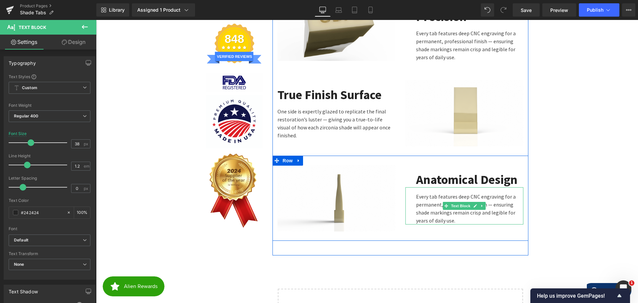
click at [442, 192] on p "Every tab features deep CNC engraving for a permanent, professional finish — en…" at bounding box center [469, 208] width 107 height 32
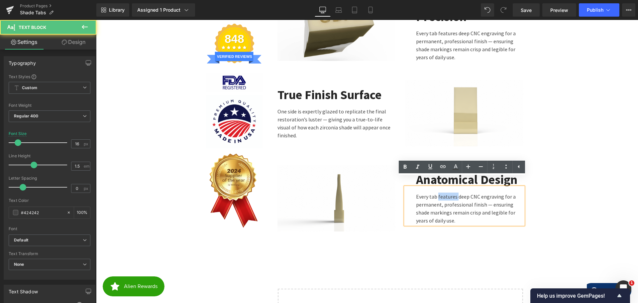
click at [442, 192] on p "Every tab features deep CNC engraving for a permanent, professional finish — en…" at bounding box center [469, 208] width 107 height 32
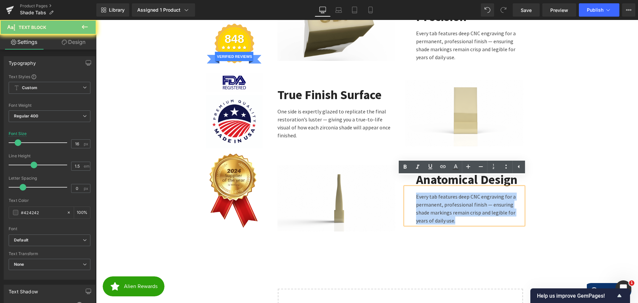
click at [442, 192] on p "Every tab features deep CNC engraving for a permanent, professional finish — en…" at bounding box center [469, 208] width 107 height 32
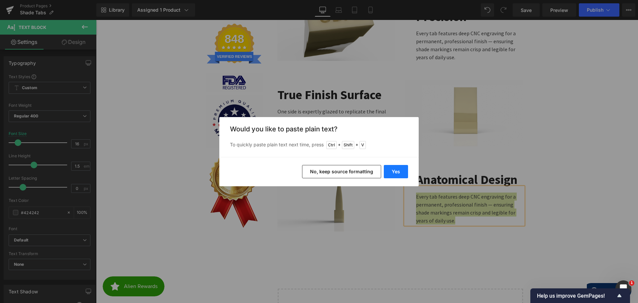
click at [393, 168] on button "Yes" at bounding box center [396, 171] width 24 height 13
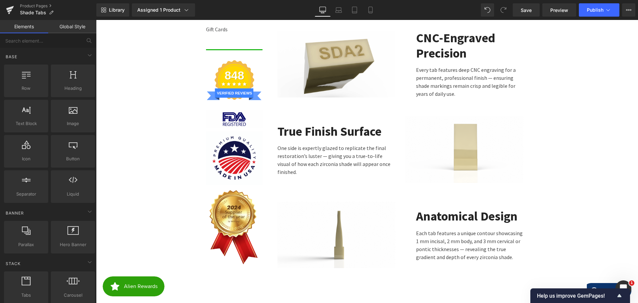
scroll to position [905, 0]
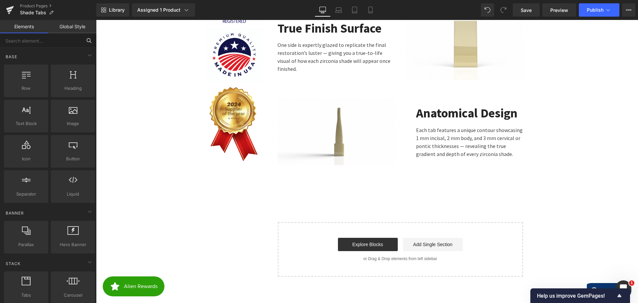
click at [44, 46] on input "text" at bounding box center [41, 40] width 82 height 15
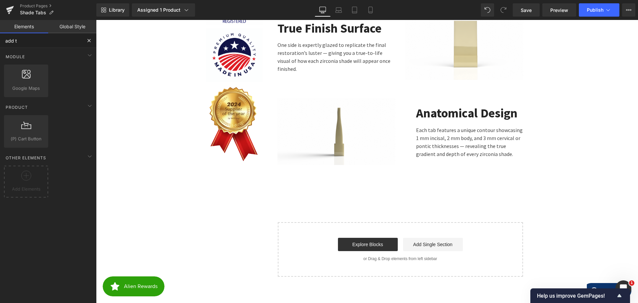
type input "add to"
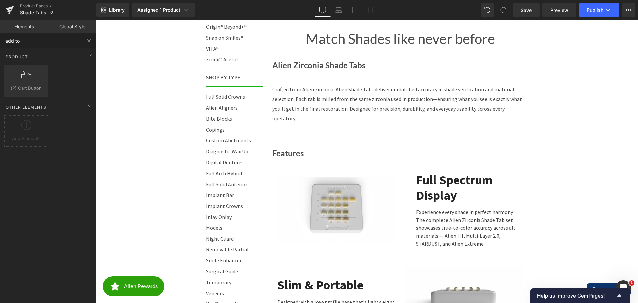
scroll to position [300, 0]
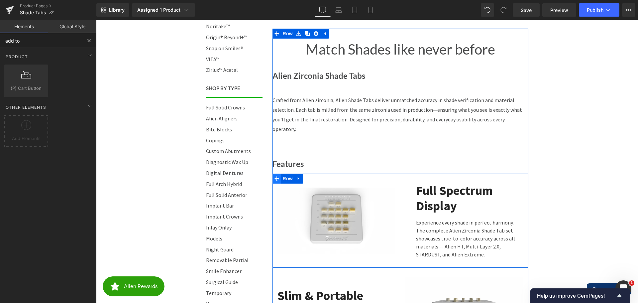
click at [275, 176] on icon at bounding box center [276, 178] width 5 height 5
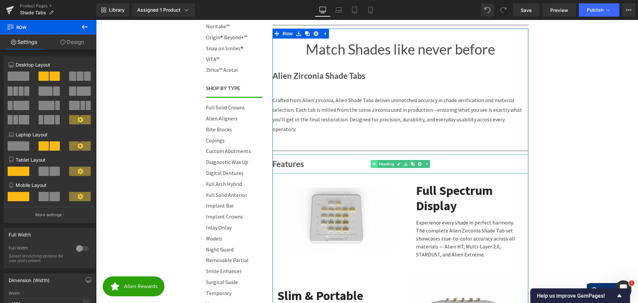
click at [375, 154] on div "Features Heading" at bounding box center [400, 163] width 256 height 19
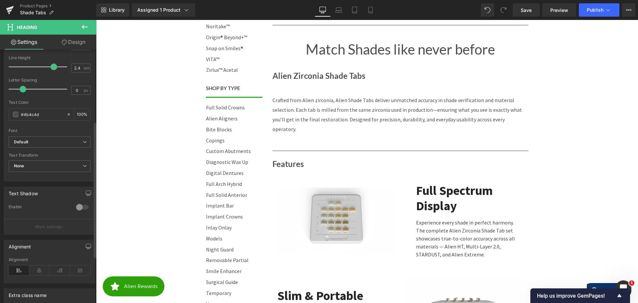
scroll to position [218, 0]
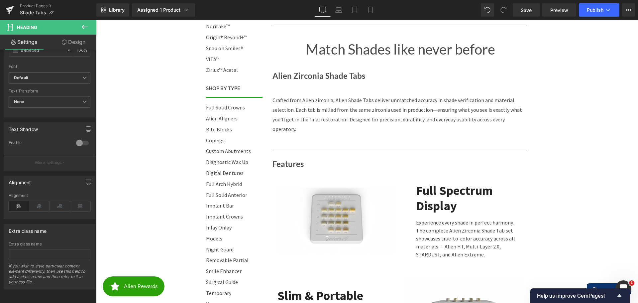
click at [83, 26] on icon at bounding box center [85, 27] width 6 height 4
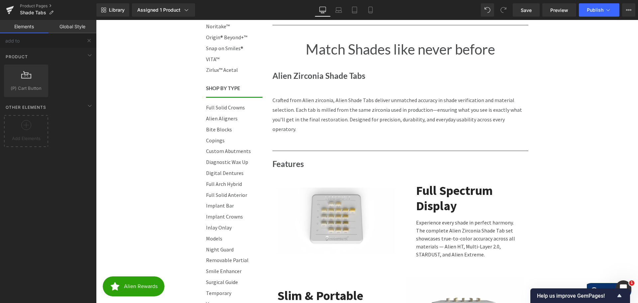
click at [67, 25] on link "Global Style" at bounding box center [72, 26] width 48 height 13
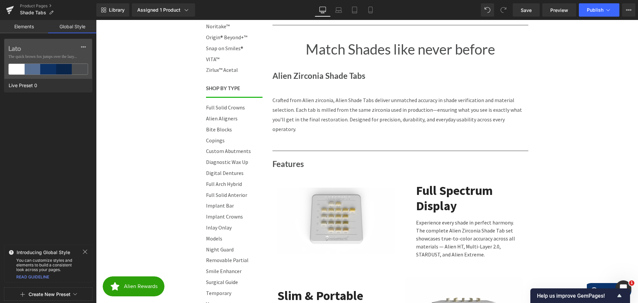
click at [26, 25] on link "Elements" at bounding box center [24, 26] width 48 height 13
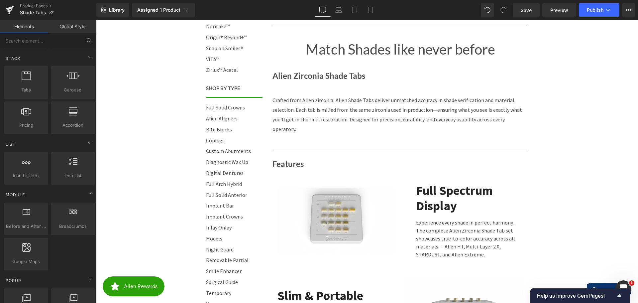
scroll to position [233, 0]
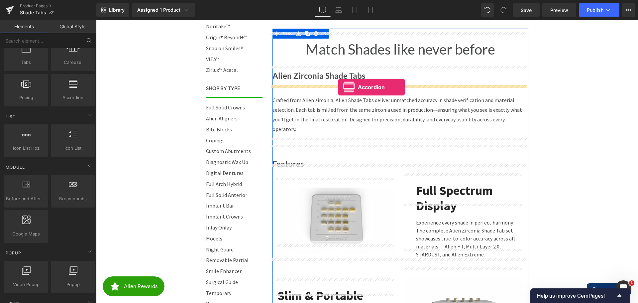
drag, startPoint x: 168, startPoint y: 113, endPoint x: 338, endPoint y: 87, distance: 171.8
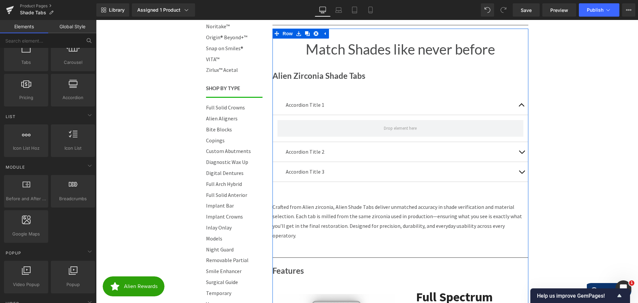
scroll to position [1420, 537]
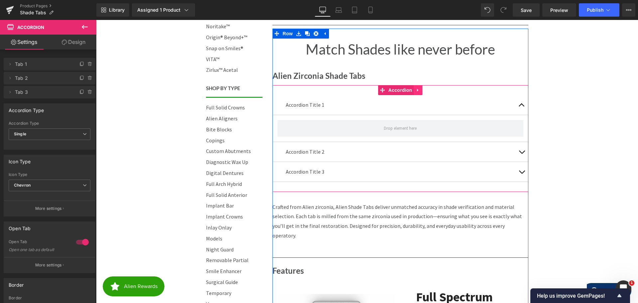
click at [416, 88] on icon at bounding box center [418, 90] width 5 height 5
click at [420, 90] on icon at bounding box center [422, 90] width 5 height 5
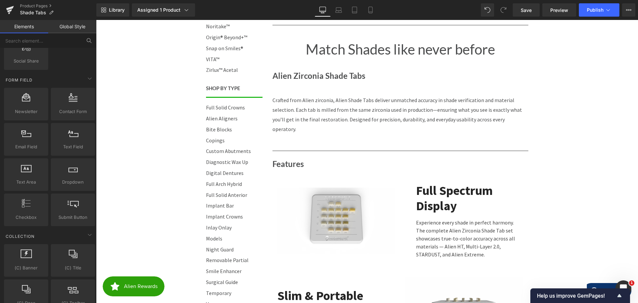
scroll to position [963, 0]
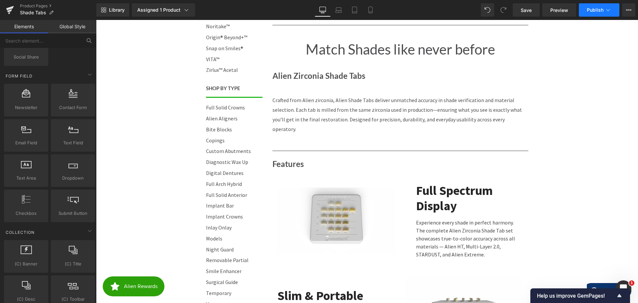
click at [589, 11] on span "Publish" at bounding box center [595, 9] width 17 height 5
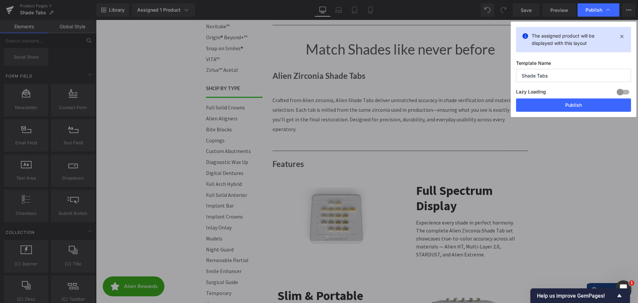
click at [618, 91] on div at bounding box center [623, 92] width 16 height 11
click at [585, 105] on button "Publish" at bounding box center [573, 104] width 115 height 13
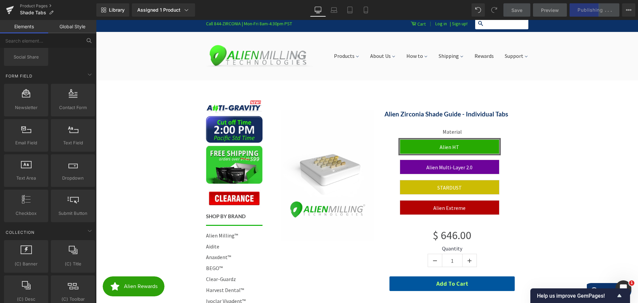
scroll to position [1, 0]
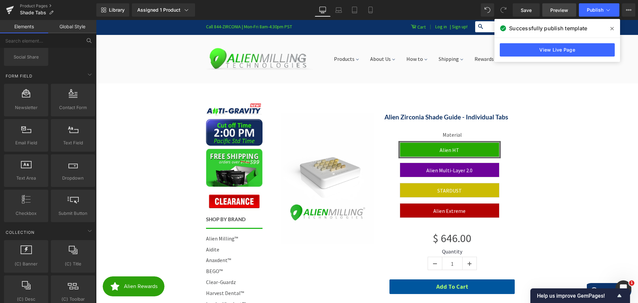
click at [556, 7] on span "Preview" at bounding box center [559, 10] width 18 height 7
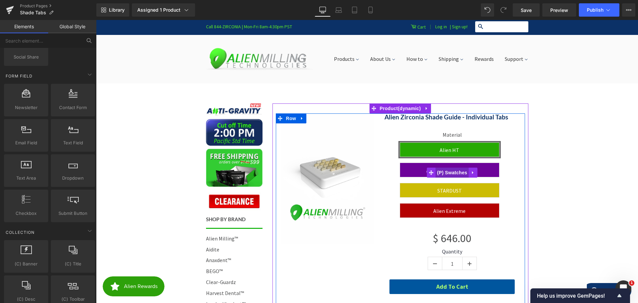
click at [446, 170] on span "(P) Swatches" at bounding box center [452, 172] width 34 height 10
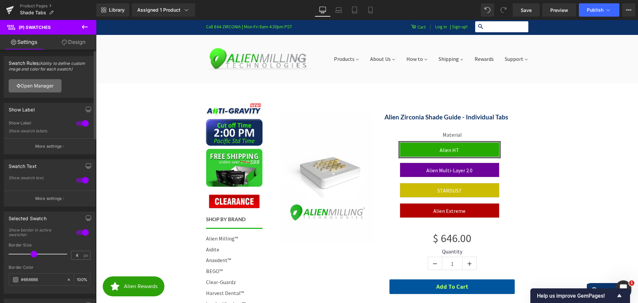
click at [49, 85] on link "Open Manager" at bounding box center [35, 85] width 53 height 13
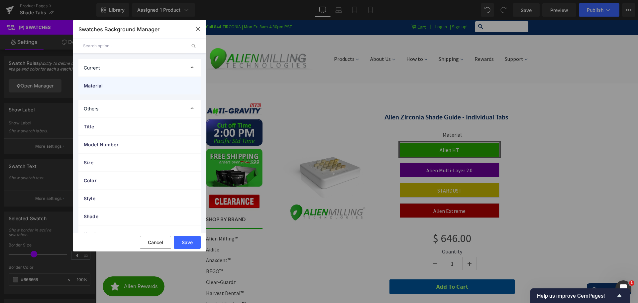
click at [135, 83] on span "Material" at bounding box center [133, 85] width 98 height 7
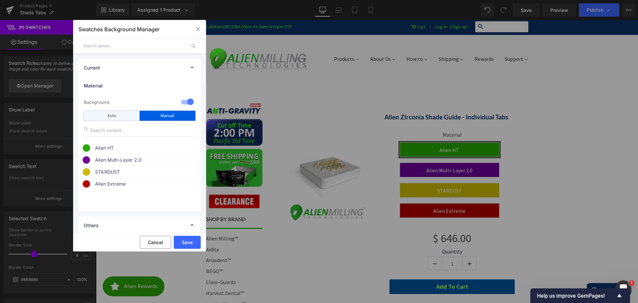
click at [118, 115] on div "Auto" at bounding box center [112, 116] width 56 height 10
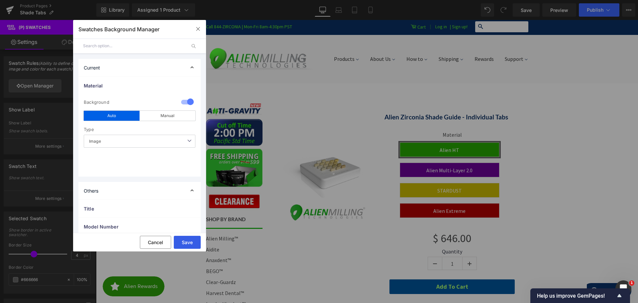
click at [190, 240] on button "Save" at bounding box center [187, 242] width 27 height 13
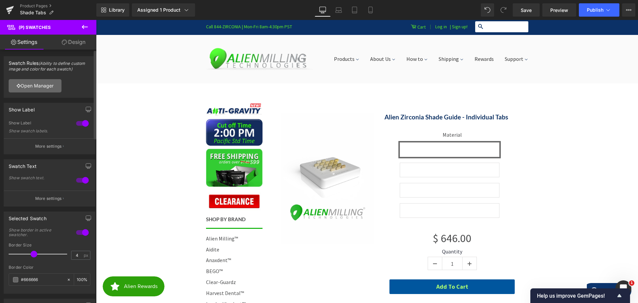
click at [49, 85] on link "Open Manager" at bounding box center [35, 85] width 53 height 13
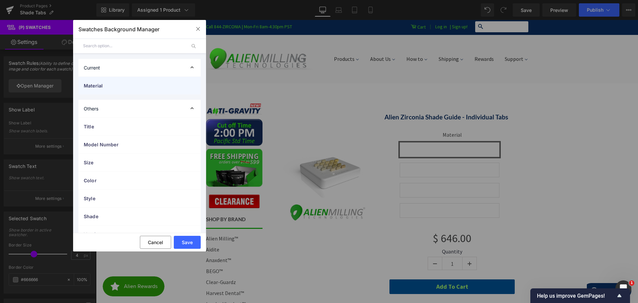
click at [115, 82] on div "Material" at bounding box center [139, 86] width 122 height 18
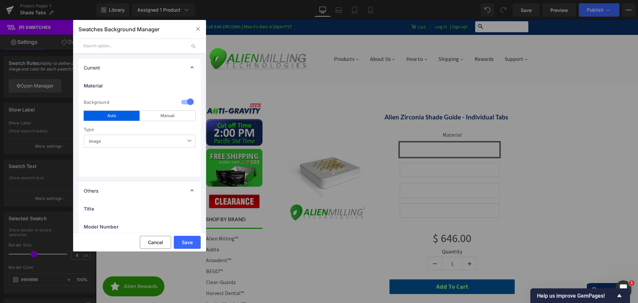
click at [148, 139] on span "Image" at bounding box center [140, 141] width 112 height 13
click at [113, 165] on li "Color" at bounding box center [140, 165] width 112 height 10
click at [188, 240] on button "Save" at bounding box center [187, 242] width 27 height 13
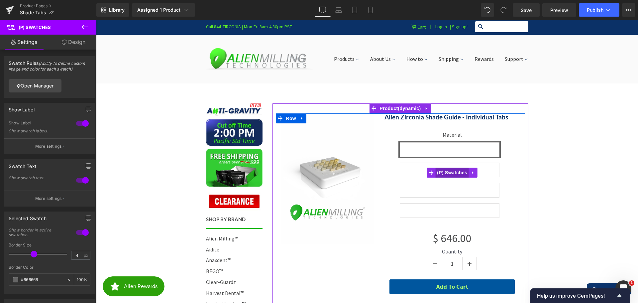
click at [442, 169] on span "(P) Swatches" at bounding box center [452, 172] width 34 height 10
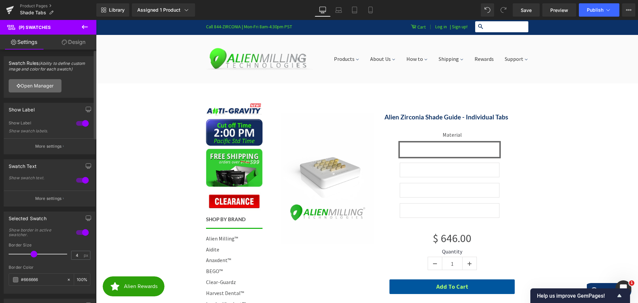
click at [42, 87] on link "Open Manager" at bounding box center [35, 85] width 53 height 13
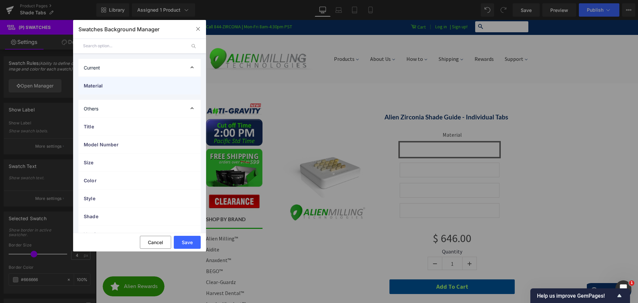
click at [128, 87] on span "Material" at bounding box center [133, 85] width 98 height 7
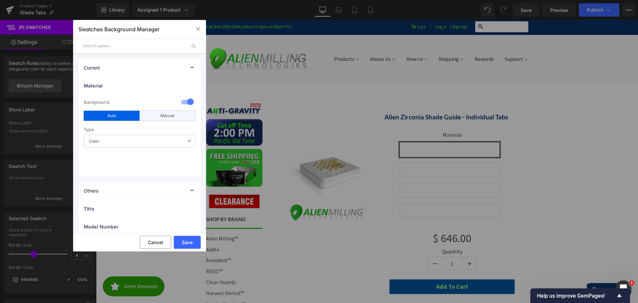
click at [158, 114] on div "Manual" at bounding box center [168, 116] width 56 height 10
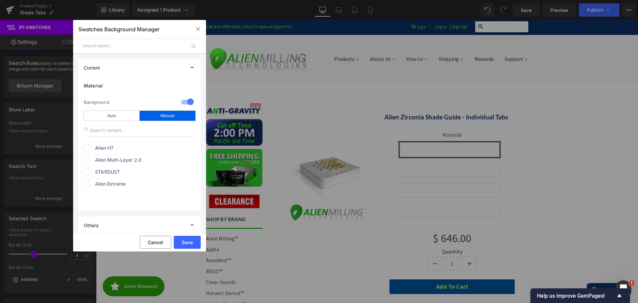
click at [104, 148] on span "Alien HT" at bounding box center [145, 148] width 101 height 8
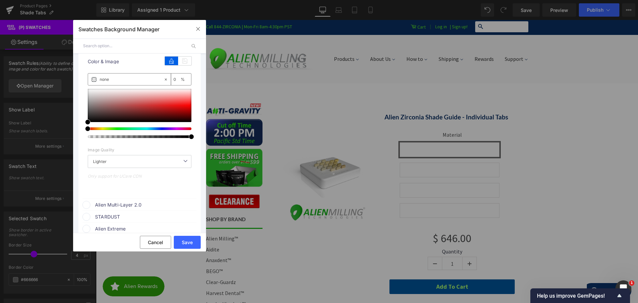
scroll to position [66, 0]
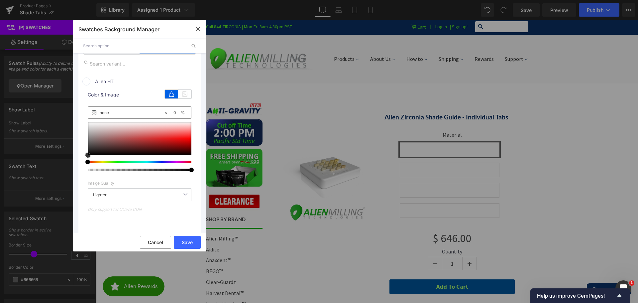
type input "#948484"
type input "100"
drag, startPoint x: 95, startPoint y: 137, endPoint x: 89, endPoint y: 137, distance: 6.0
click at [89, 138] on div at bounding box center [140, 138] width 104 height 33
drag, startPoint x: 115, startPoint y: 160, endPoint x: 121, endPoint y: 160, distance: 6.0
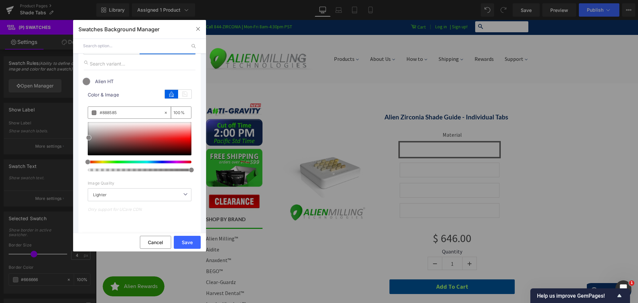
click at [122, 160] on div at bounding box center [140, 146] width 104 height 49
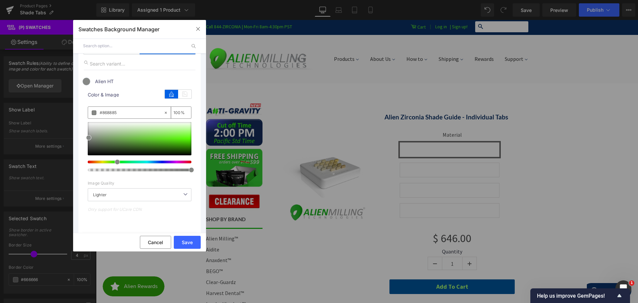
click at [114, 163] on div at bounding box center [137, 161] width 104 height 3
drag, startPoint x: 119, startPoint y: 136, endPoint x: 142, endPoint y: 131, distance: 23.1
click at [142, 131] on div at bounding box center [140, 138] width 104 height 33
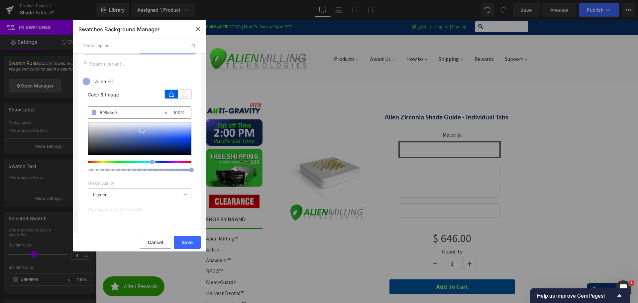
drag, startPoint x: 127, startPoint y: 161, endPoint x: 149, endPoint y: 162, distance: 21.9
click at [149, 162] on div at bounding box center [137, 161] width 104 height 3
drag, startPoint x: 179, startPoint y: 131, endPoint x: 187, endPoint y: 128, distance: 8.9
click at [187, 128] on div at bounding box center [140, 138] width 104 height 33
type input "#d6d6d6"
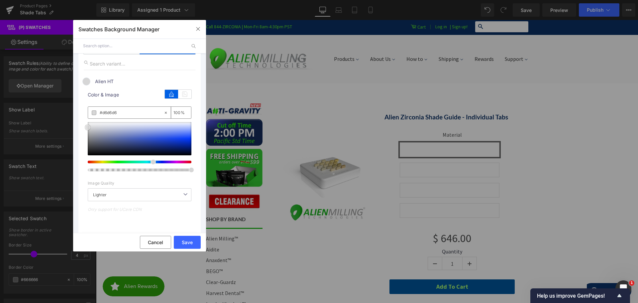
drag, startPoint x: 93, startPoint y: 128, endPoint x: 83, endPoint y: 127, distance: 9.7
click at [83, 127] on div "color Color & Image color rgba(214, 214, 214, 1) #d6d6d6 100 % Image Replace Im…" at bounding box center [139, 157] width 114 height 145
click at [193, 128] on div "color Color & Image color rgba(214, 214, 214, 1) #d6d6d6 100 % Image Replace Im…" at bounding box center [139, 157] width 114 height 145
click at [187, 241] on button "Save" at bounding box center [187, 242] width 27 height 13
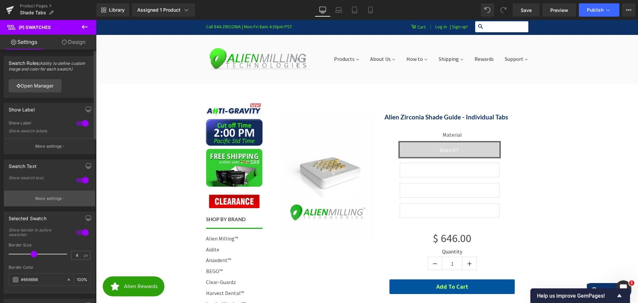
click at [49, 194] on button "More settings" at bounding box center [49, 198] width 91 height 16
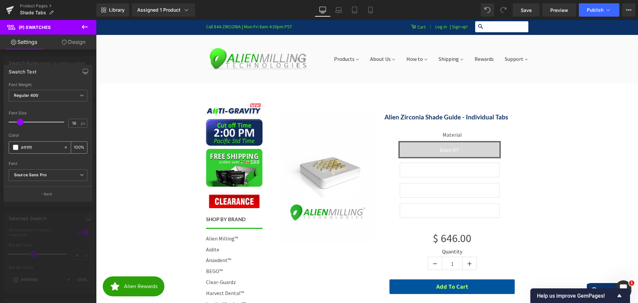
click at [17, 147] on span at bounding box center [15, 147] width 5 height 5
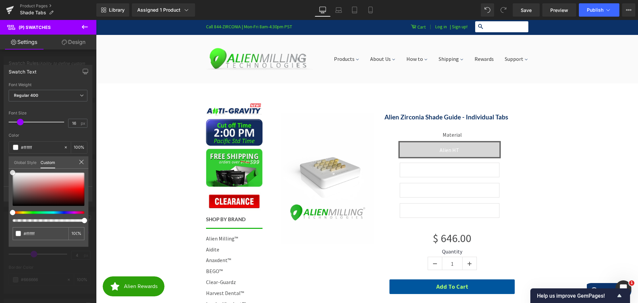
type input "#a36f6f"
type input "#8d6666"
type input "#7e6161"
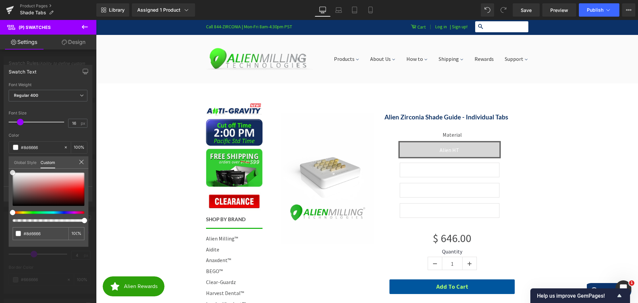
type input "#7e6161"
type input "#715a5a"
type input "#635454"
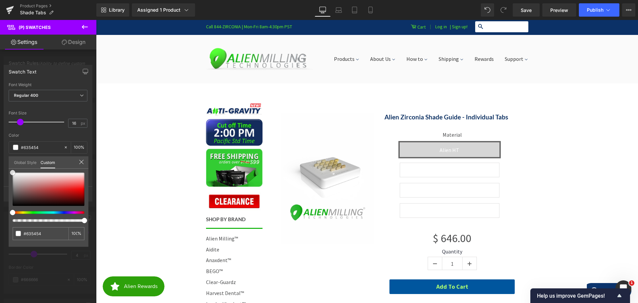
type input "#4f4949"
type input "#413e3e"
type input "#333333"
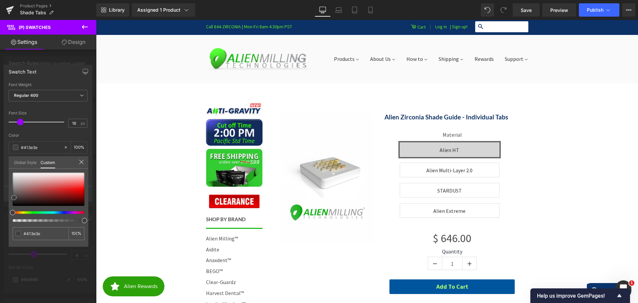
type input "#333333"
type input "#303030"
type input "#2d2d2d"
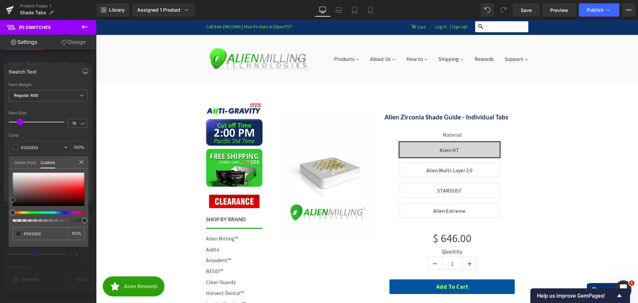
type input "#303030"
type input "#333333"
drag, startPoint x: 20, startPoint y: 193, endPoint x: 10, endPoint y: 199, distance: 11.8
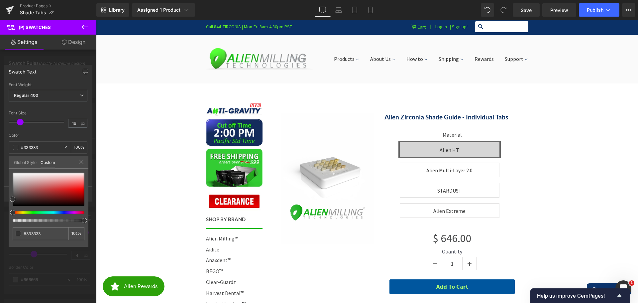
click at [13, 199] on div at bounding box center [49, 188] width 72 height 33
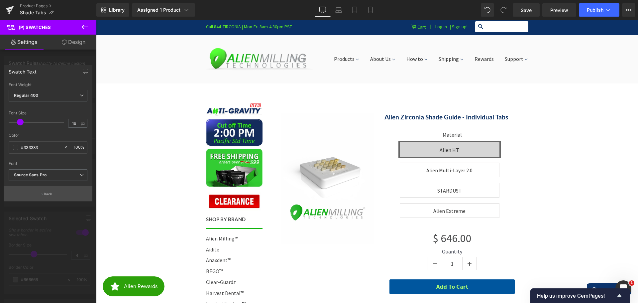
click at [46, 195] on p "Back" at bounding box center [48, 193] width 9 height 5
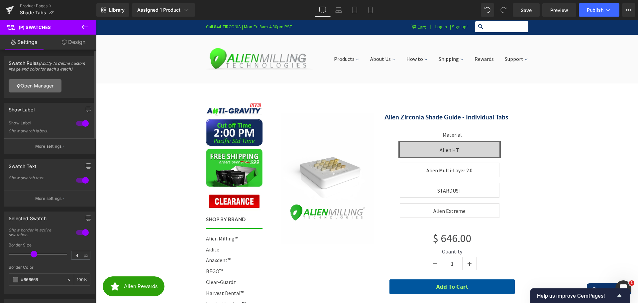
click at [40, 85] on link "Open Manager" at bounding box center [35, 85] width 53 height 13
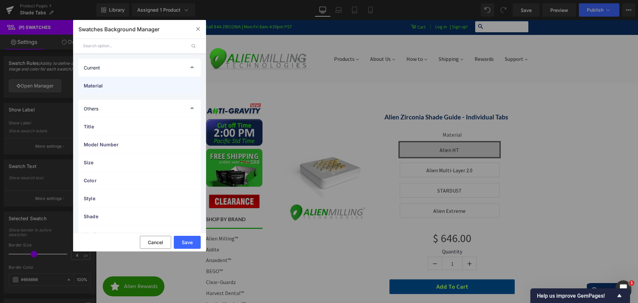
click at [129, 86] on span "Material" at bounding box center [133, 85] width 98 height 7
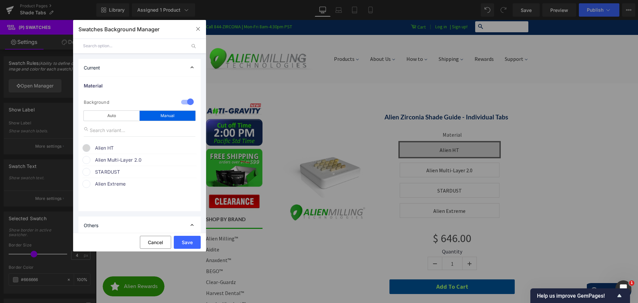
click at [180, 101] on div at bounding box center [187, 102] width 16 height 13
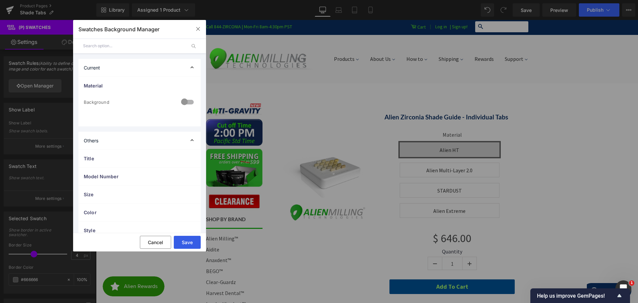
click at [187, 240] on button "Save" at bounding box center [187, 242] width 27 height 13
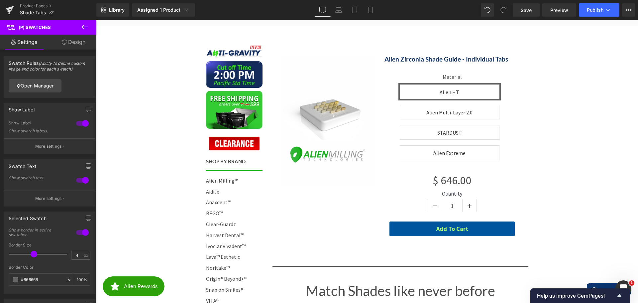
scroll to position [0, 0]
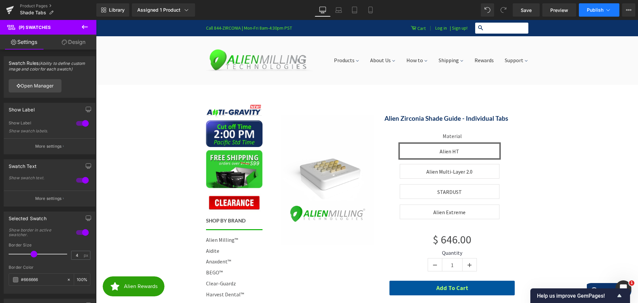
click at [594, 8] on span "Publish" at bounding box center [595, 9] width 17 height 5
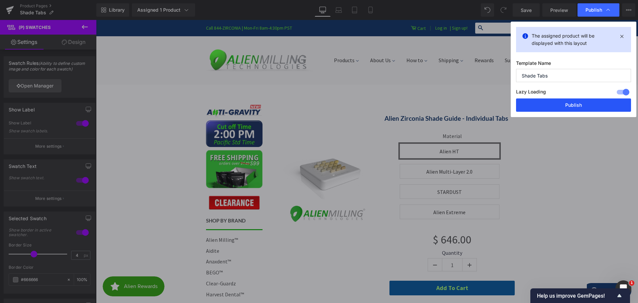
click at [574, 104] on button "Publish" at bounding box center [573, 104] width 115 height 13
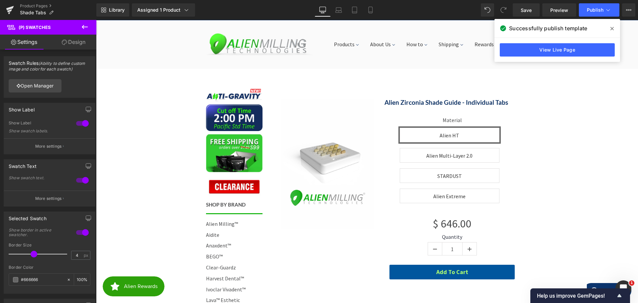
scroll to position [33, 0]
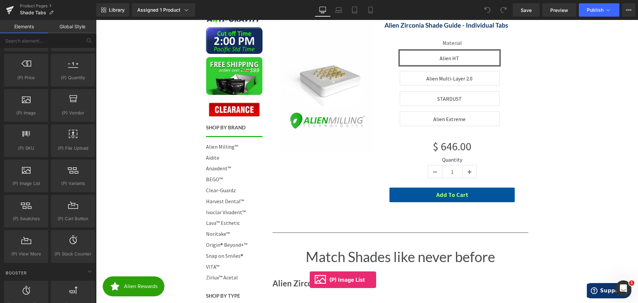
scroll to position [120, 0]
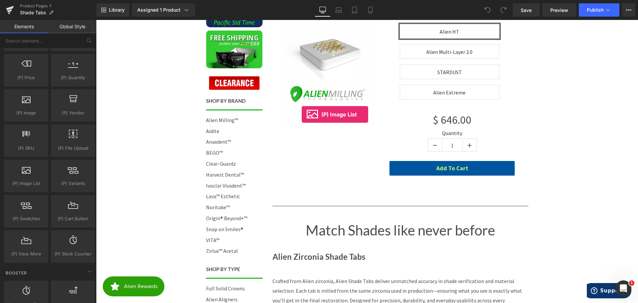
drag, startPoint x: 123, startPoint y: 192, endPoint x: 302, endPoint y: 114, distance: 194.9
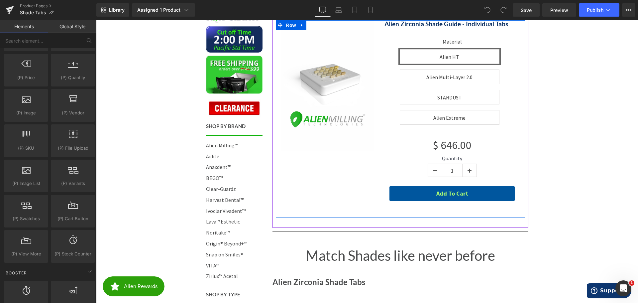
scroll to position [53, 0]
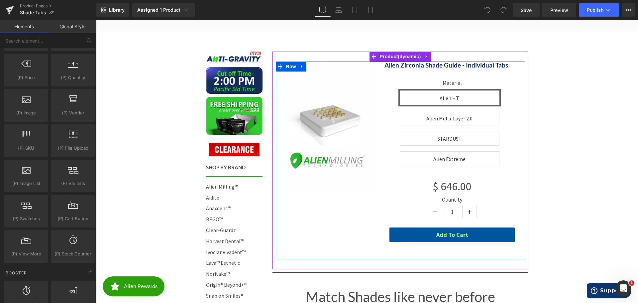
click at [306, 195] on div "Sale Off (P) Image Alien Zirconia Shade Guide - Individual Tabs (P) Title Mater…" at bounding box center [400, 159] width 249 height 197
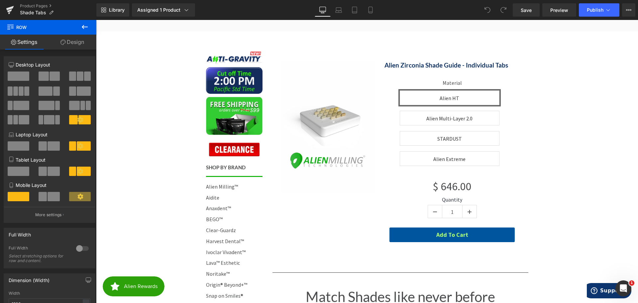
click at [83, 25] on icon at bounding box center [85, 27] width 8 height 8
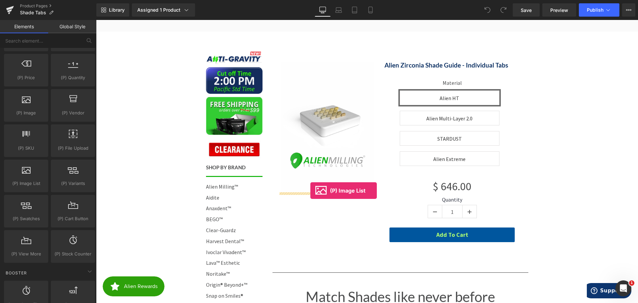
drag, startPoint x: 119, startPoint y: 193, endPoint x: 310, endPoint y: 191, distance: 190.7
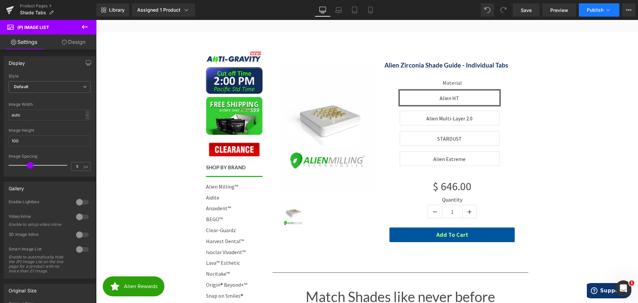
click at [593, 12] on span "Publish" at bounding box center [595, 9] width 17 height 5
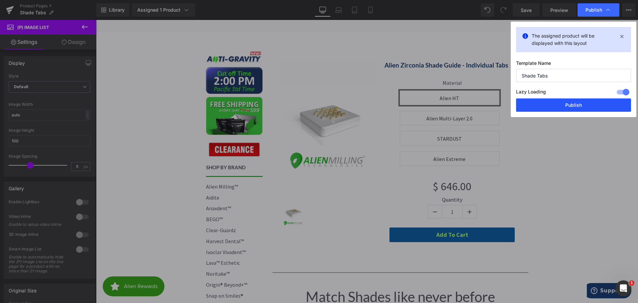
drag, startPoint x: 575, startPoint y: 106, endPoint x: 474, endPoint y: 88, distance: 102.4
click at [575, 106] on button "Publish" at bounding box center [573, 104] width 115 height 13
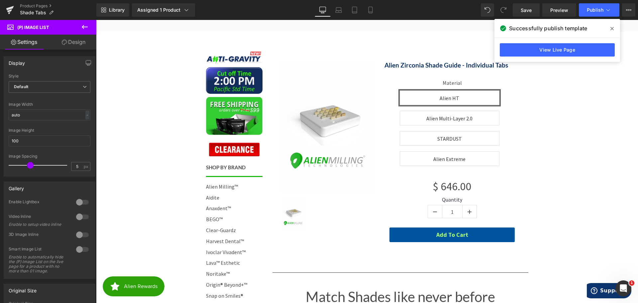
drag, startPoint x: 610, startPoint y: 23, endPoint x: 614, endPoint y: 28, distance: 5.9
click at [610, 23] on div "Successfully publish template View Live Page" at bounding box center [557, 40] width 126 height 43
click at [614, 28] on span at bounding box center [612, 28] width 11 height 11
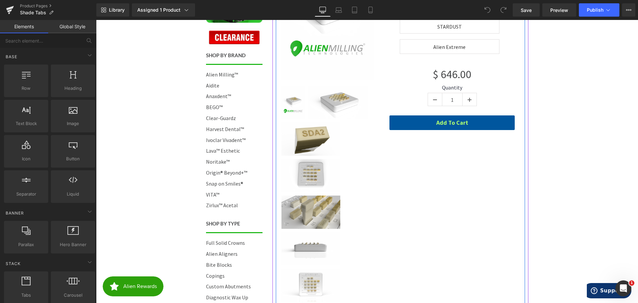
scroll to position [166, 0]
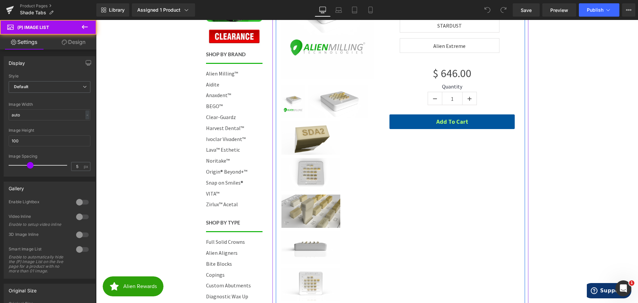
click at [318, 122] on img at bounding box center [310, 137] width 59 height 33
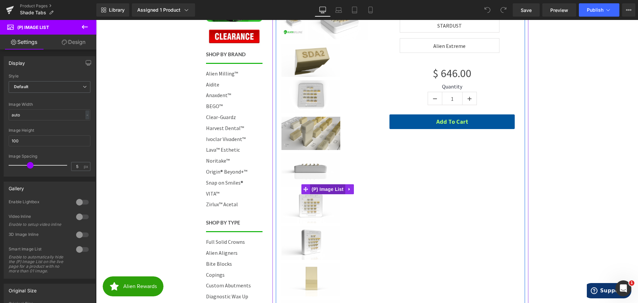
click at [325, 188] on span "(P) Image List" at bounding box center [327, 189] width 35 height 10
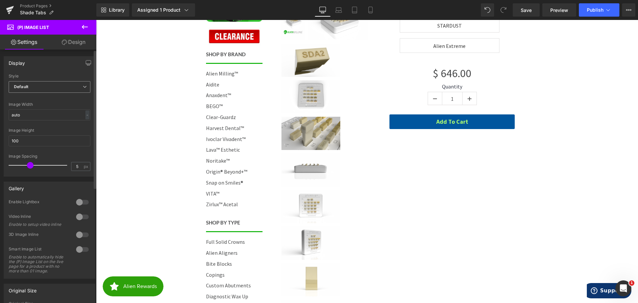
click at [37, 86] on span "Default" at bounding box center [50, 87] width 82 height 12
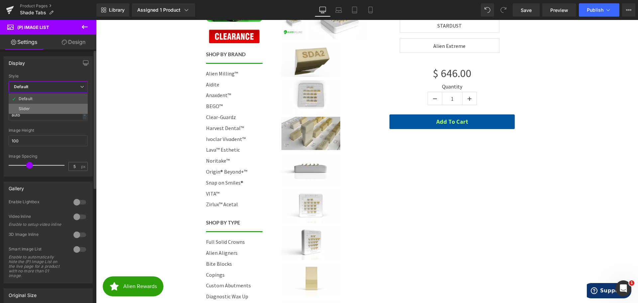
click at [33, 107] on li "Slider" at bounding box center [48, 109] width 79 height 10
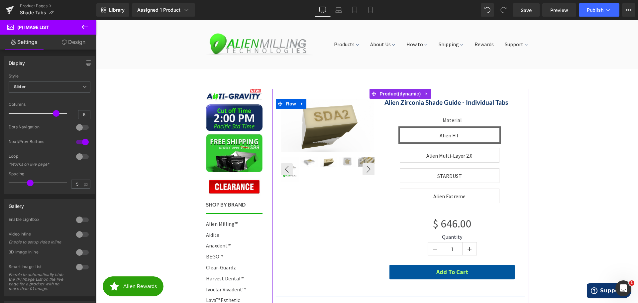
scroll to position [0, 0]
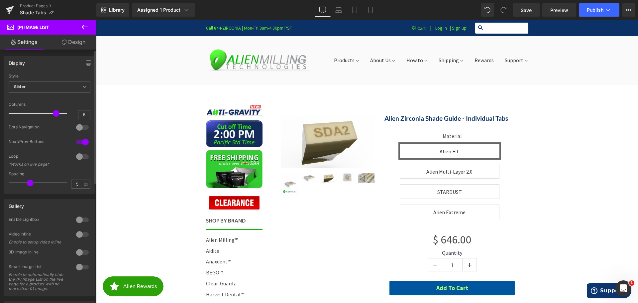
click at [82, 127] on div at bounding box center [82, 127] width 16 height 11
click at [80, 156] on div at bounding box center [82, 156] width 16 height 11
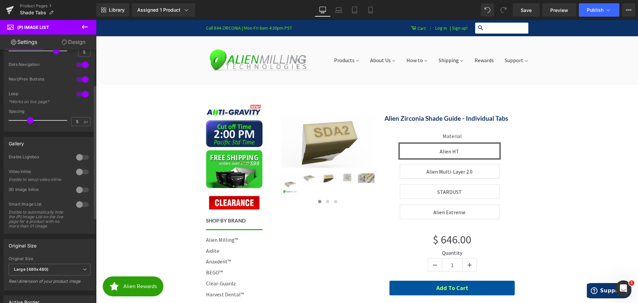
scroll to position [66, 0]
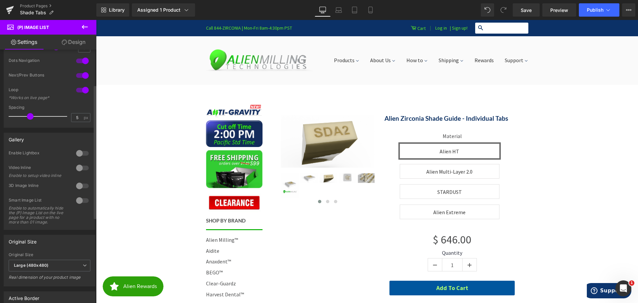
click at [79, 152] on div at bounding box center [82, 153] width 16 height 11
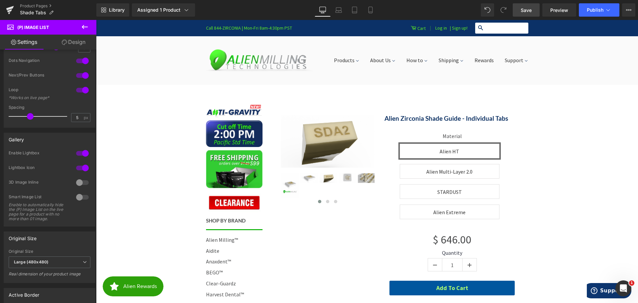
click at [527, 9] on span "Save" at bounding box center [526, 10] width 11 height 7
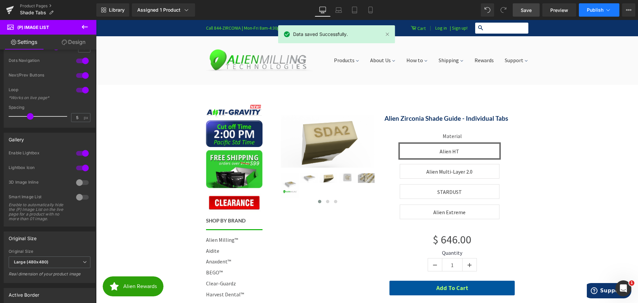
click at [588, 9] on span "Publish" at bounding box center [595, 9] width 17 height 5
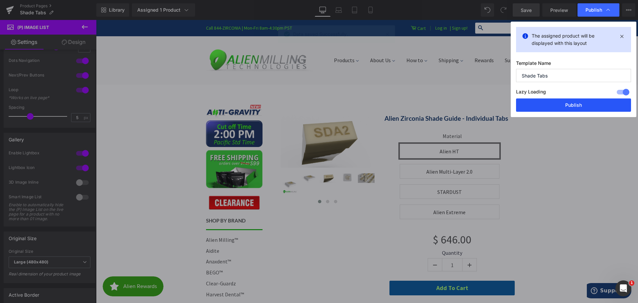
click at [575, 104] on button "Publish" at bounding box center [573, 104] width 115 height 13
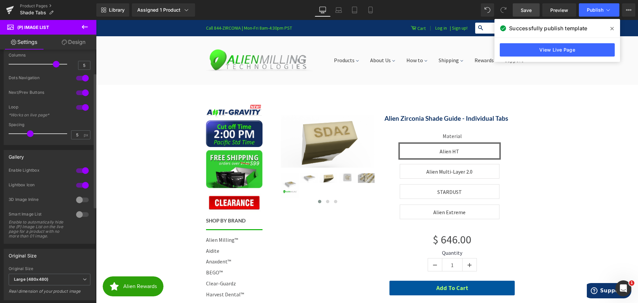
scroll to position [33, 0]
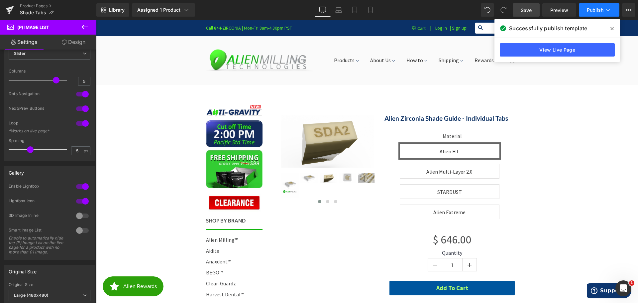
click at [595, 8] on span "Publish" at bounding box center [595, 9] width 17 height 5
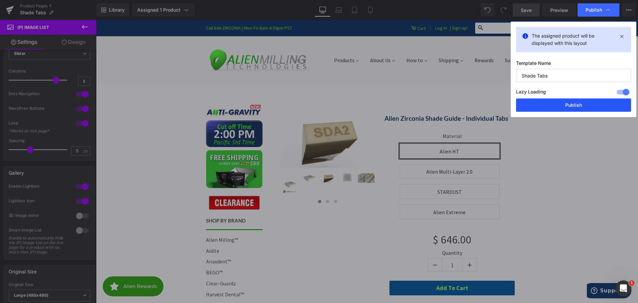
click at [575, 105] on button "Publish" at bounding box center [573, 104] width 115 height 13
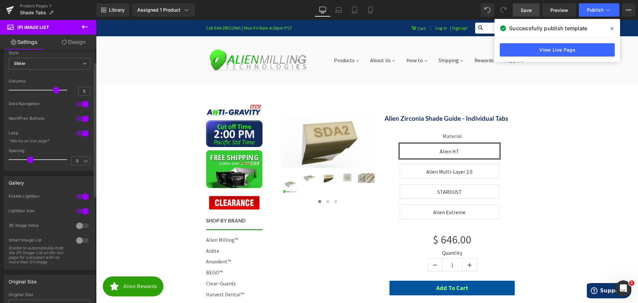
scroll to position [0, 0]
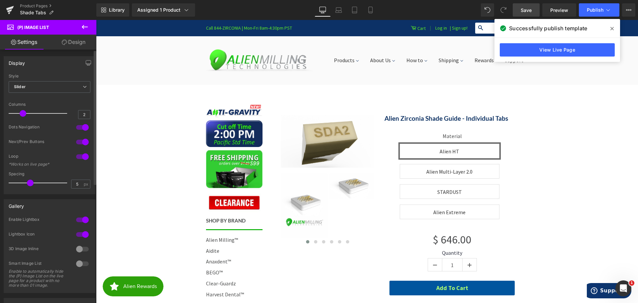
type input "3"
drag, startPoint x: 50, startPoint y: 113, endPoint x: 30, endPoint y: 114, distance: 20.3
click at [31, 114] on span at bounding box center [34, 113] width 7 height 7
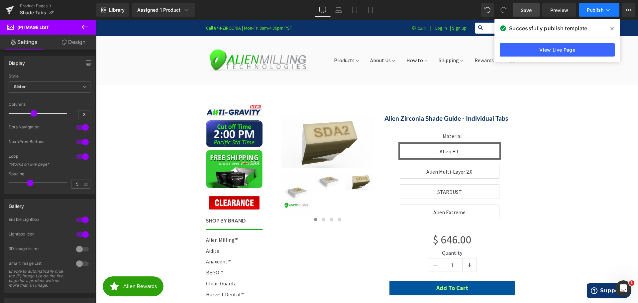
click at [595, 11] on span "Publish" at bounding box center [595, 9] width 17 height 5
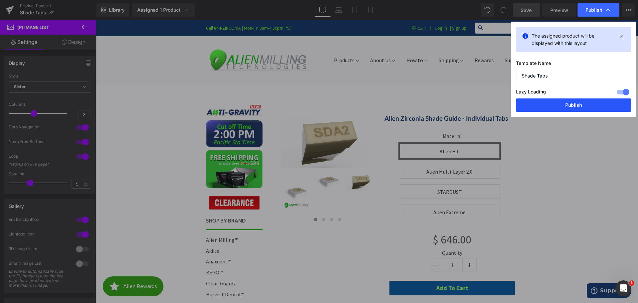
click at [572, 102] on button "Publish" at bounding box center [573, 104] width 115 height 13
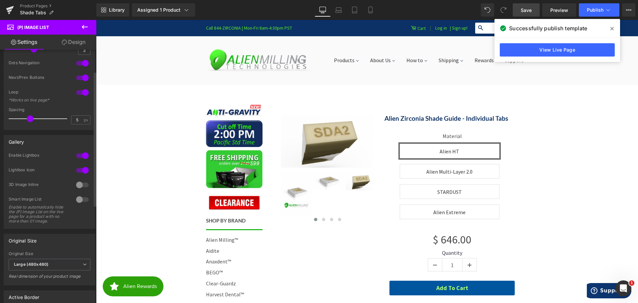
scroll to position [66, 0]
click at [80, 196] on div at bounding box center [82, 197] width 16 height 11
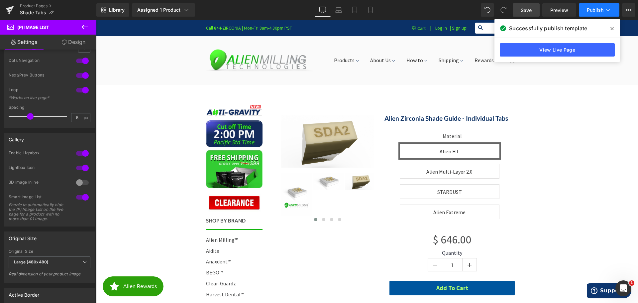
click at [597, 10] on span "Publish" at bounding box center [595, 9] width 17 height 5
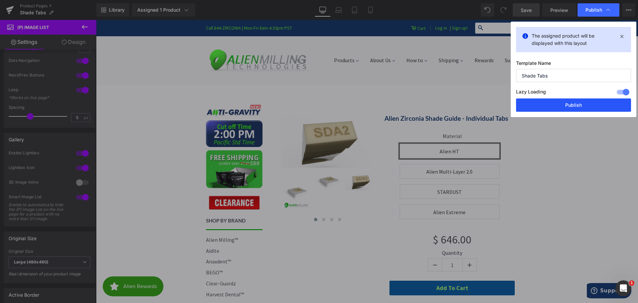
click at [586, 105] on button "Publish" at bounding box center [573, 104] width 115 height 13
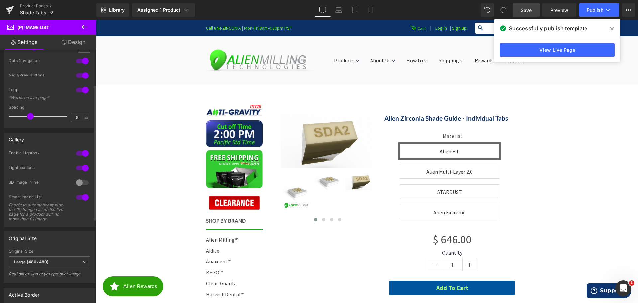
click at [79, 182] on div at bounding box center [82, 182] width 16 height 11
click at [78, 182] on div at bounding box center [82, 182] width 16 height 11
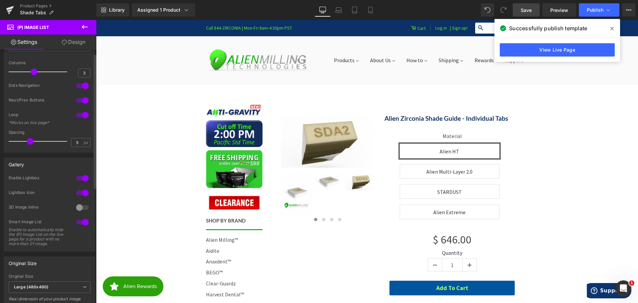
scroll to position [0, 0]
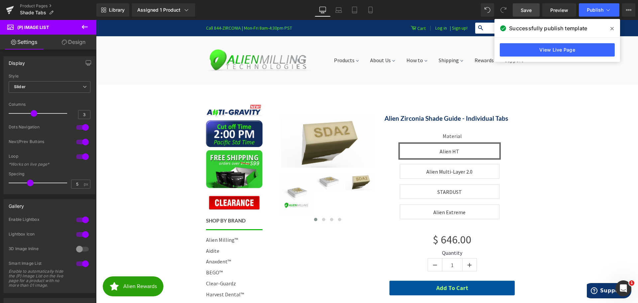
click at [67, 42] on link "Design" at bounding box center [73, 42] width 48 height 15
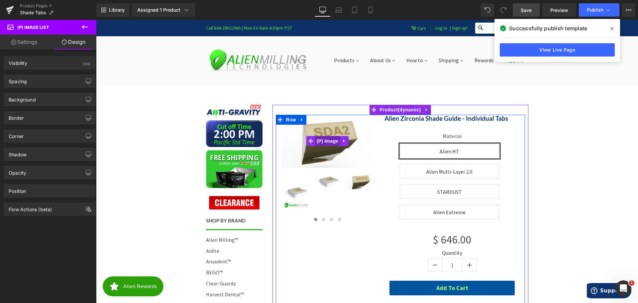
click at [321, 141] on span "(P) Image" at bounding box center [327, 141] width 25 height 10
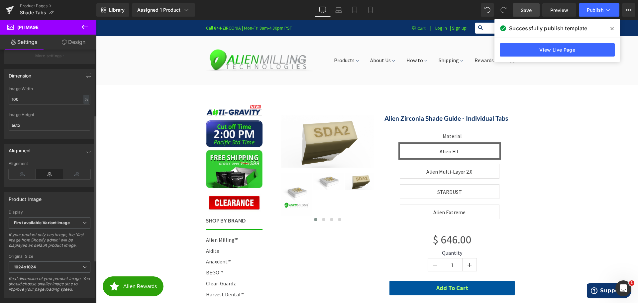
scroll to position [166, 0]
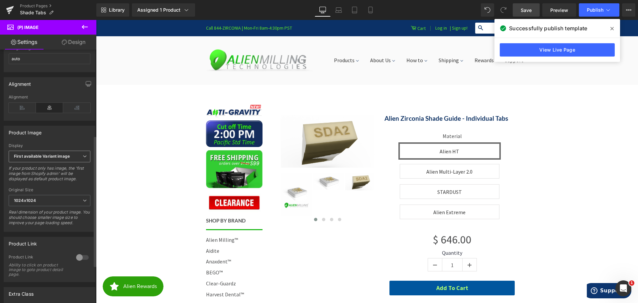
click at [61, 158] on b "First available Variant image" at bounding box center [42, 155] width 56 height 5
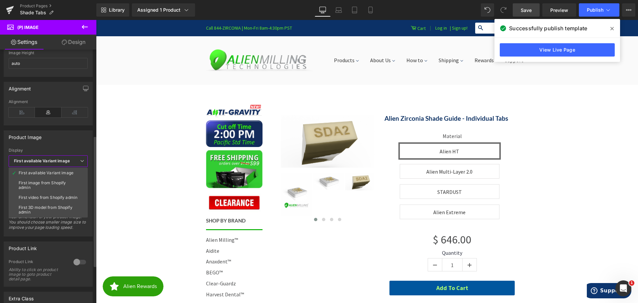
click at [76, 160] on span "First available Variant image" at bounding box center [48, 161] width 79 height 12
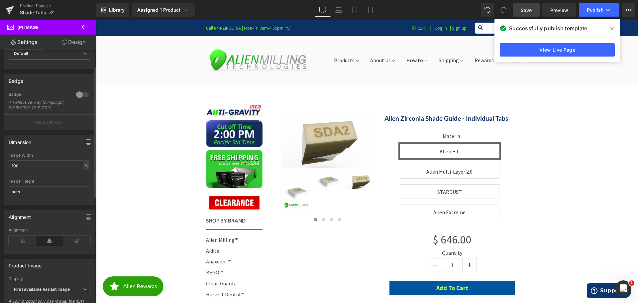
scroll to position [0, 0]
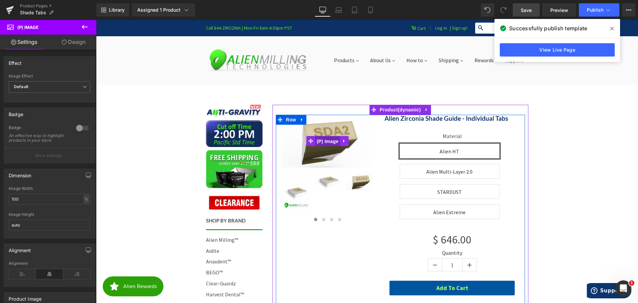
click at [318, 141] on span "(P) Image" at bounding box center [327, 141] width 25 height 10
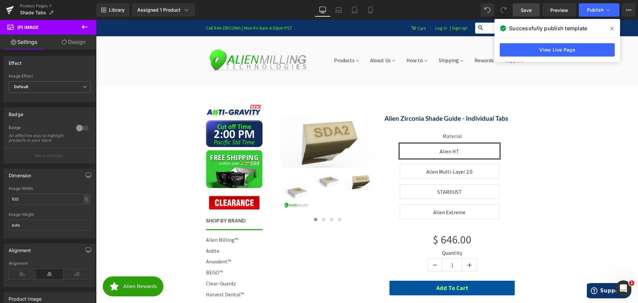
click at [74, 44] on link "Design" at bounding box center [73, 42] width 48 height 15
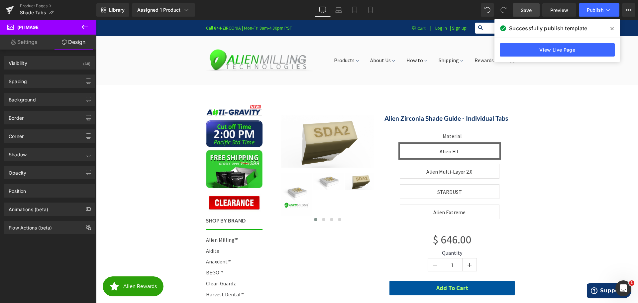
click at [38, 43] on link "Settings" at bounding box center [24, 42] width 48 height 15
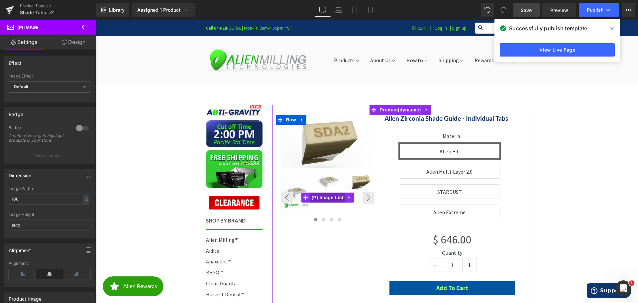
click at [314, 194] on span "(P) Image List" at bounding box center [327, 197] width 35 height 10
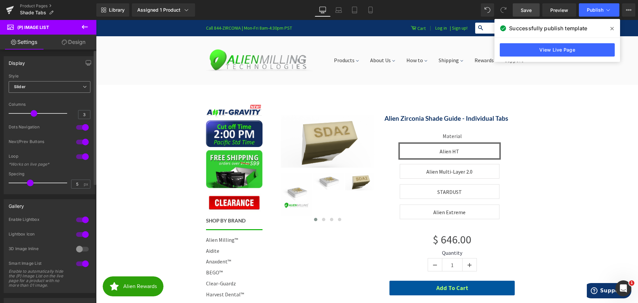
click at [38, 84] on span "Slider" at bounding box center [50, 87] width 82 height 12
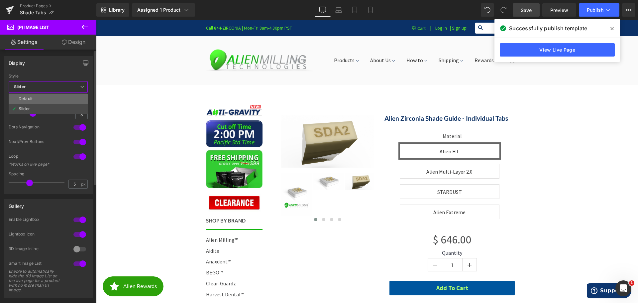
click at [38, 97] on li "Default" at bounding box center [48, 99] width 79 height 10
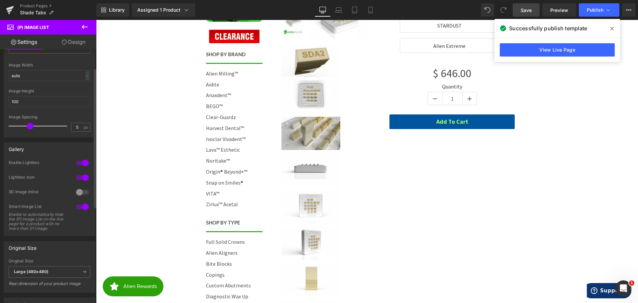
scroll to position [33, 0]
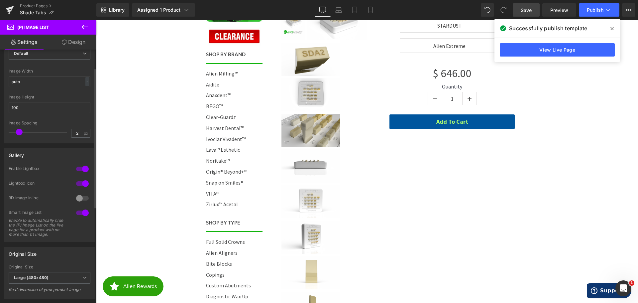
type input "1"
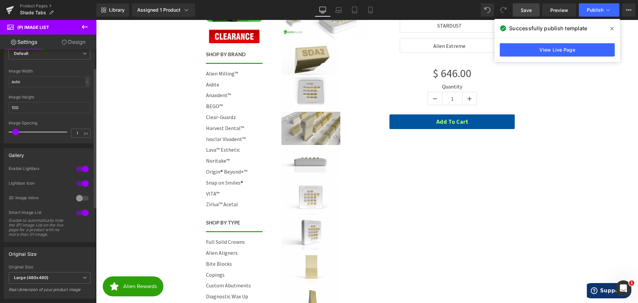
drag, startPoint x: 31, startPoint y: 130, endPoint x: 15, endPoint y: 127, distance: 15.9
click at [16, 128] on div at bounding box center [39, 131] width 55 height 13
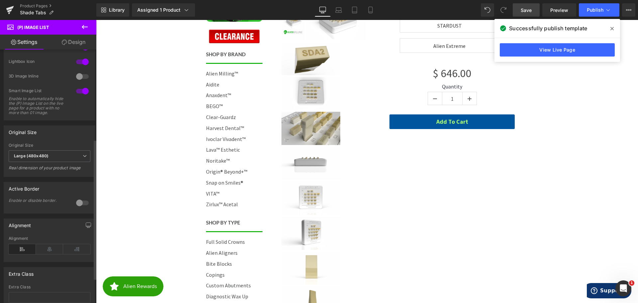
scroll to position [166, 0]
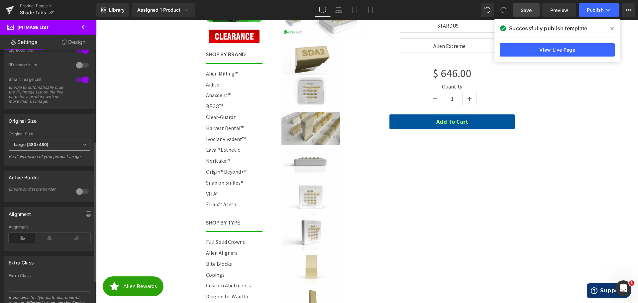
click at [40, 147] on b "Large (480x480)" at bounding box center [31, 144] width 35 height 5
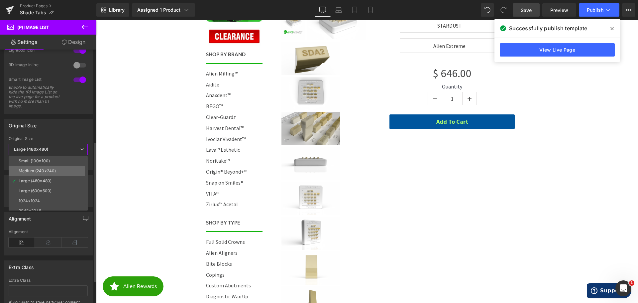
click at [48, 169] on div "Medium (240x240)" at bounding box center [37, 170] width 37 height 5
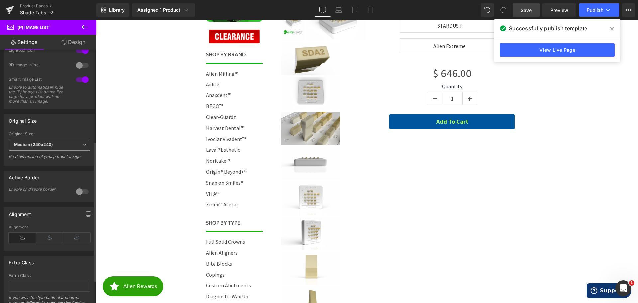
click at [46, 146] on b "Medium (240x240)" at bounding box center [33, 144] width 39 height 5
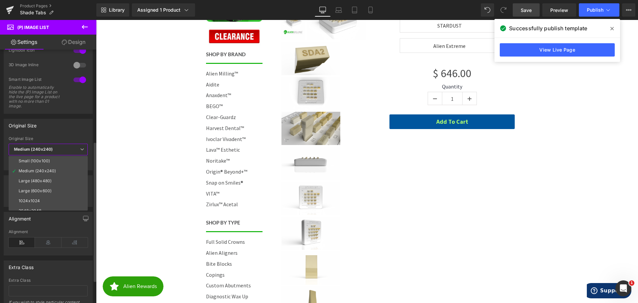
click at [56, 142] on div "Original Size Medium (240x240) Small (100x100) Medium (240x240) Large (480x480)…" at bounding box center [48, 152] width 79 height 32
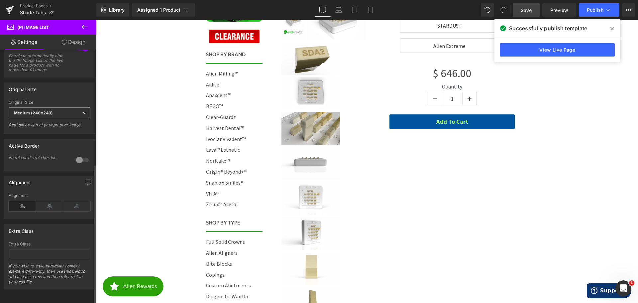
scroll to position [0, 0]
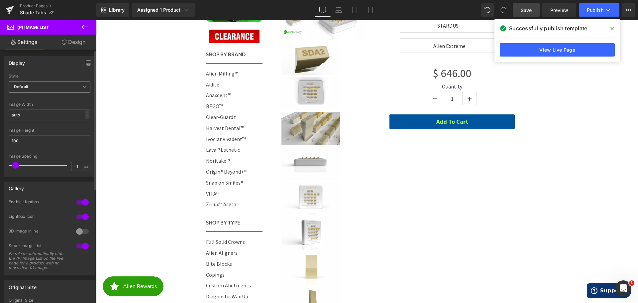
click at [43, 87] on span "Default" at bounding box center [50, 87] width 82 height 12
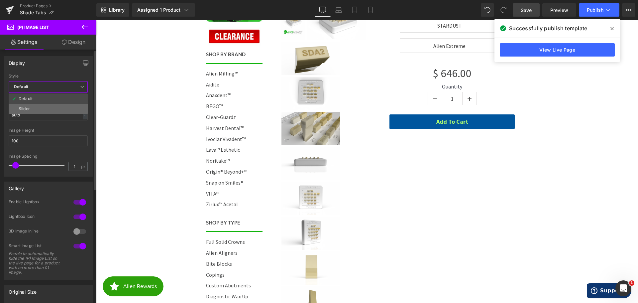
click at [36, 107] on li "Slider" at bounding box center [48, 109] width 79 height 10
